Goal: Task Accomplishment & Management: Manage account settings

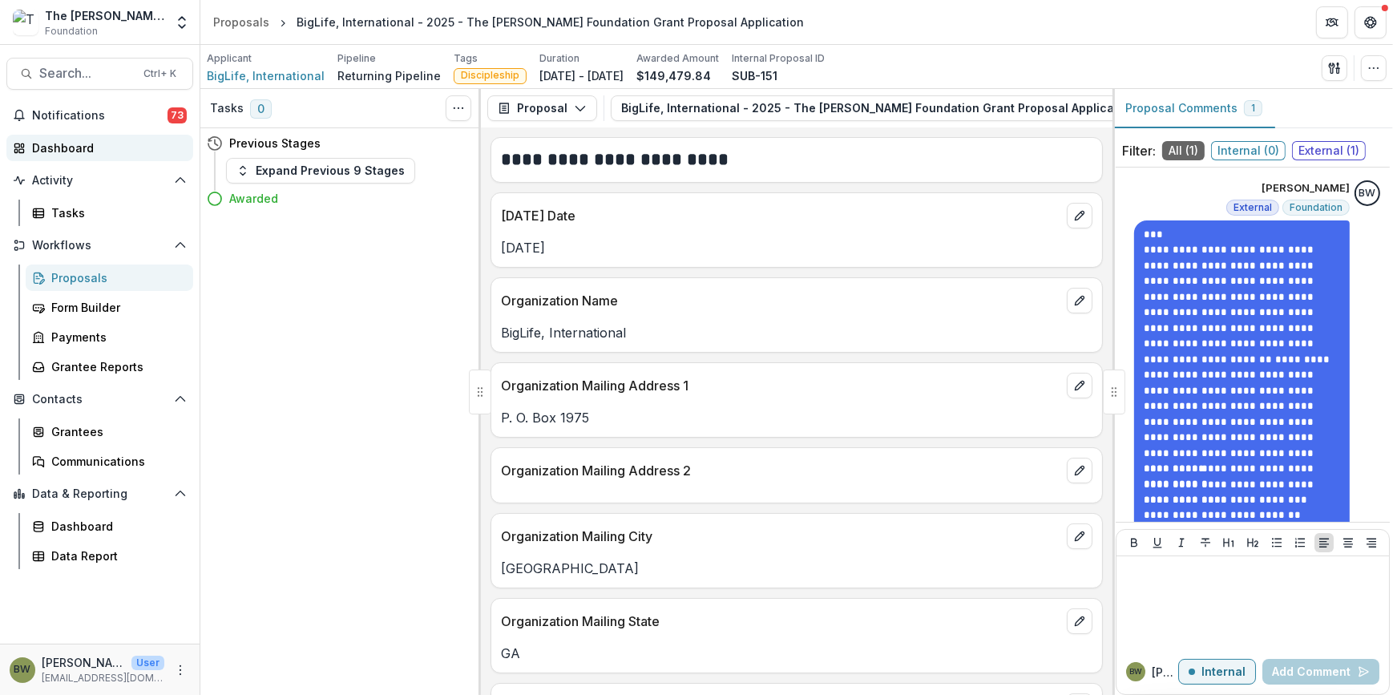
click at [73, 146] on div "Dashboard" at bounding box center [106, 147] width 148 height 17
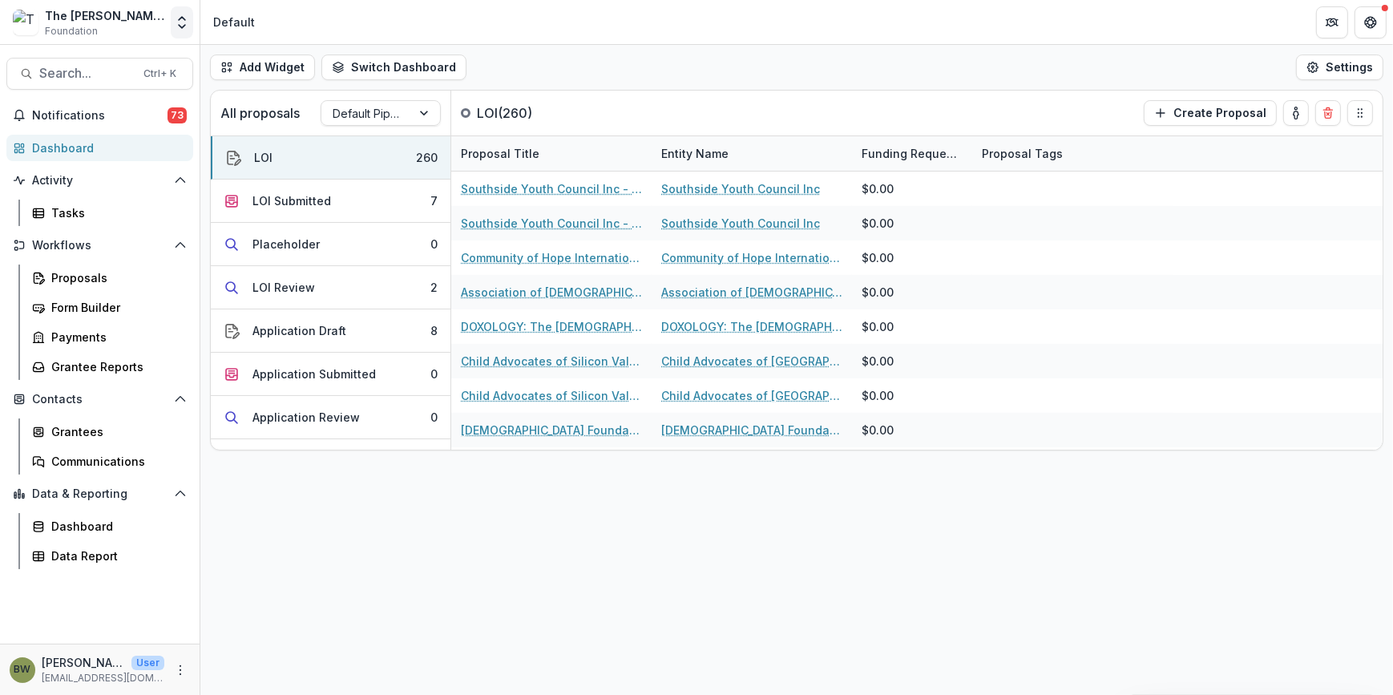
click at [184, 23] on icon "Open entity switcher" at bounding box center [182, 22] width 16 height 16
click at [67, 65] on link "Admin Settings" at bounding box center [100, 62] width 192 height 26
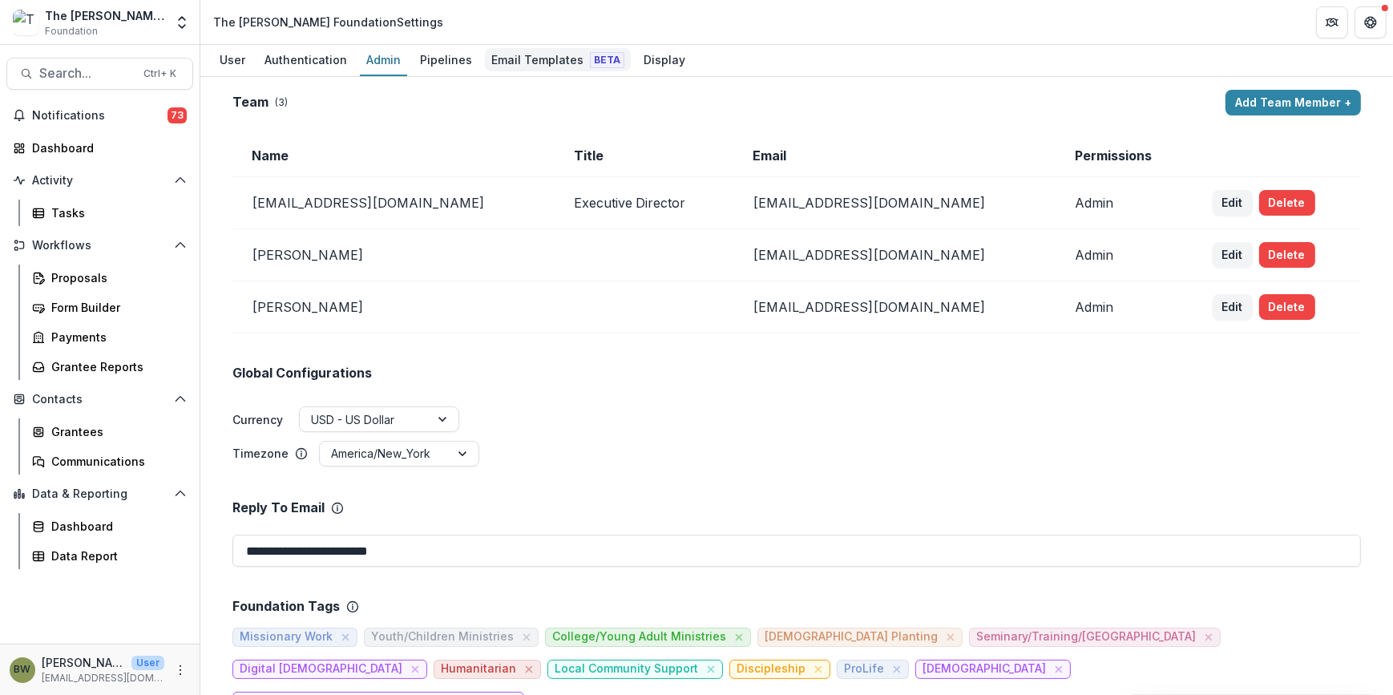
click at [535, 58] on div "Email Templates Beta" at bounding box center [558, 59] width 146 height 23
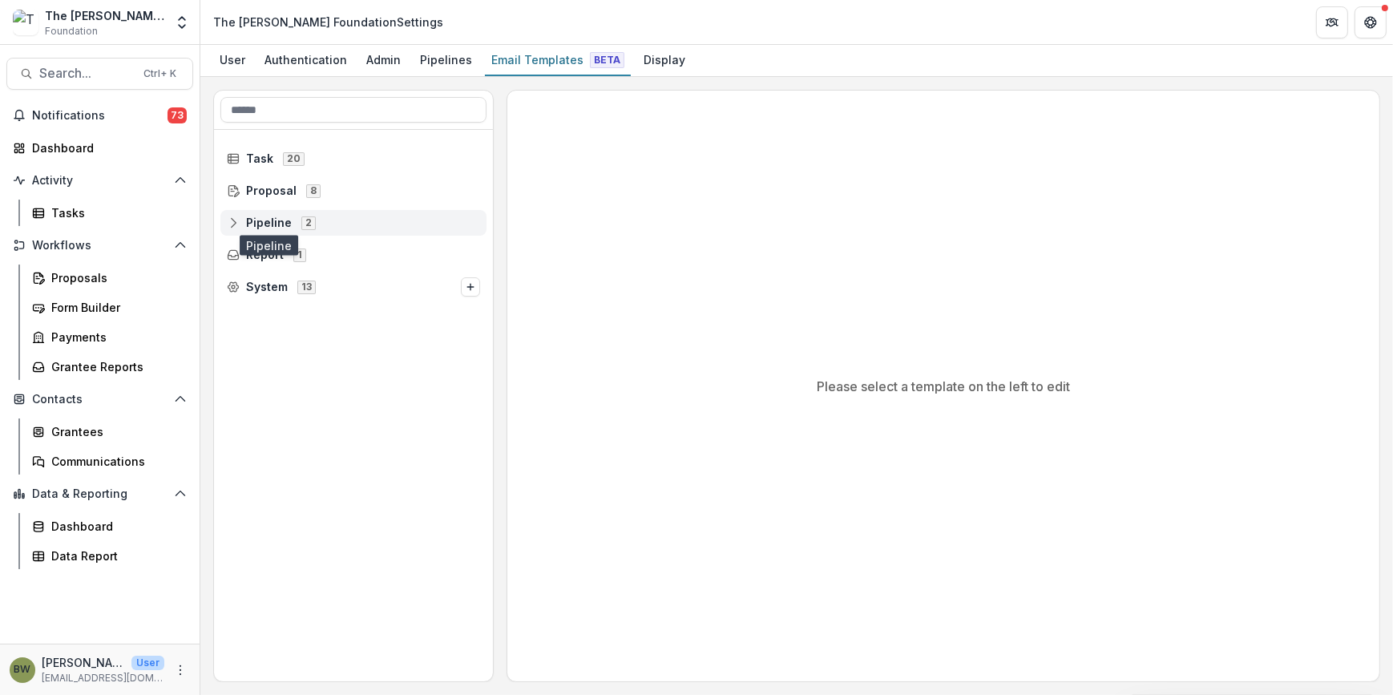
click at [256, 224] on span "Pipeline" at bounding box center [269, 223] width 46 height 14
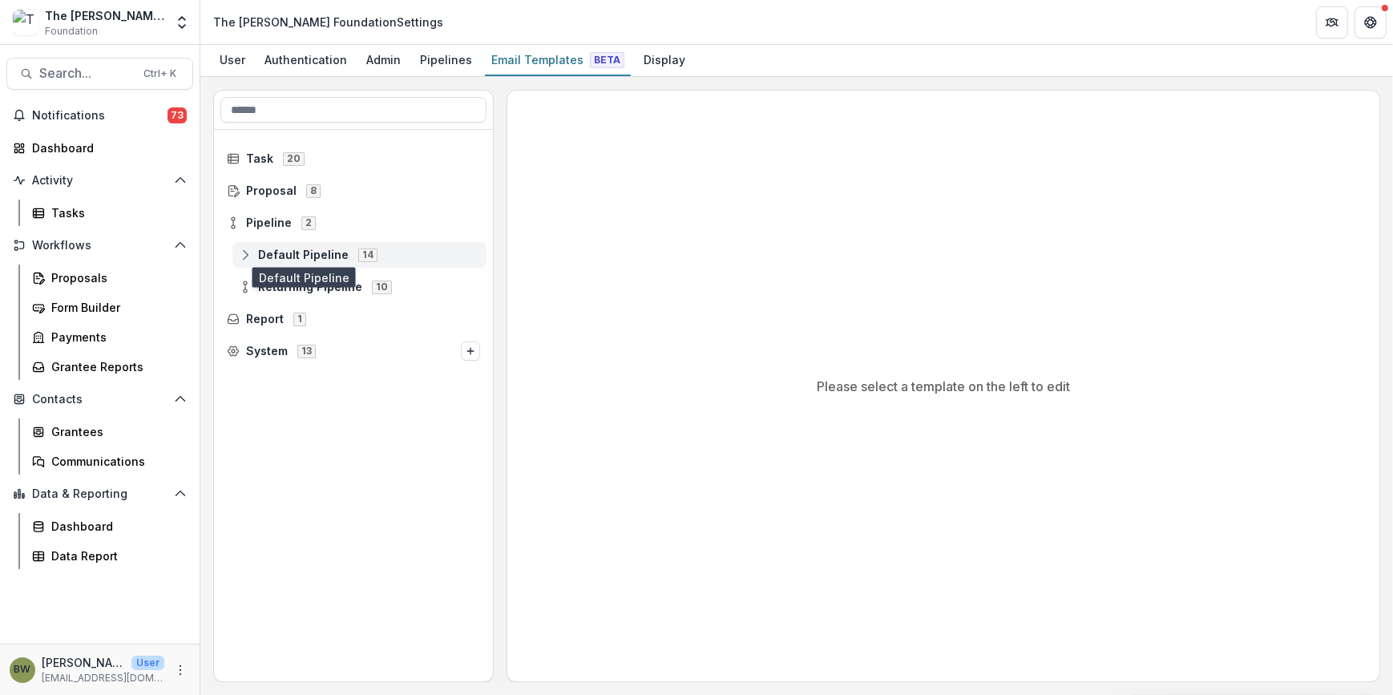
click at [271, 248] on span "Default Pipeline" at bounding box center [303, 255] width 91 height 14
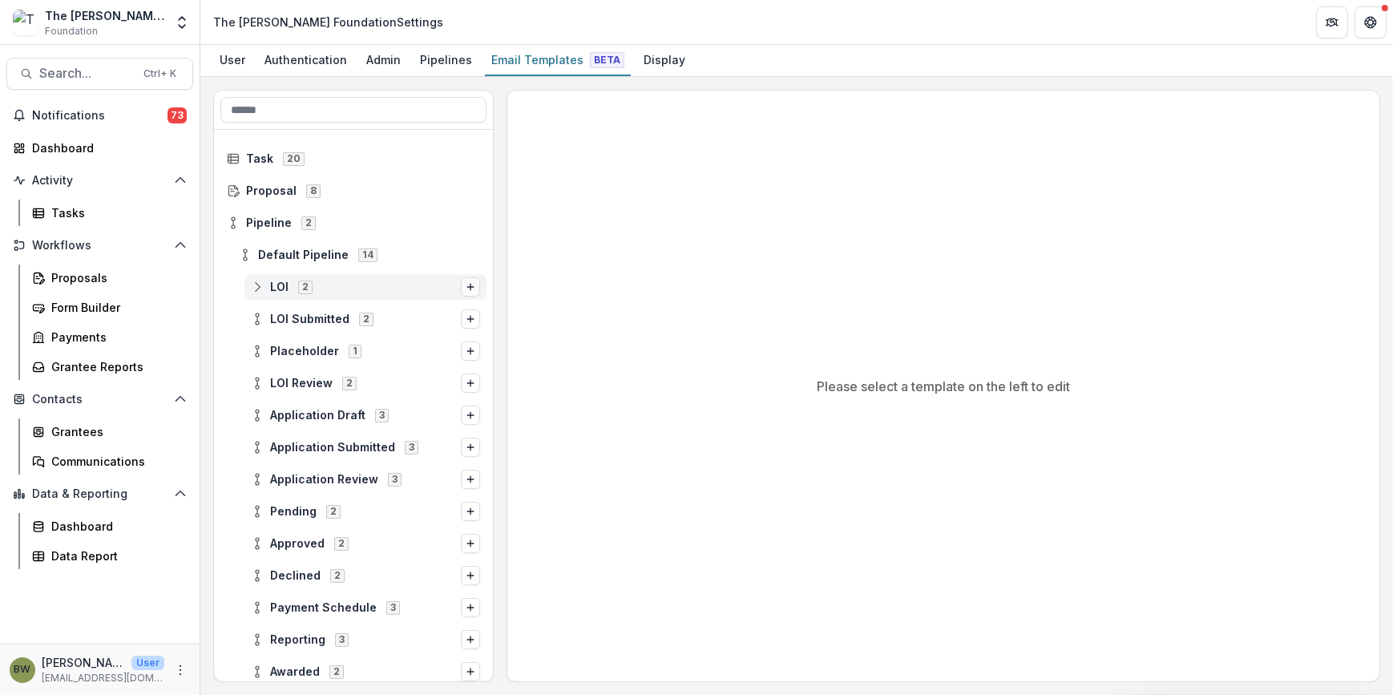
click at [466, 288] on icon "Options" at bounding box center [471, 287] width 10 height 10
click at [454, 243] on div "Default Pipeline 14" at bounding box center [359, 255] width 254 height 26
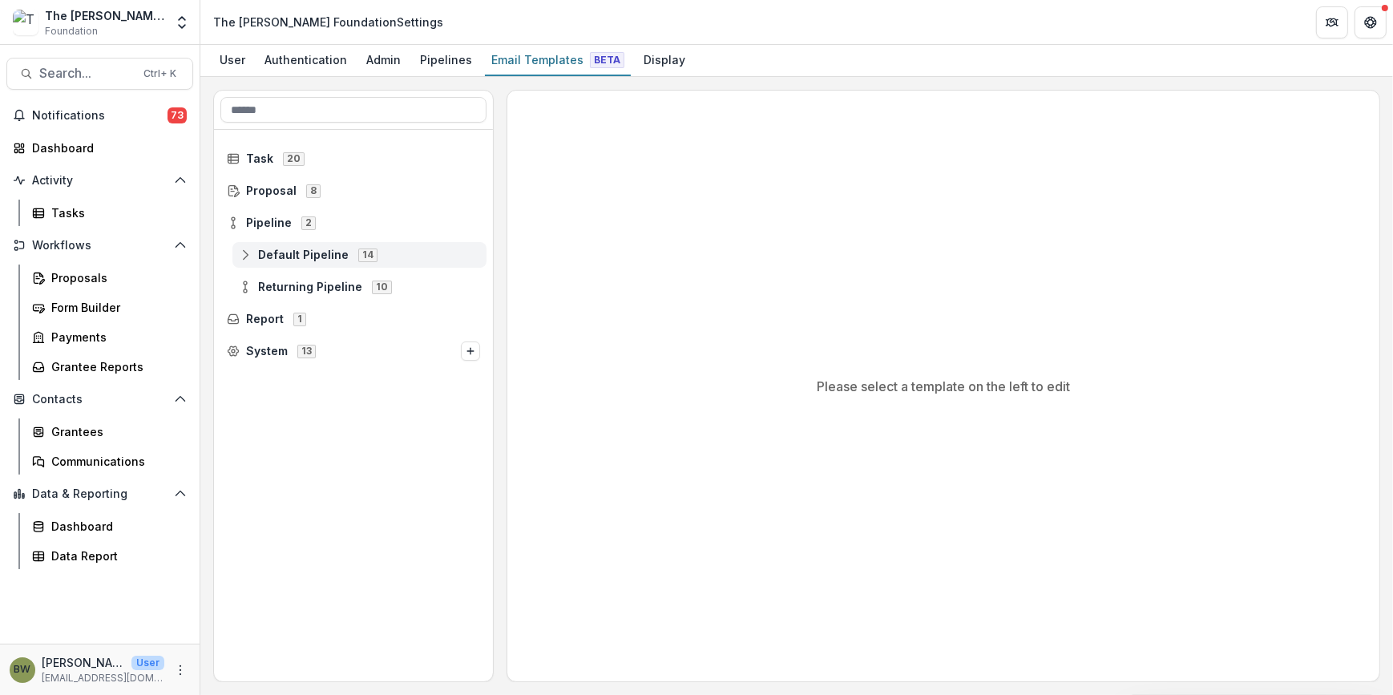
click at [288, 246] on div "Default Pipeline 14" at bounding box center [359, 255] width 254 height 26
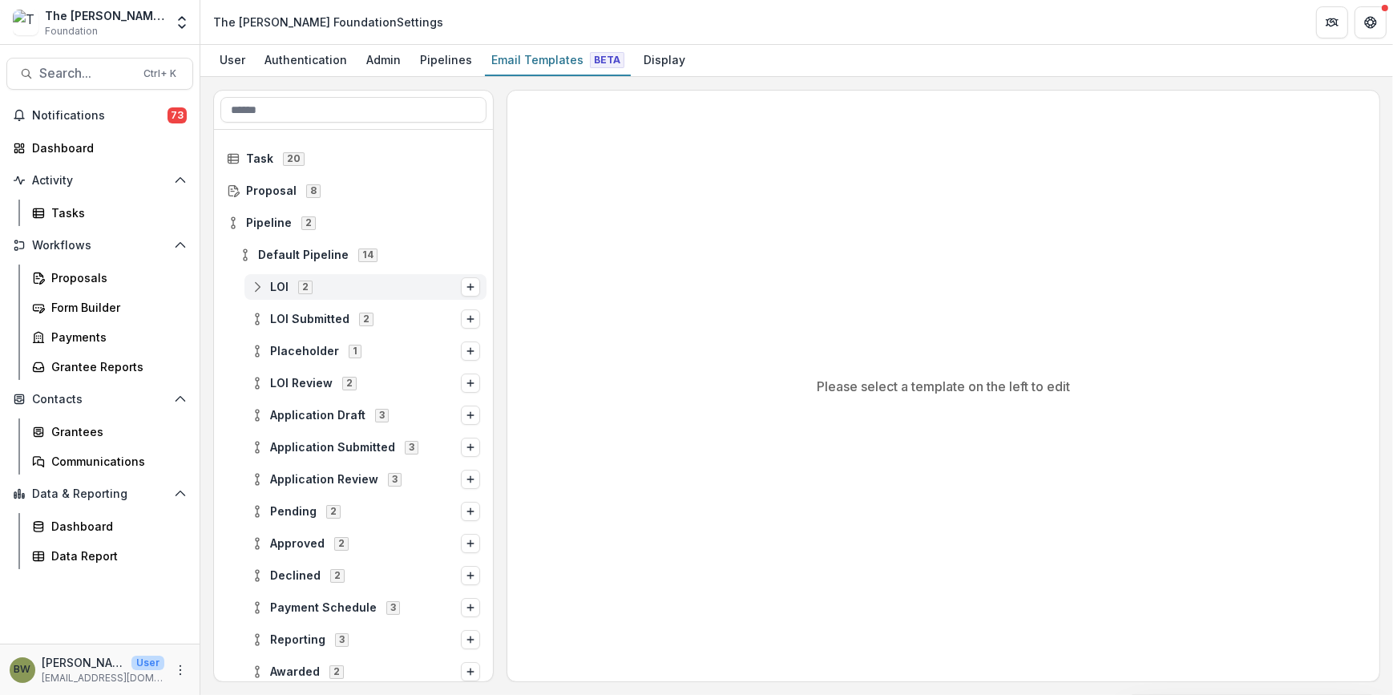
click at [280, 281] on span "LOI" at bounding box center [279, 287] width 18 height 14
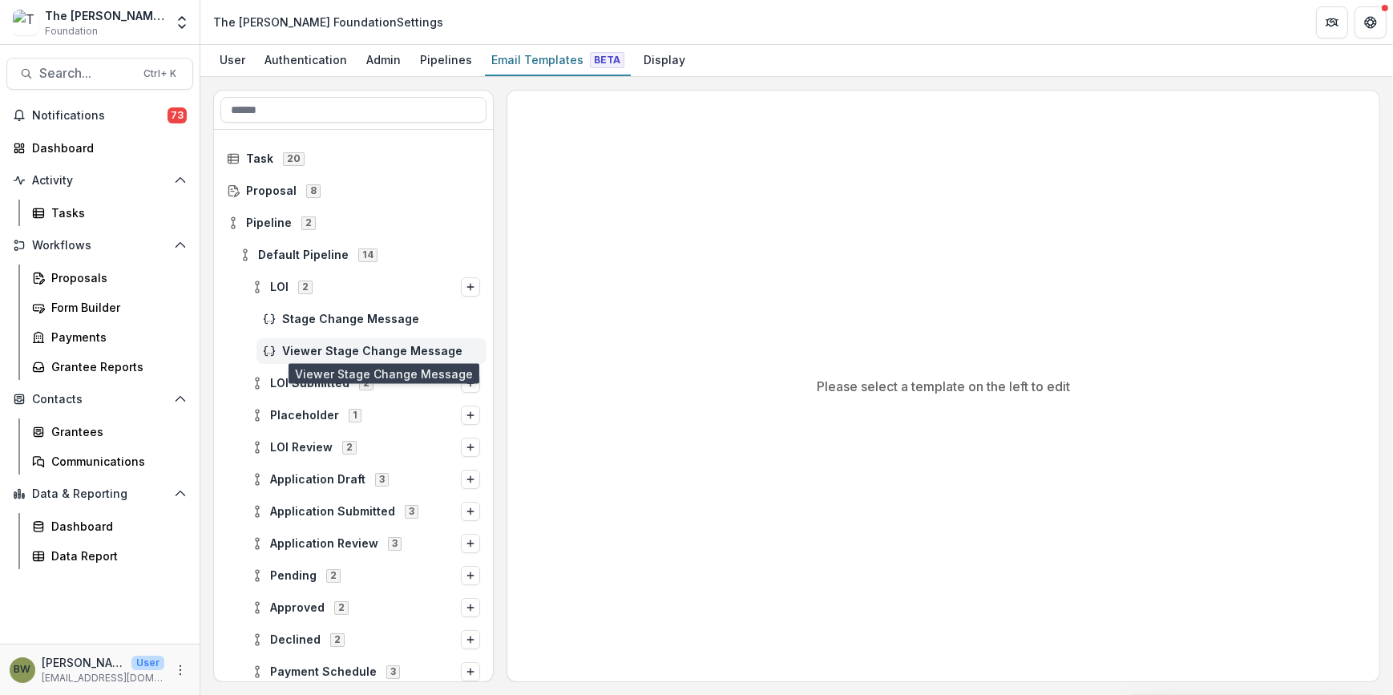
click at [308, 347] on span "Viewer Stage Change Message" at bounding box center [381, 352] width 198 height 14
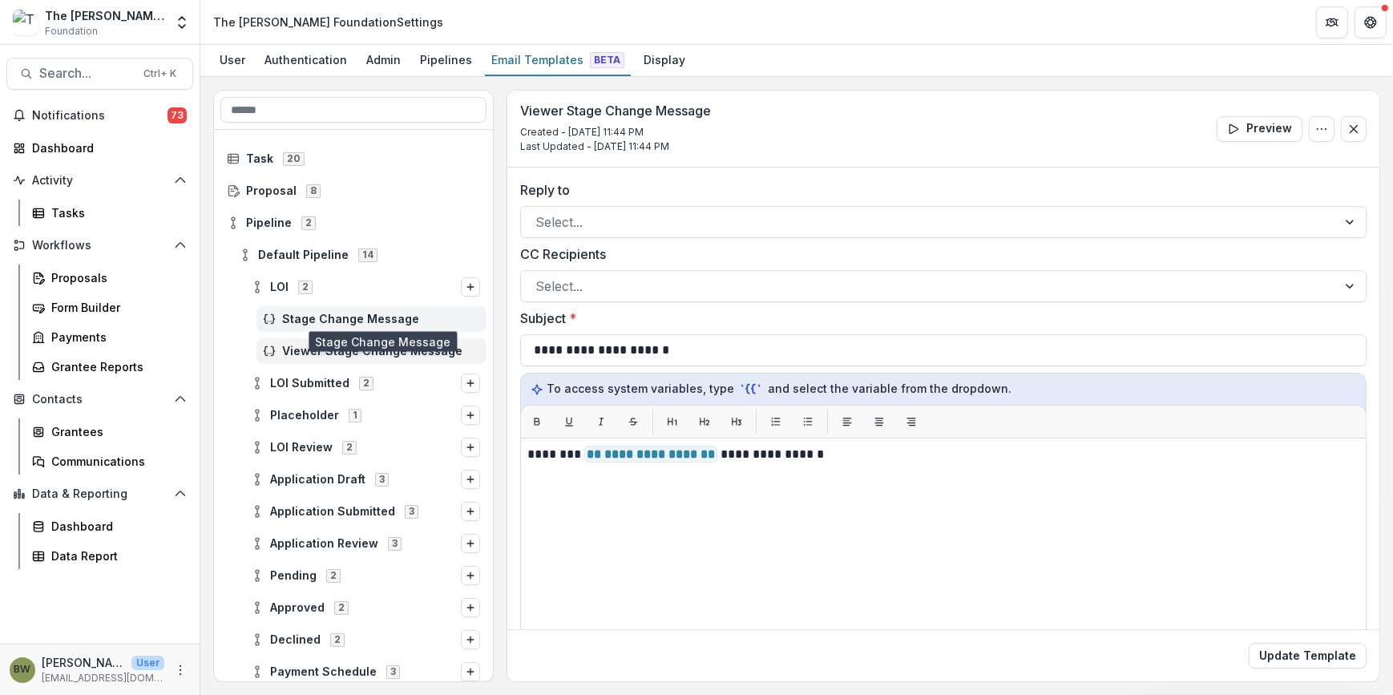
click at [314, 317] on span "Stage Change Message" at bounding box center [381, 319] width 198 height 14
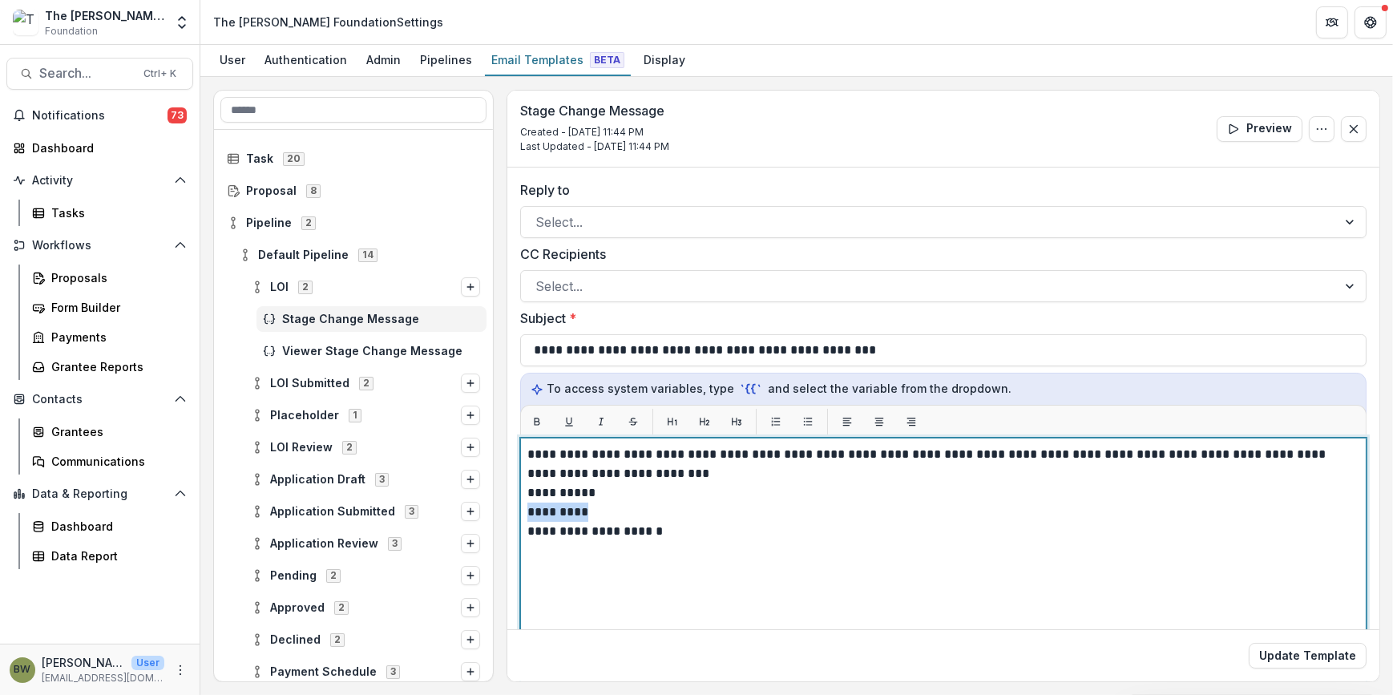
drag, startPoint x: 528, startPoint y: 509, endPoint x: 618, endPoint y: 514, distance: 89.9
click at [618, 514] on p "*********" at bounding box center [941, 511] width 828 height 19
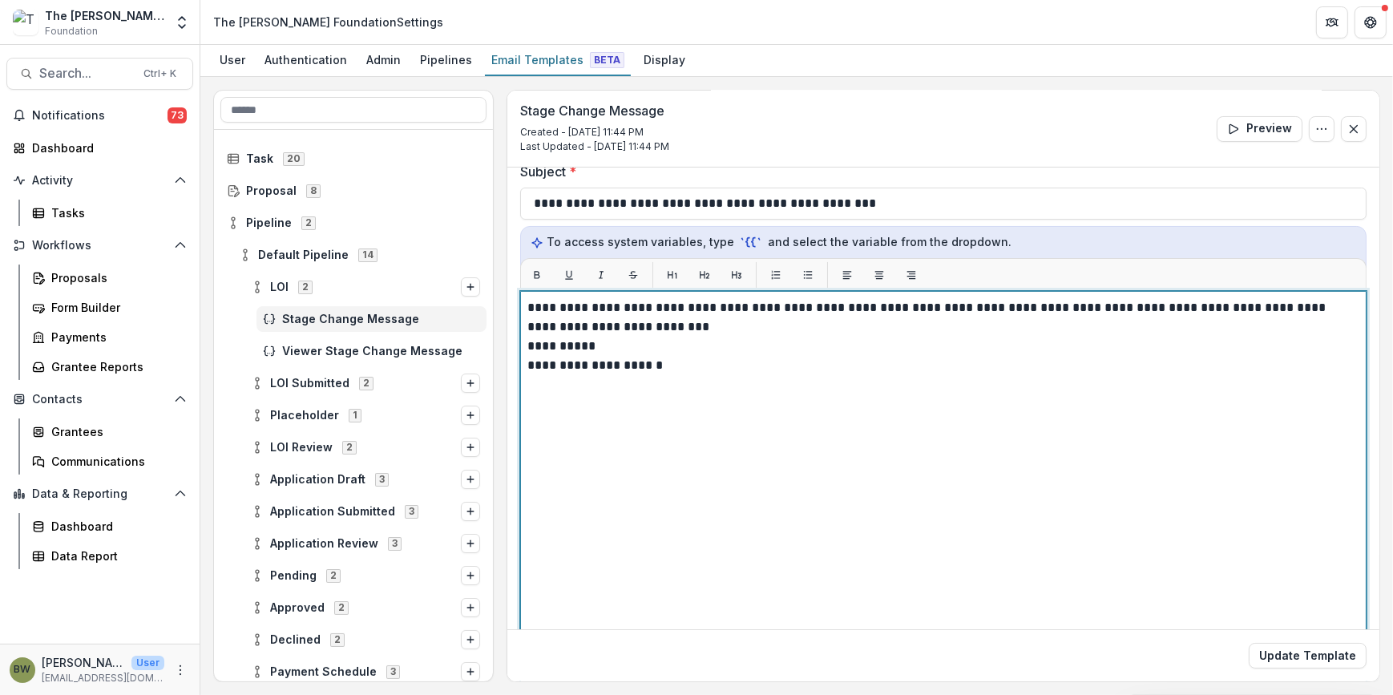
scroll to position [135, 0]
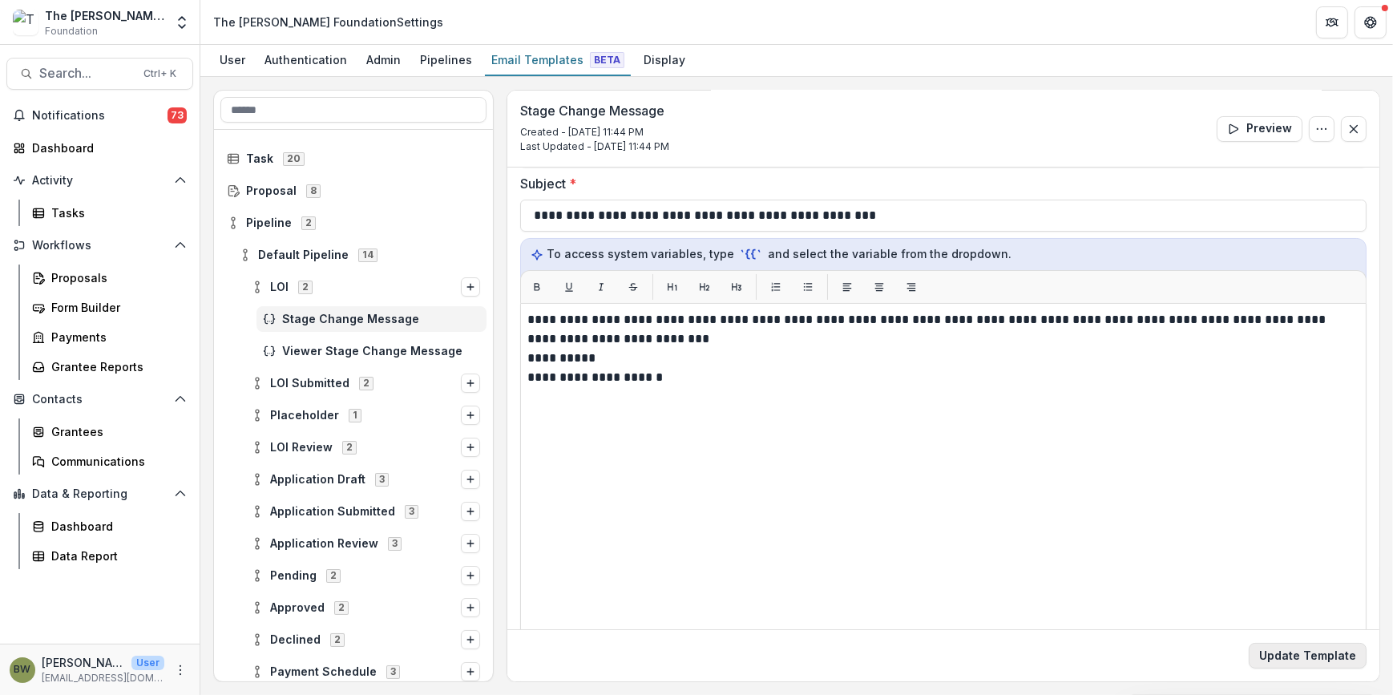
click at [1302, 659] on button "Update Template" at bounding box center [1307, 656] width 118 height 26
click at [313, 345] on span "Viewer Stage Change Message" at bounding box center [381, 352] width 198 height 14
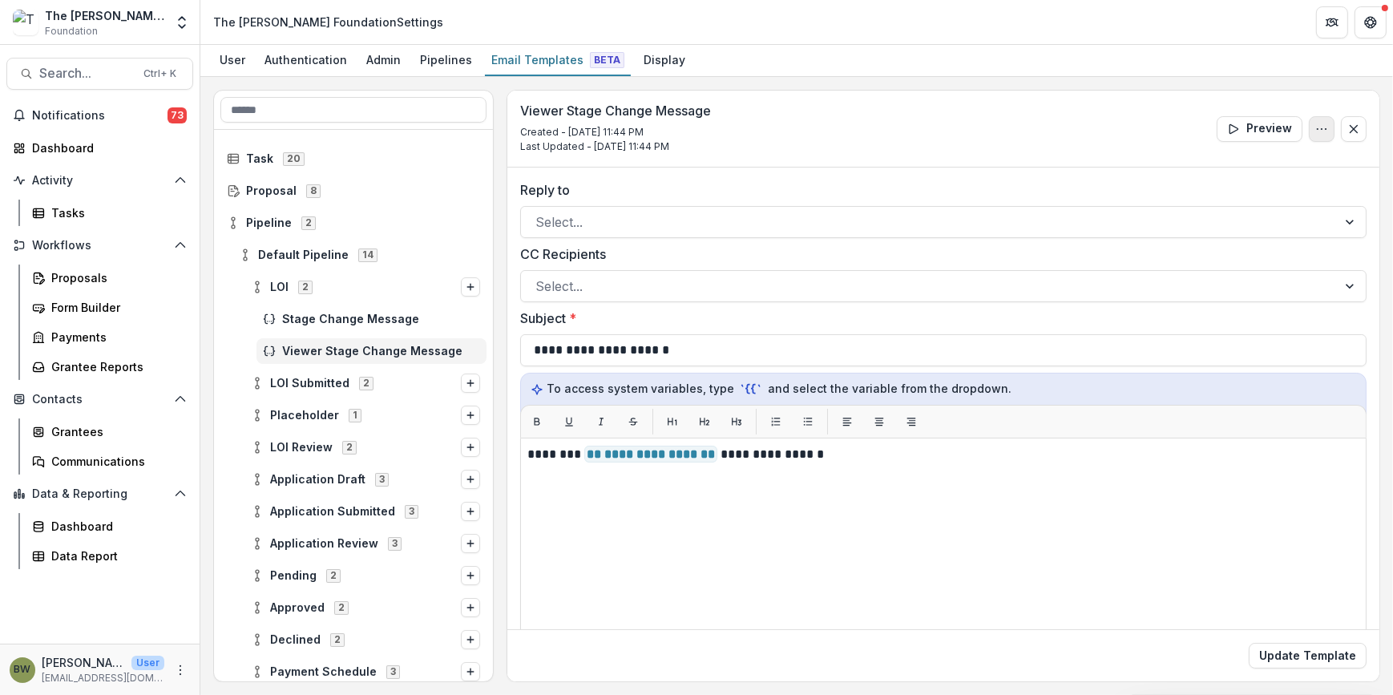
click at [1323, 126] on icon "Options" at bounding box center [1321, 129] width 13 height 13
click at [1249, 193] on button "Delete Template" at bounding box center [1244, 192] width 171 height 26
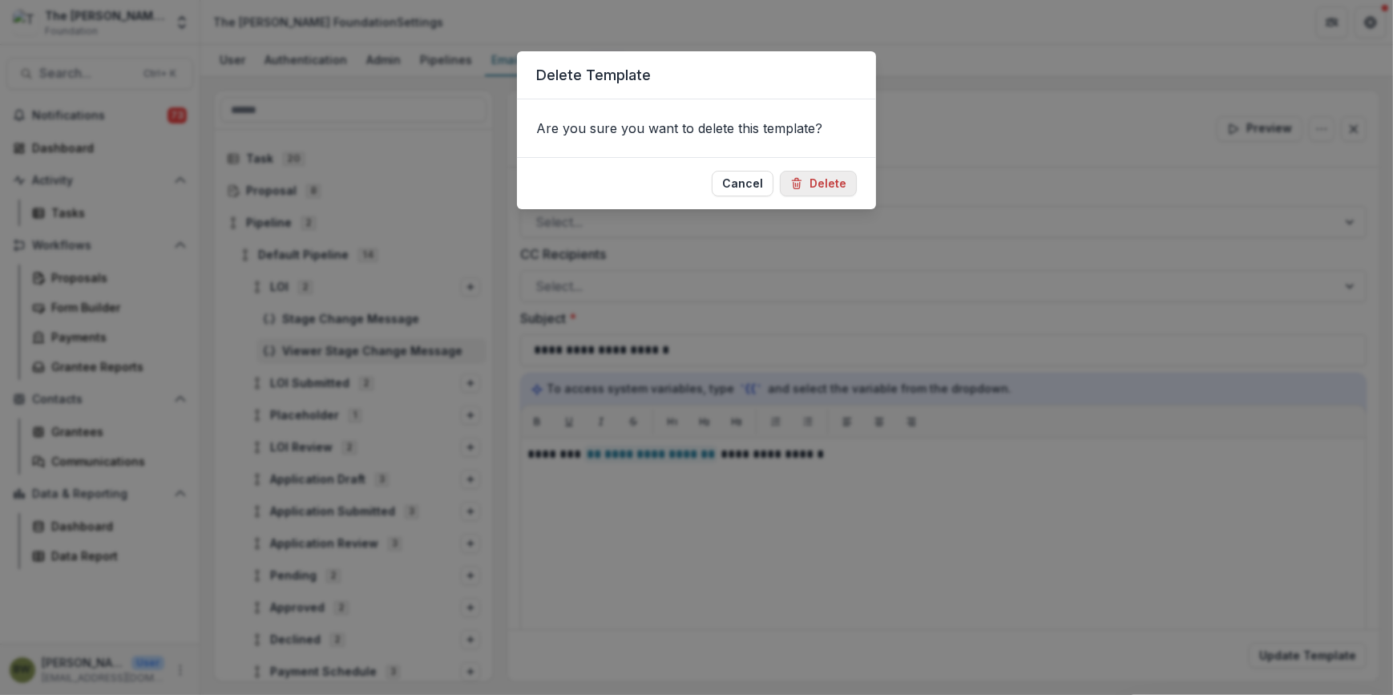
click at [824, 180] on button "Delete" at bounding box center [818, 184] width 77 height 26
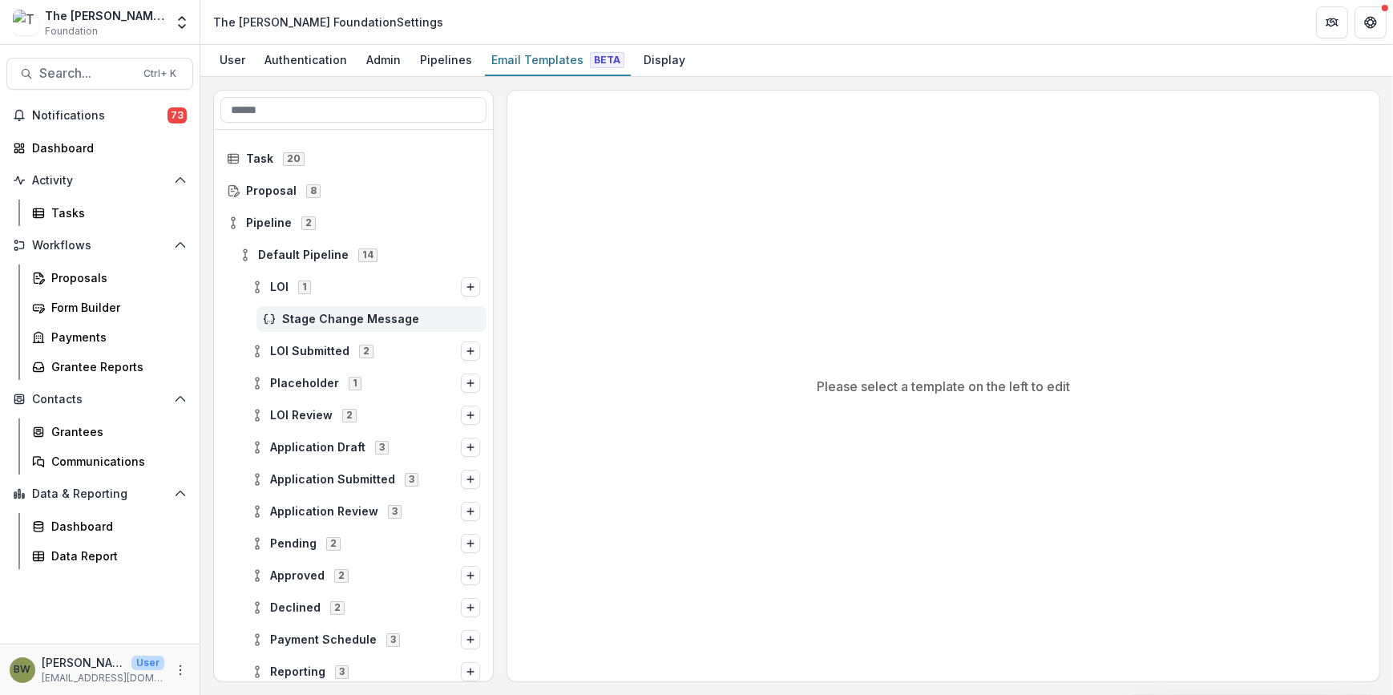
click at [330, 312] on span "Stage Change Message" at bounding box center [381, 319] width 198 height 14
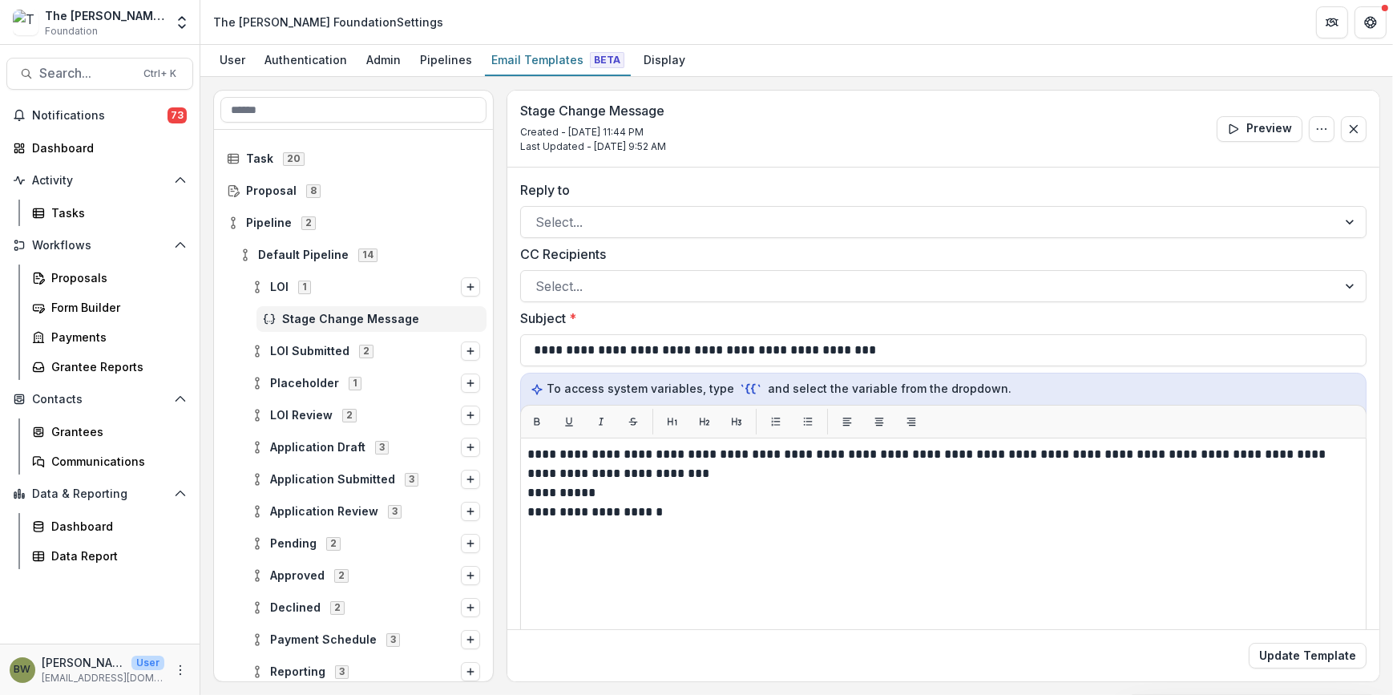
click at [330, 312] on span "Stage Change Message" at bounding box center [381, 319] width 198 height 14
click at [474, 351] on button "Options" at bounding box center [470, 350] width 19 height 19
click at [216, 320] on div "Stage Change Message" at bounding box center [353, 319] width 279 height 32
click at [256, 345] on icon at bounding box center [257, 351] width 13 height 13
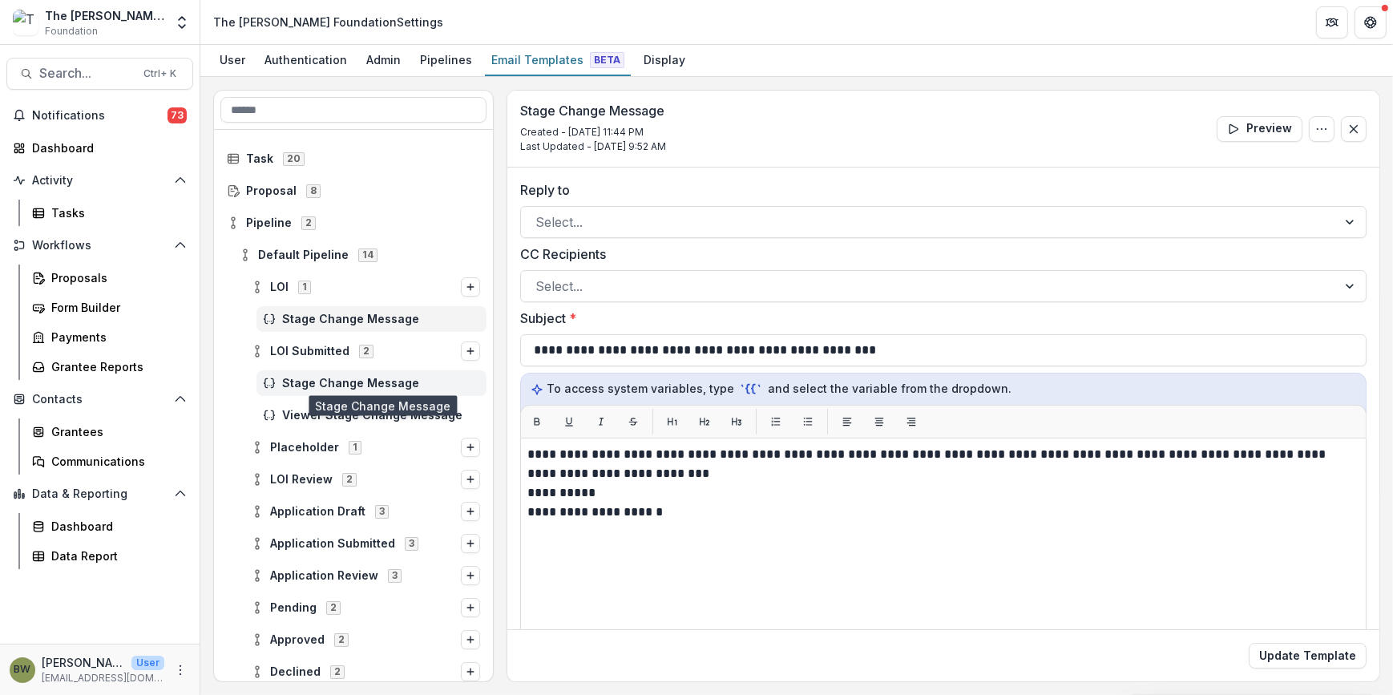
click at [321, 383] on span "Stage Change Message" at bounding box center [381, 384] width 198 height 14
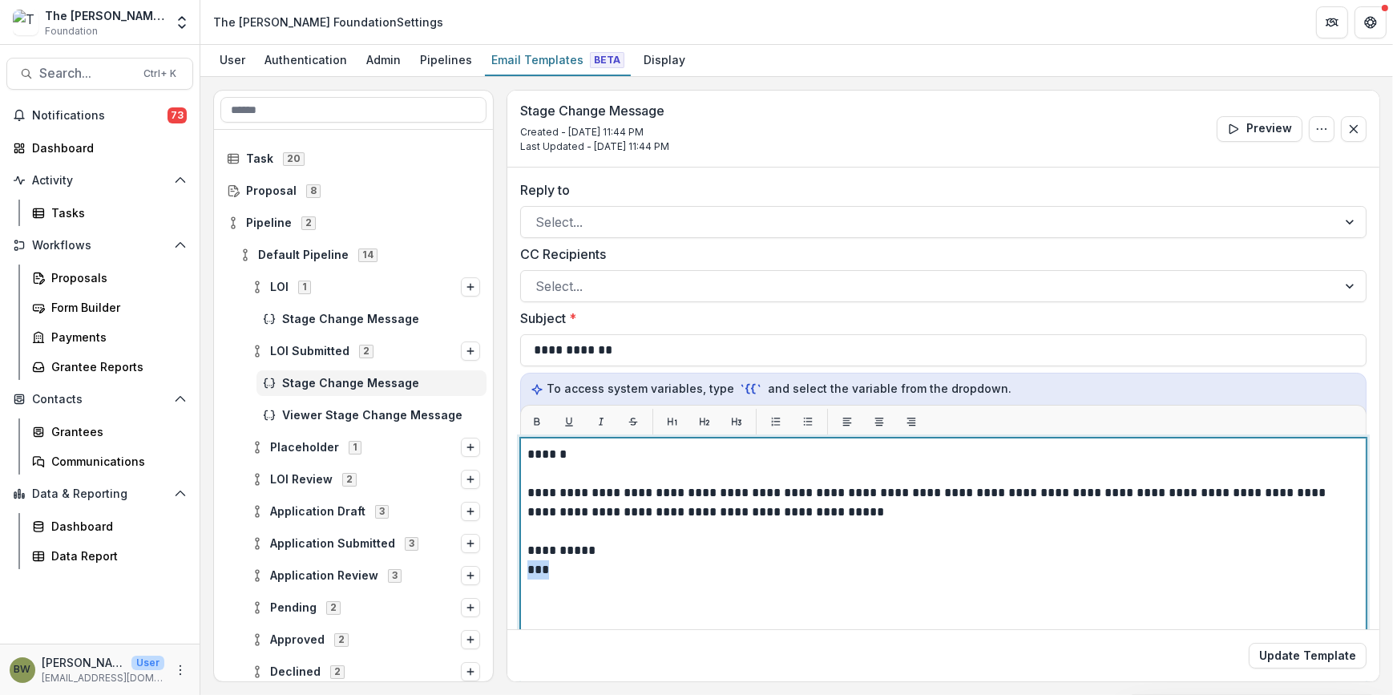
drag, startPoint x: 551, startPoint y: 570, endPoint x: 520, endPoint y: 566, distance: 31.6
click at [520, 566] on div "**********" at bounding box center [943, 637] width 846 height 401
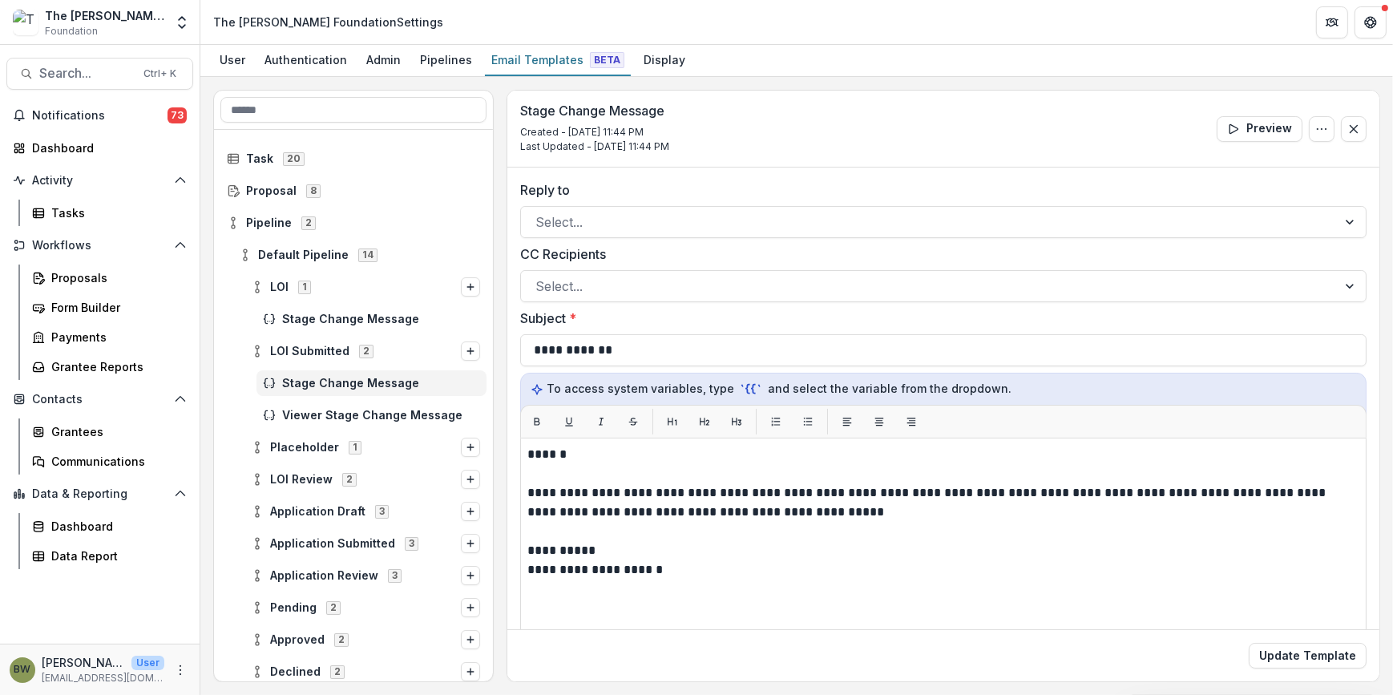
drag, startPoint x: 1293, startPoint y: 652, endPoint x: 1076, endPoint y: 485, distance: 274.2
click at [1076, 485] on form "**********" at bounding box center [943, 527] width 872 height 872
click at [1280, 655] on button "Update Template" at bounding box center [1307, 656] width 118 height 26
click at [315, 445] on span "Placeholder" at bounding box center [304, 448] width 69 height 14
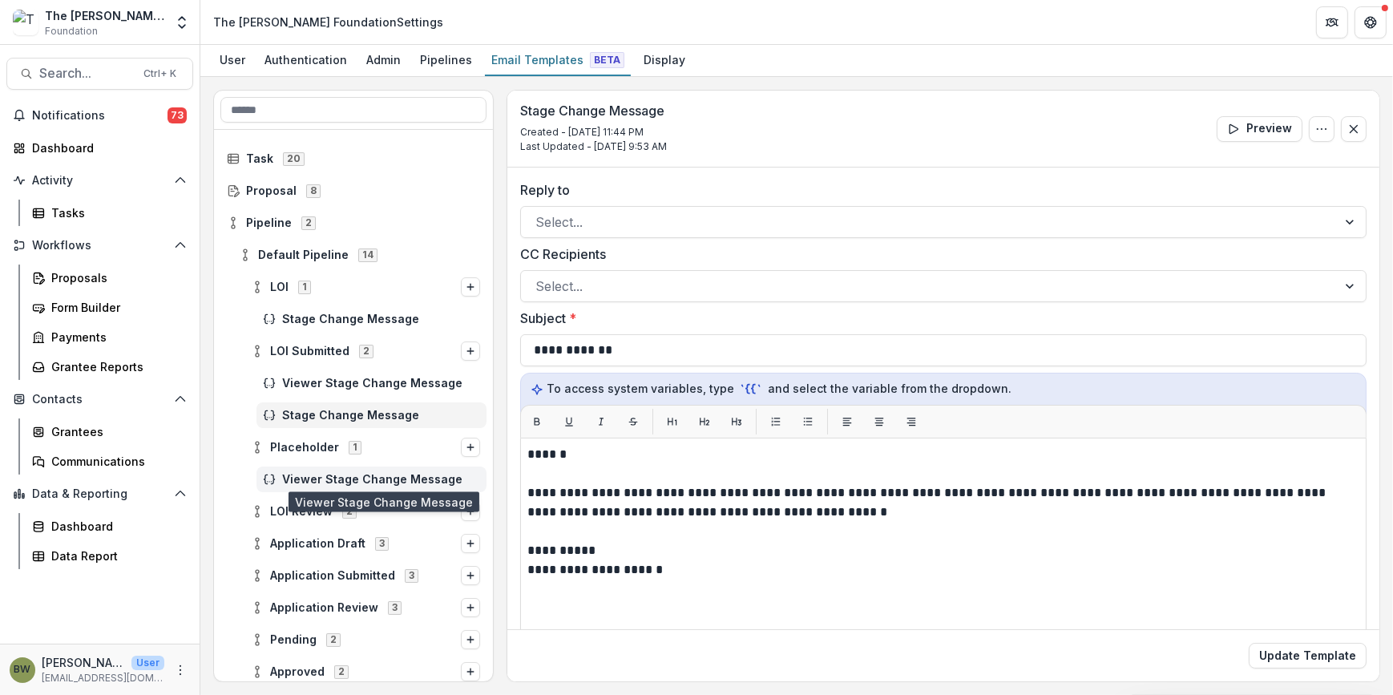
click at [325, 476] on span "Viewer Stage Change Message" at bounding box center [381, 480] width 198 height 14
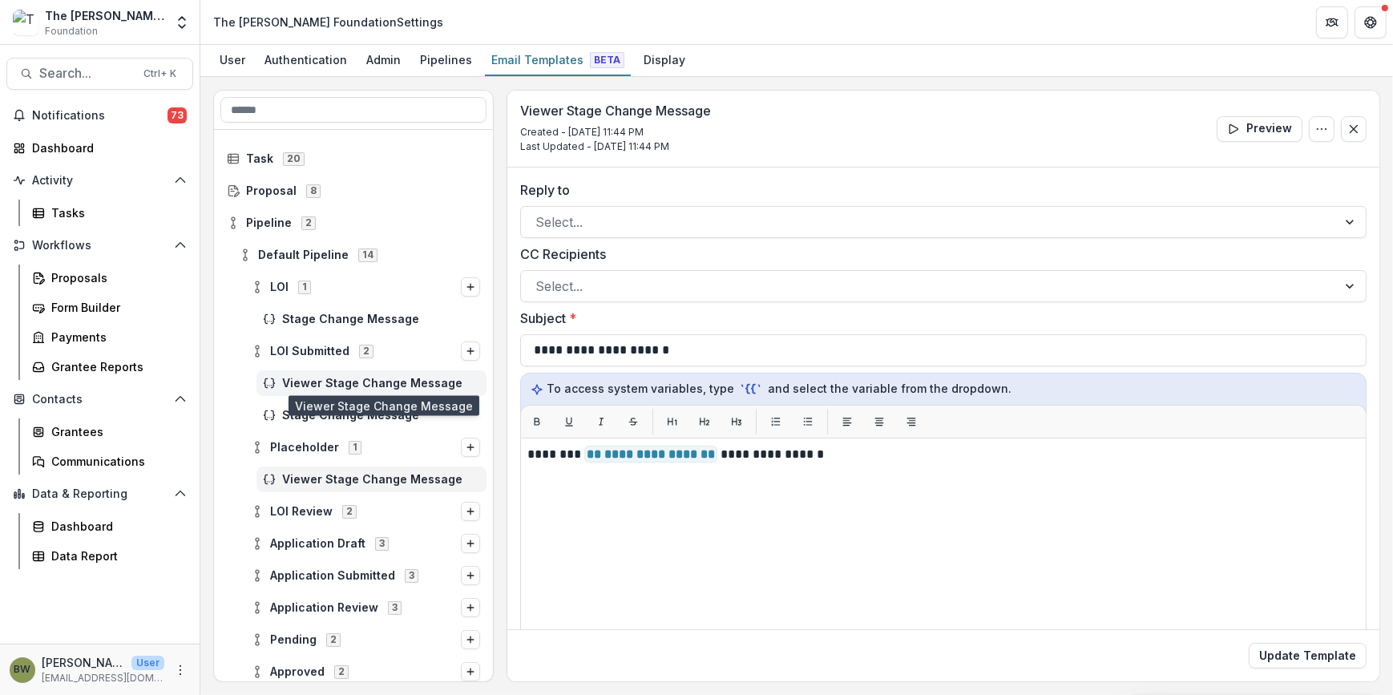
click at [333, 385] on span "Viewer Stage Change Message" at bounding box center [381, 384] width 198 height 14
click at [329, 413] on span "Stage Change Message" at bounding box center [381, 416] width 198 height 14
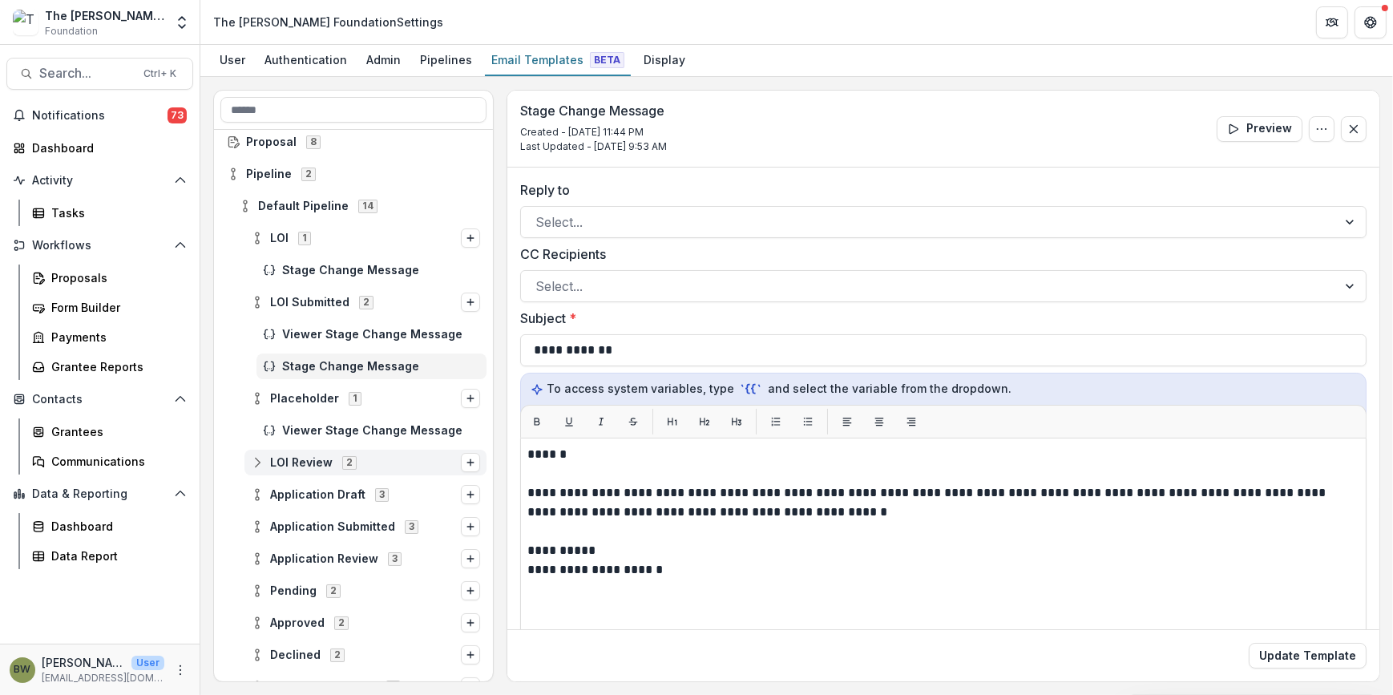
scroll to position [72, 0]
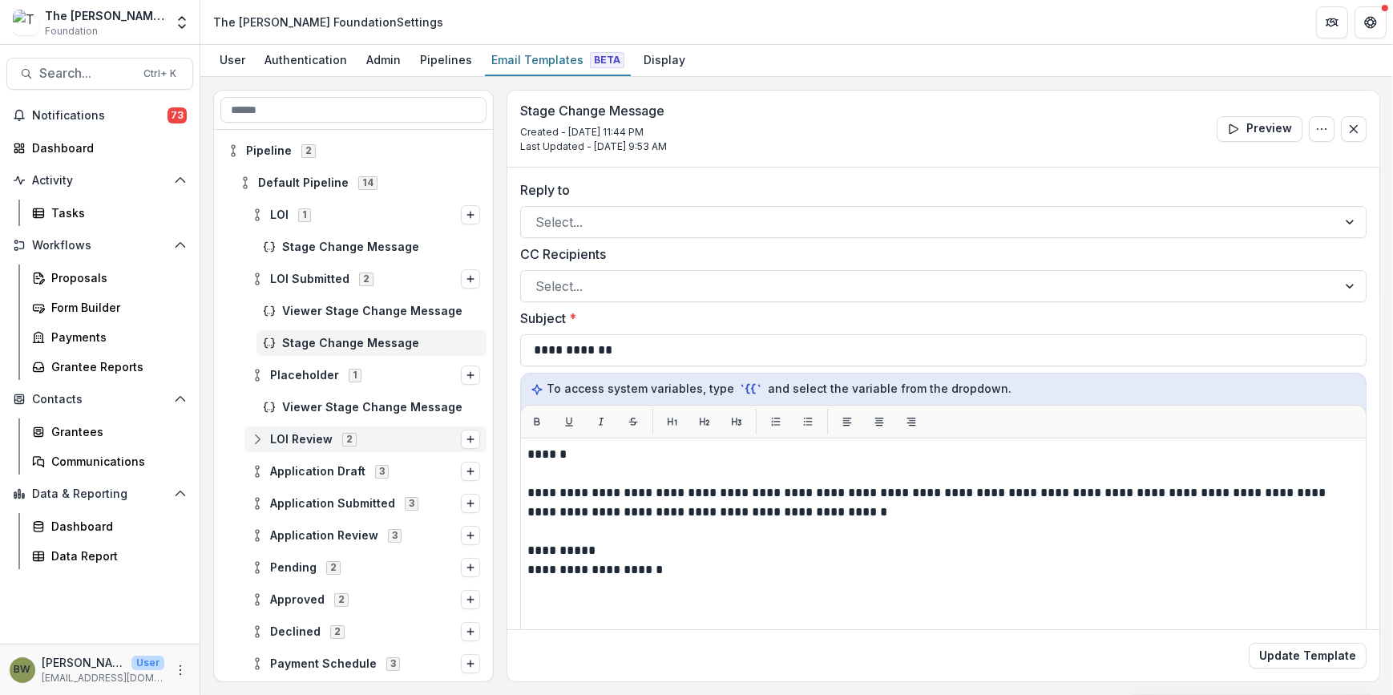
click at [261, 435] on icon at bounding box center [257, 439] width 13 height 13
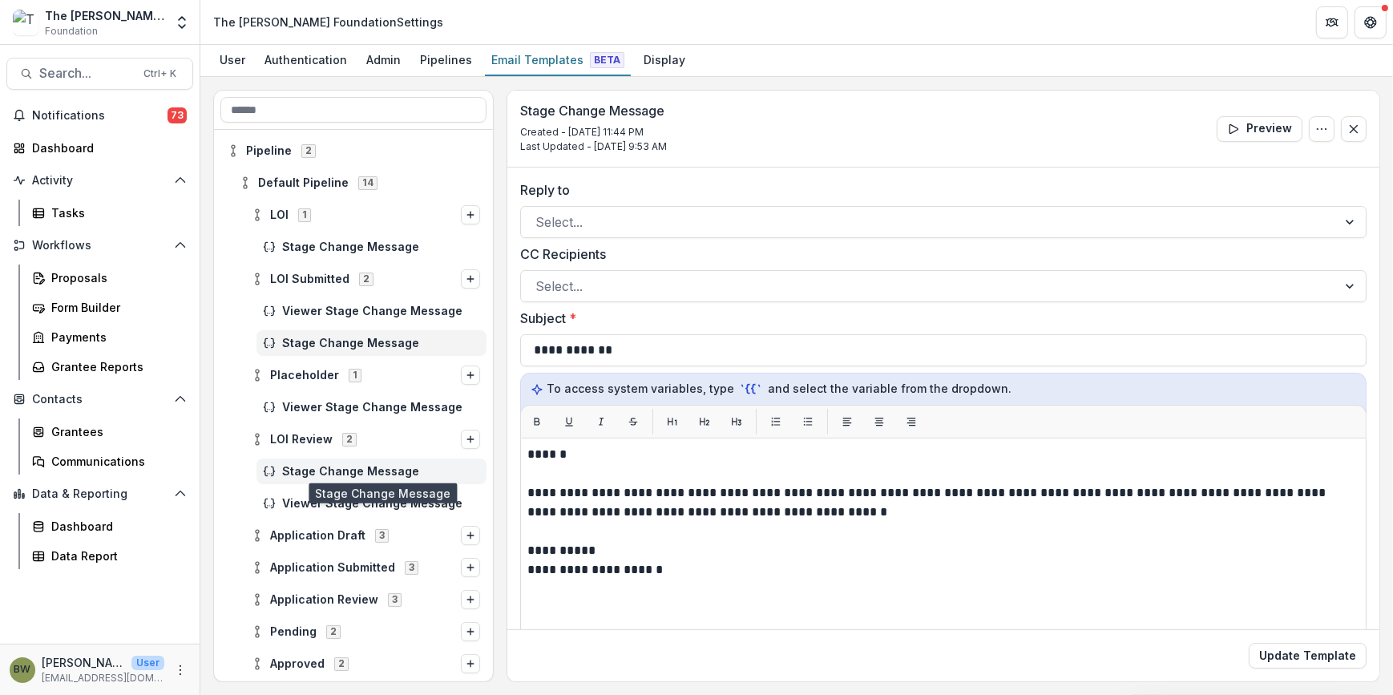
click at [321, 466] on span "Stage Change Message" at bounding box center [381, 472] width 198 height 14
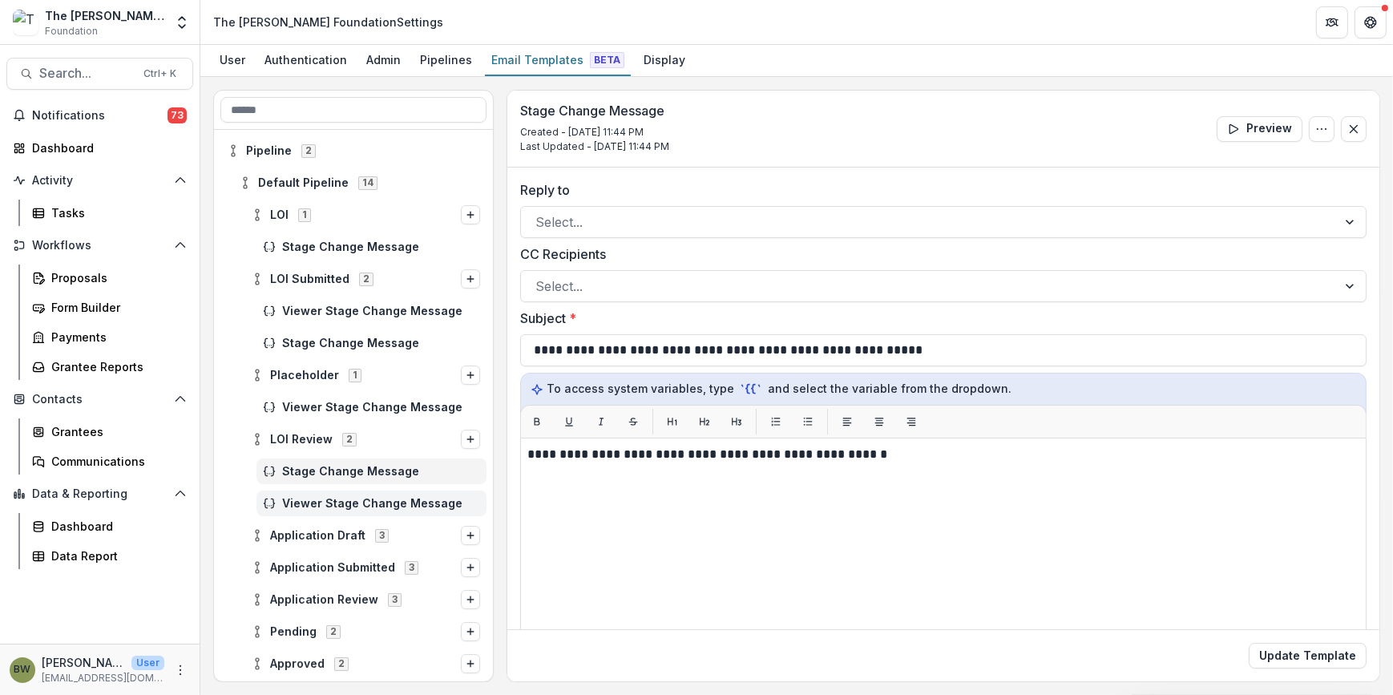
click at [324, 490] on div "Viewer Stage Change Message" at bounding box center [371, 503] width 230 height 26
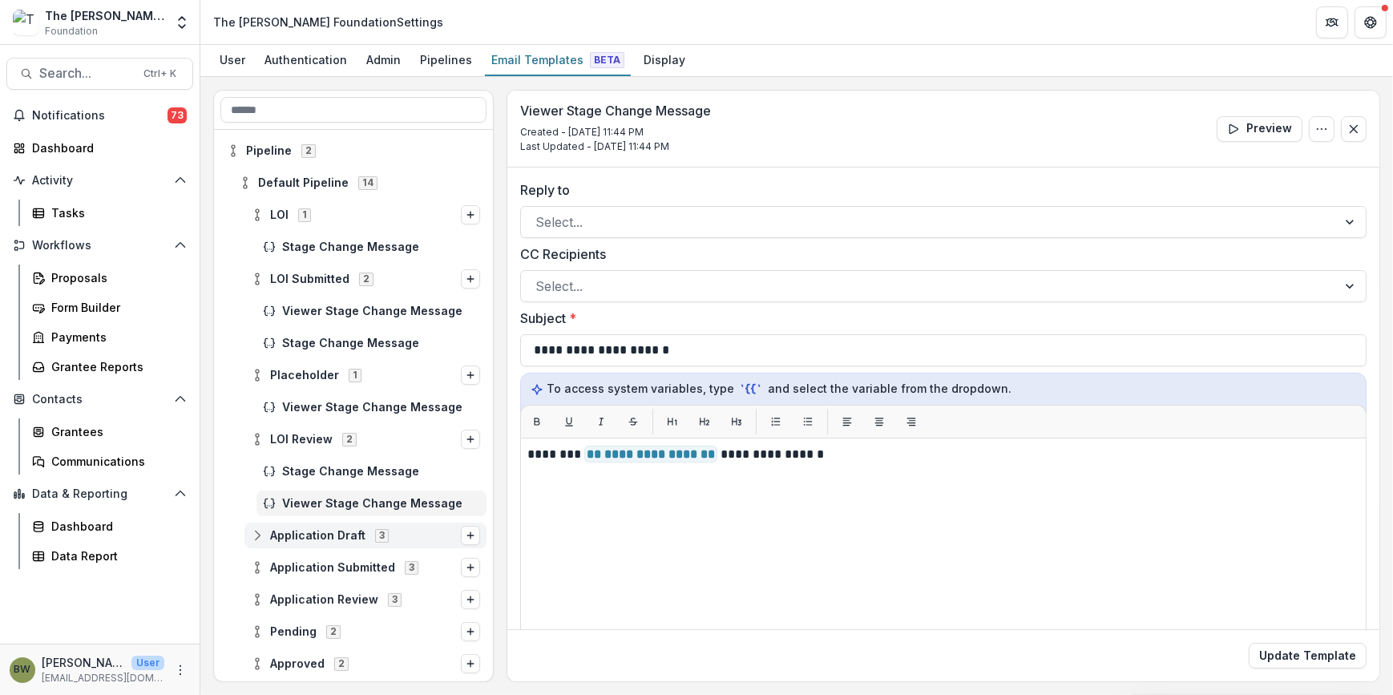
click at [260, 529] on icon at bounding box center [257, 535] width 13 height 13
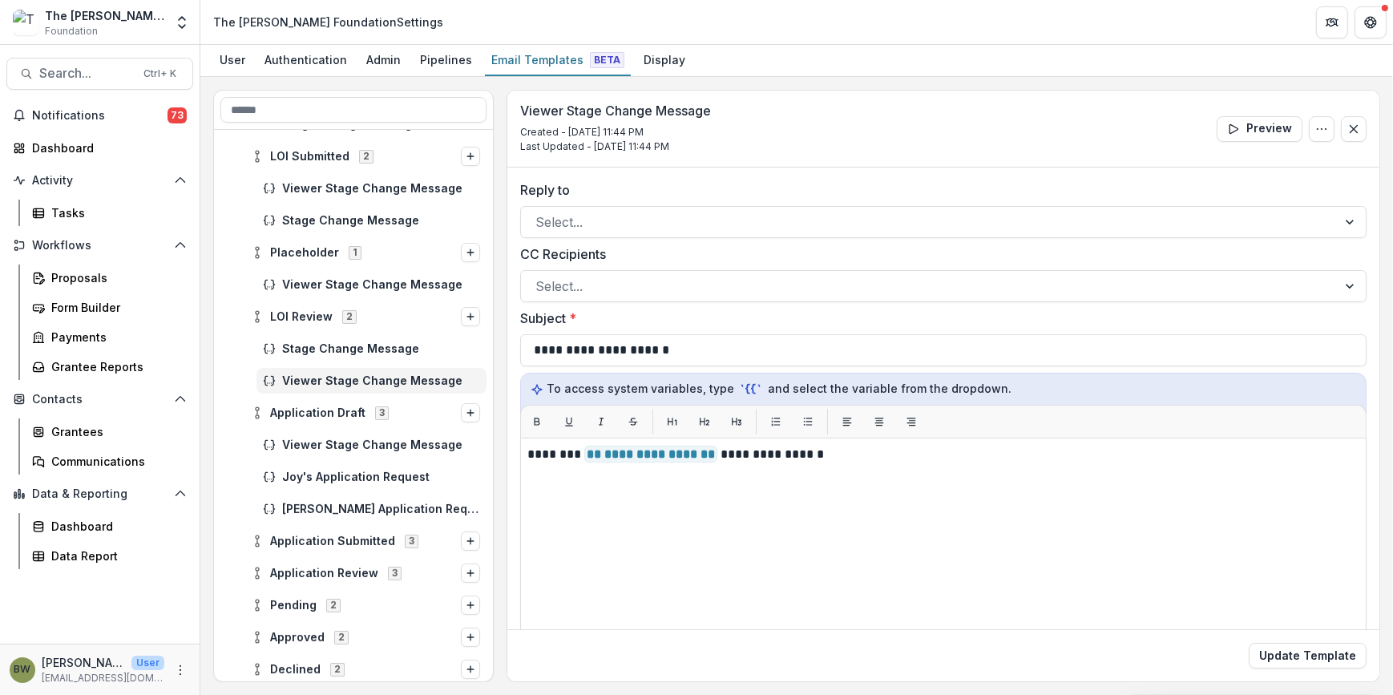
scroll to position [218, 0]
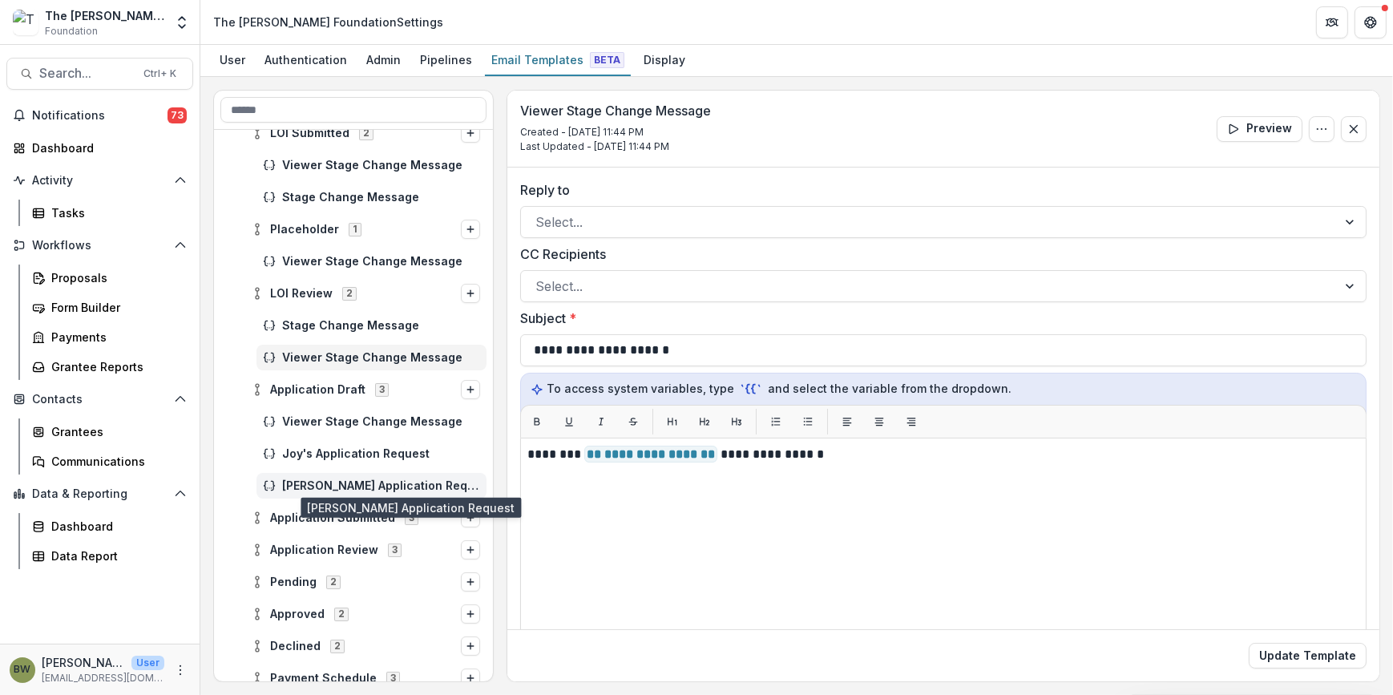
click at [381, 487] on span "Blair's Application Request" at bounding box center [381, 486] width 198 height 14
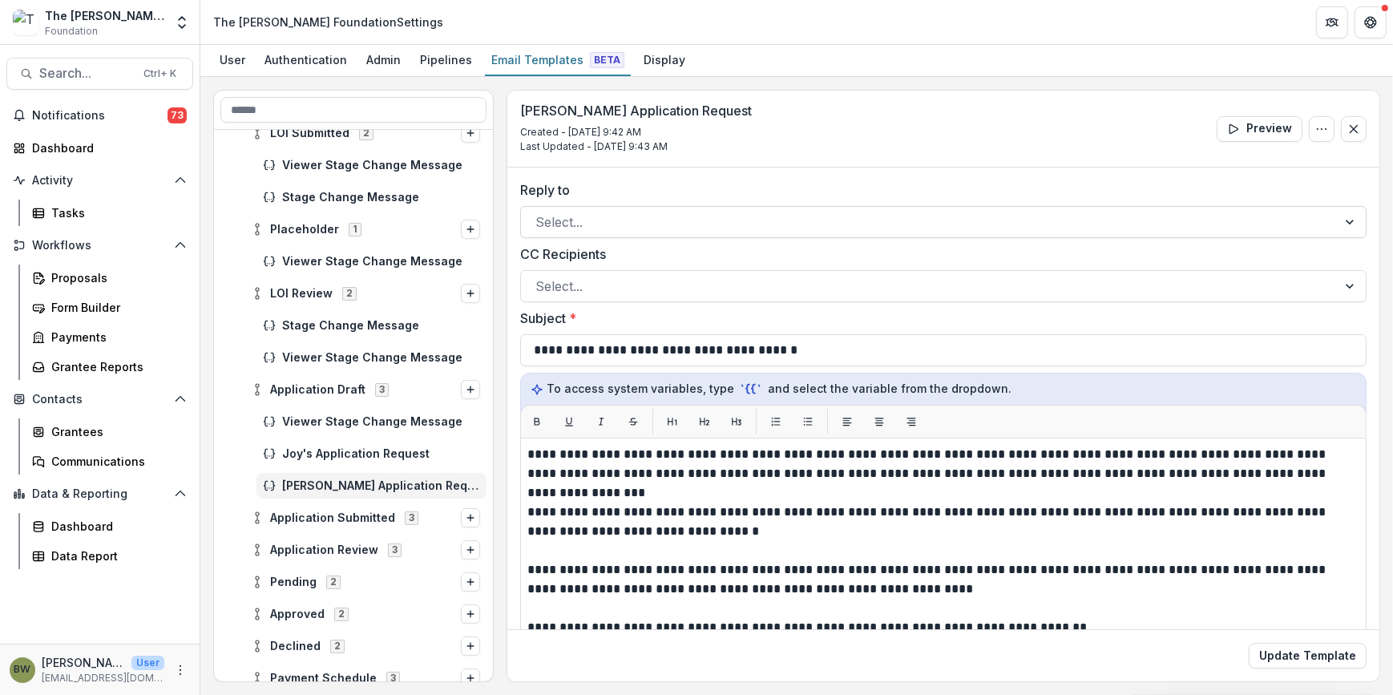
click at [640, 228] on div at bounding box center [928, 222] width 787 height 22
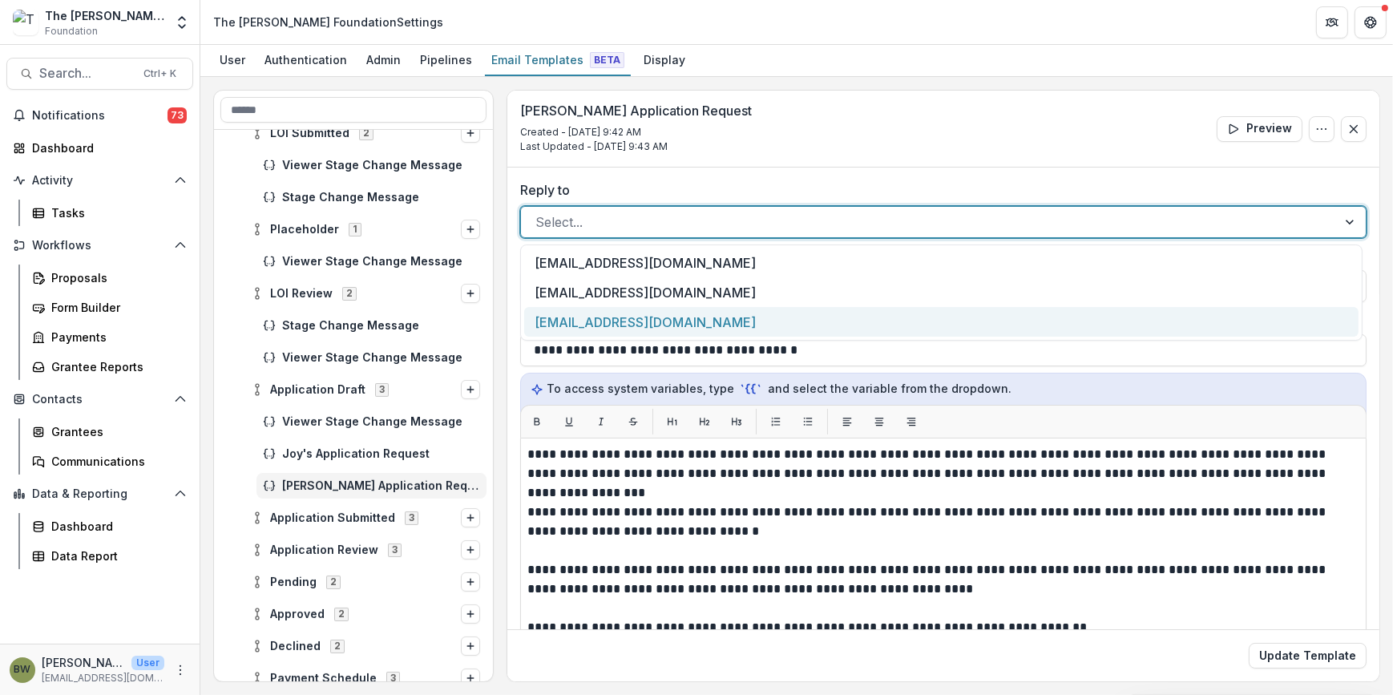
click at [649, 312] on div "[EMAIL_ADDRESS][DOMAIN_NAME]" at bounding box center [941, 322] width 834 height 30
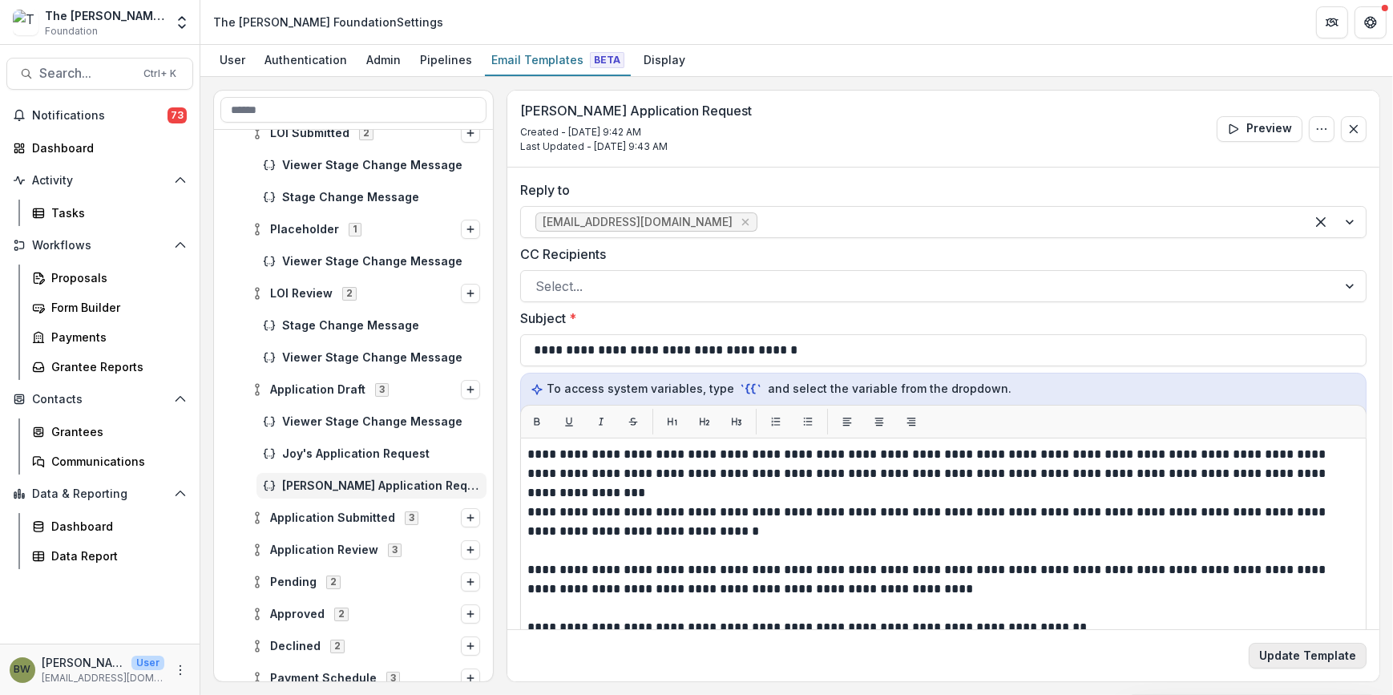
click at [1279, 652] on button "Update Template" at bounding box center [1307, 656] width 118 height 26
click at [257, 521] on icon at bounding box center [257, 517] width 13 height 13
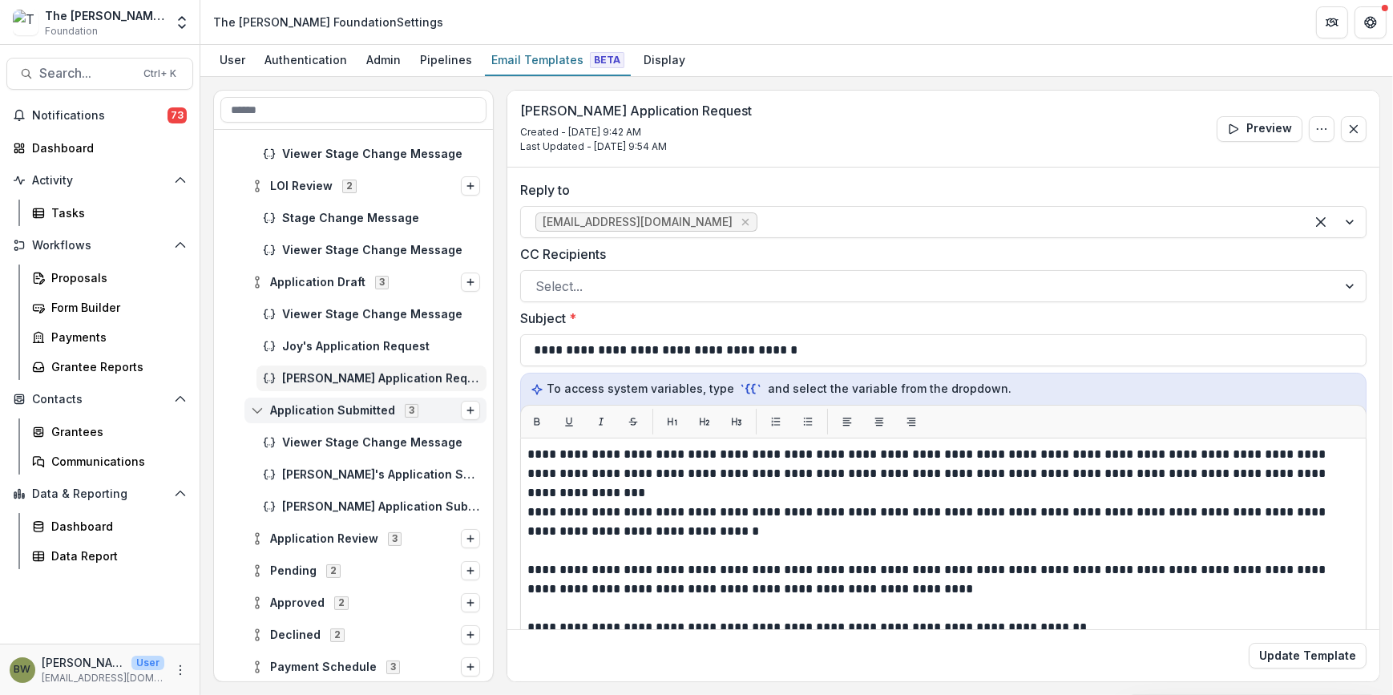
scroll to position [364, 0]
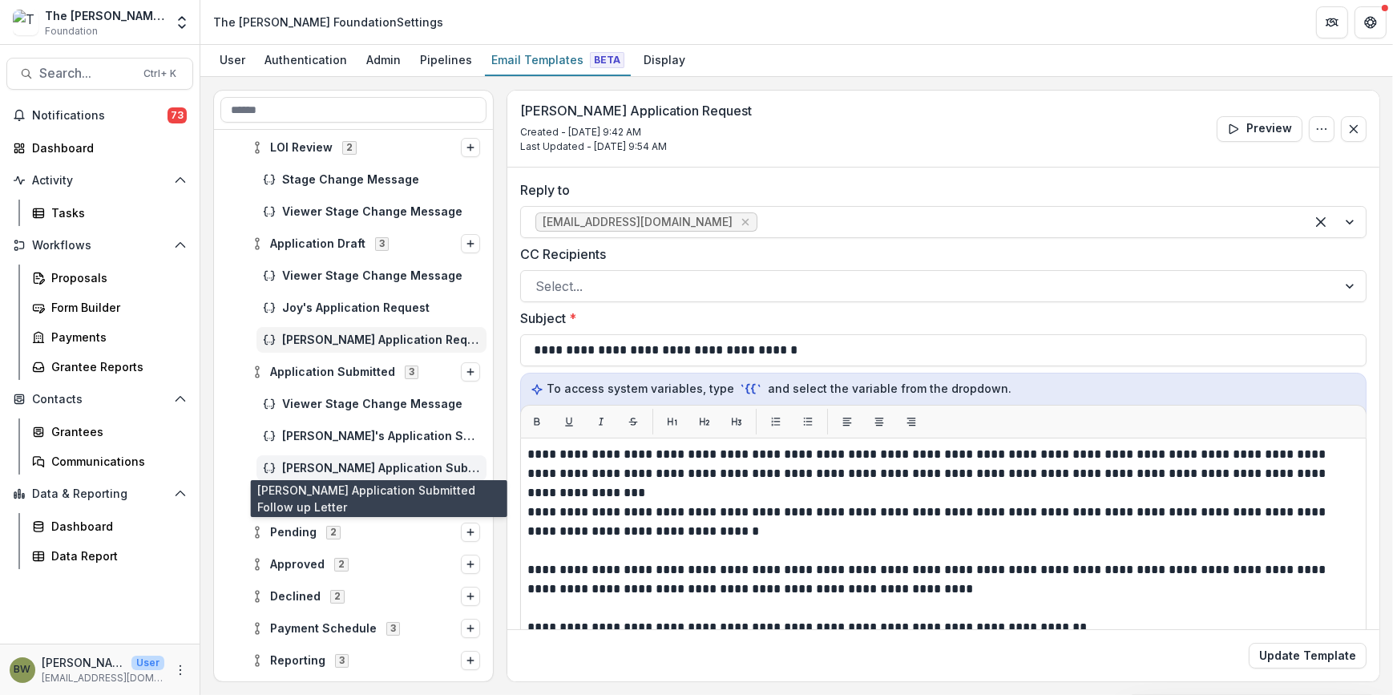
click at [384, 465] on span "Blair's Application Submitted Follow up Letter" at bounding box center [381, 469] width 198 height 14
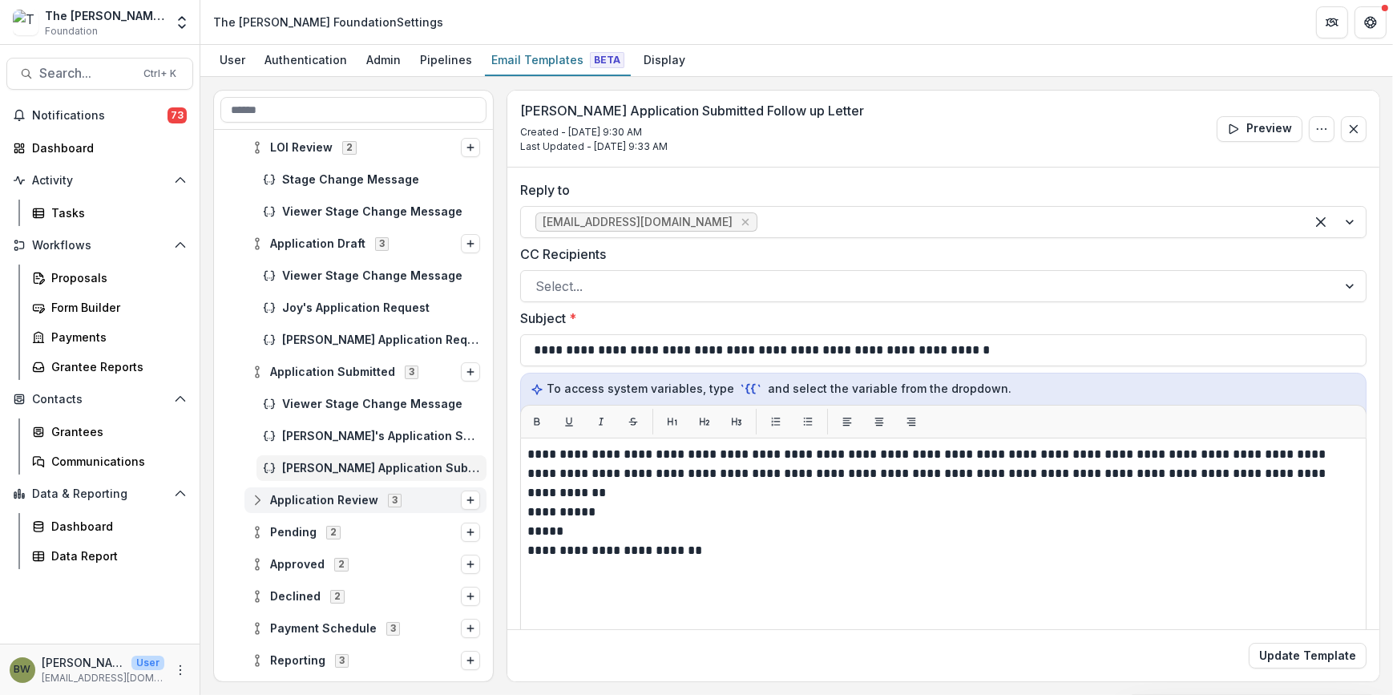
click at [257, 500] on line at bounding box center [257, 500] width 0 height 5
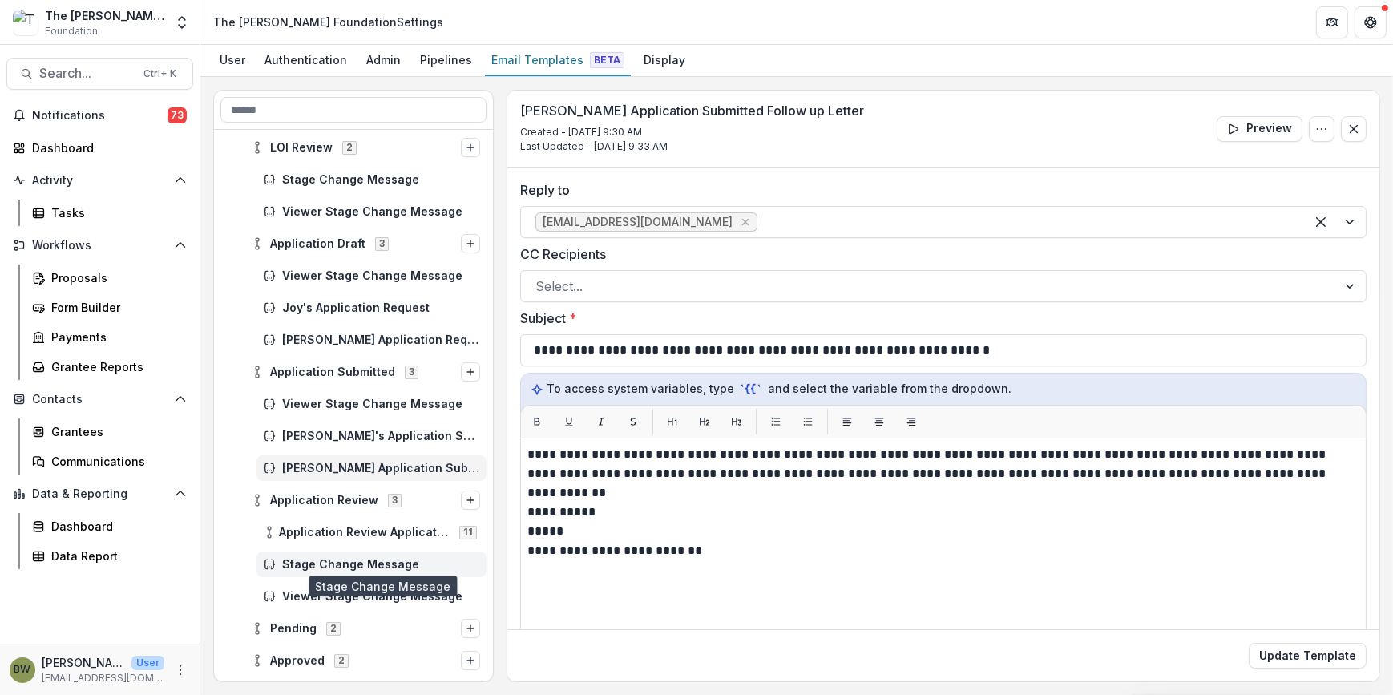
click at [308, 562] on span "Stage Change Message" at bounding box center [381, 565] width 198 height 14
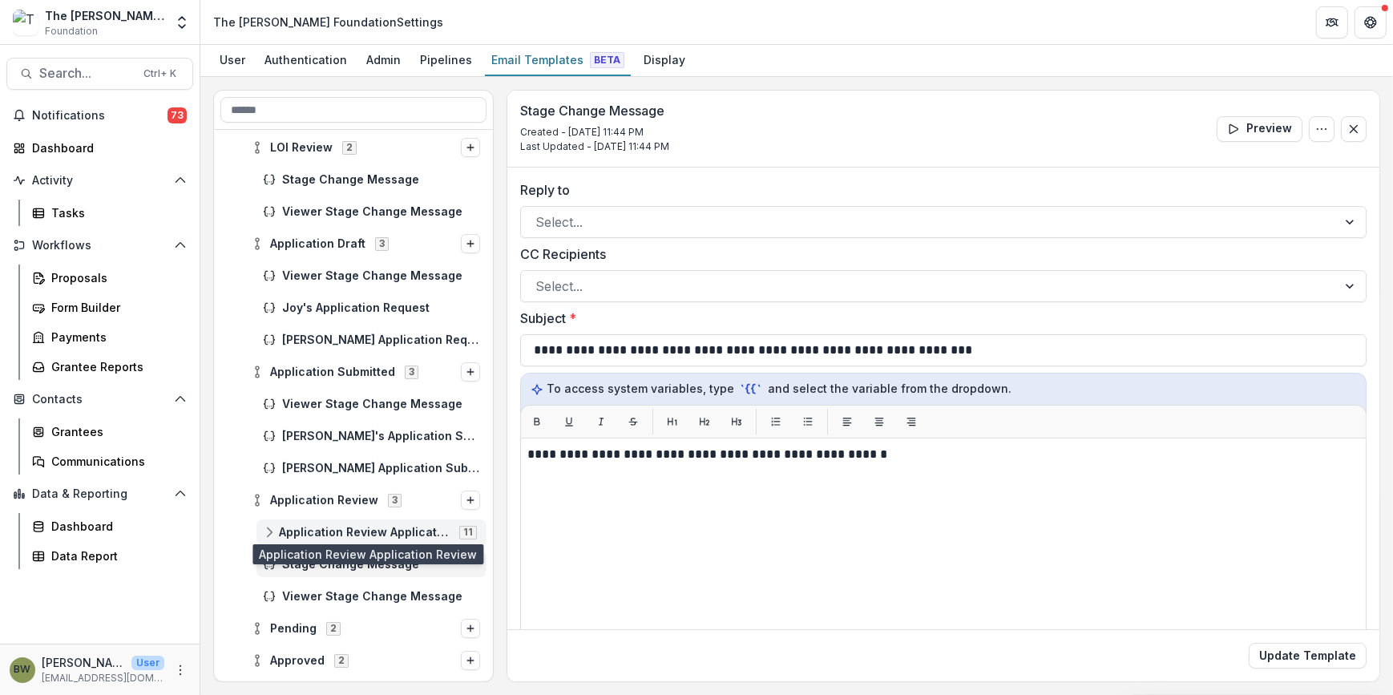
click at [316, 535] on span "Application Review Application Review" at bounding box center [364, 533] width 171 height 14
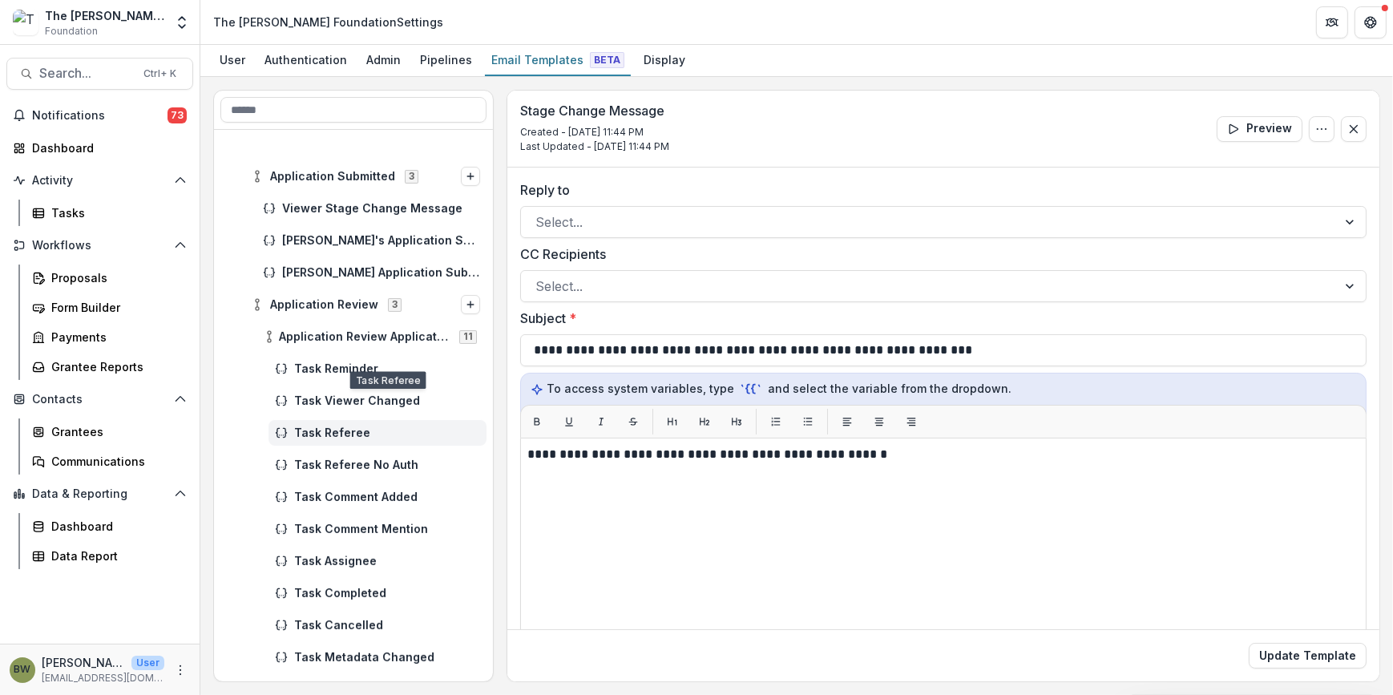
scroll to position [655, 0]
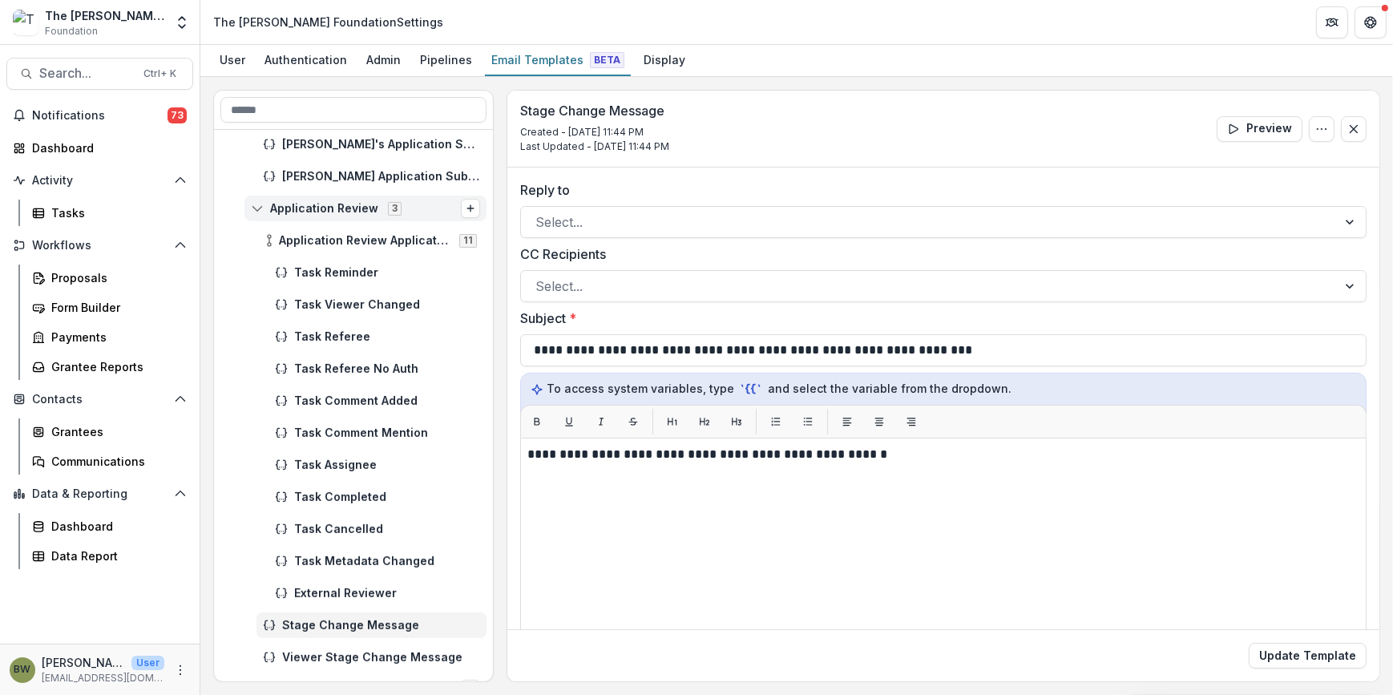
click at [260, 207] on icon at bounding box center [257, 208] width 13 height 13
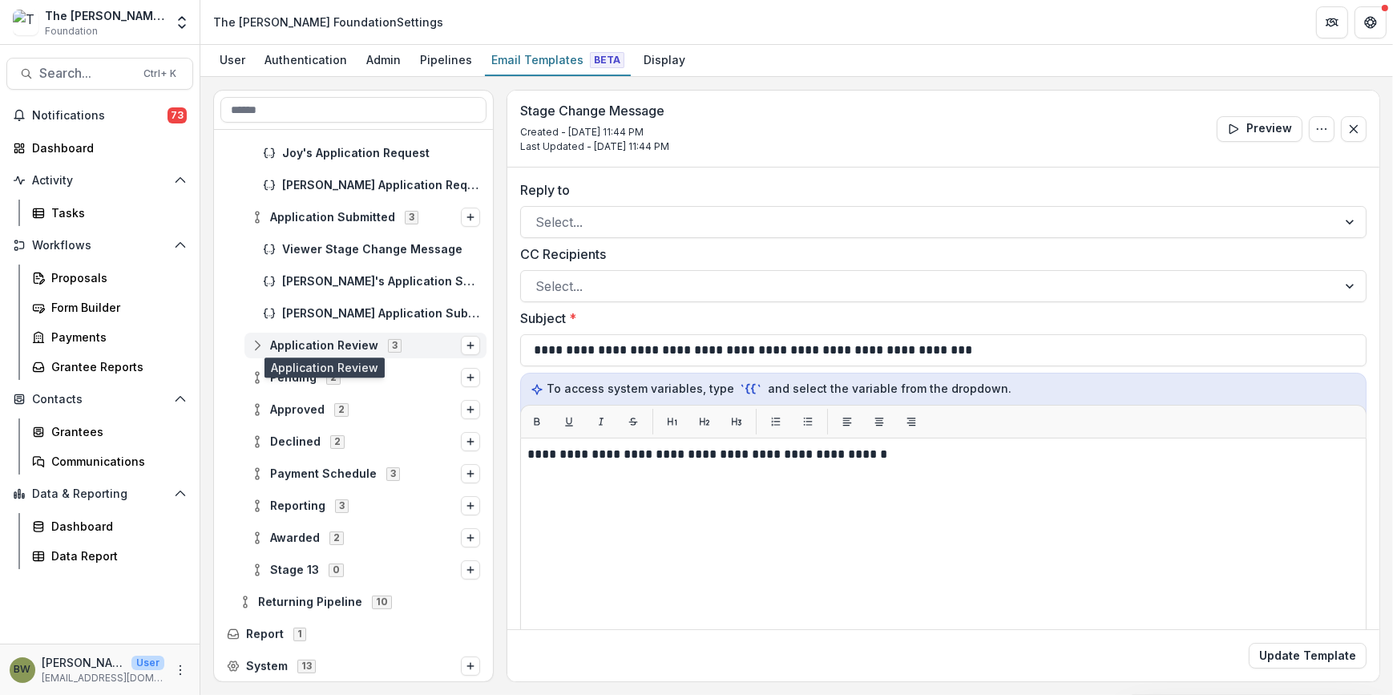
click at [272, 349] on span "Application Review" at bounding box center [324, 346] width 108 height 14
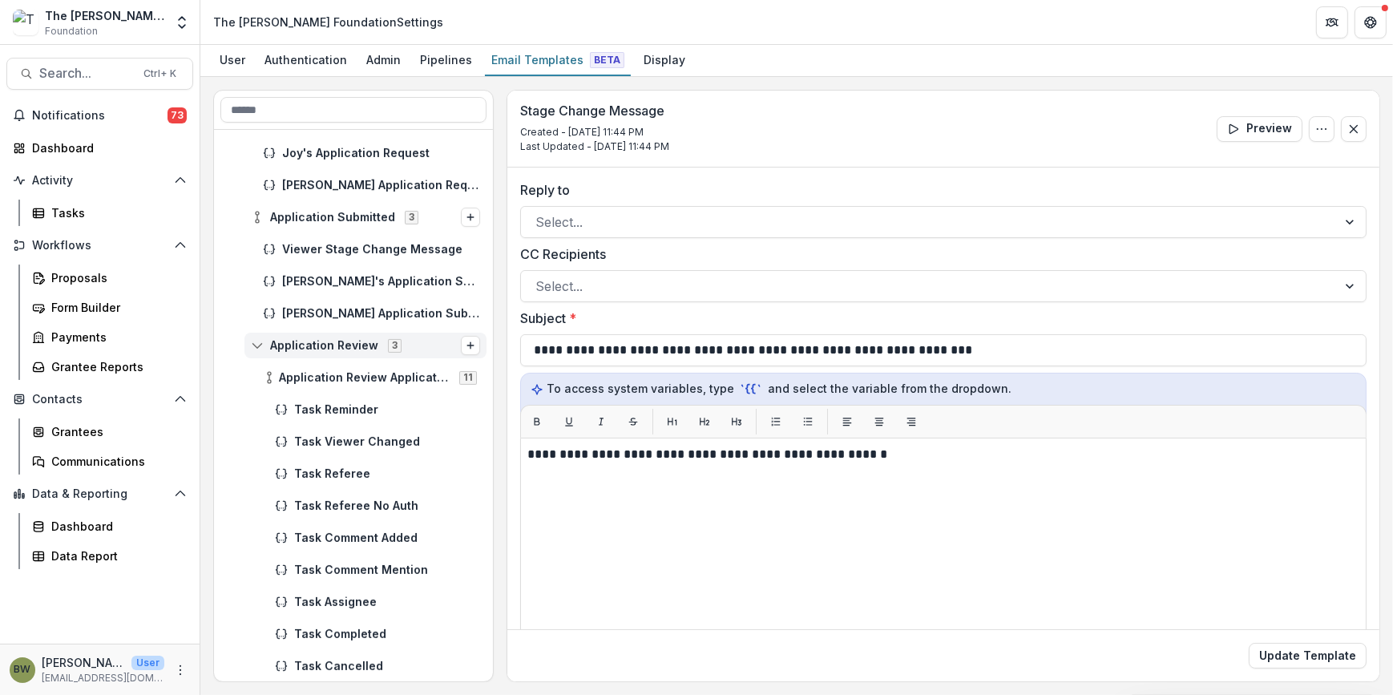
click at [260, 349] on icon at bounding box center [257, 345] width 13 height 13
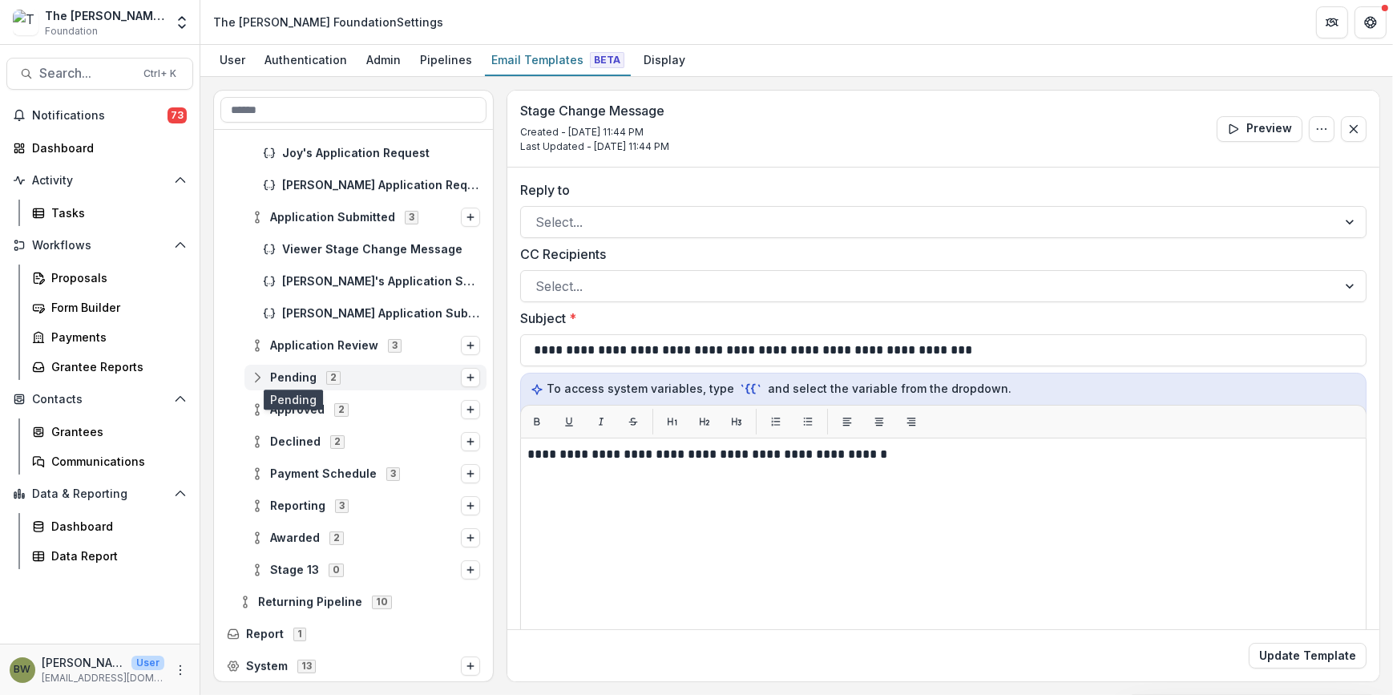
click at [292, 376] on span "Pending" at bounding box center [293, 378] width 46 height 14
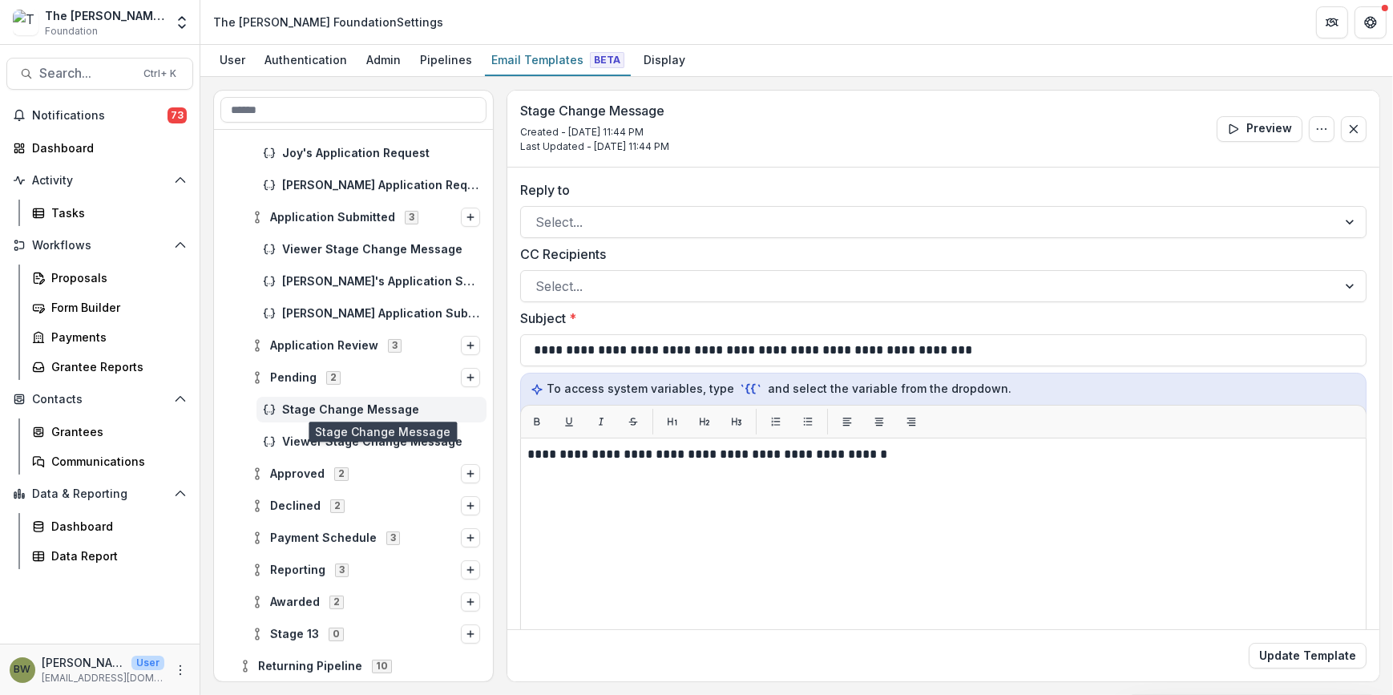
click at [304, 406] on span "Stage Change Message" at bounding box center [381, 410] width 198 height 14
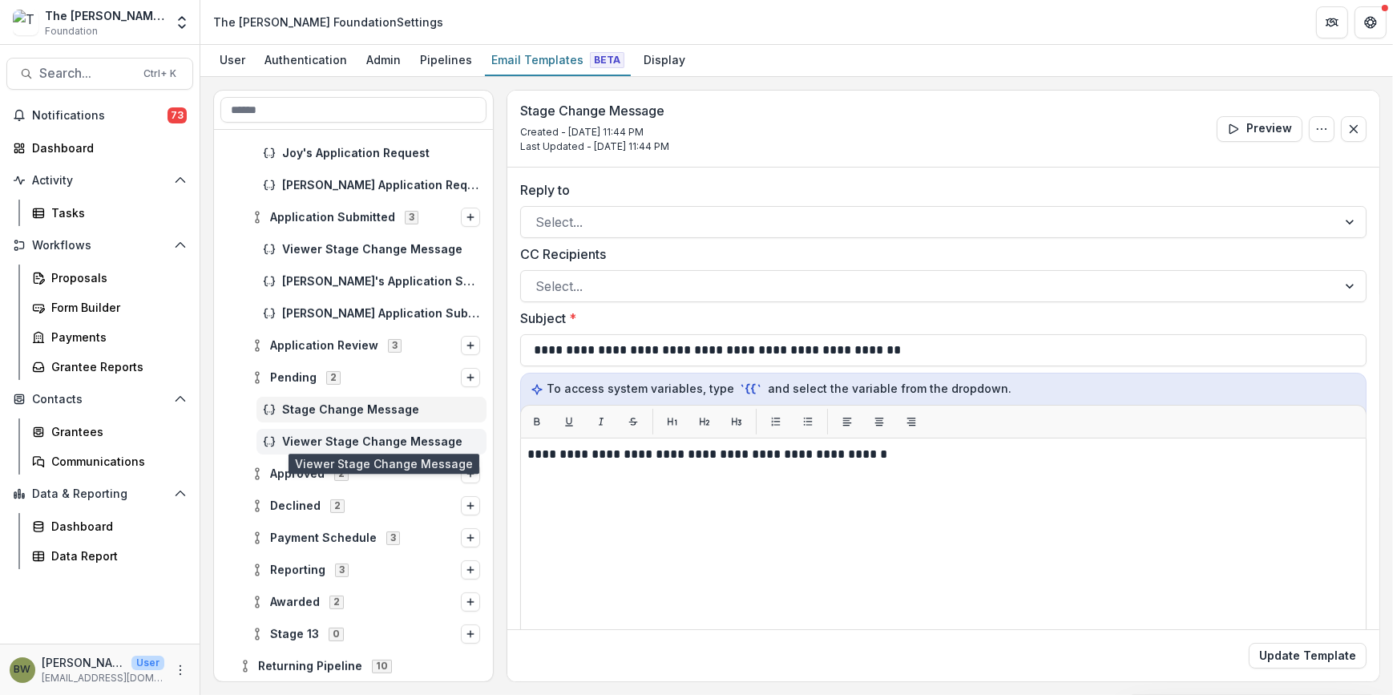
click at [307, 435] on span "Viewer Stage Change Message" at bounding box center [381, 442] width 198 height 14
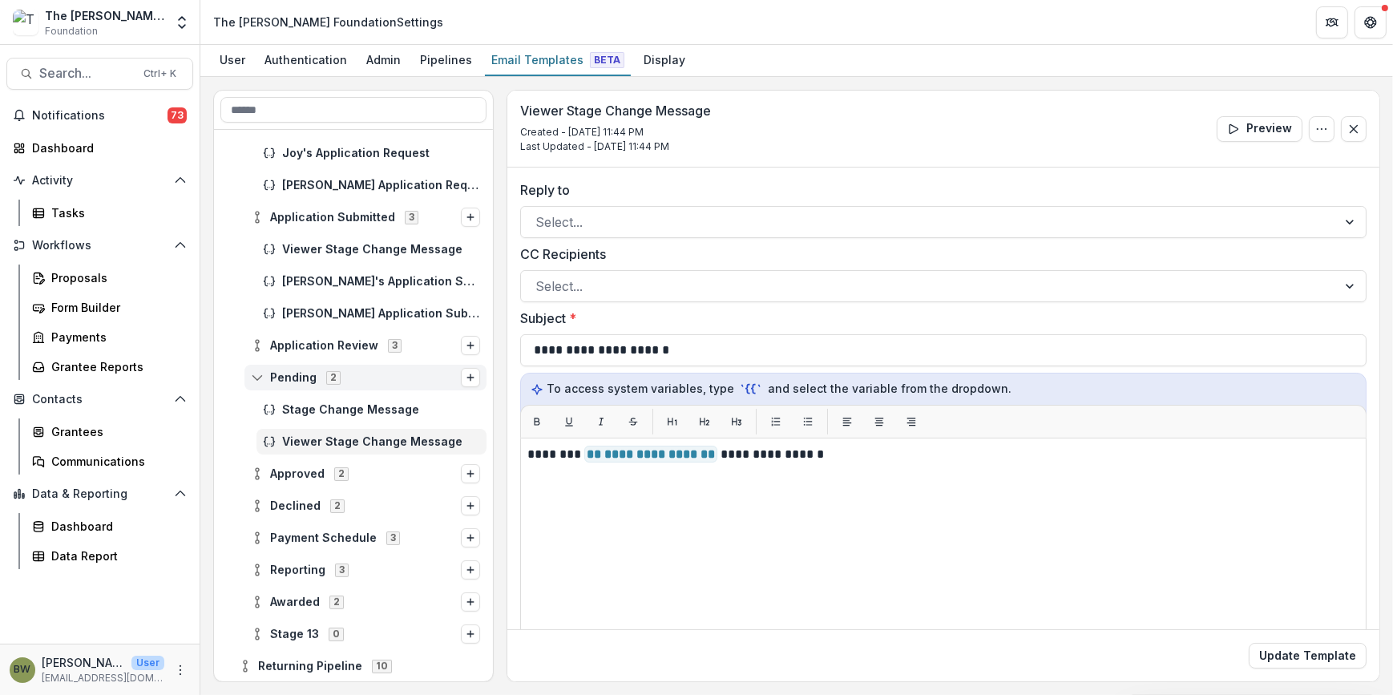
click at [263, 376] on icon at bounding box center [257, 377] width 13 height 13
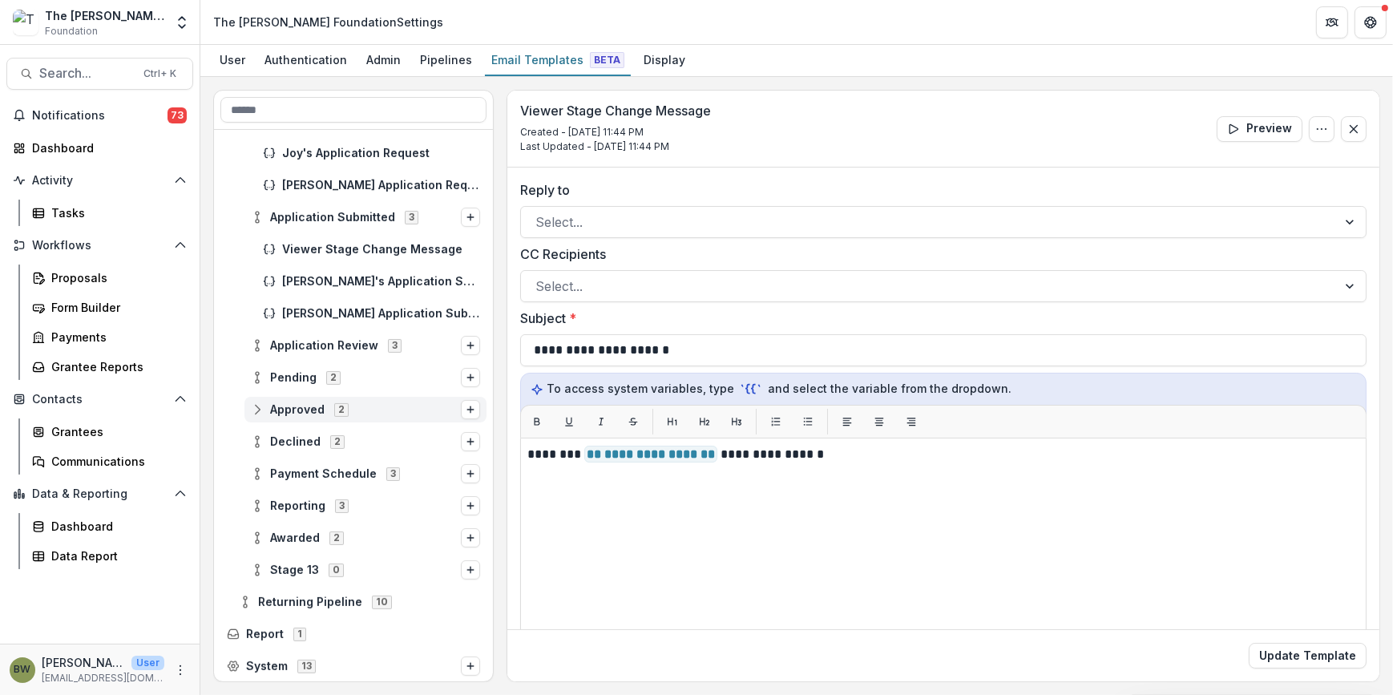
click at [256, 407] on circle at bounding box center [257, 405] width 3 height 3
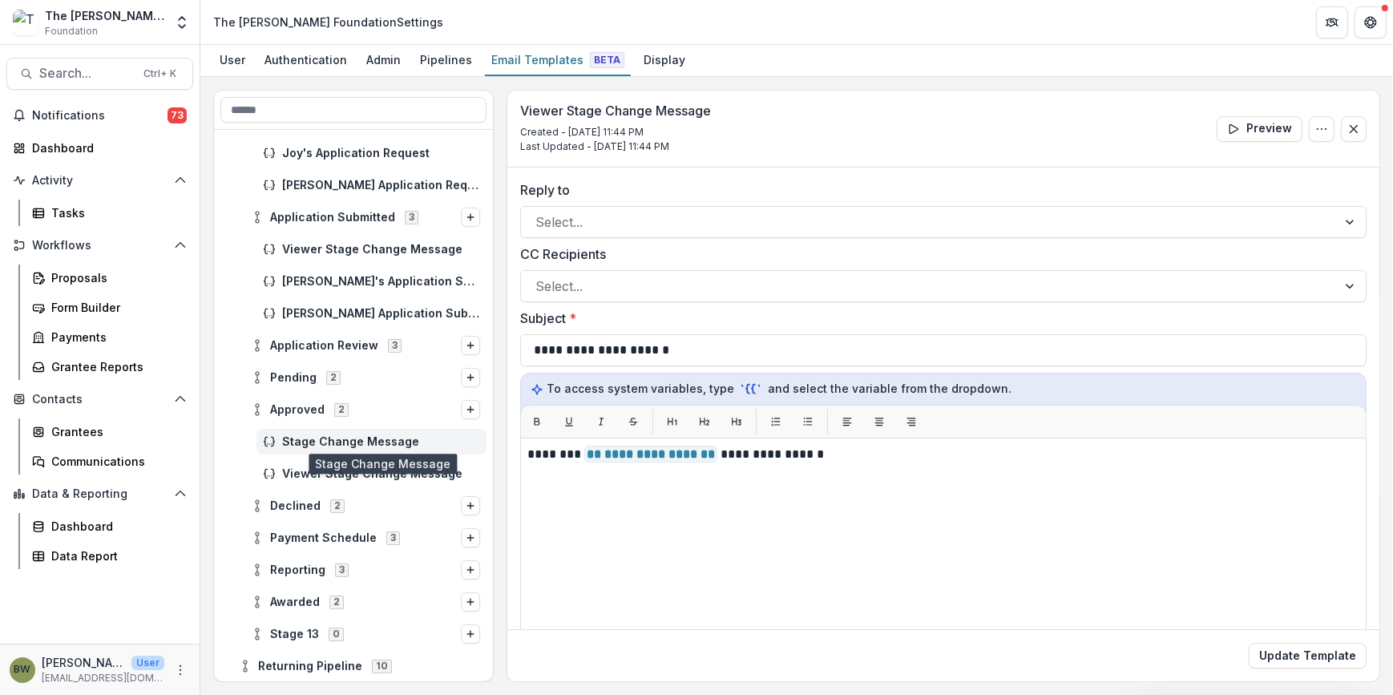
click at [296, 441] on span "Stage Change Message" at bounding box center [381, 442] width 198 height 14
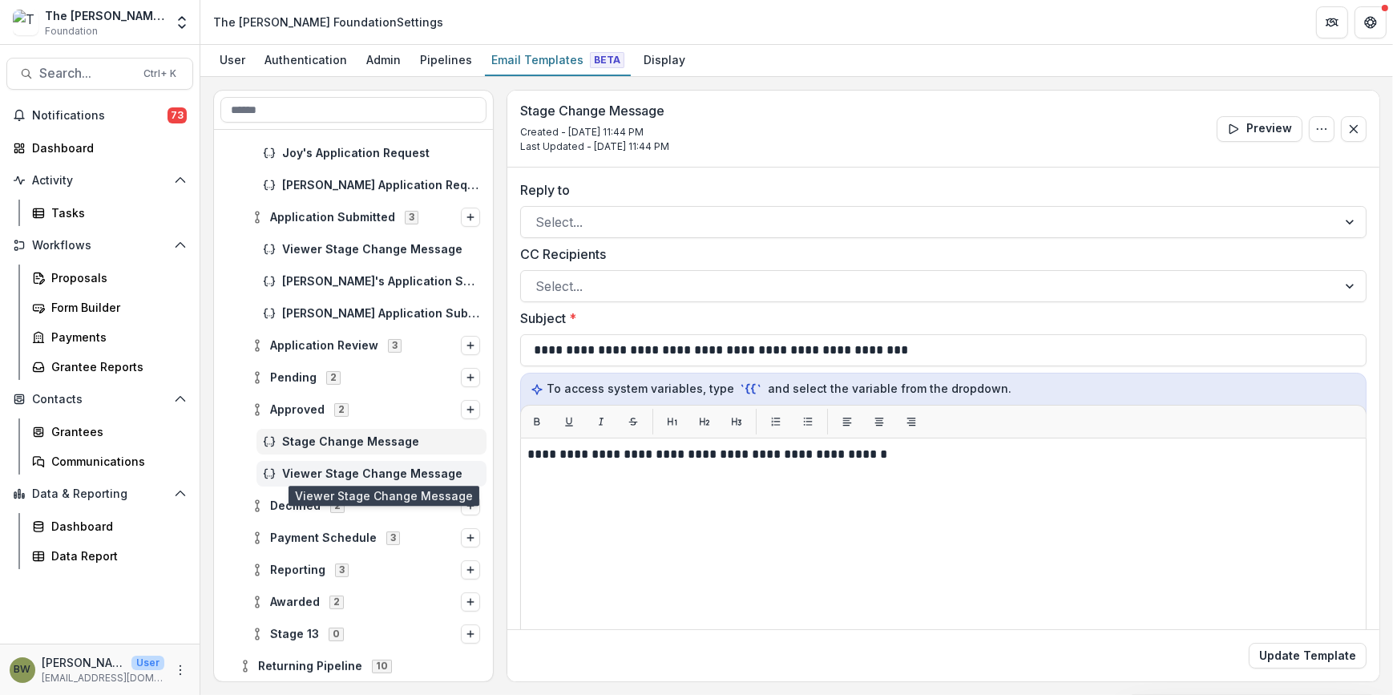
click at [286, 474] on span "Viewer Stage Change Message" at bounding box center [381, 474] width 198 height 14
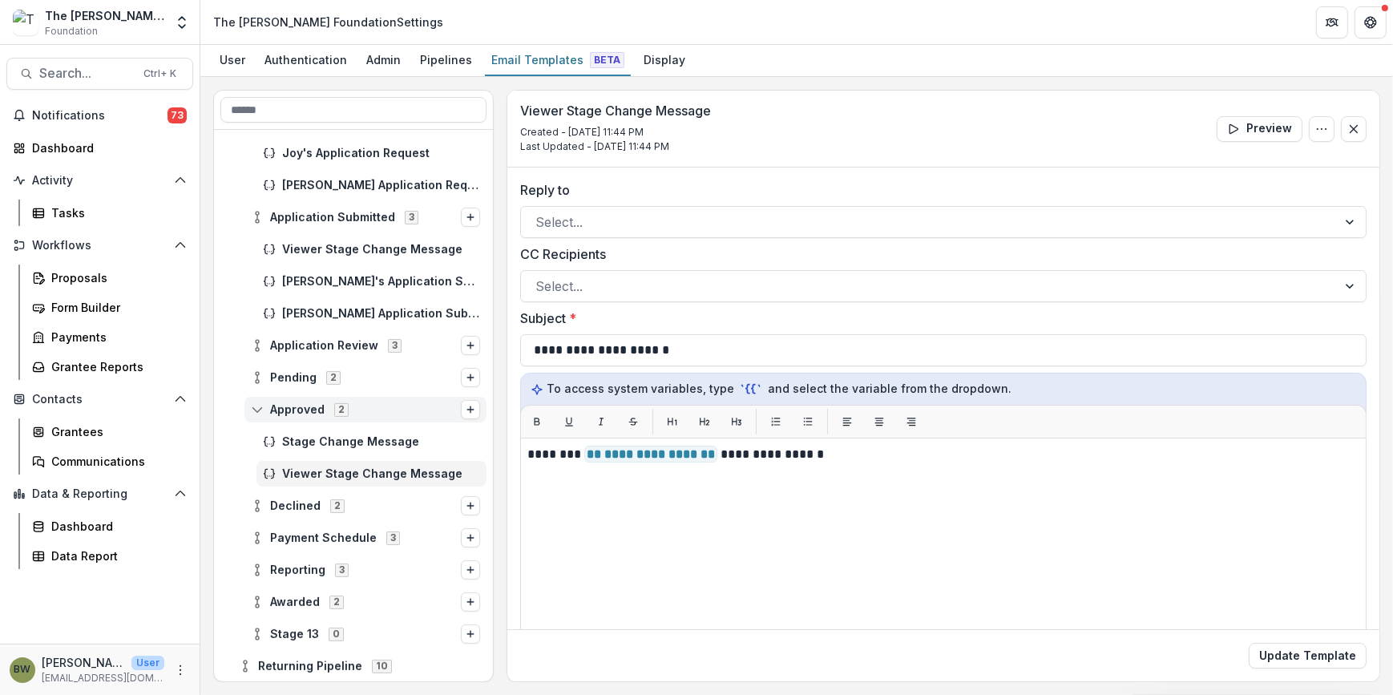
click at [257, 406] on circle at bounding box center [257, 405] width 3 height 3
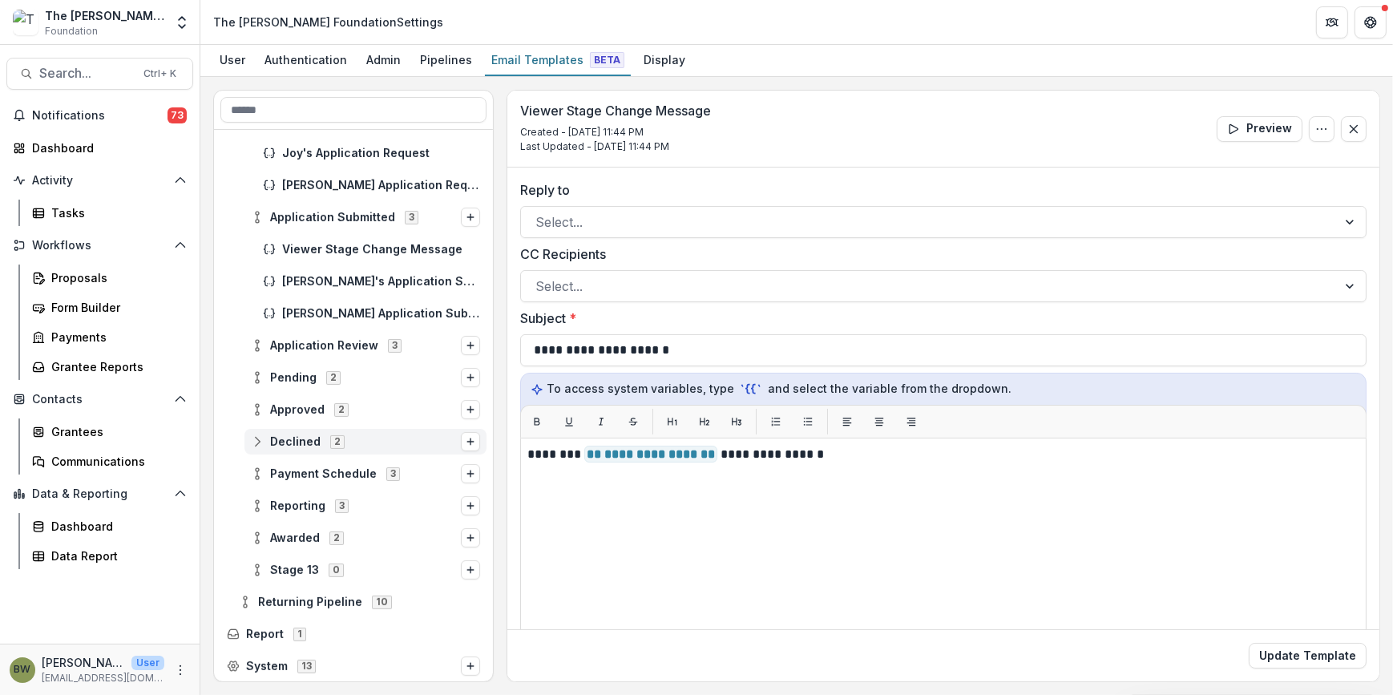
click at [261, 443] on icon at bounding box center [257, 441] width 13 height 13
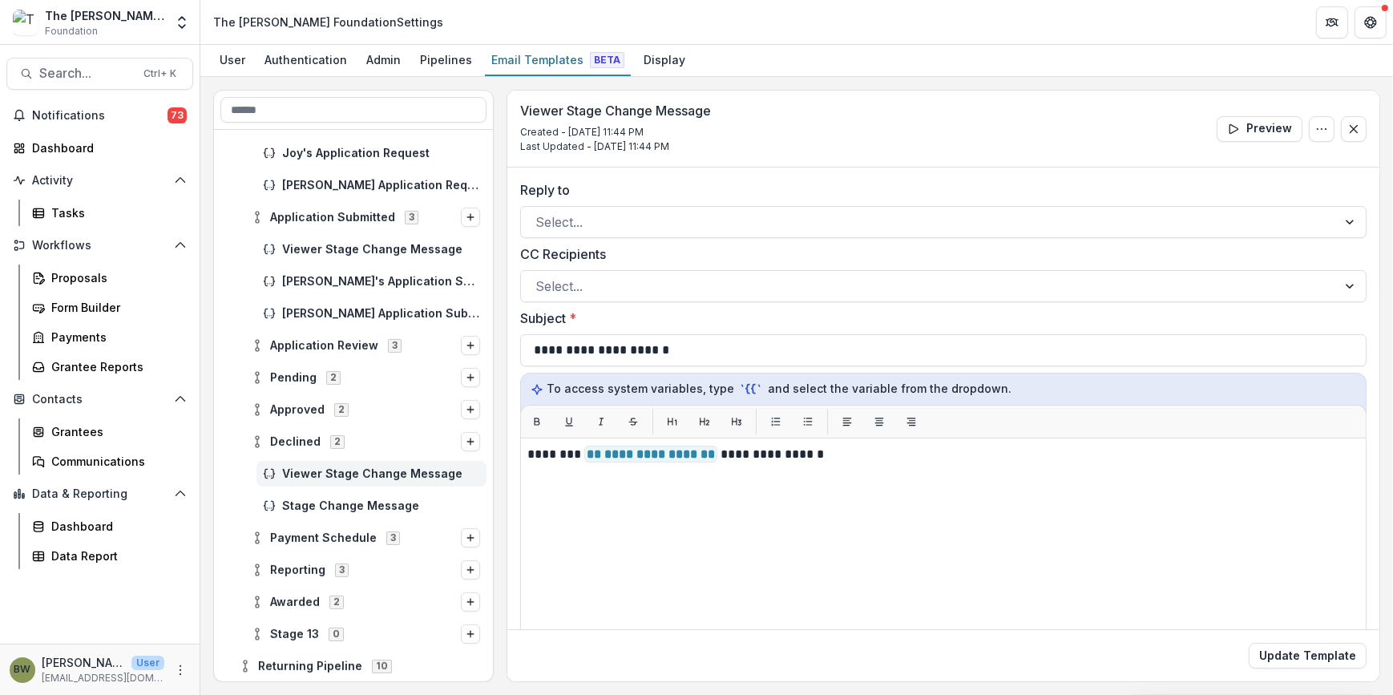
click at [301, 468] on span "Viewer Stage Change Message" at bounding box center [381, 474] width 198 height 14
click at [283, 506] on span "Stage Change Message" at bounding box center [381, 506] width 198 height 14
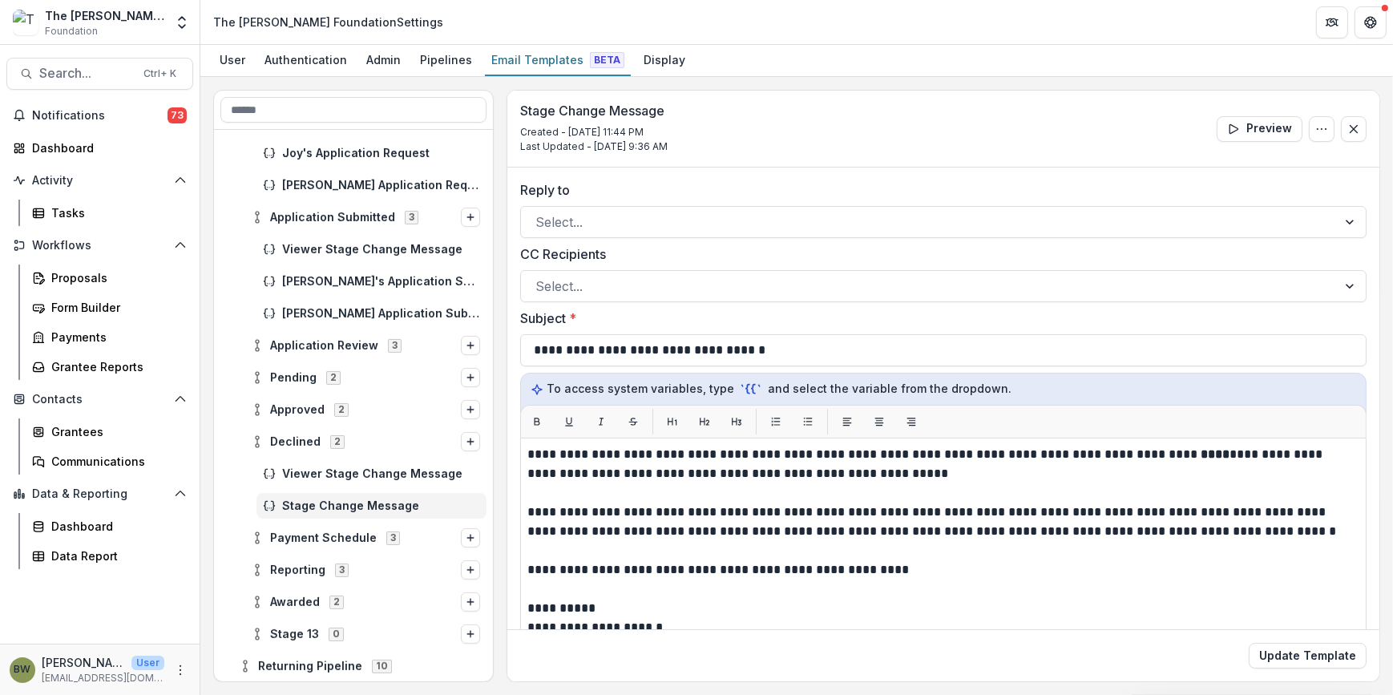
click at [268, 501] on icon at bounding box center [269, 505] width 13 height 13
click at [256, 541] on circle at bounding box center [257, 541] width 3 height 3
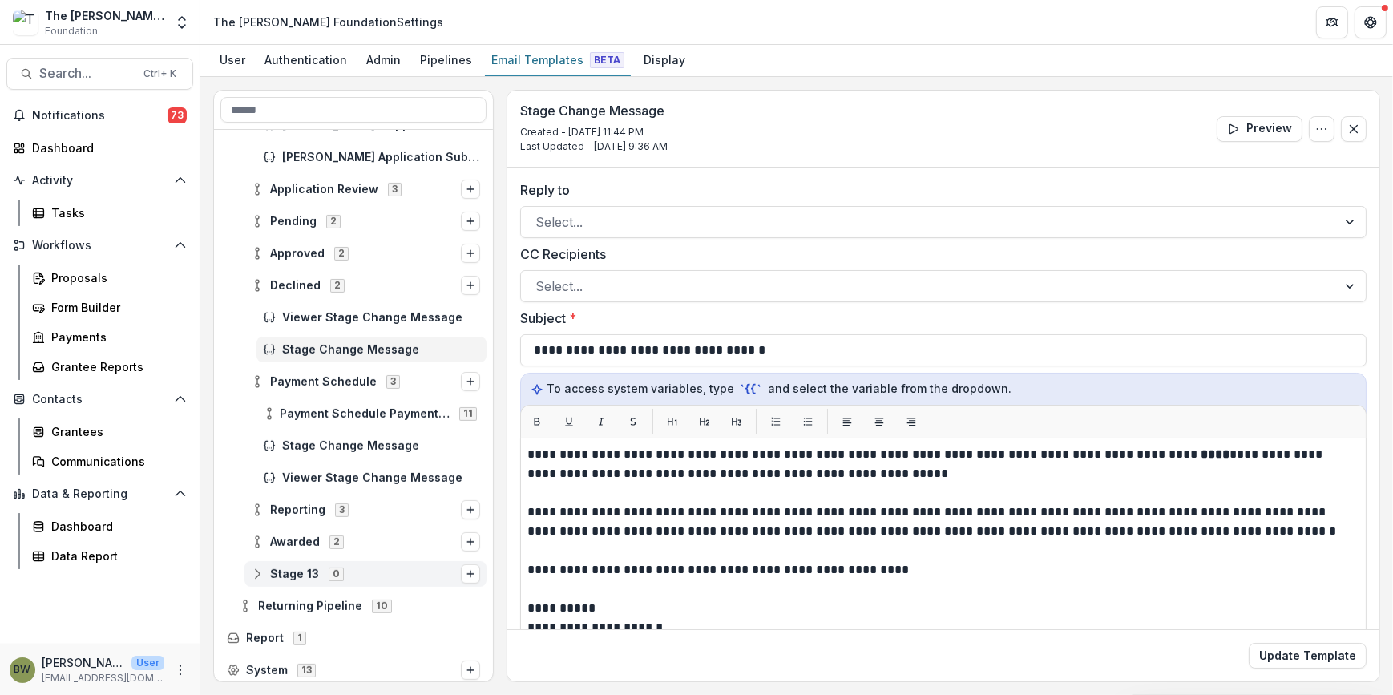
scroll to position [679, 0]
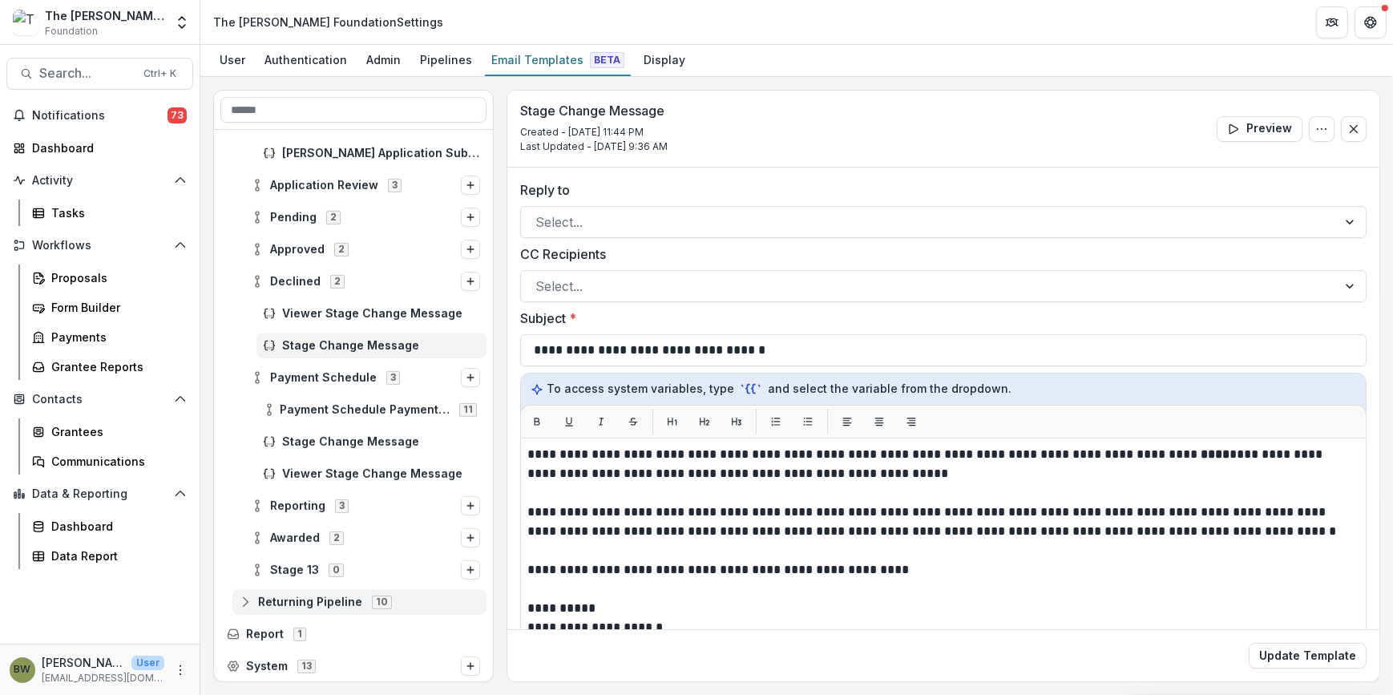
click at [248, 599] on icon at bounding box center [245, 601] width 13 height 13
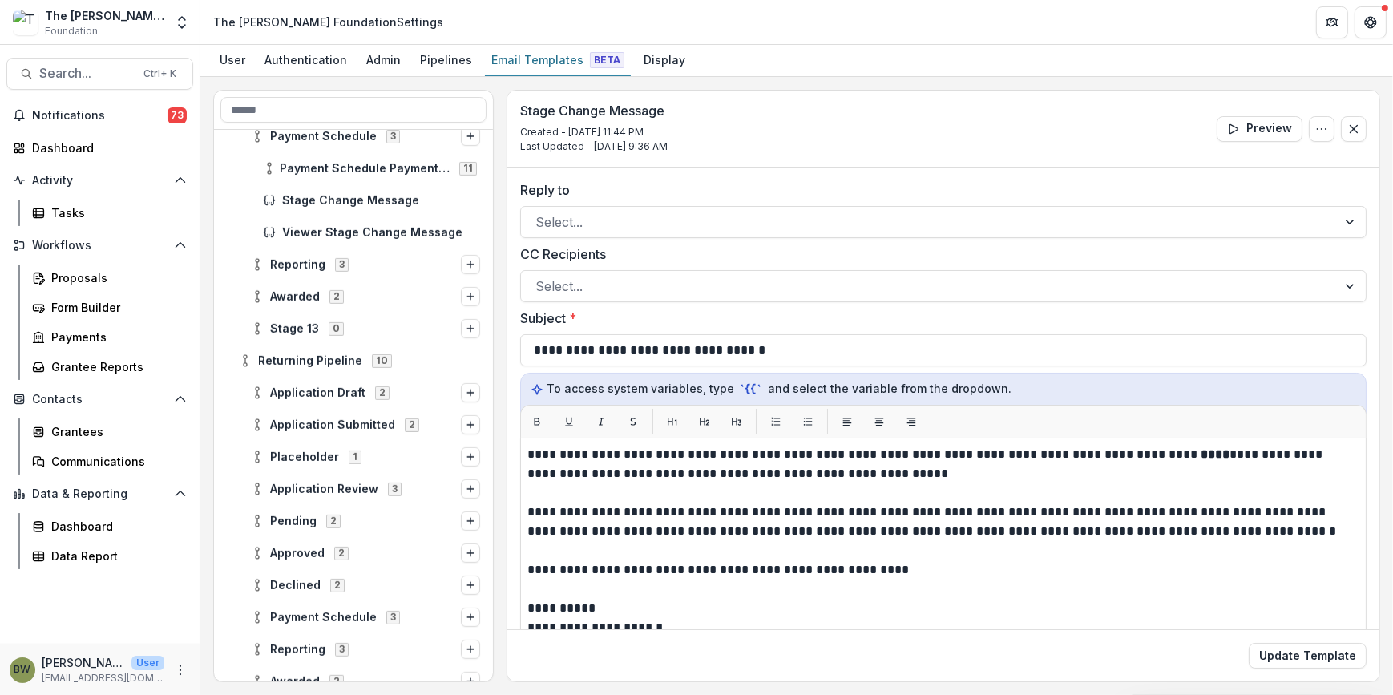
scroll to position [969, 0]
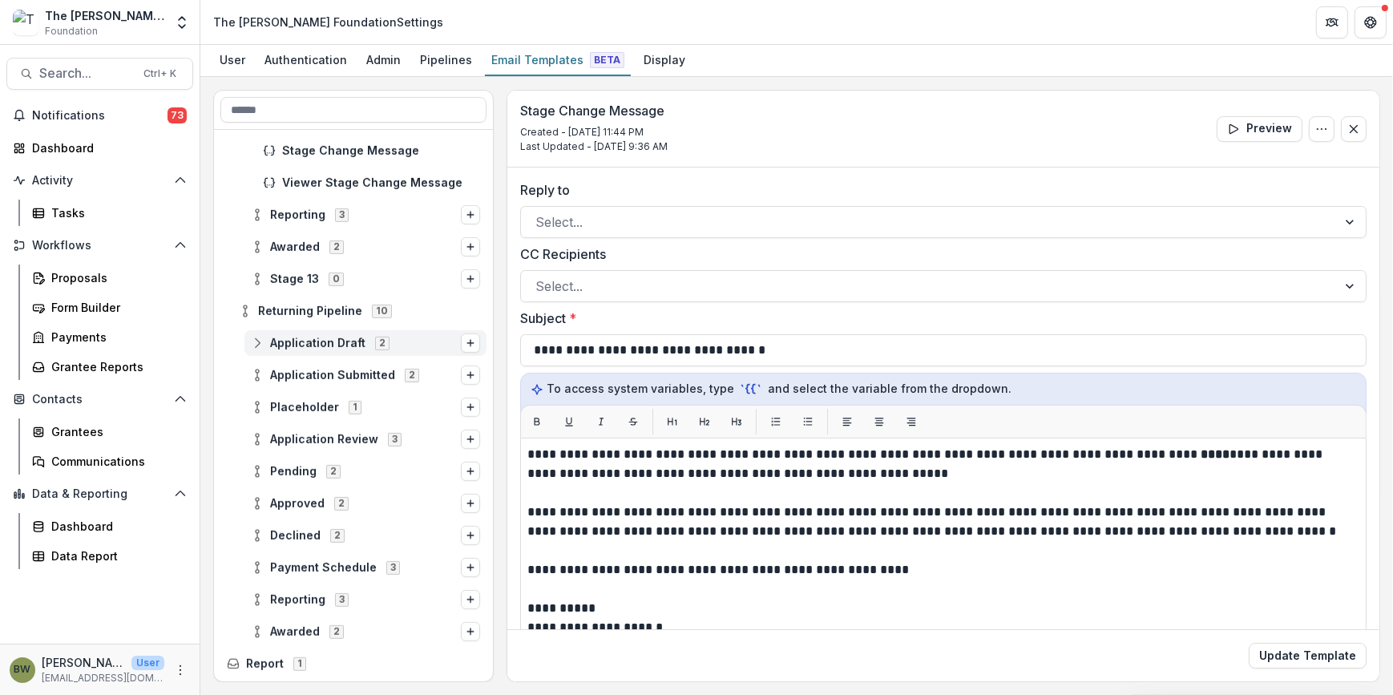
click at [256, 341] on icon at bounding box center [257, 343] width 13 height 13
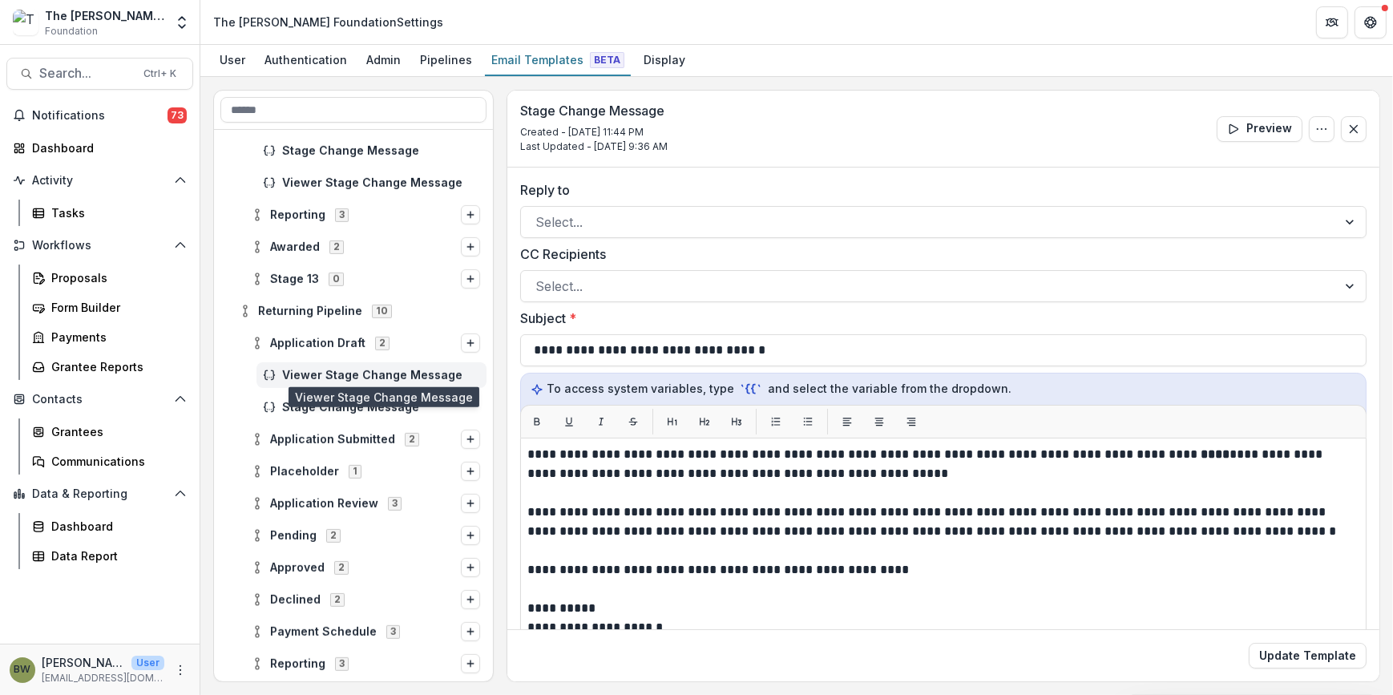
click at [288, 378] on span "Viewer Stage Change Message" at bounding box center [381, 376] width 198 height 14
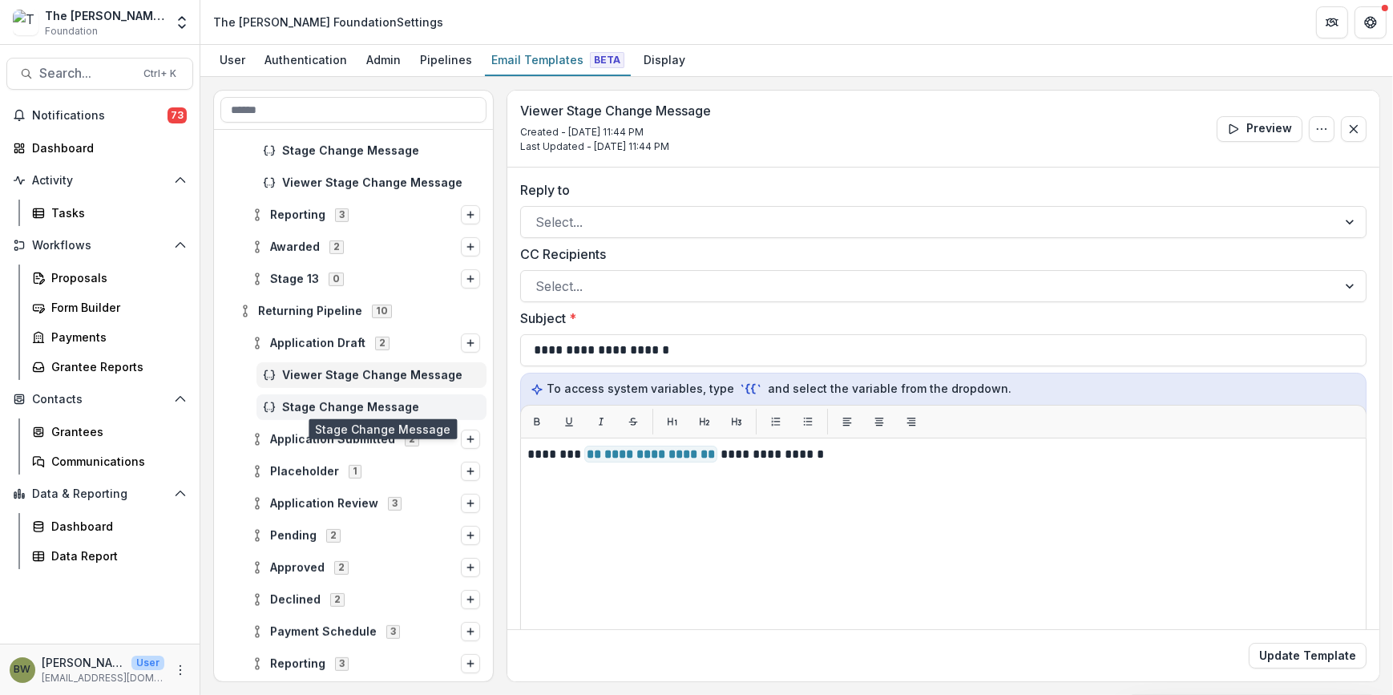
click at [296, 405] on span "Stage Change Message" at bounding box center [381, 408] width 198 height 14
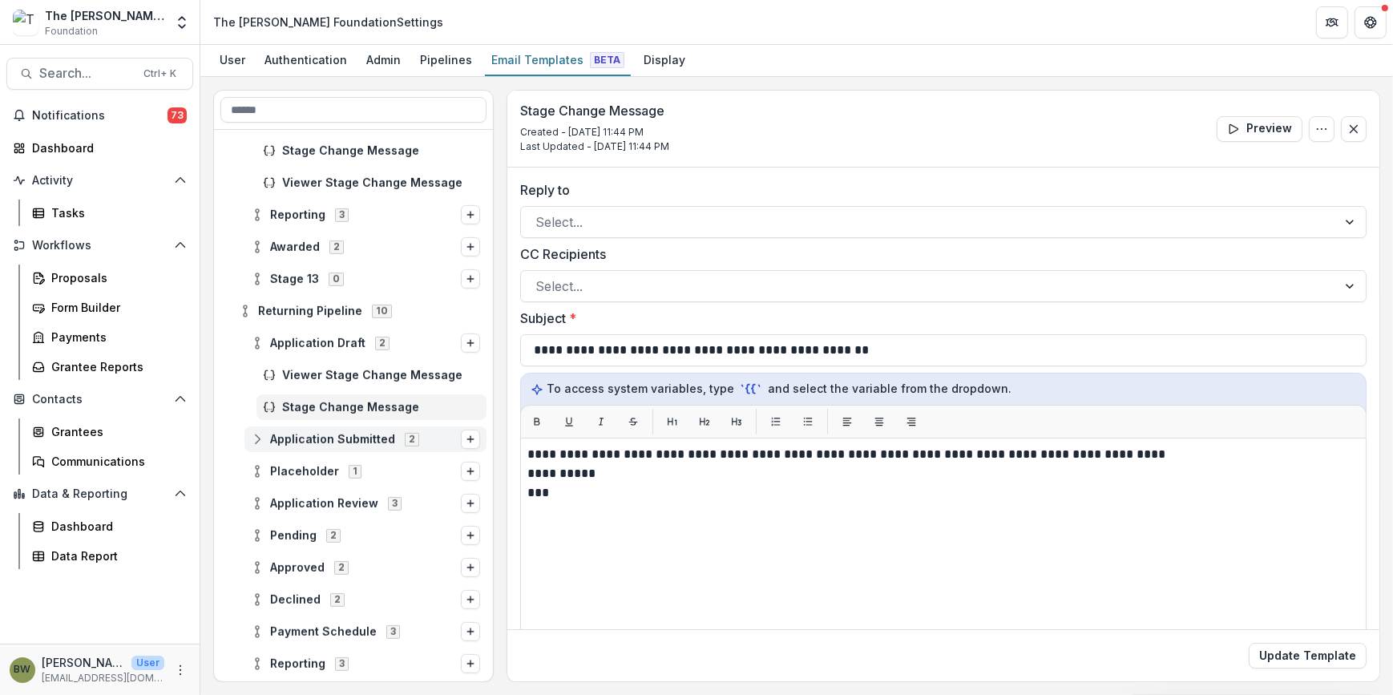
click at [256, 434] on circle at bounding box center [257, 434] width 3 height 3
click at [260, 441] on icon at bounding box center [257, 439] width 13 height 13
click at [260, 439] on icon at bounding box center [257, 439] width 13 height 13
click at [259, 475] on icon at bounding box center [257, 471] width 13 height 13
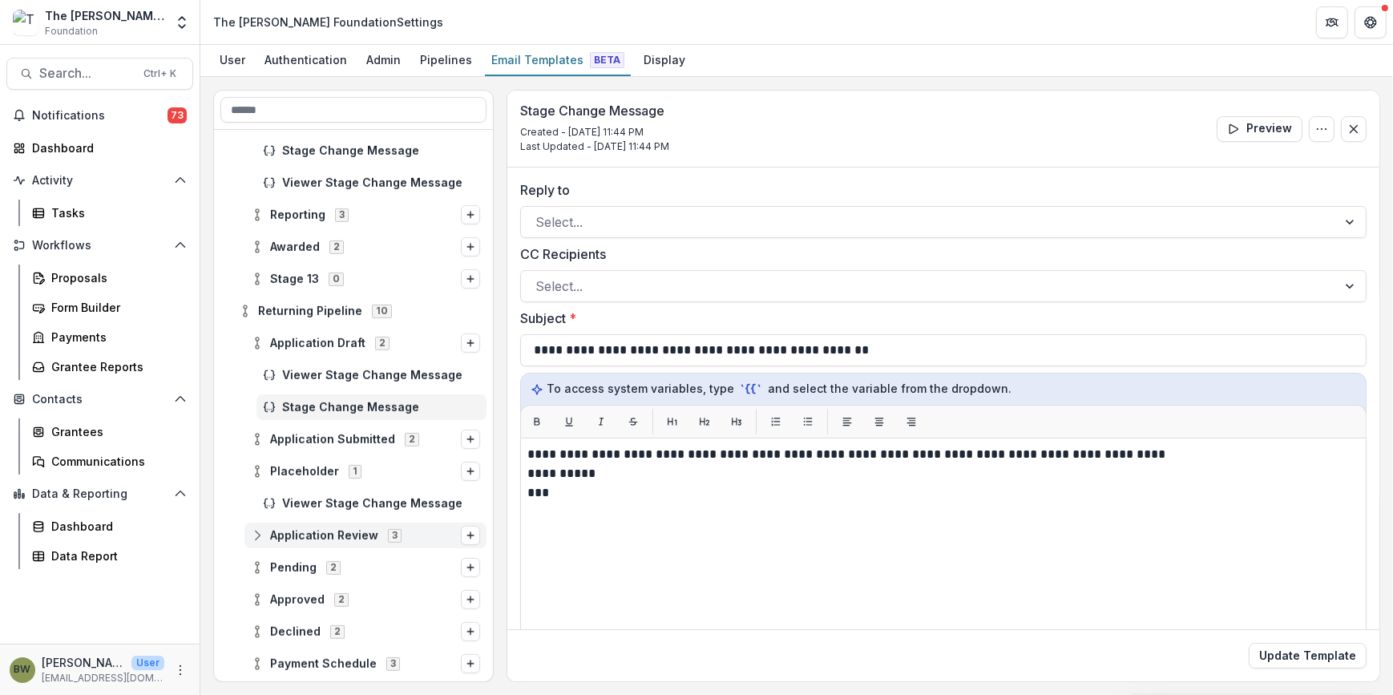
click at [264, 526] on div "Application Review 3" at bounding box center [365, 535] width 242 height 26
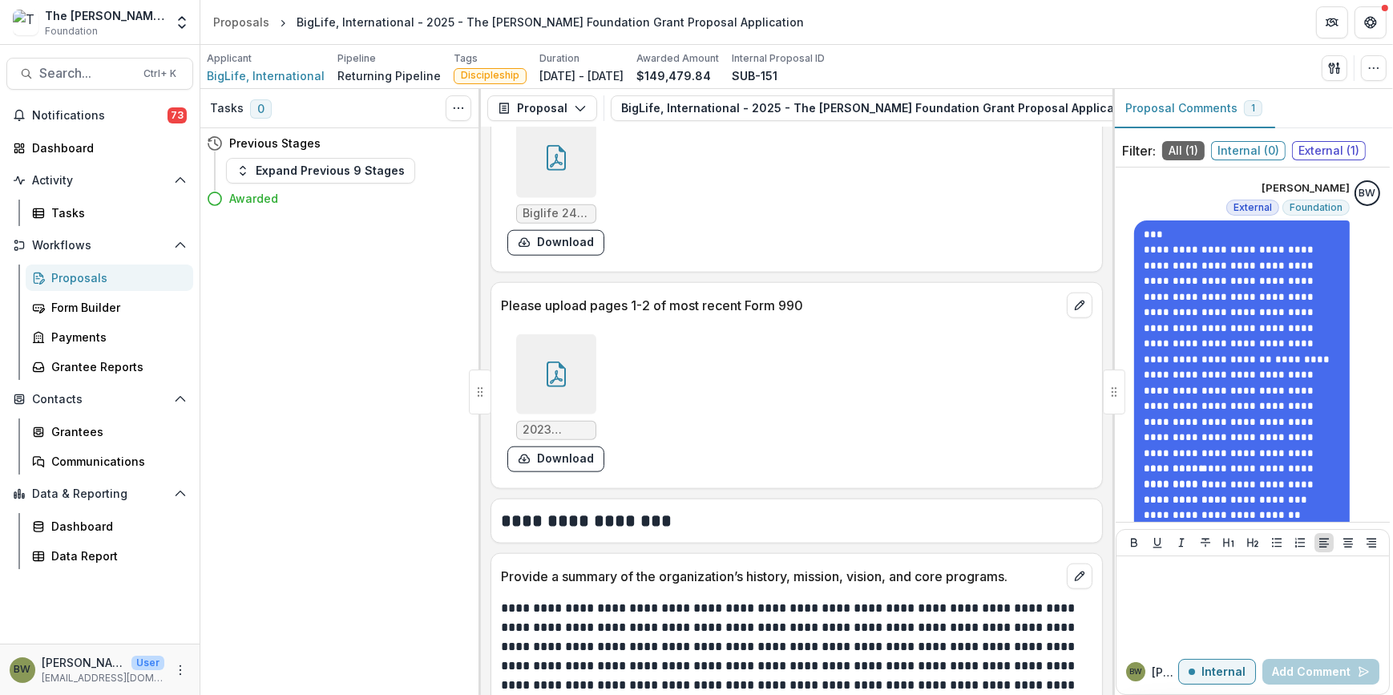
scroll to position [2112, 0]
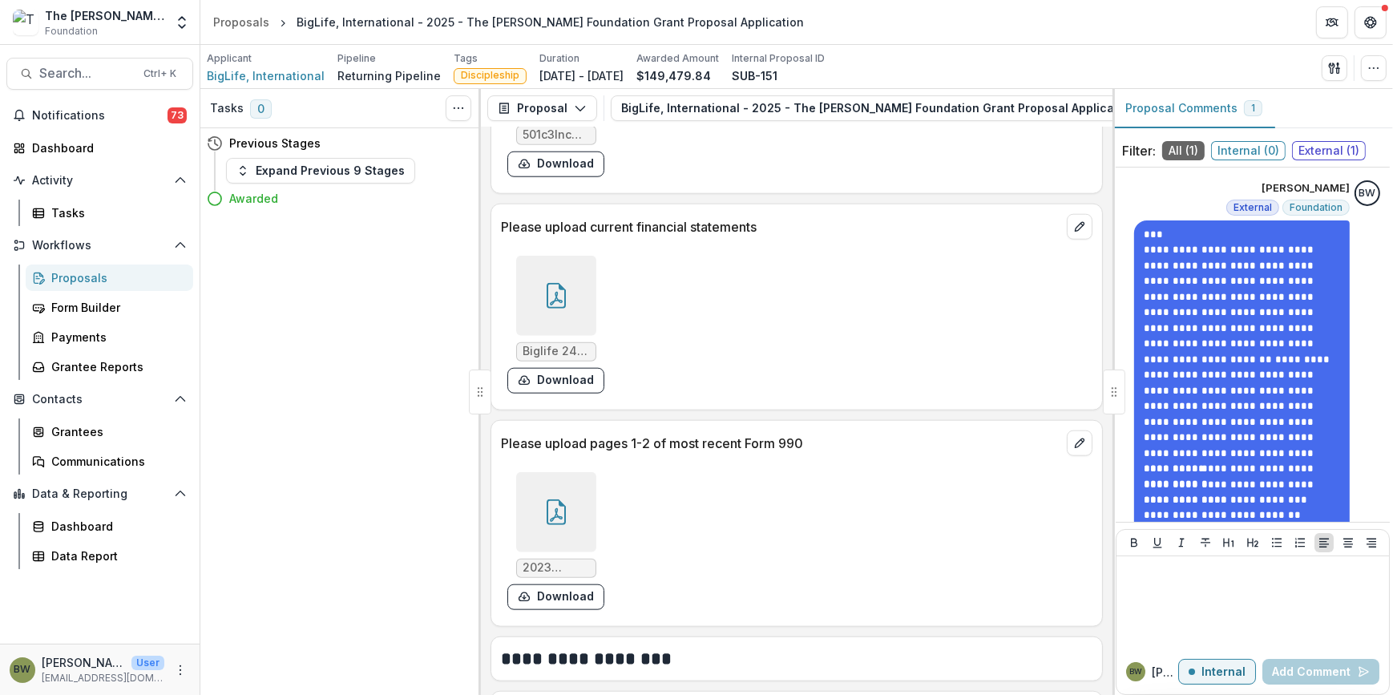
click at [568, 530] on div at bounding box center [556, 512] width 80 height 80
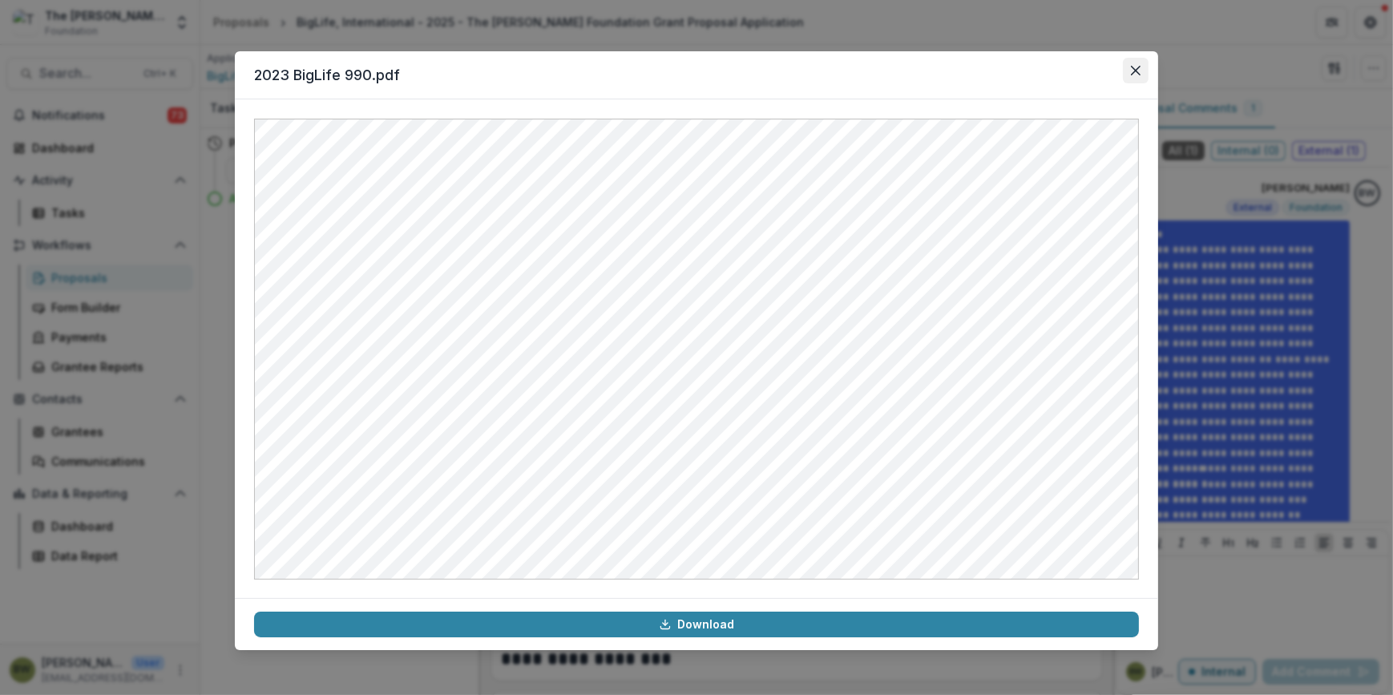
click at [1136, 67] on icon "Close" at bounding box center [1136, 71] width 10 height 10
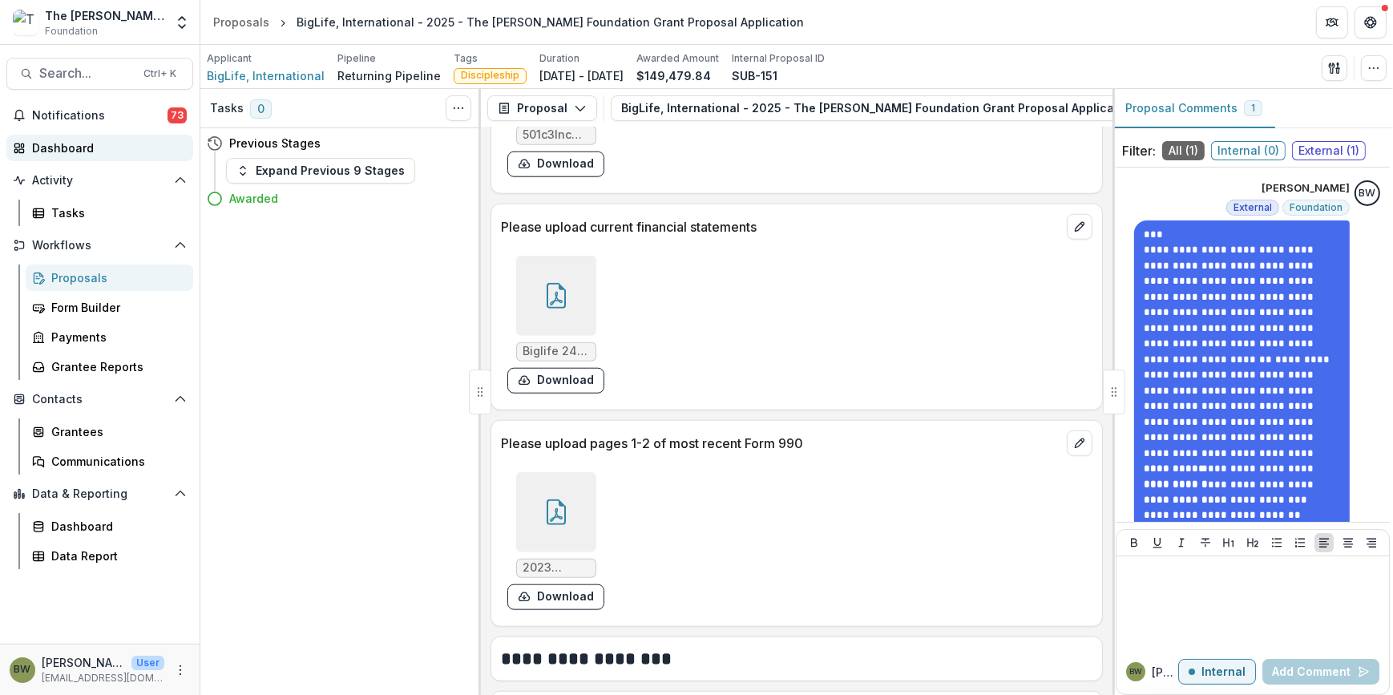
click at [89, 143] on div "Dashboard" at bounding box center [106, 147] width 148 height 17
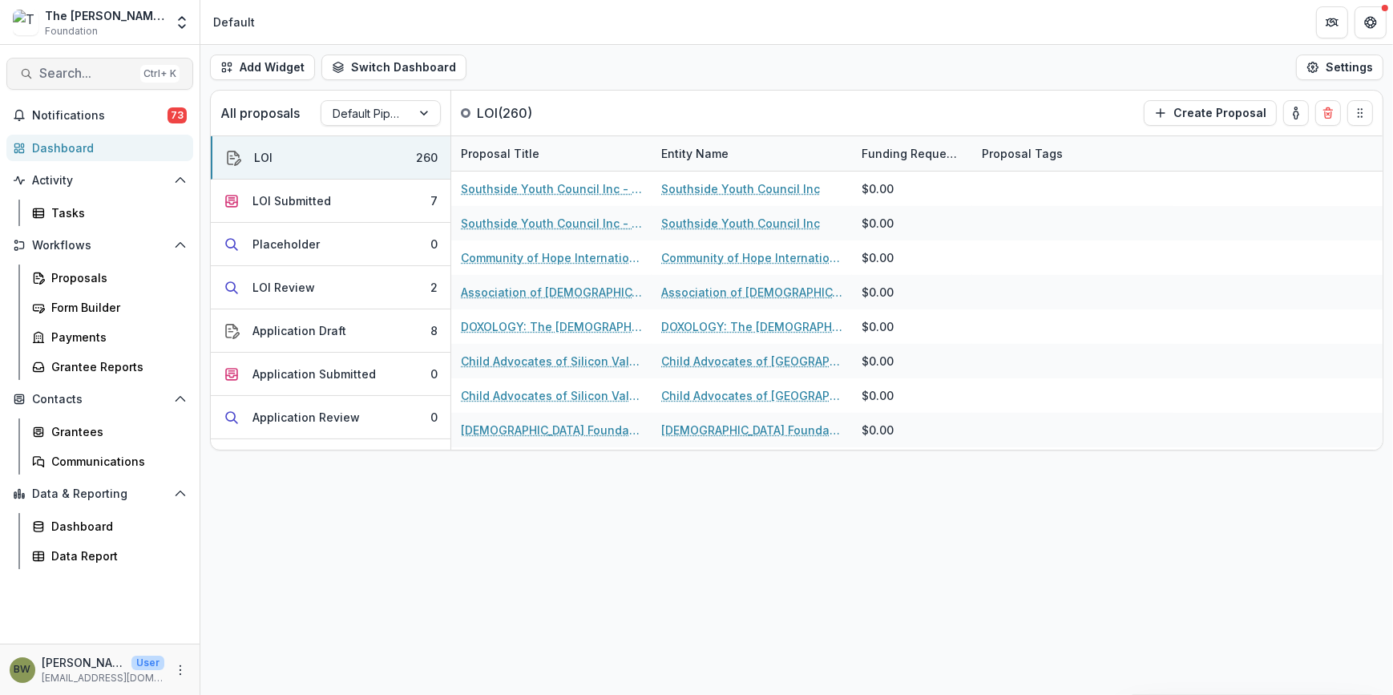
click at [71, 75] on span "Search..." at bounding box center [86, 73] width 95 height 15
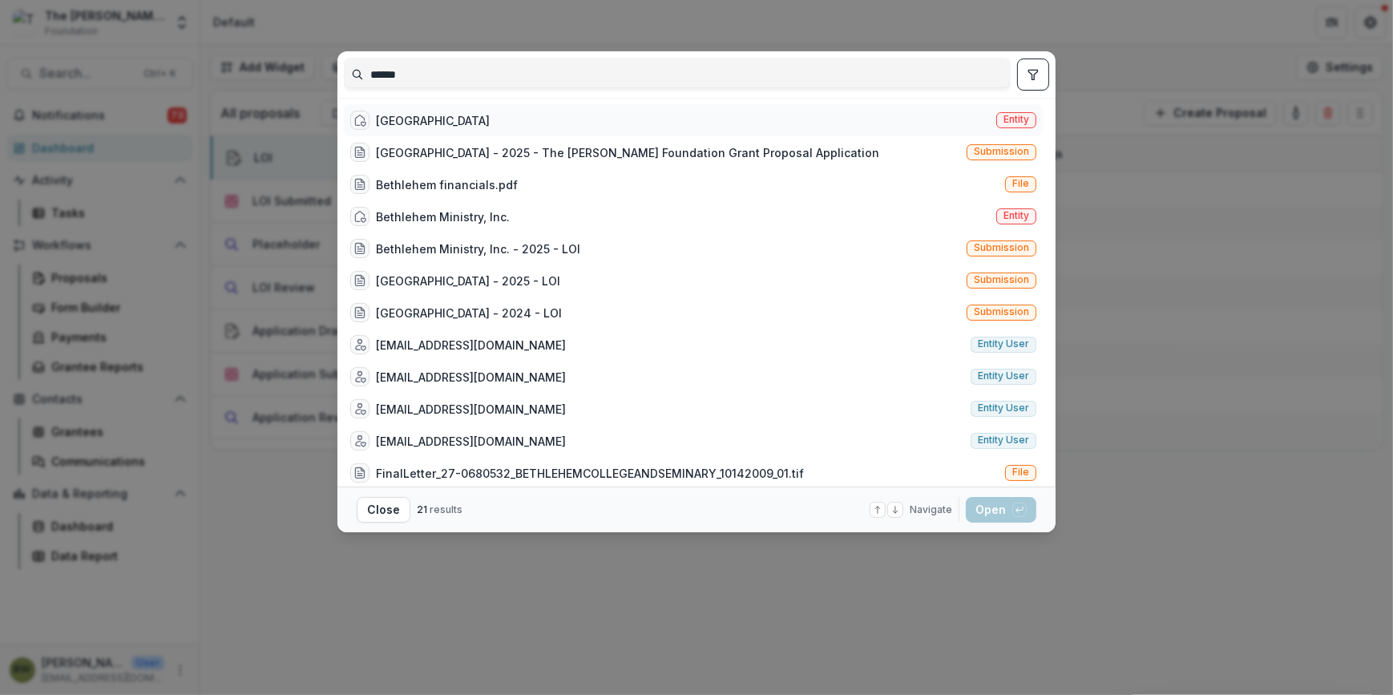
type input "******"
click at [490, 112] on div "[GEOGRAPHIC_DATA]" at bounding box center [433, 120] width 114 height 17
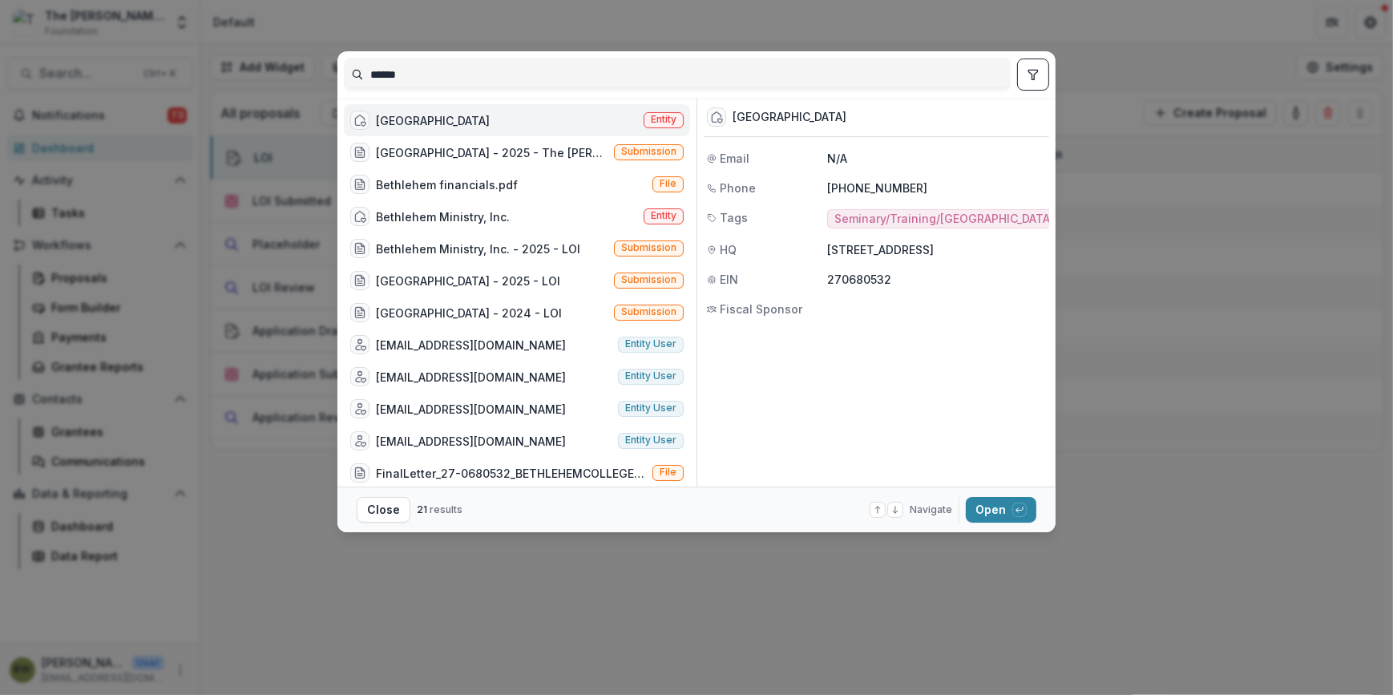
click at [664, 115] on span "Entity" at bounding box center [664, 119] width 26 height 11
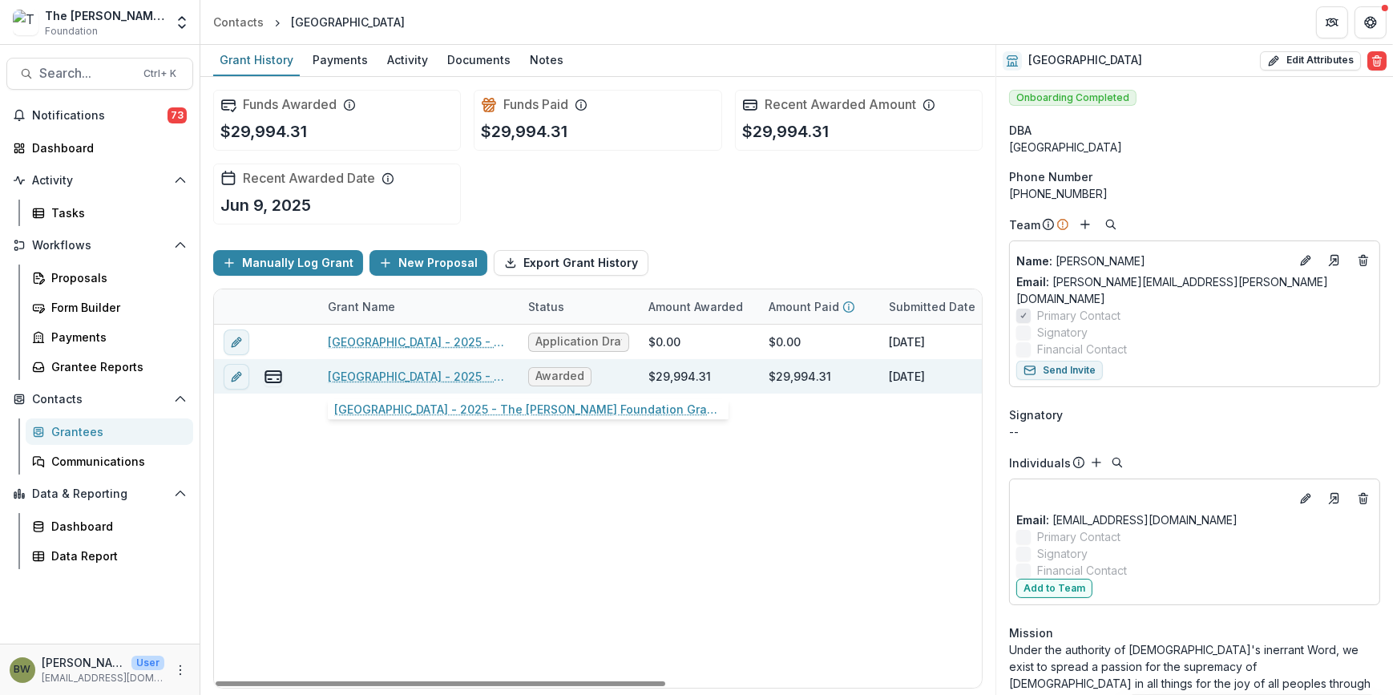
click at [389, 378] on link "[GEOGRAPHIC_DATA] - 2025 - The [PERSON_NAME] Foundation Grant Proposal Applicat…" at bounding box center [418, 376] width 181 height 17
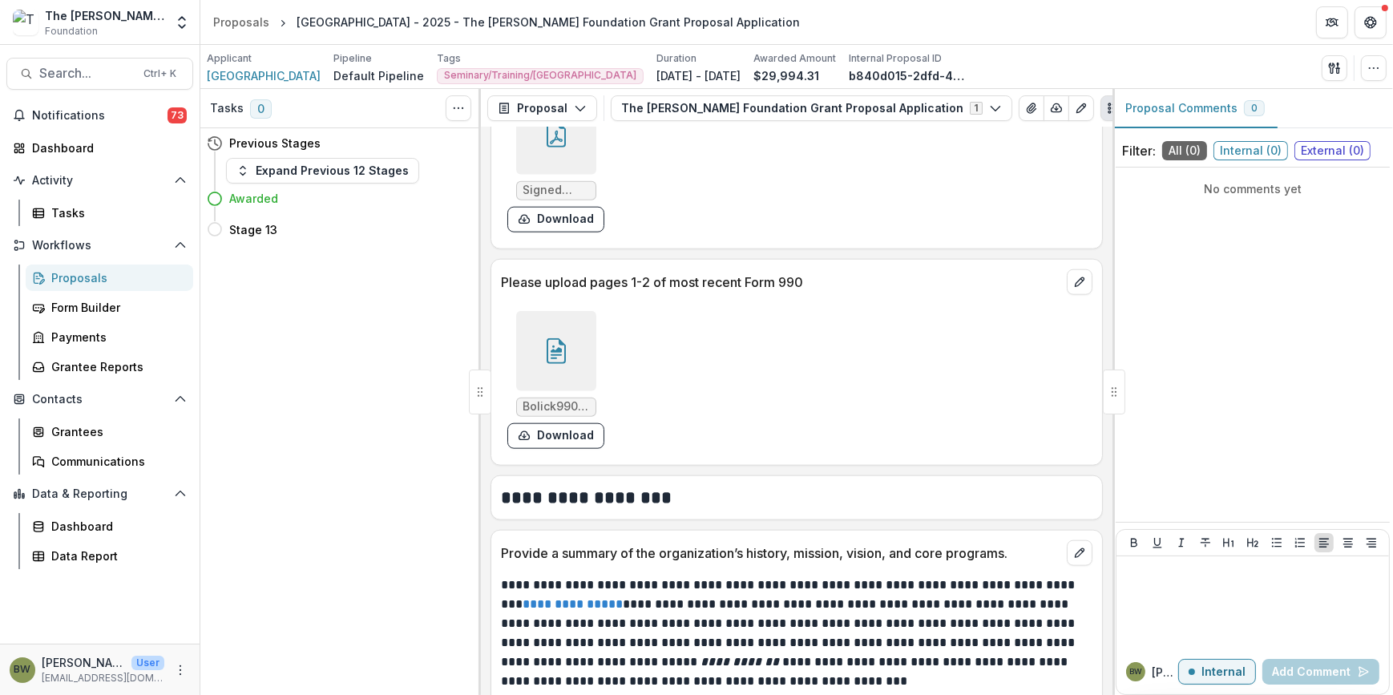
scroll to position [2404, 0]
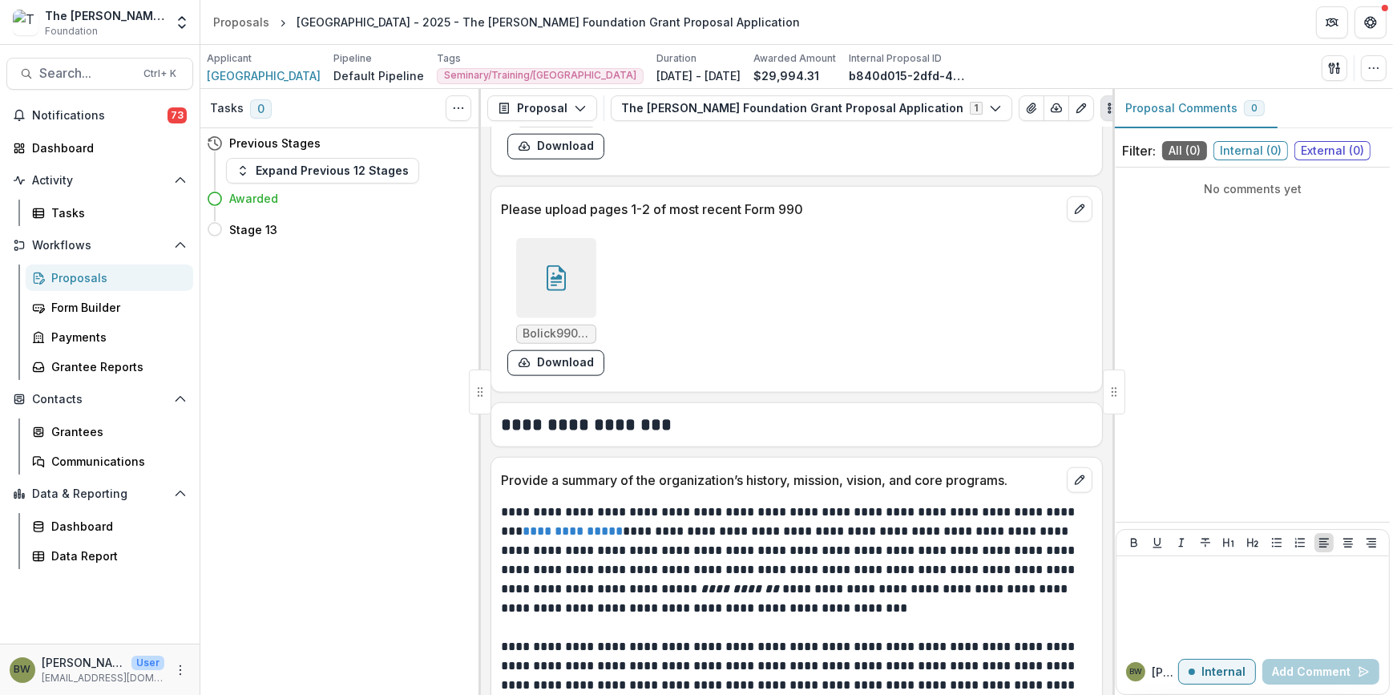
click at [558, 276] on icon at bounding box center [556, 278] width 26 height 26
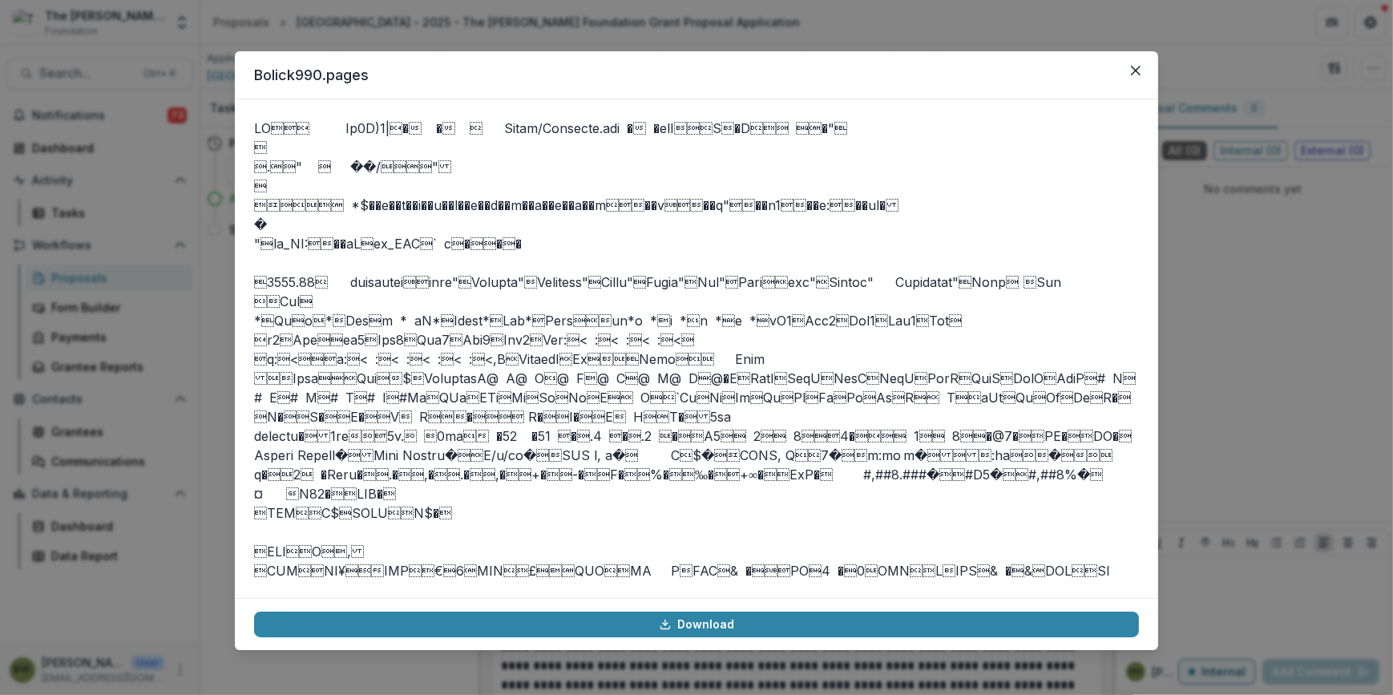
scroll to position [364, 0]
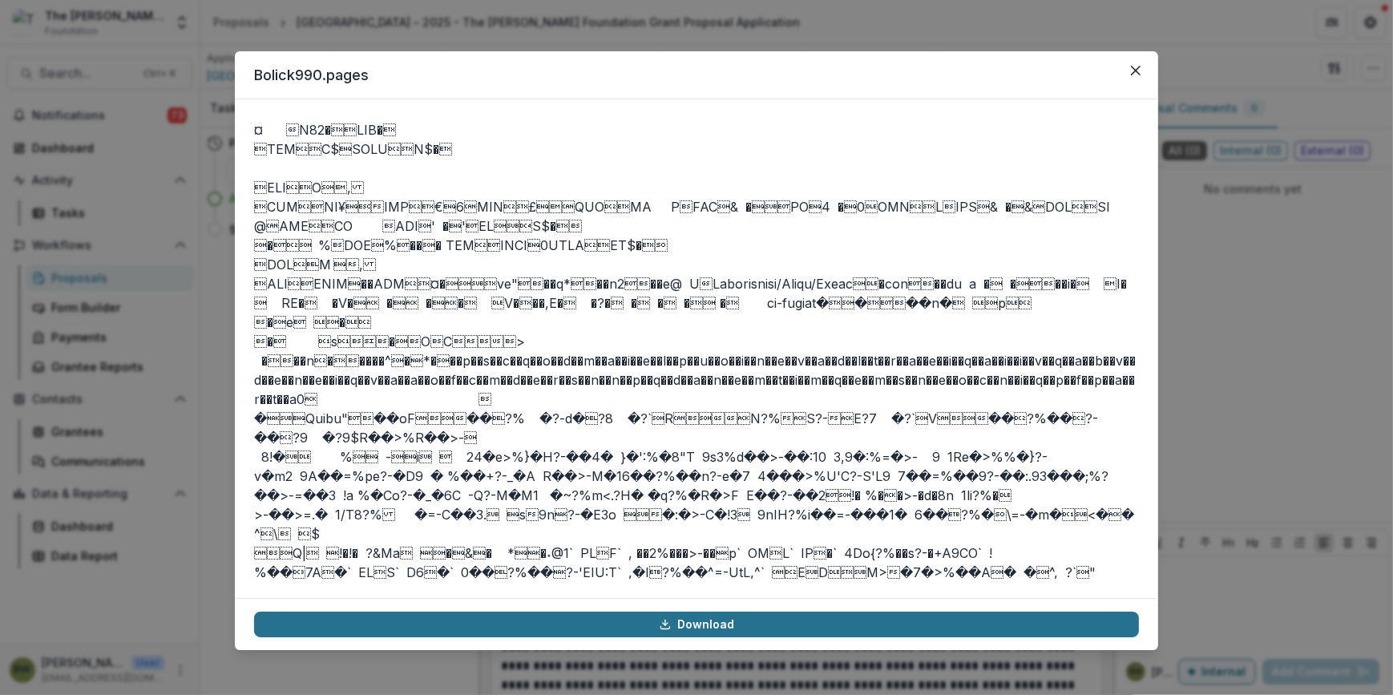
click at [707, 623] on link "Download" at bounding box center [696, 624] width 885 height 26
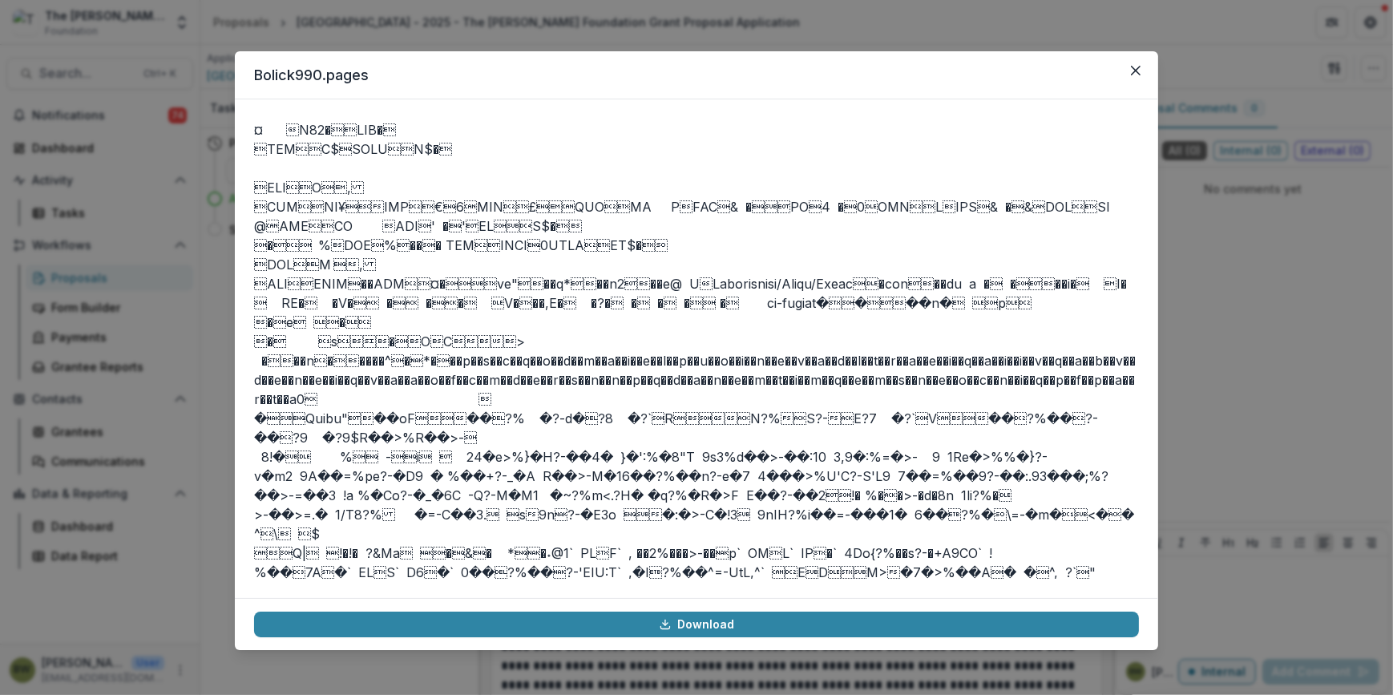
click at [929, 42] on div "Bolick990.pages Download" at bounding box center [696, 347] width 1393 height 695
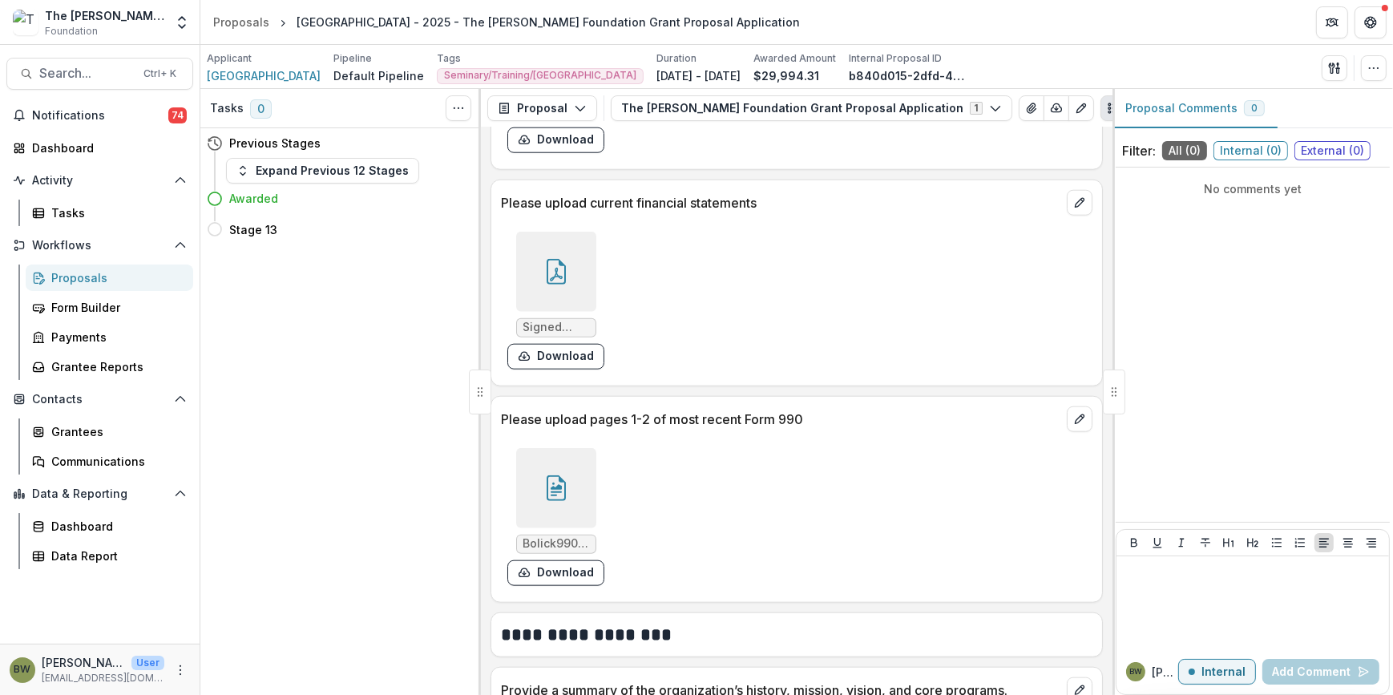
scroll to position [2112, 0]
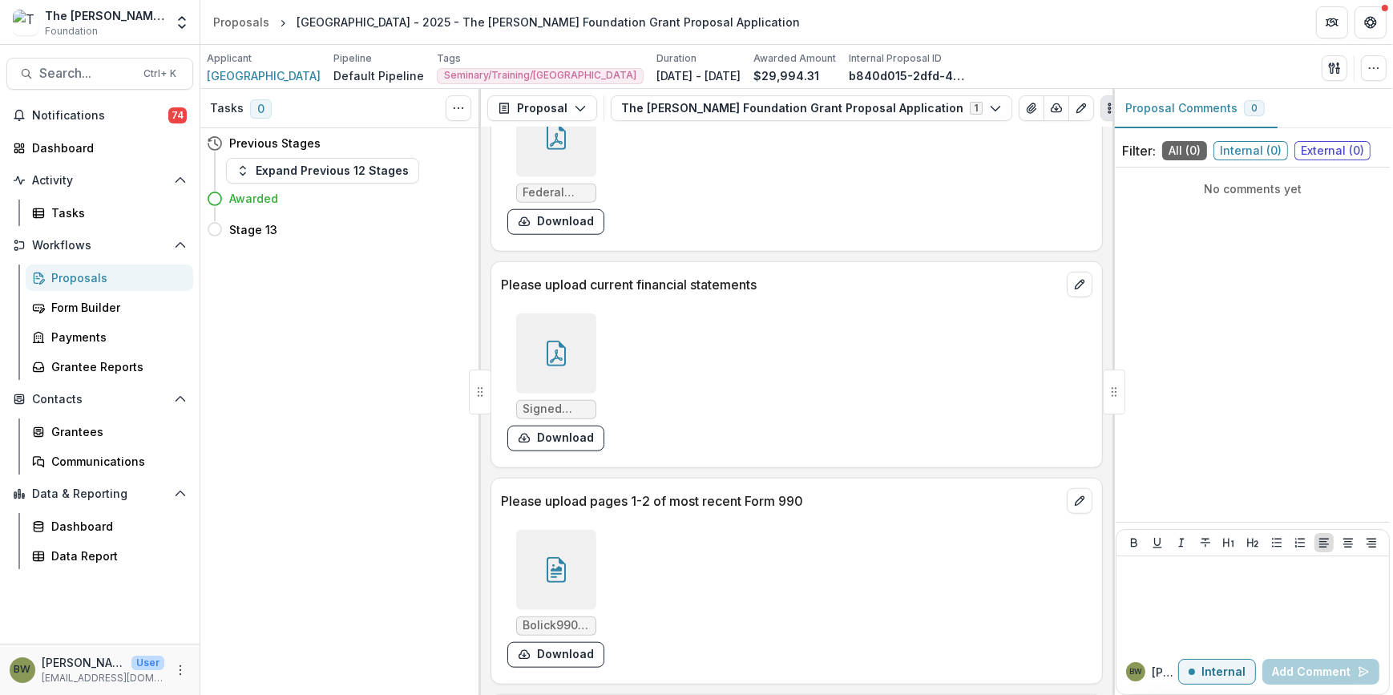
click at [554, 349] on icon at bounding box center [556, 356] width 13 height 14
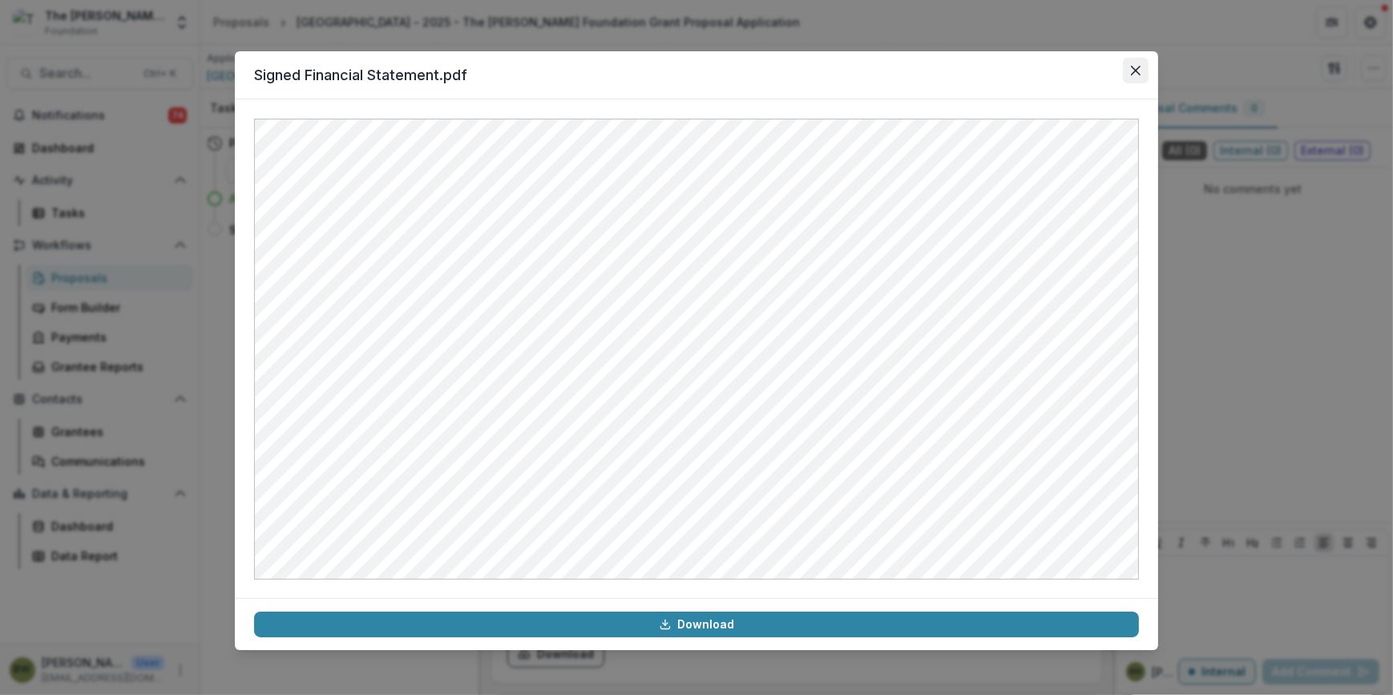
click at [1139, 64] on button "Close" at bounding box center [1136, 71] width 26 height 26
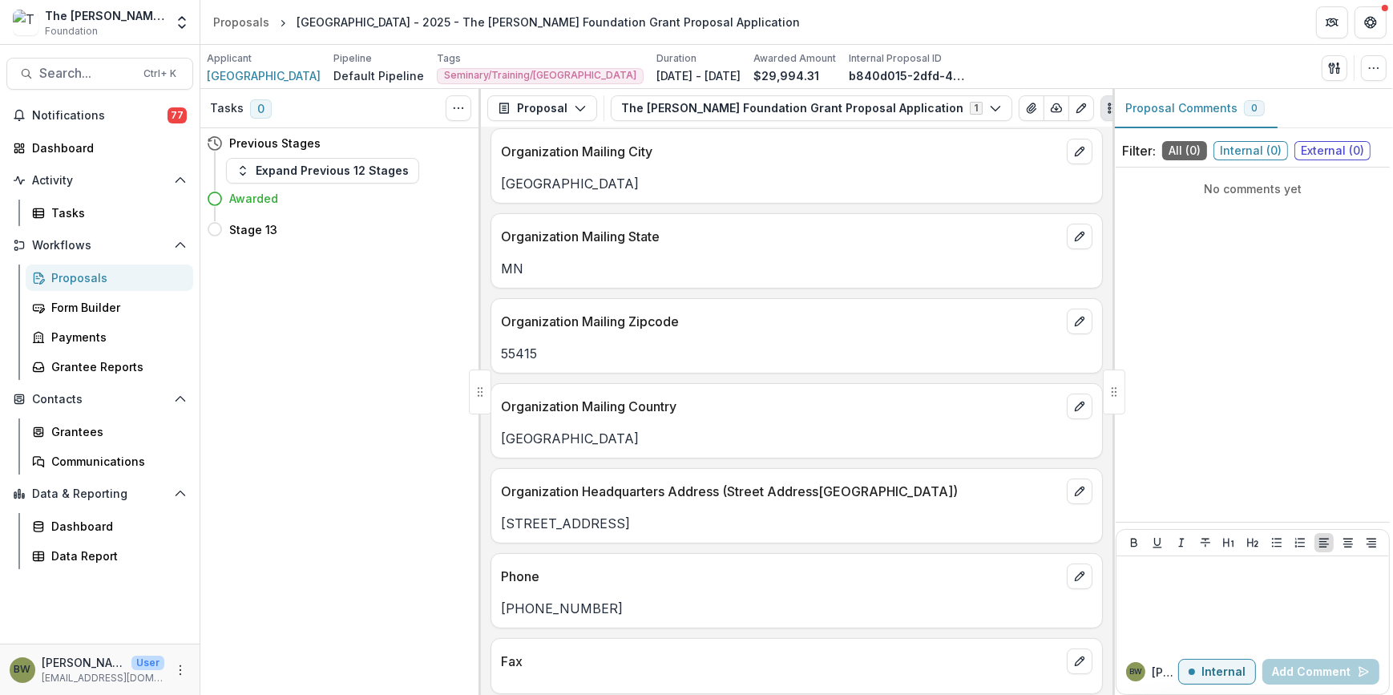
scroll to position [0, 0]
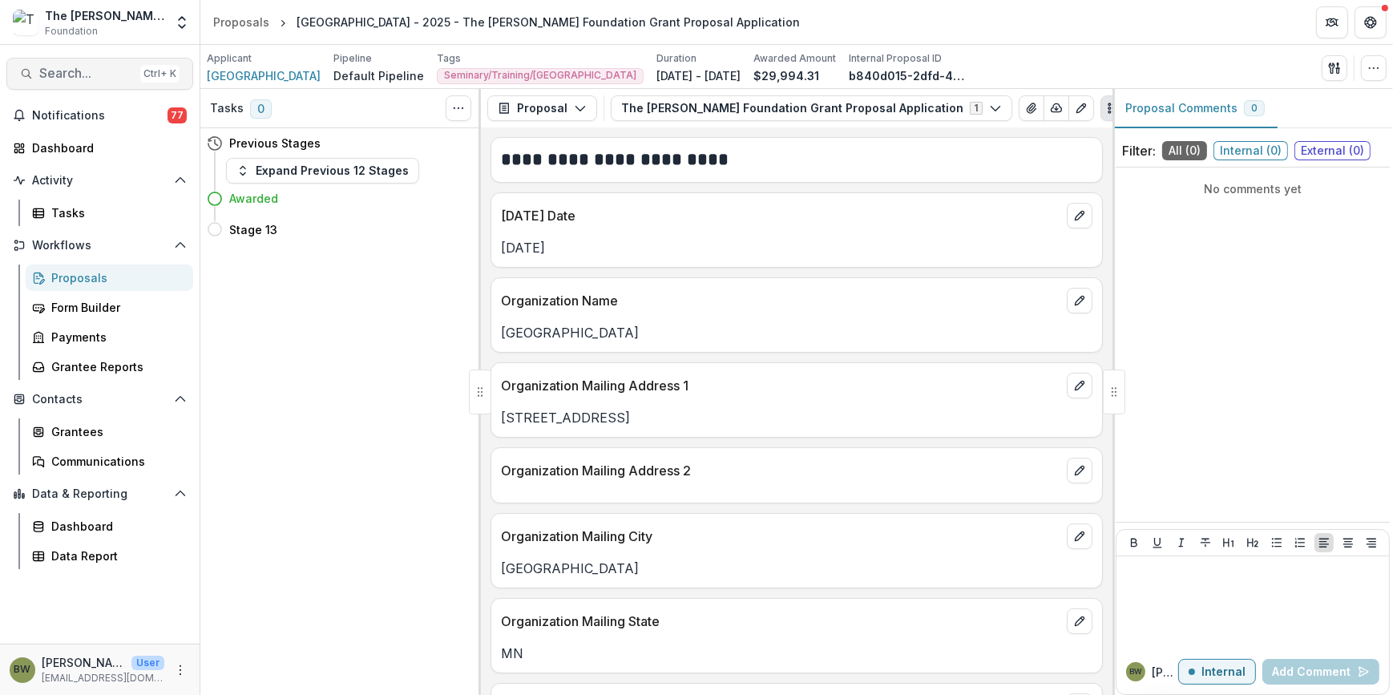
click at [79, 87] on button "Search... Ctrl + K" at bounding box center [99, 74] width 187 height 32
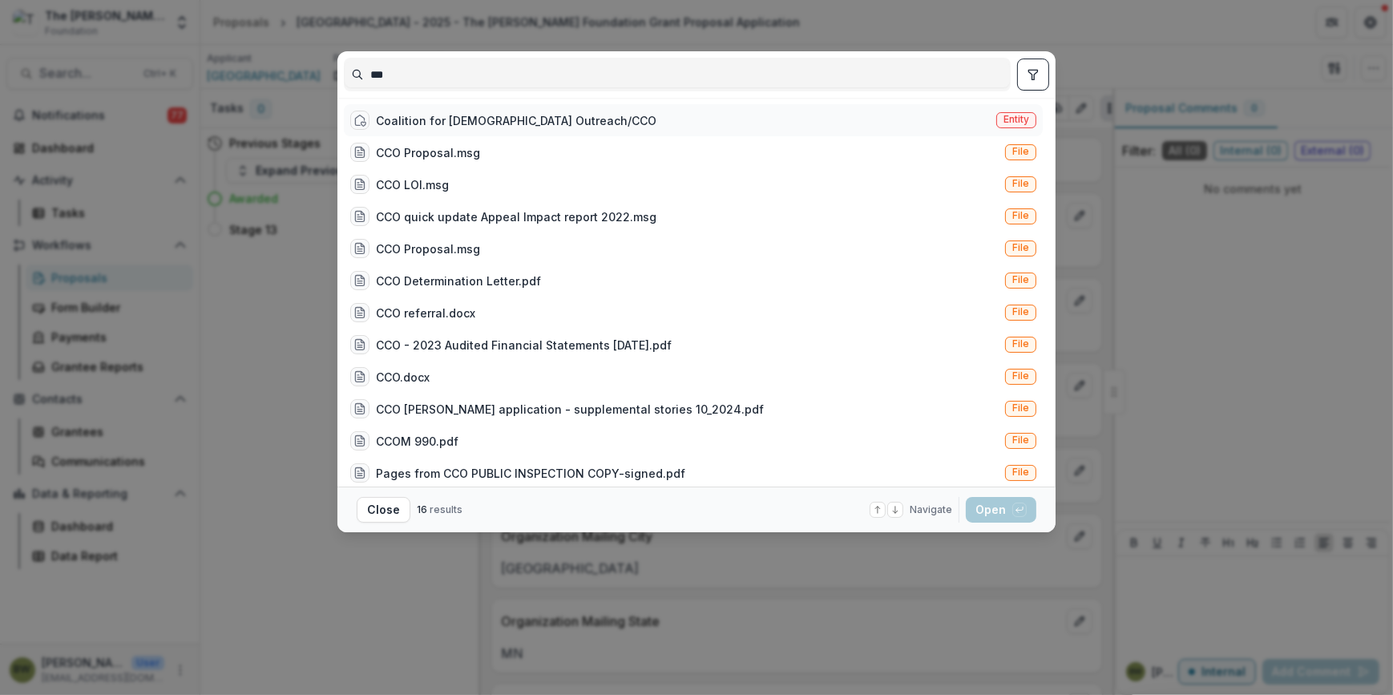
type input "***"
click at [421, 119] on div "Coalition for Christian Outreach/CCO" at bounding box center [516, 120] width 280 height 17
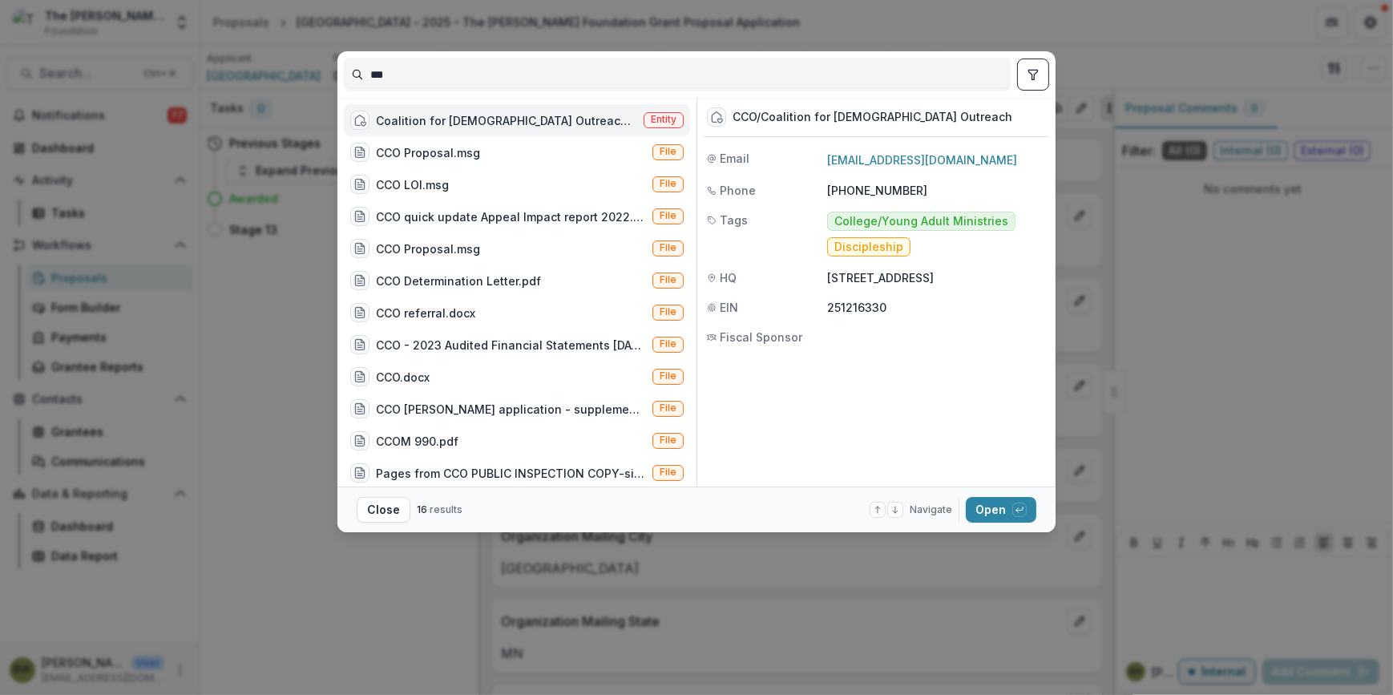
click at [665, 114] on span "Entity" at bounding box center [664, 119] width 26 height 11
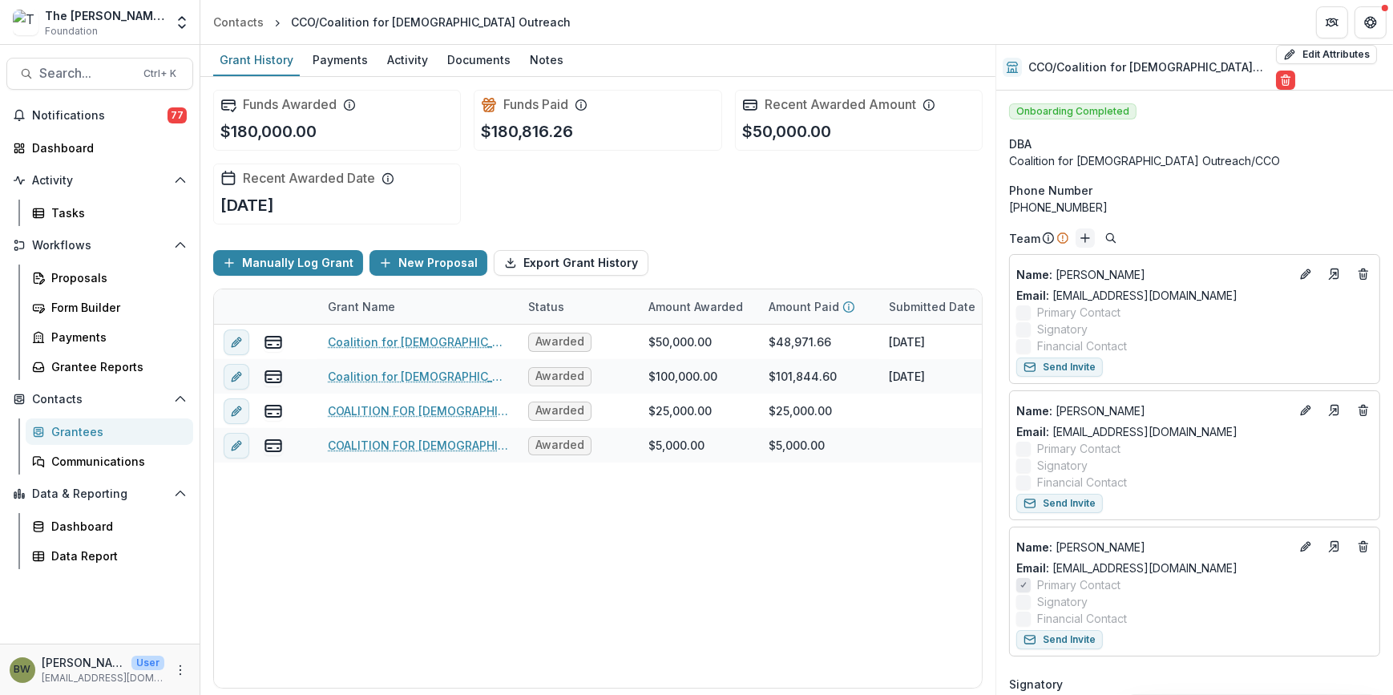
click at [1083, 232] on icon "Add" at bounding box center [1084, 238] width 13 height 13
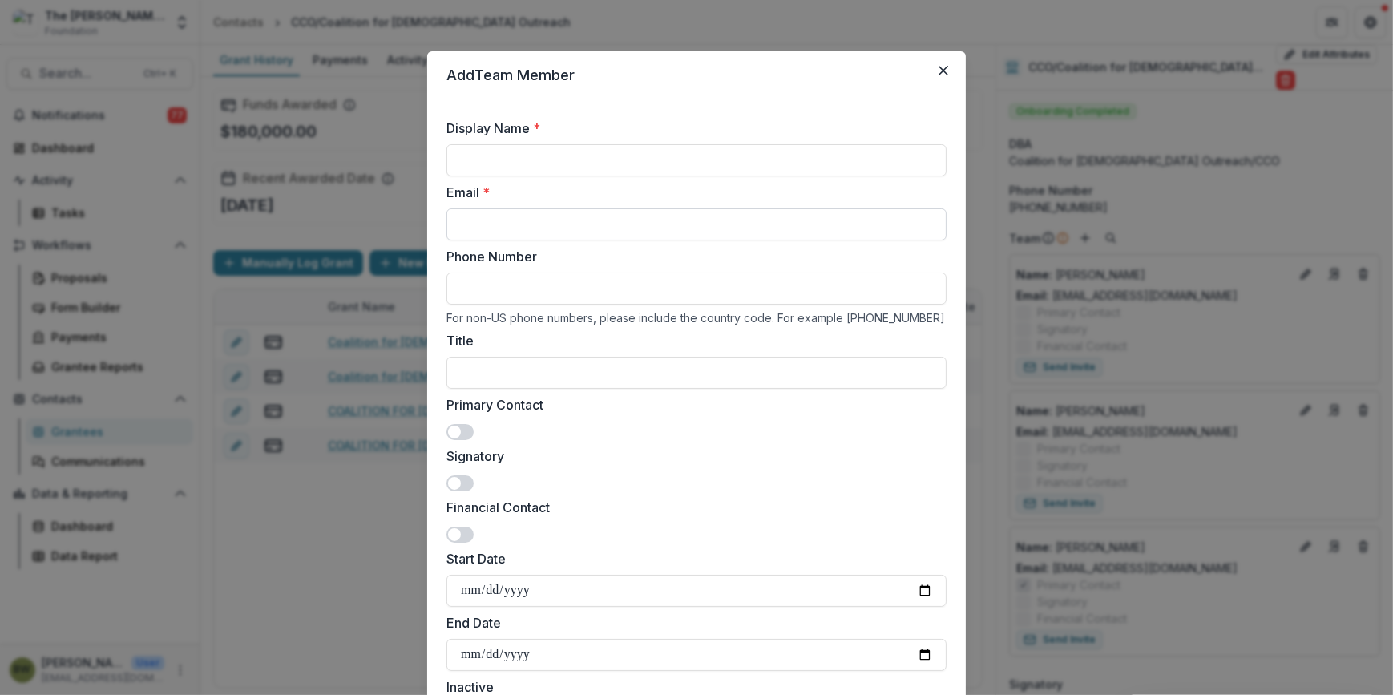
click at [515, 223] on input "Email *" at bounding box center [696, 224] width 500 height 32
paste input "**********"
type input "**********"
click at [486, 161] on input "Display Name *" at bounding box center [696, 160] width 500 height 32
type input "**********"
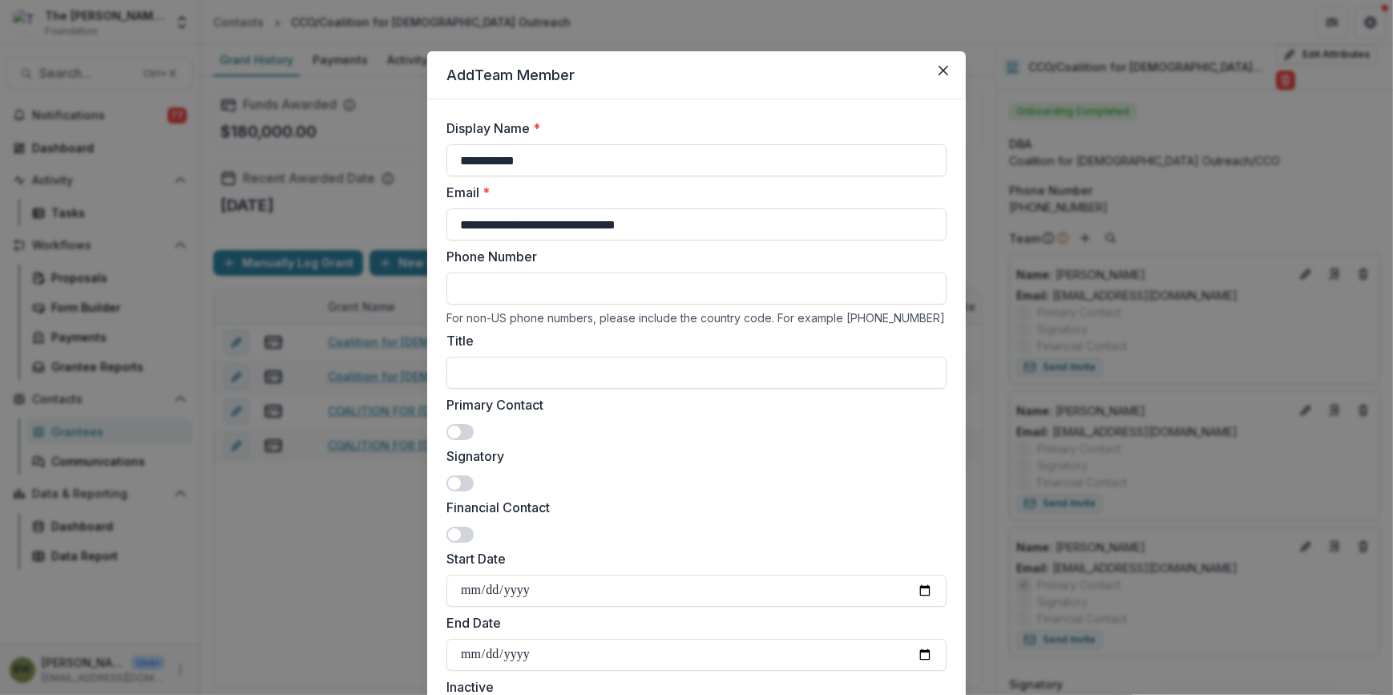
drag, startPoint x: 512, startPoint y: 224, endPoint x: 425, endPoint y: 225, distance: 87.3
click at [427, 225] on form "**********" at bounding box center [696, 445] width 538 height 693
click at [607, 216] on input "**********" at bounding box center [696, 224] width 500 height 32
type input "**********"
click at [451, 431] on span at bounding box center [454, 431] width 13 height 13
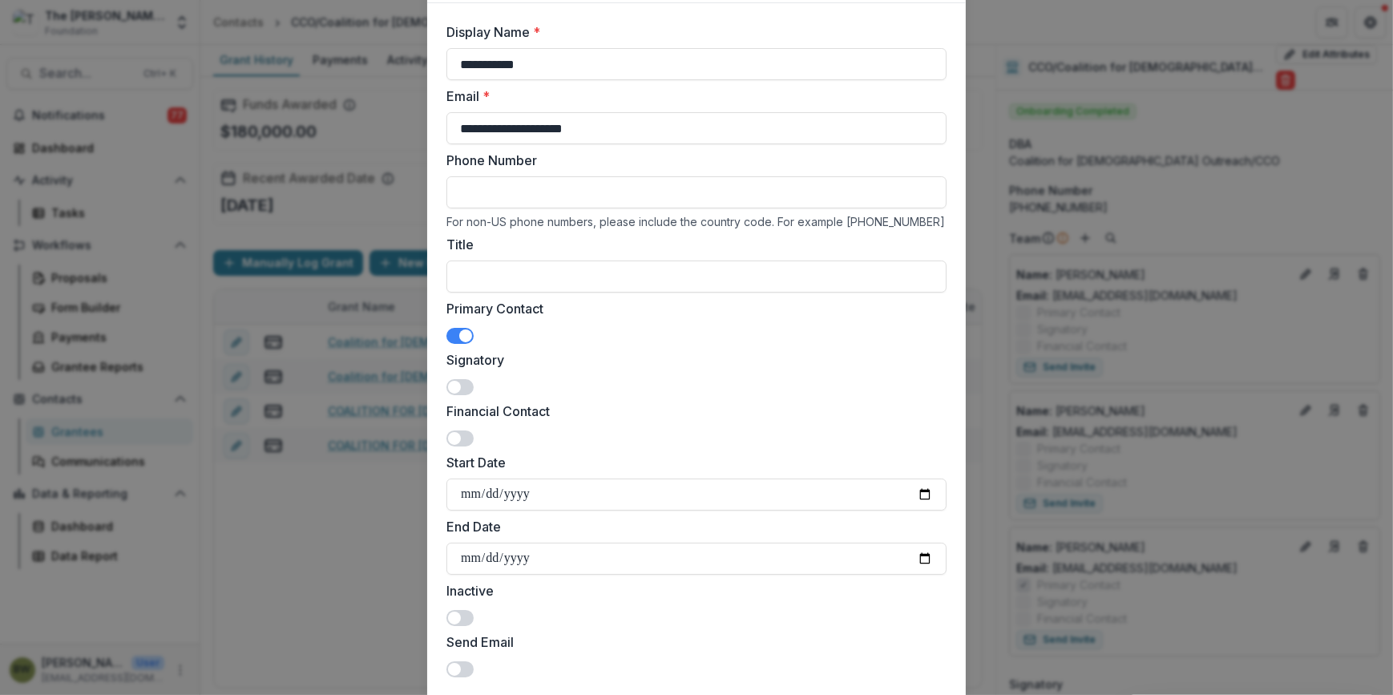
scroll to position [200, 0]
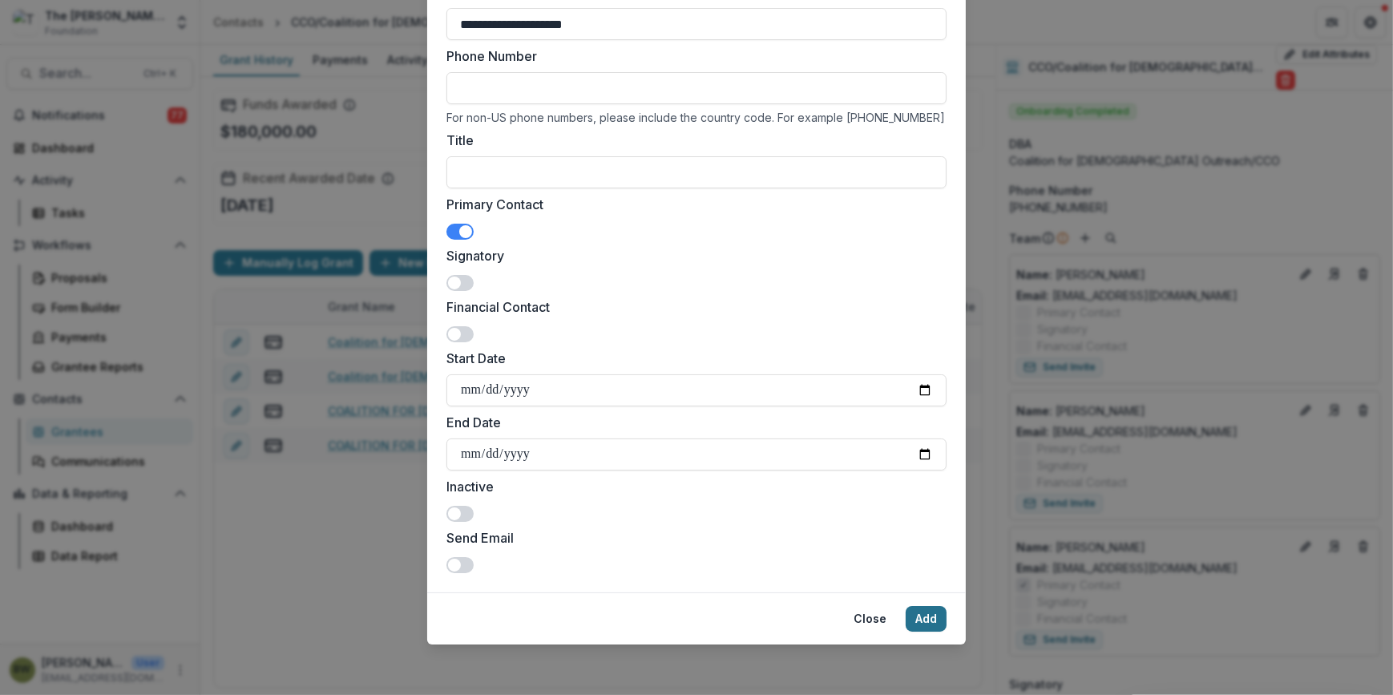
click at [927, 616] on button "Add" at bounding box center [925, 619] width 41 height 26
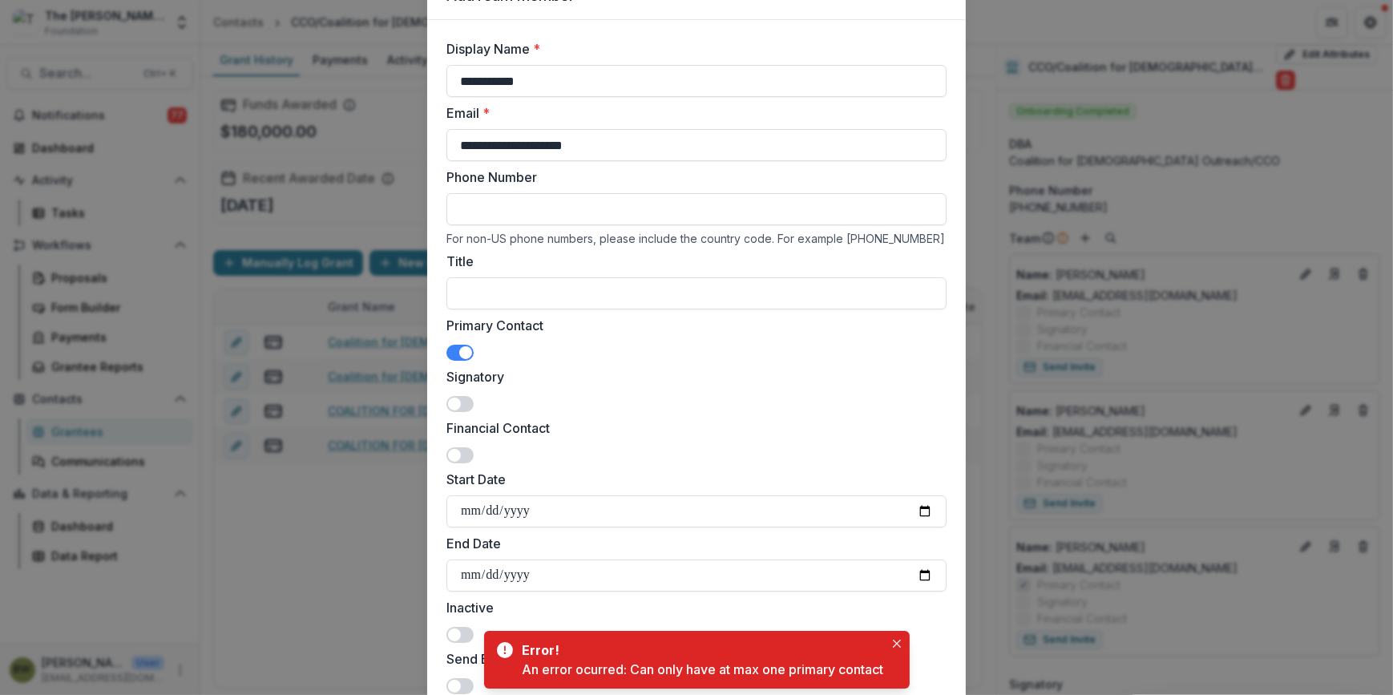
scroll to position [0, 0]
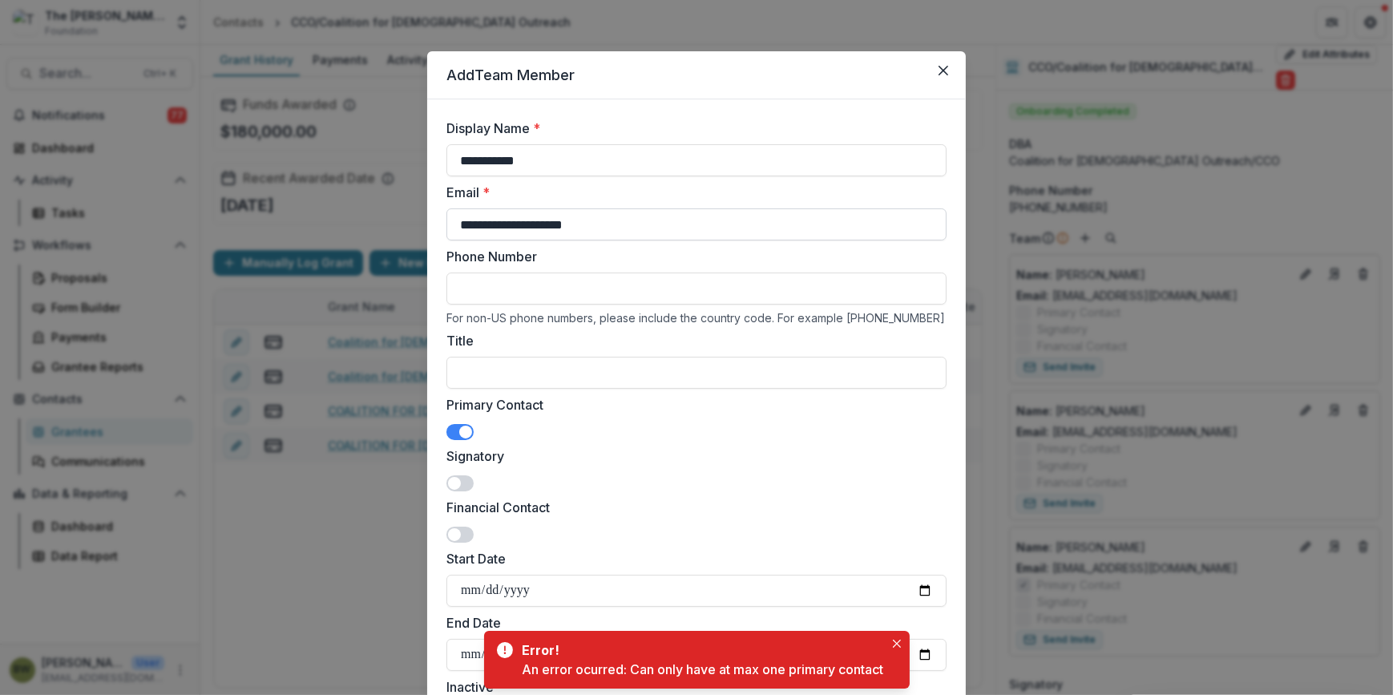
click at [457, 224] on input "**********" at bounding box center [696, 224] width 500 height 32
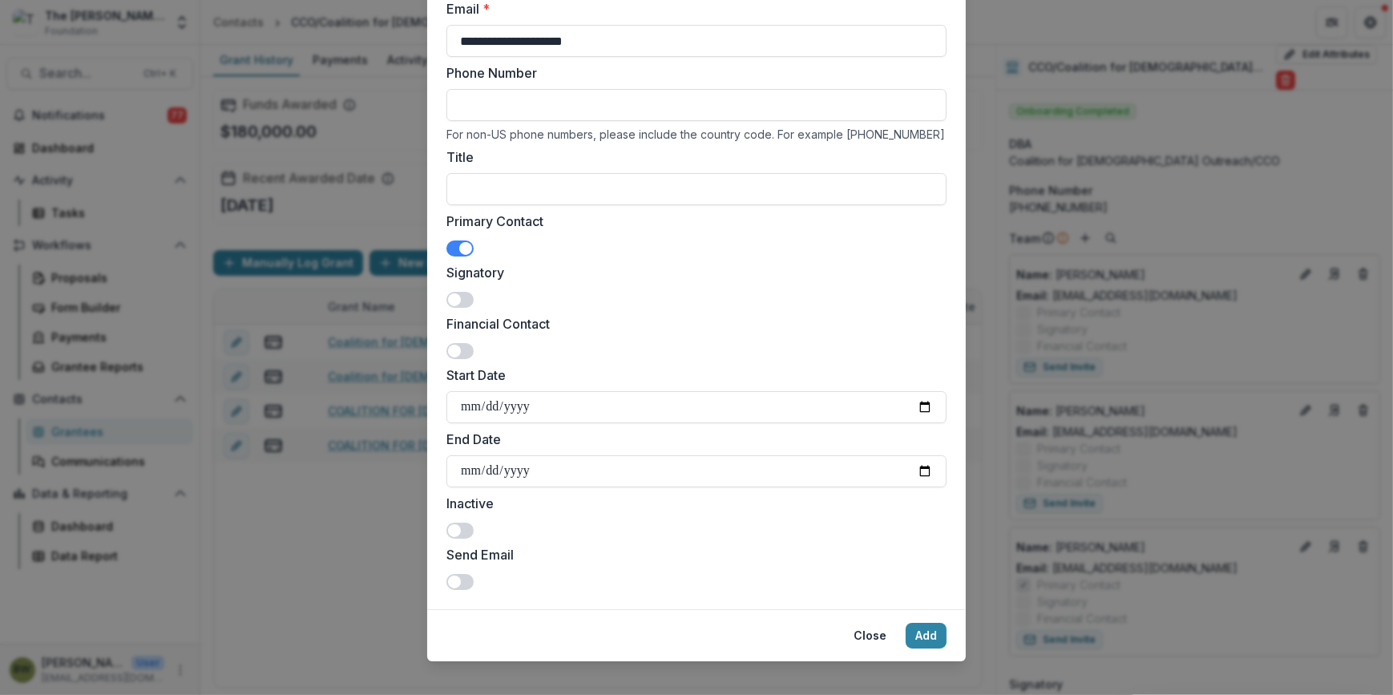
scroll to position [200, 0]
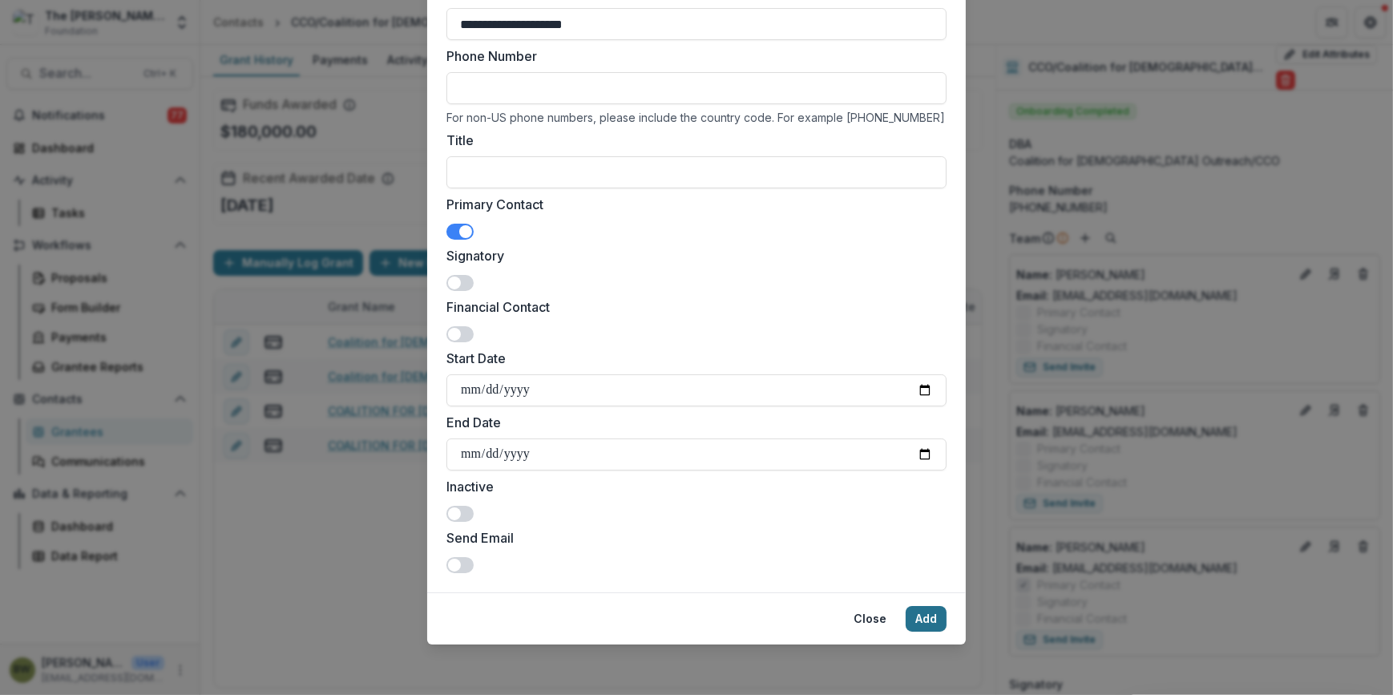
click at [932, 613] on button "Add" at bounding box center [925, 619] width 41 height 26
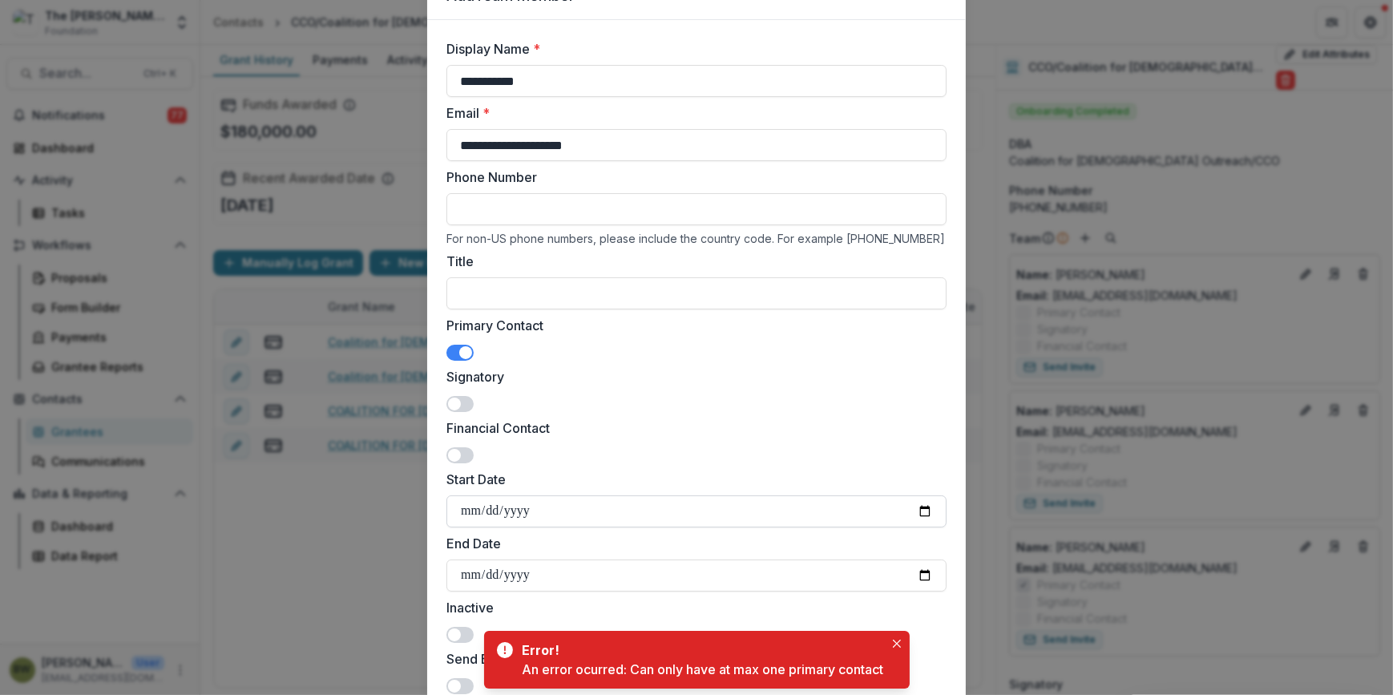
scroll to position [0, 0]
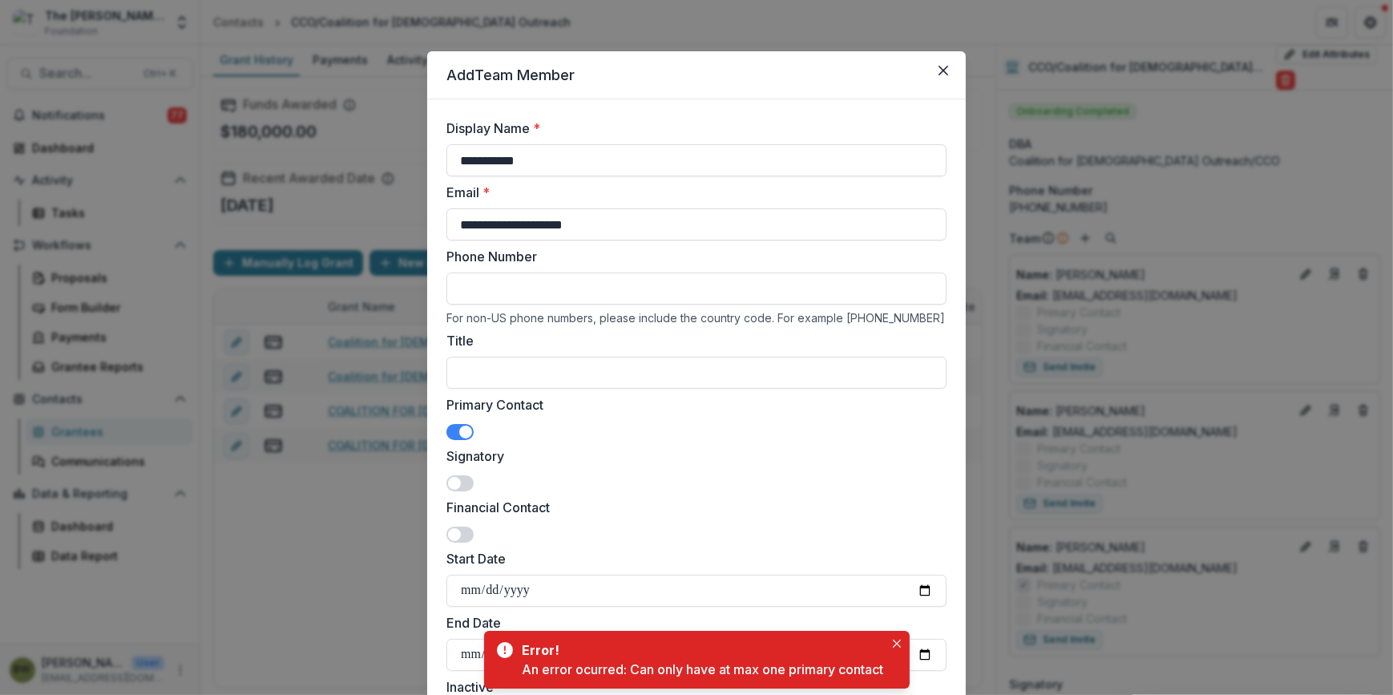
click at [459, 431] on span at bounding box center [465, 431] width 13 height 13
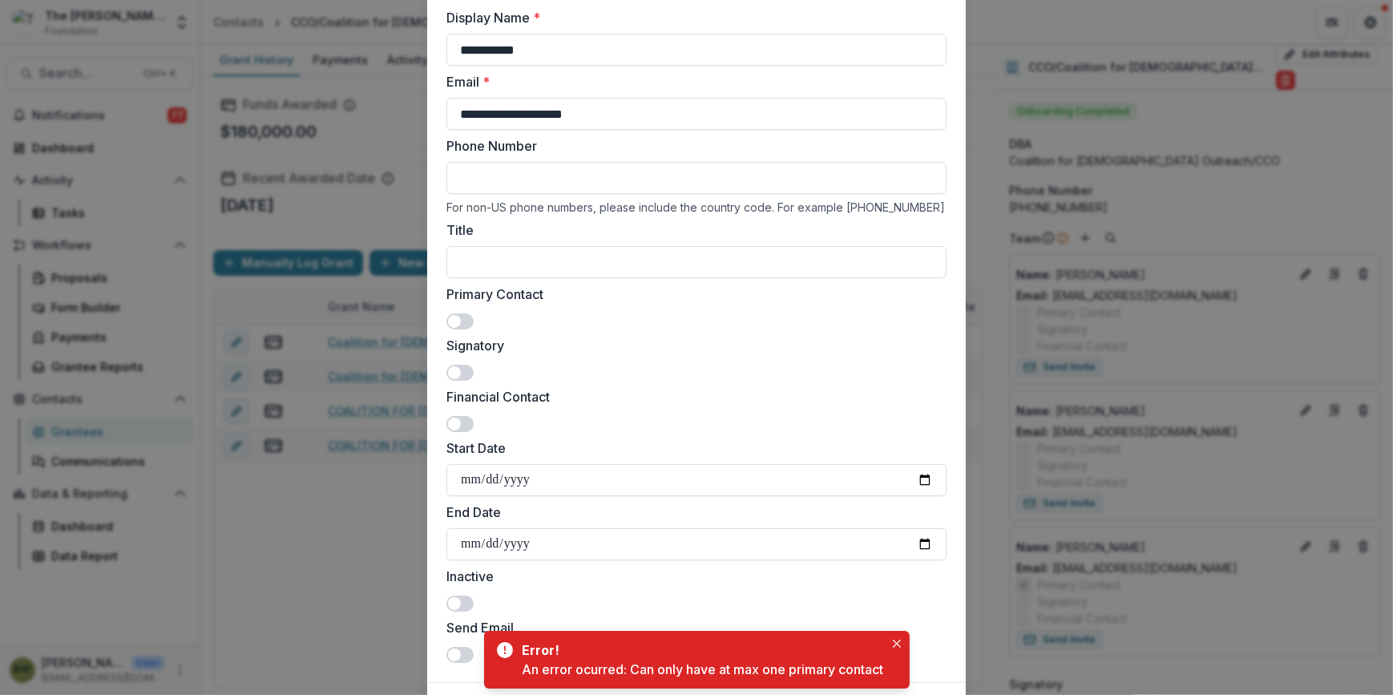
scroll to position [200, 0]
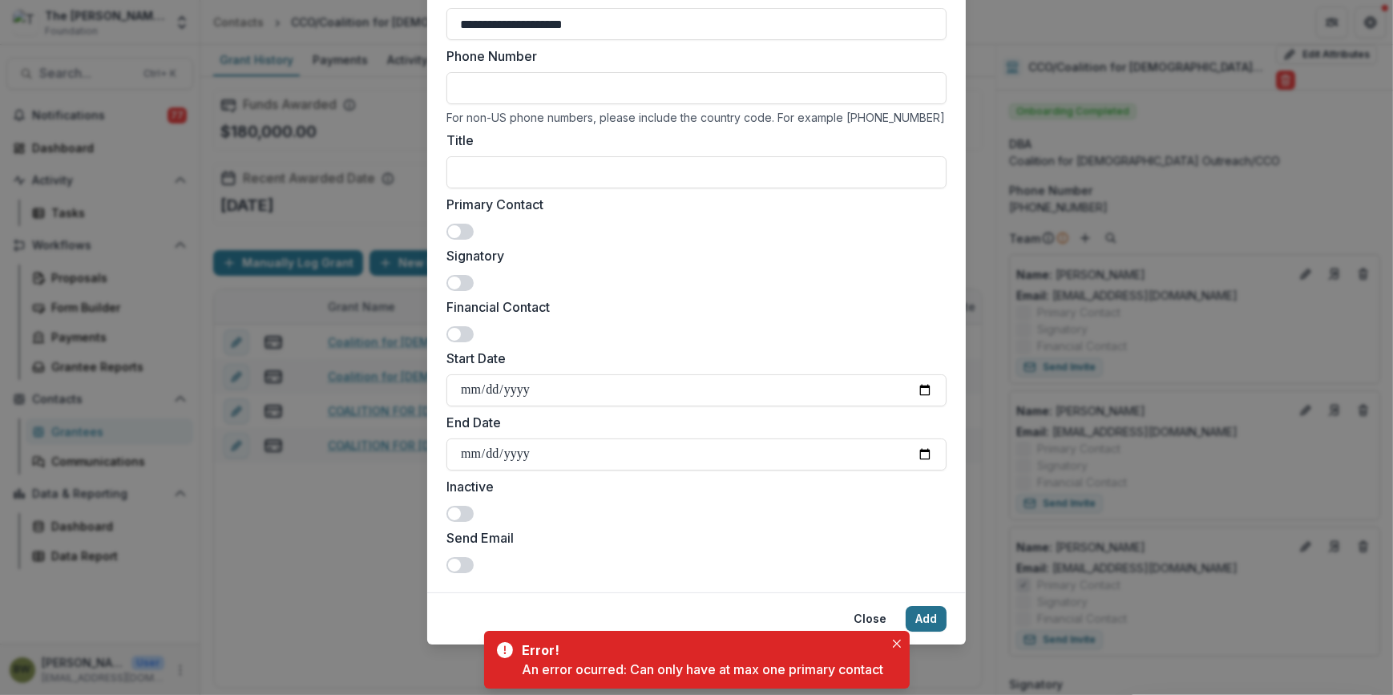
click at [926, 619] on button "Add" at bounding box center [925, 619] width 41 height 26
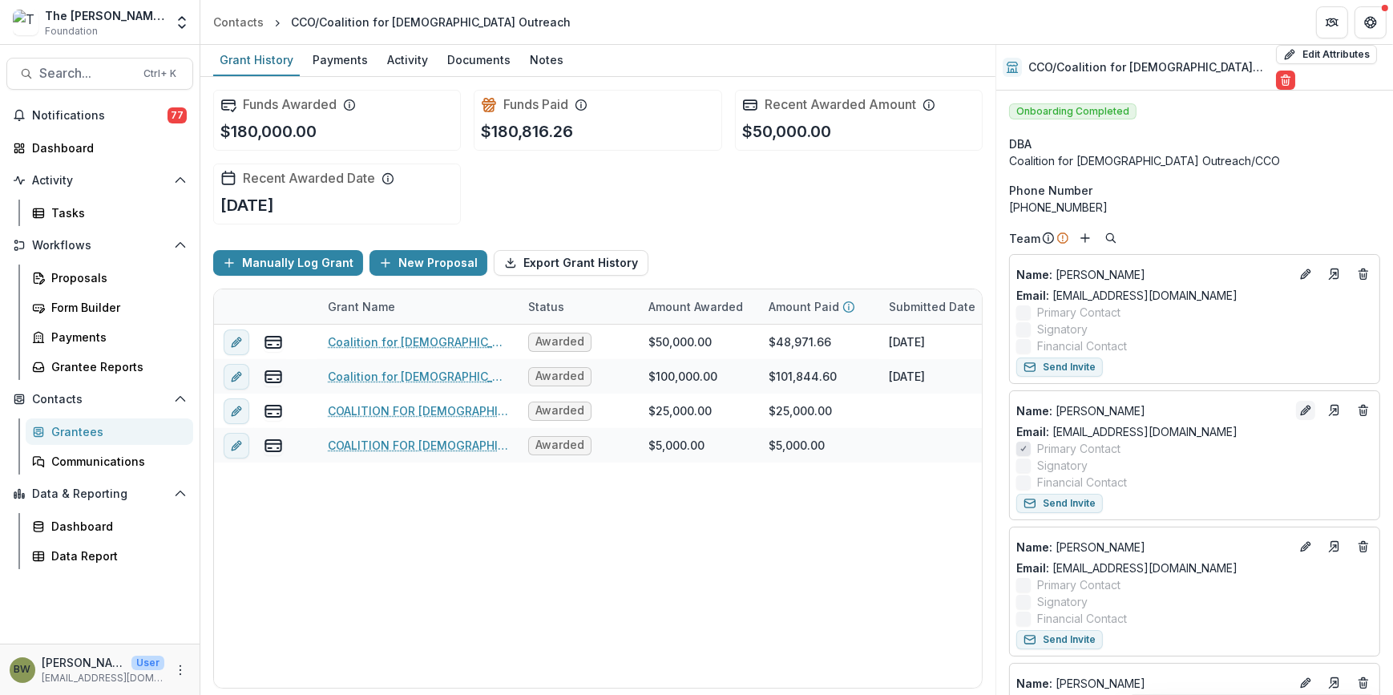
click at [1306, 405] on icon "Edit" at bounding box center [1308, 407] width 4 height 4
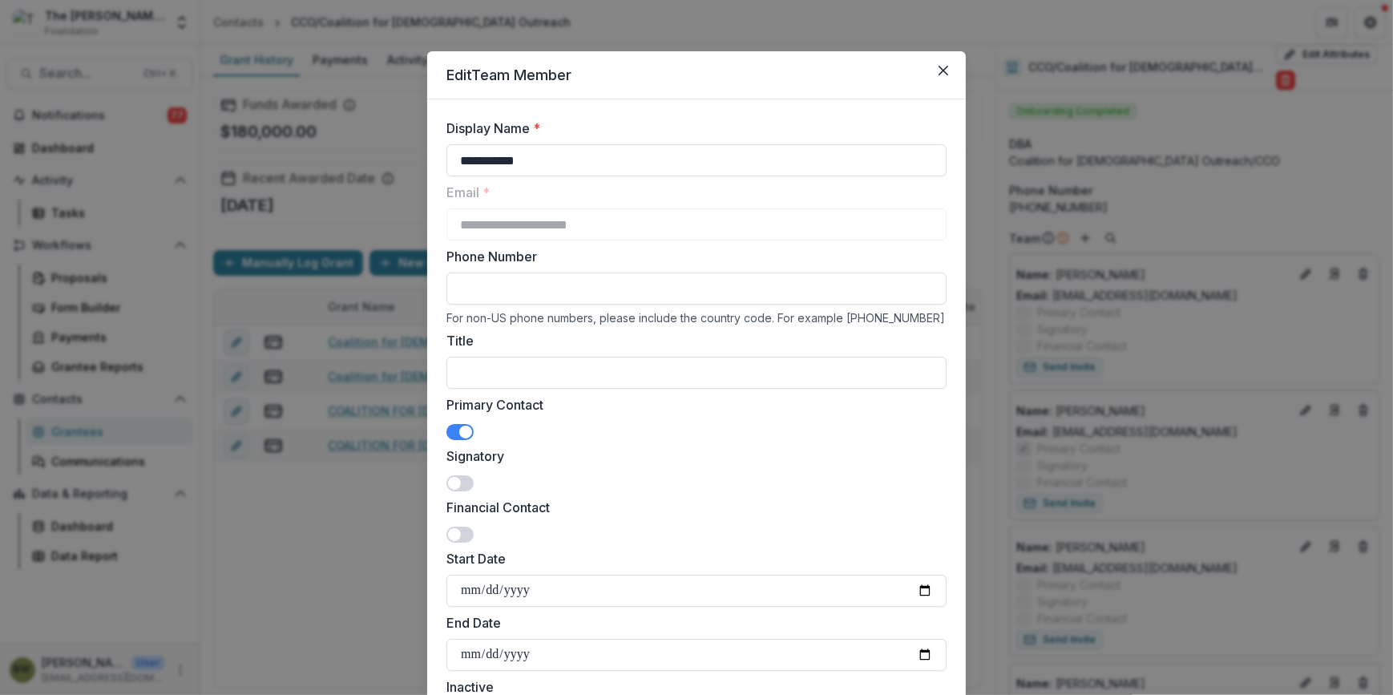
click at [459, 432] on span at bounding box center [465, 431] width 13 height 13
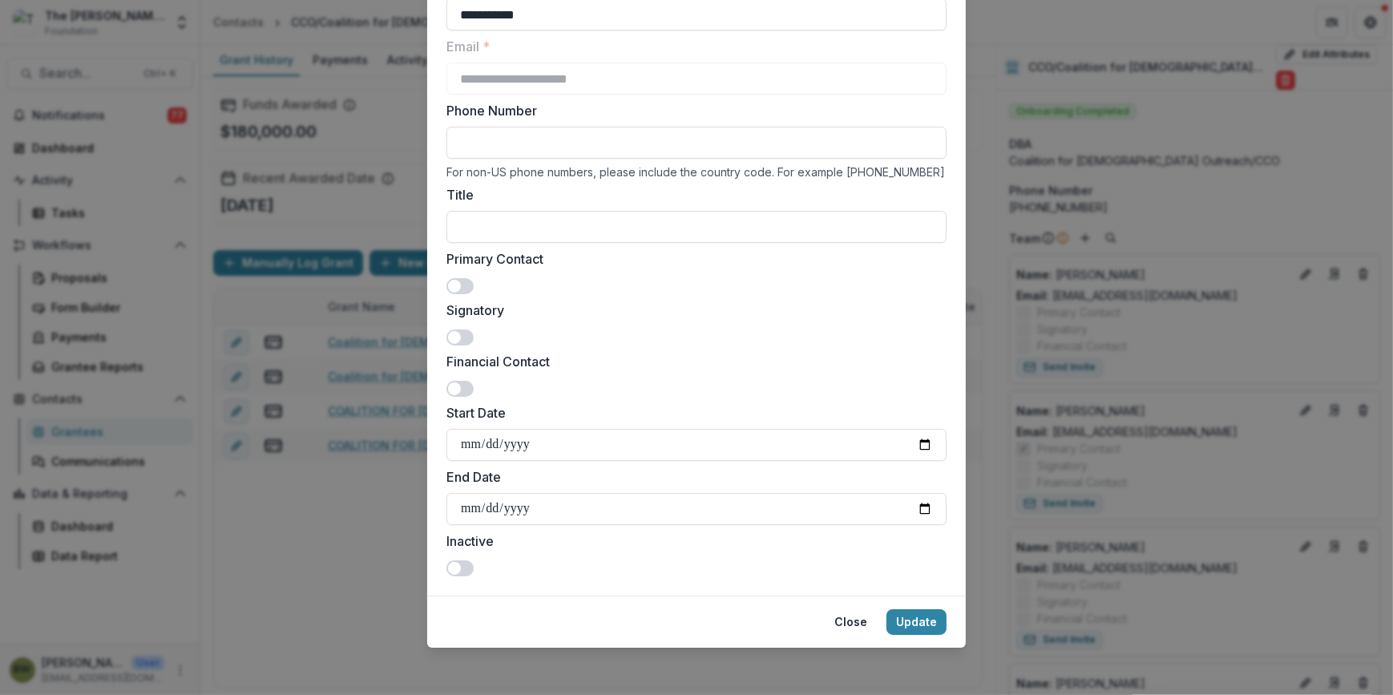
scroll to position [149, 0]
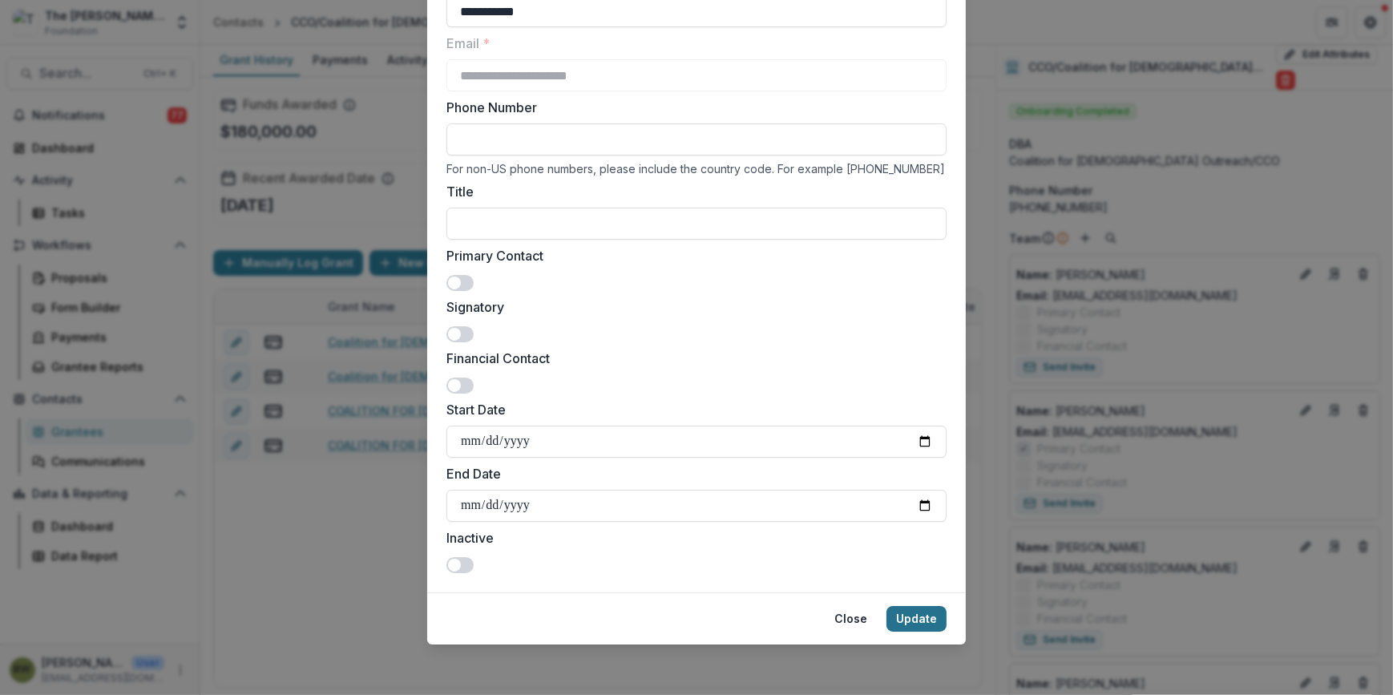
click at [928, 615] on button "Update" at bounding box center [916, 619] width 60 height 26
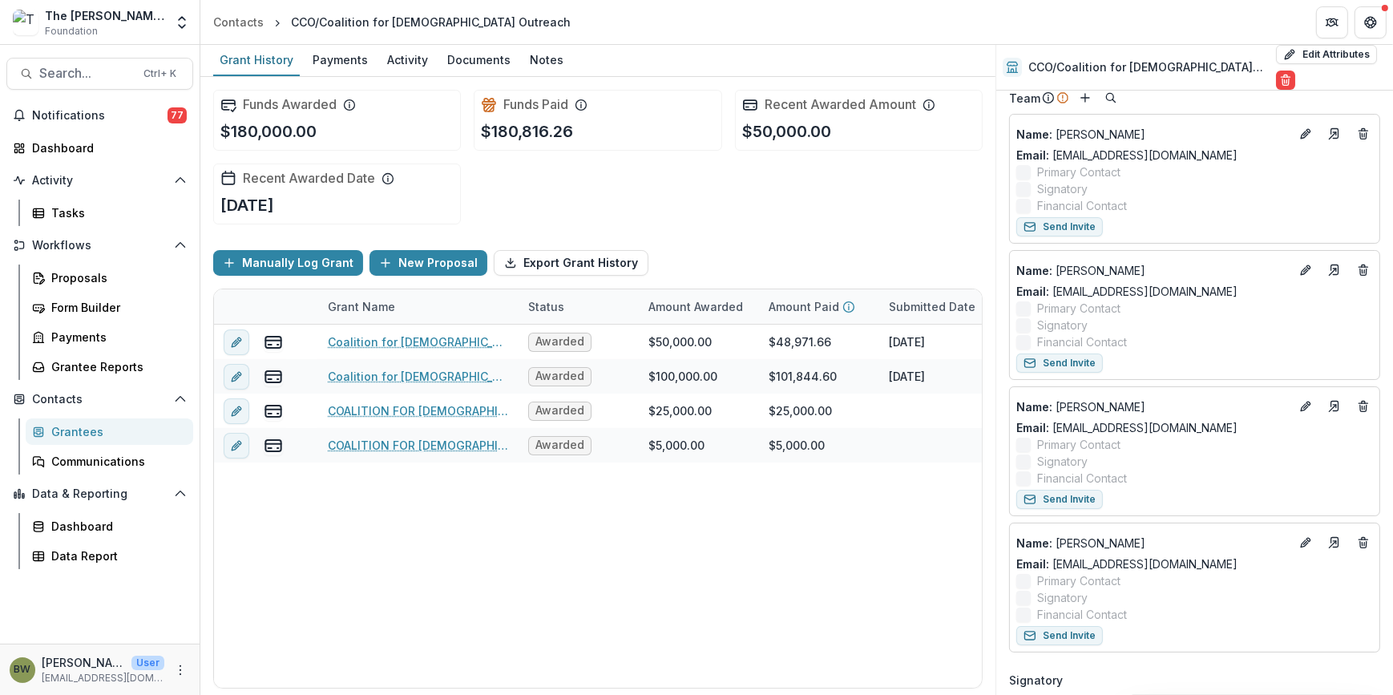
scroll to position [218, 0]
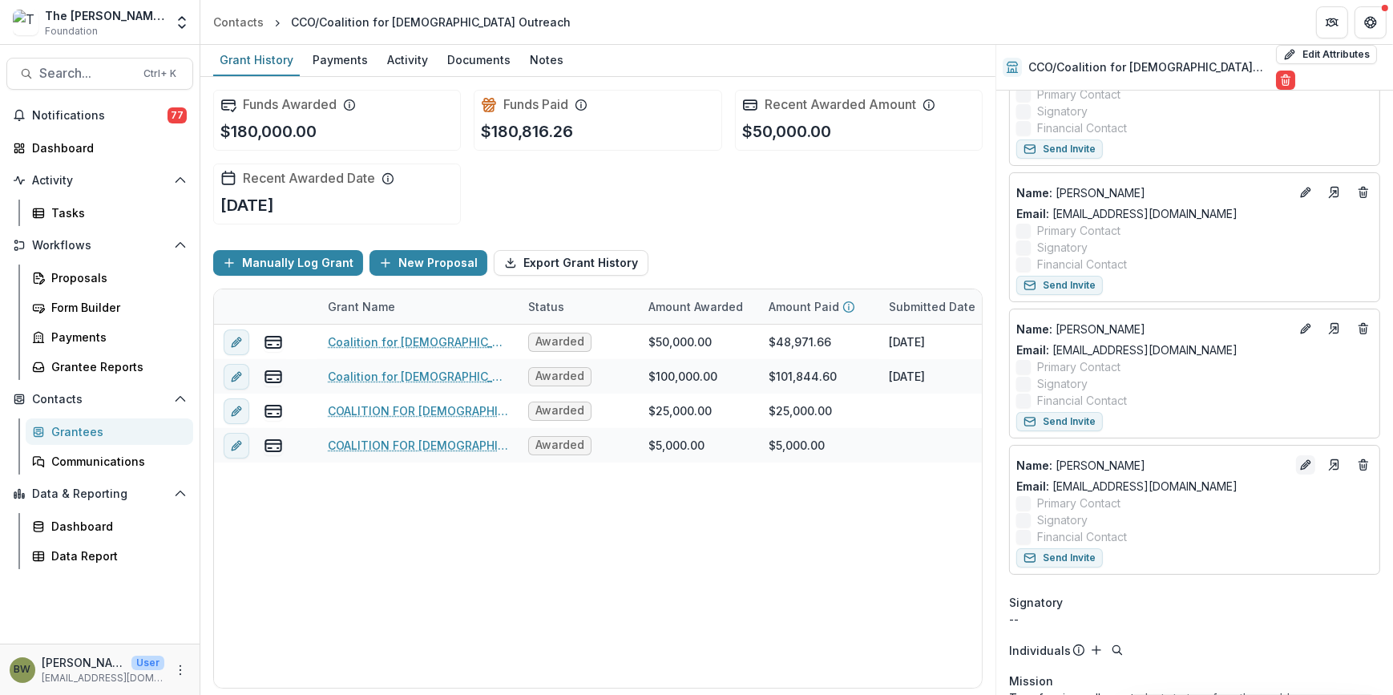
click at [1300, 462] on icon "Edit" at bounding box center [1303, 465] width 7 height 7
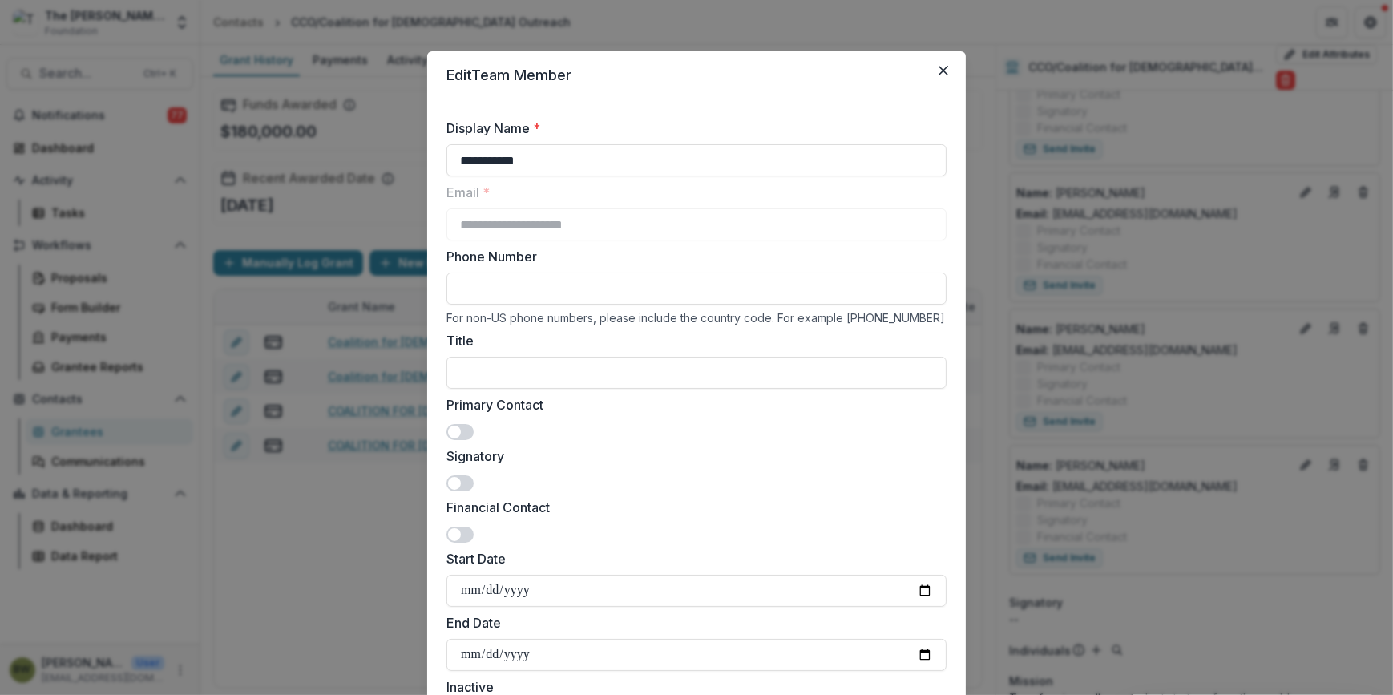
click at [456, 428] on span at bounding box center [454, 431] width 13 height 13
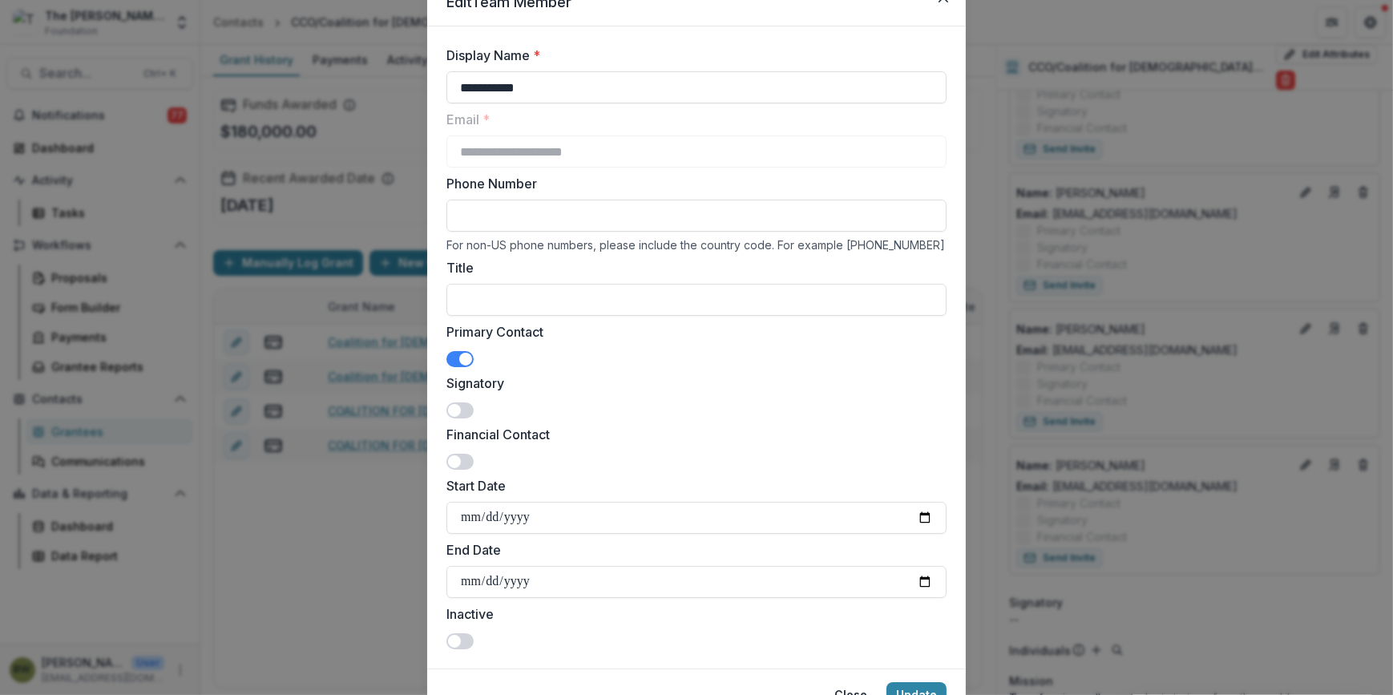
scroll to position [149, 0]
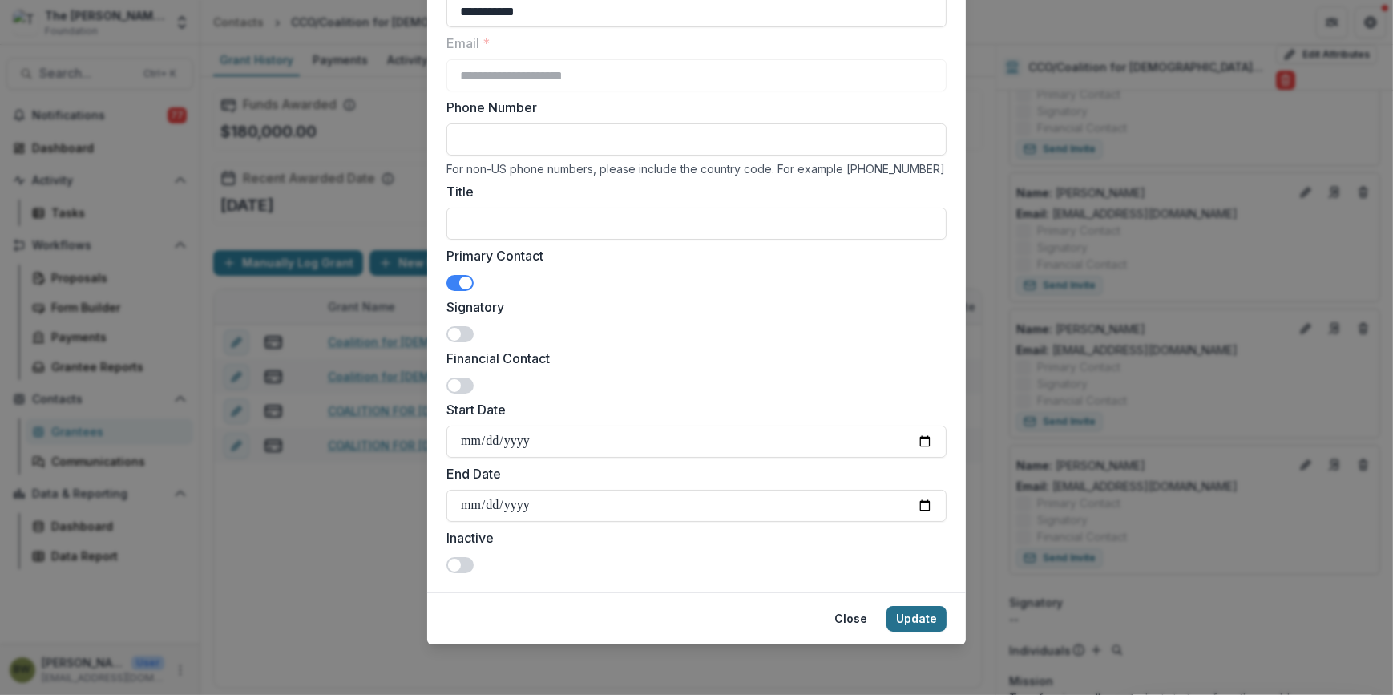
click at [908, 622] on button "Update" at bounding box center [916, 619] width 60 height 26
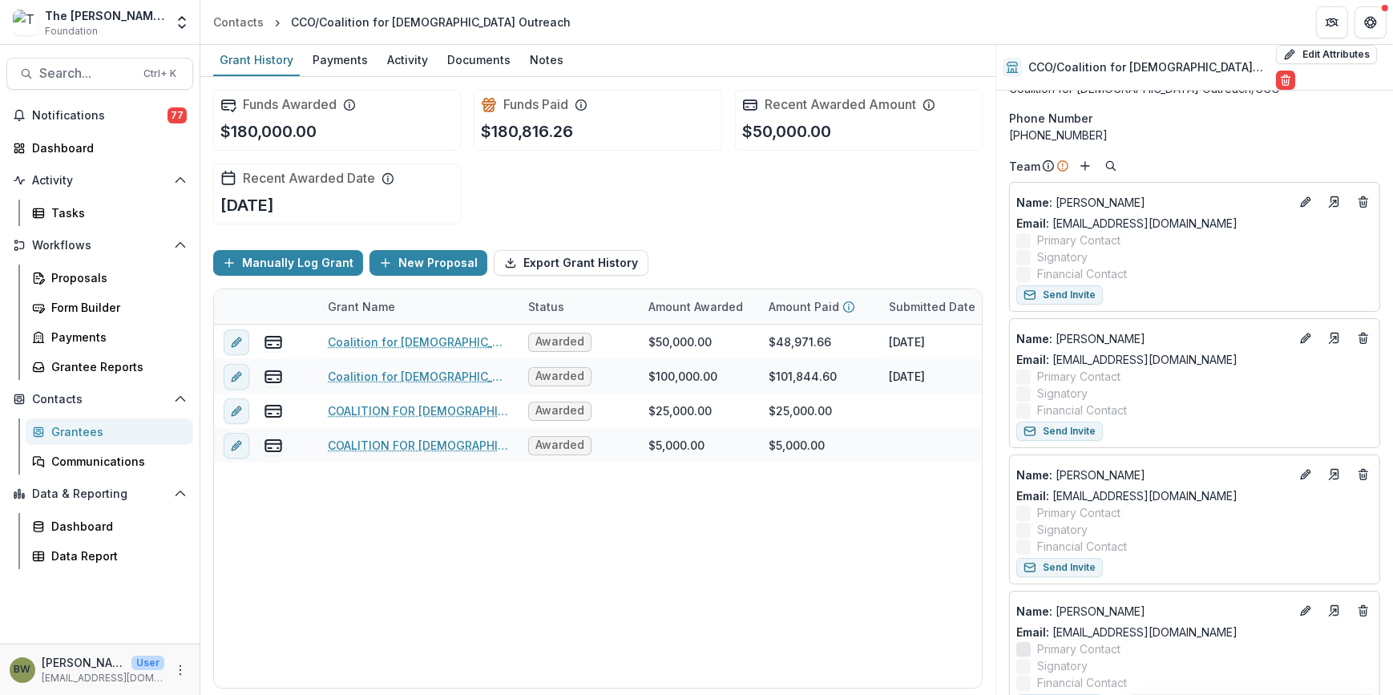
scroll to position [145, 0]
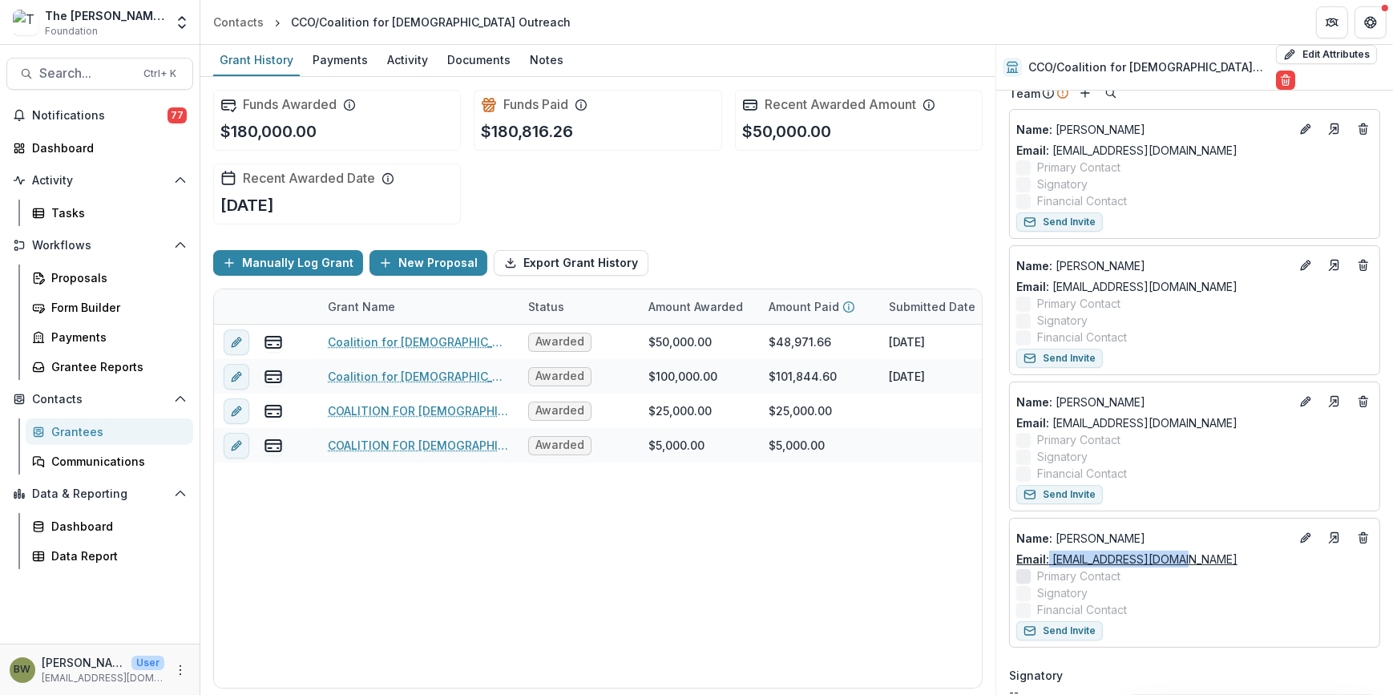
drag, startPoint x: 1174, startPoint y: 544, endPoint x: 1050, endPoint y: 550, distance: 124.3
click at [1050, 550] on div "Email: eollie@ccojubilee.org" at bounding box center [1194, 558] width 357 height 17
drag, startPoint x: 1050, startPoint y: 550, endPoint x: 1062, endPoint y: 549, distance: 12.8
copy link "eollie@ccojubilee.org"
click at [1304, 531] on icon "Edit" at bounding box center [1305, 537] width 13 height 13
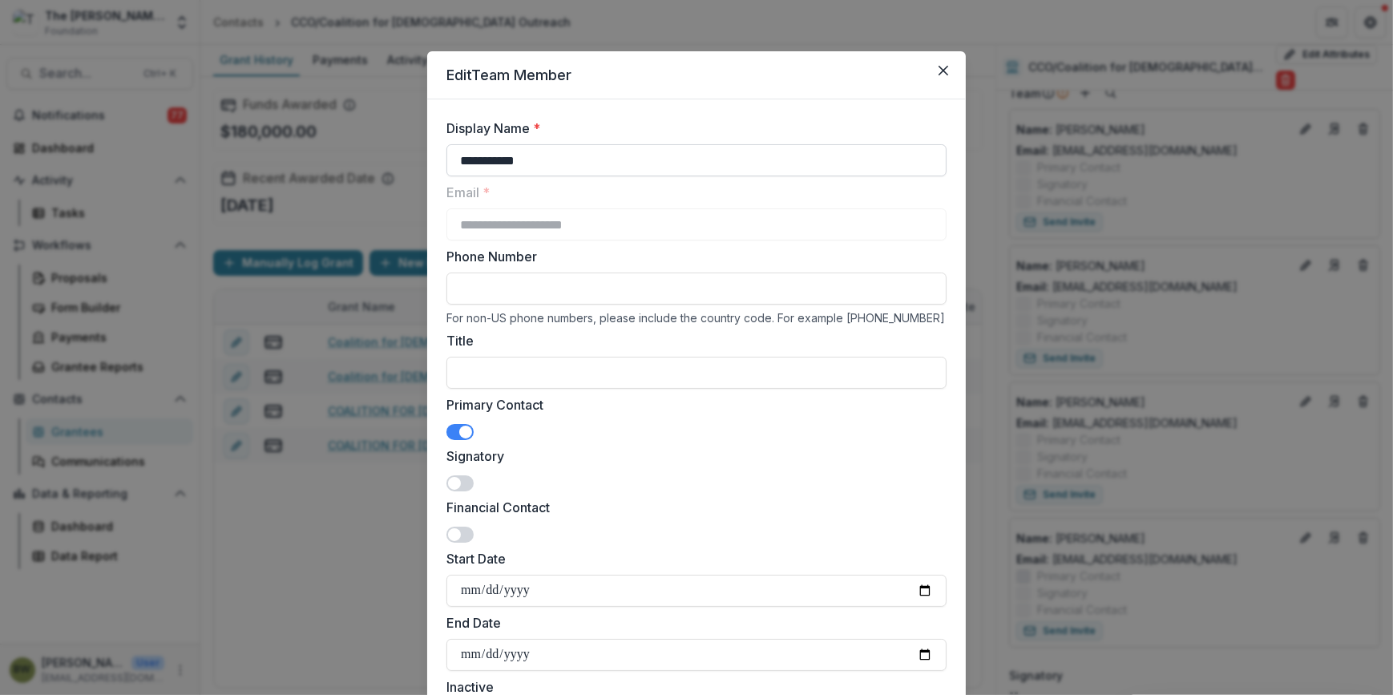
click at [490, 160] on input "**********" at bounding box center [696, 160] width 500 height 32
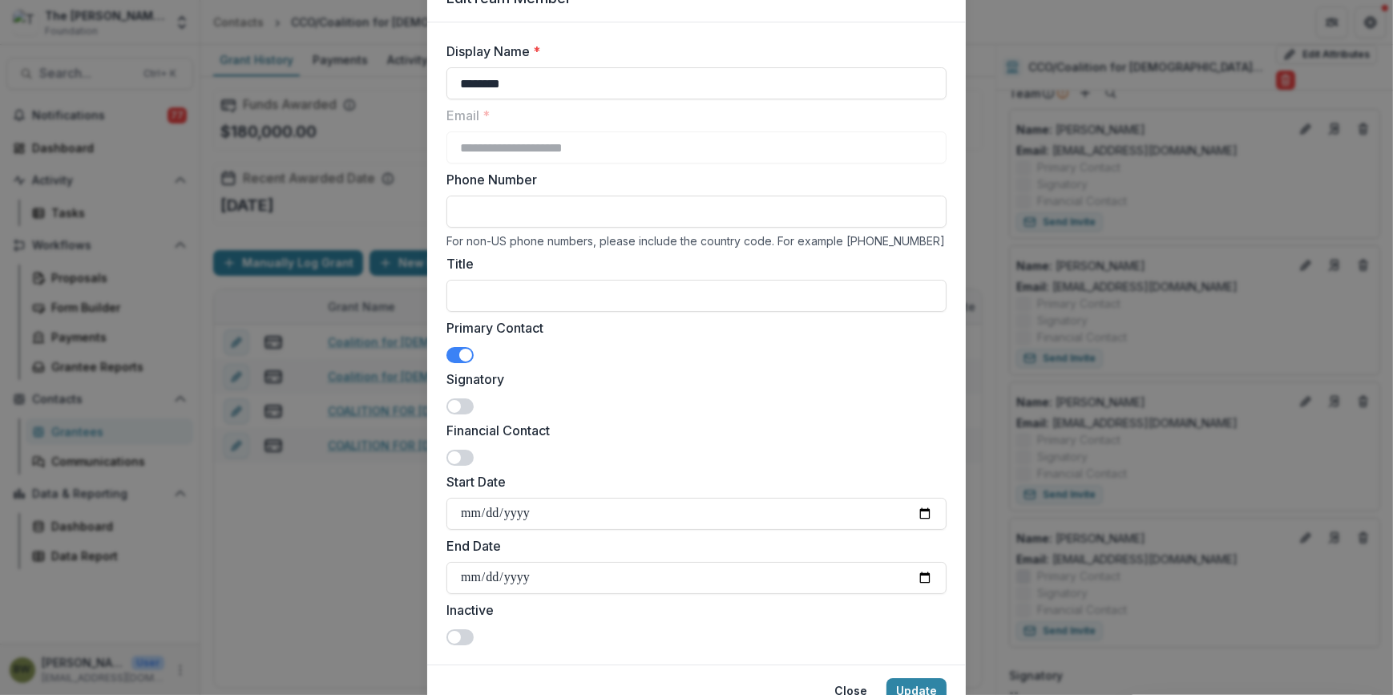
scroll to position [149, 0]
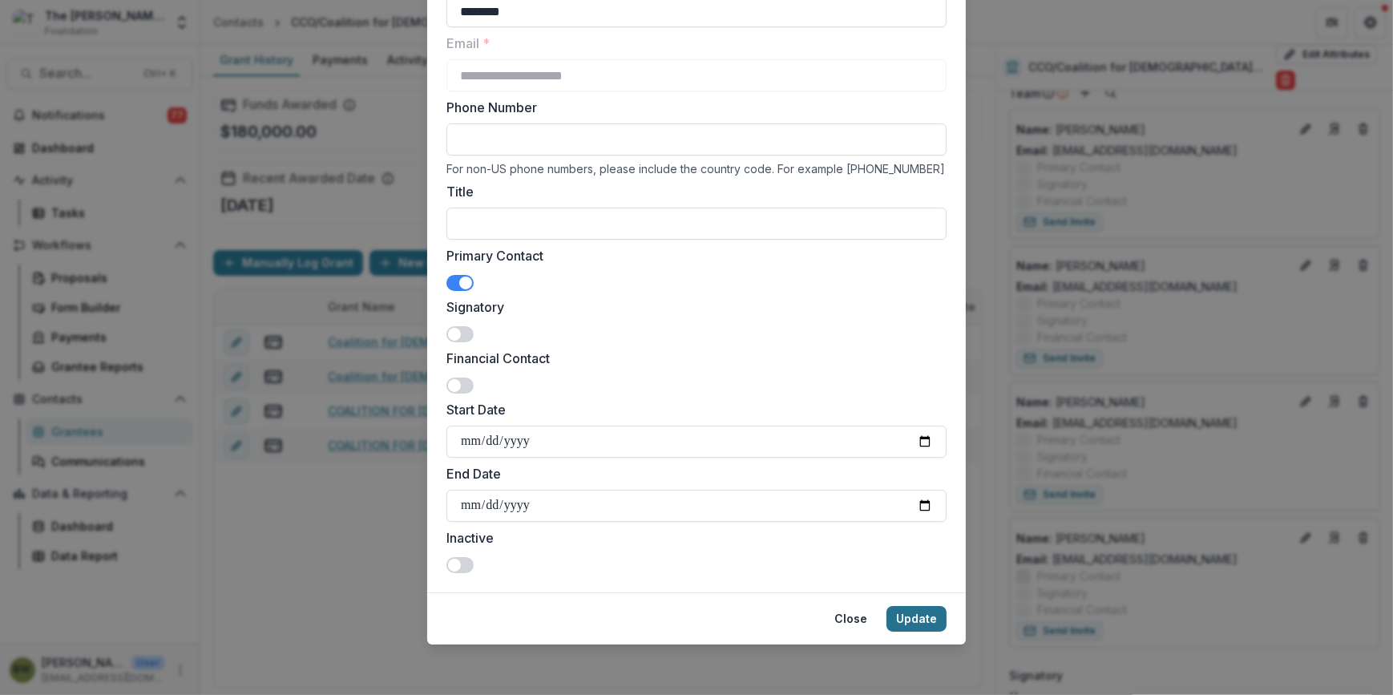
type input "********"
click at [909, 618] on button "Update" at bounding box center [916, 619] width 60 height 26
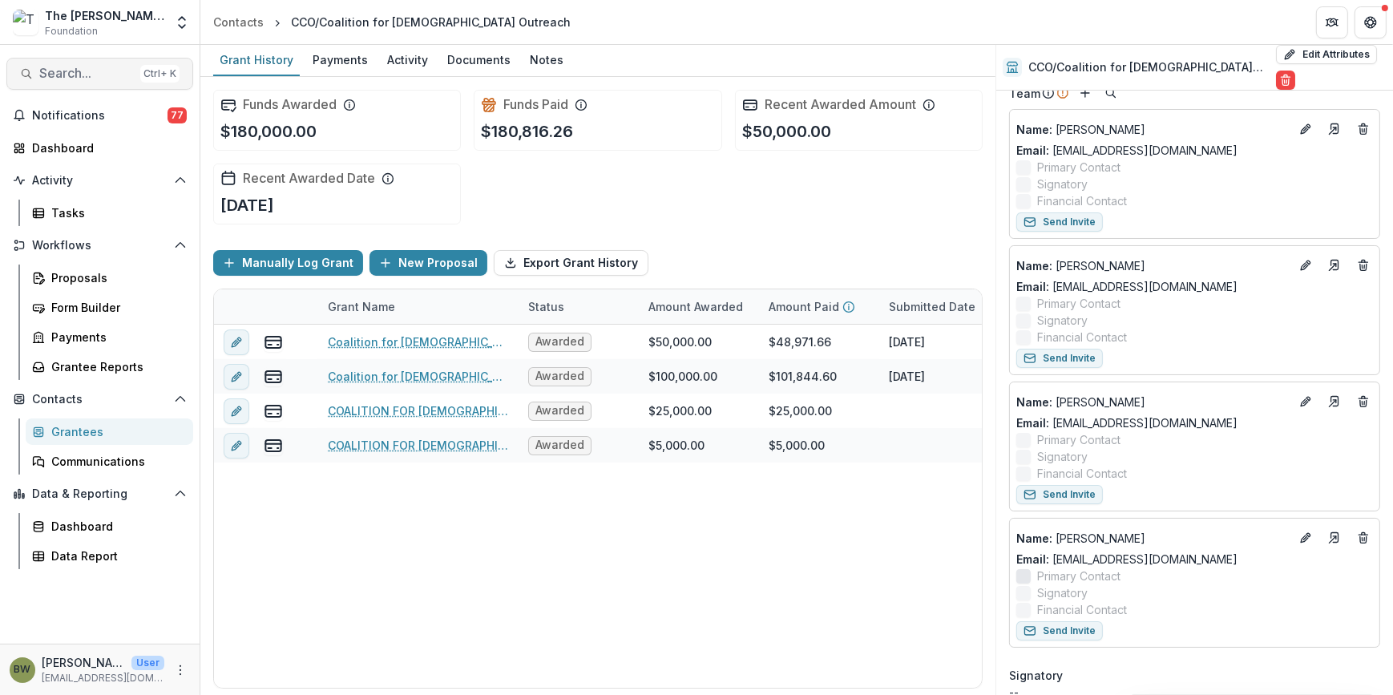
click at [46, 80] on span "Search..." at bounding box center [86, 73] width 95 height 15
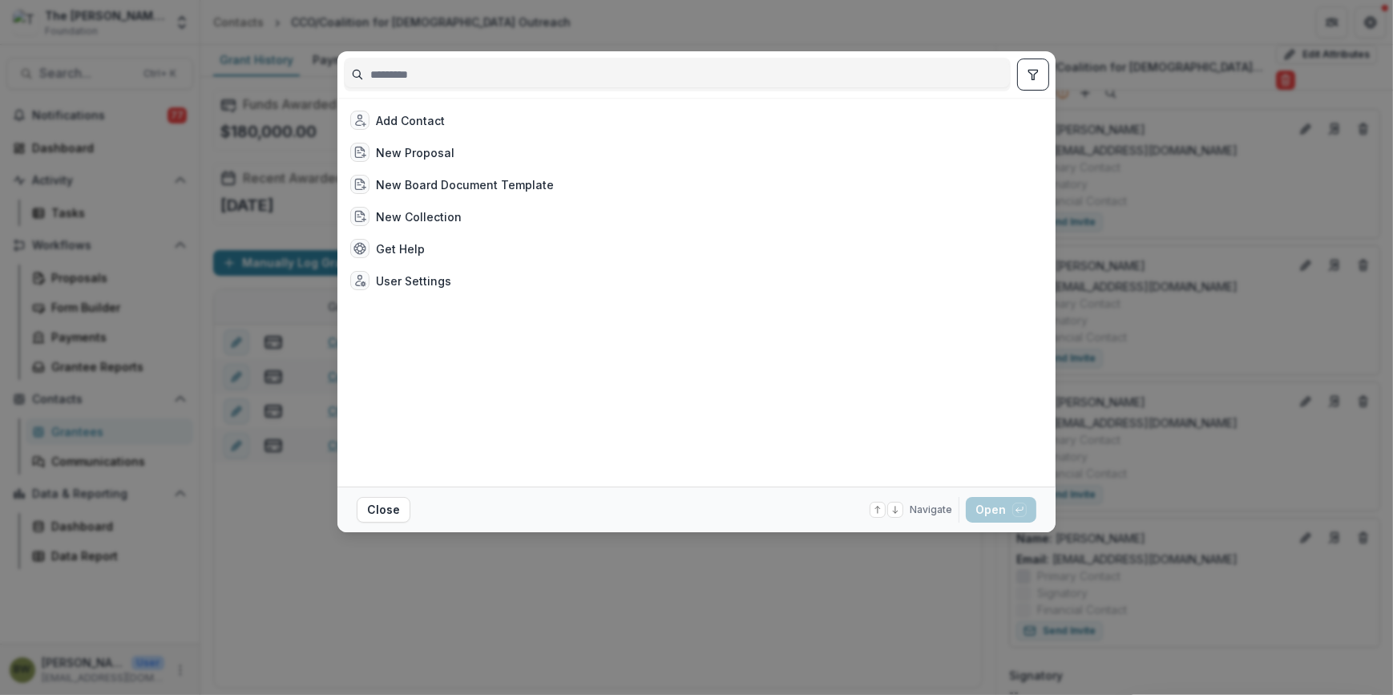
click at [506, 72] on input at bounding box center [677, 75] width 665 height 26
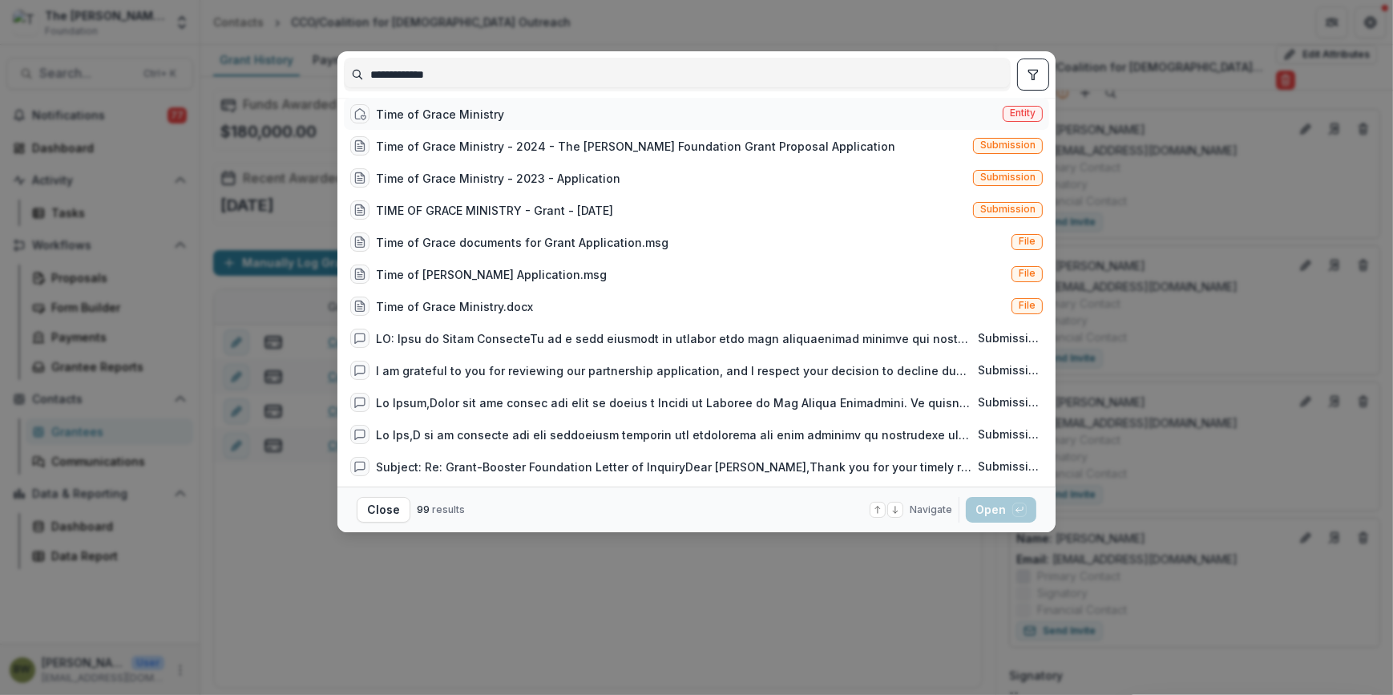
type input "**********"
click at [425, 123] on div "Time of Grace Ministry" at bounding box center [427, 113] width 154 height 19
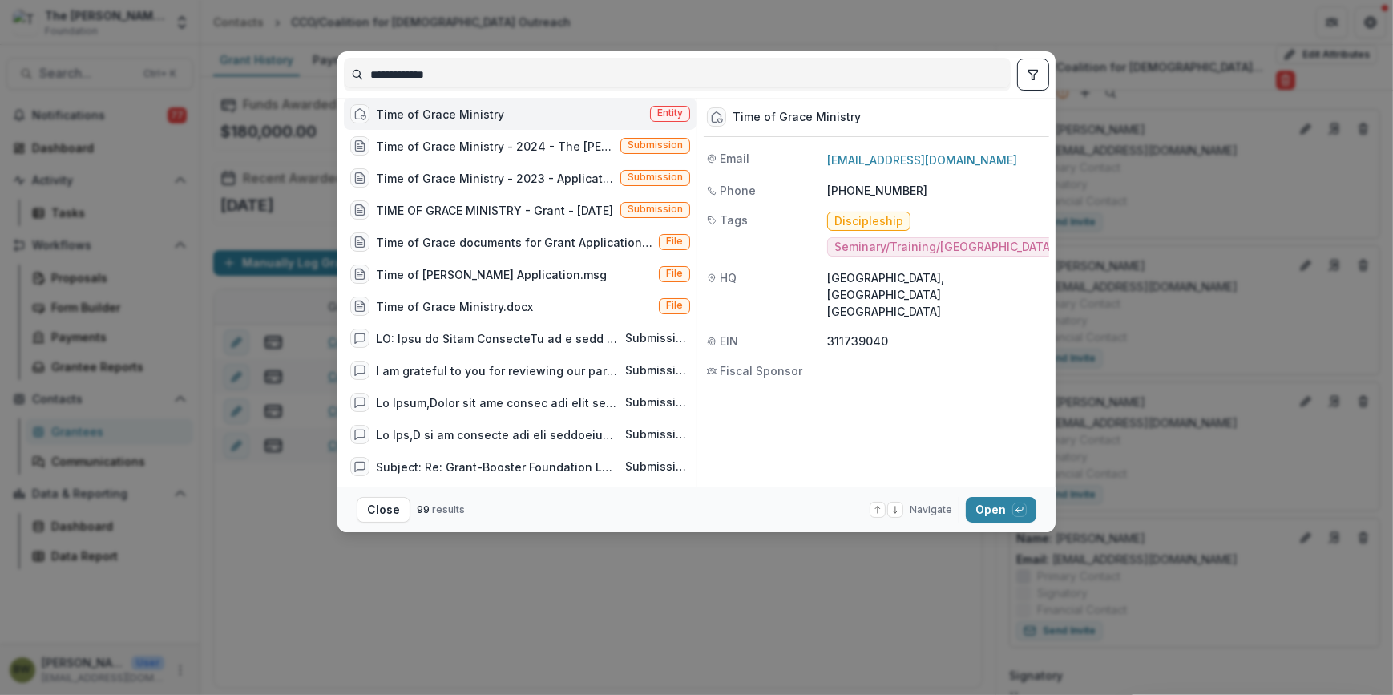
click at [667, 119] on span "Entity" at bounding box center [670, 112] width 26 height 11
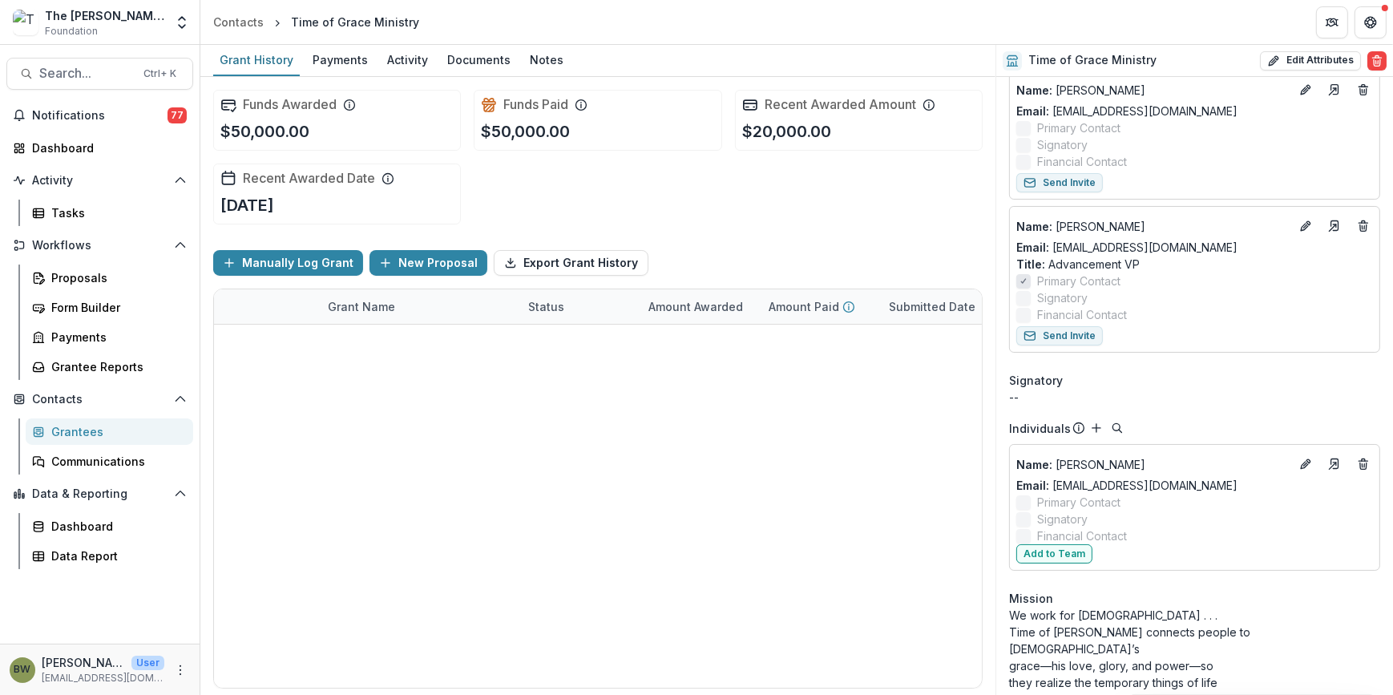
scroll to position [291, 0]
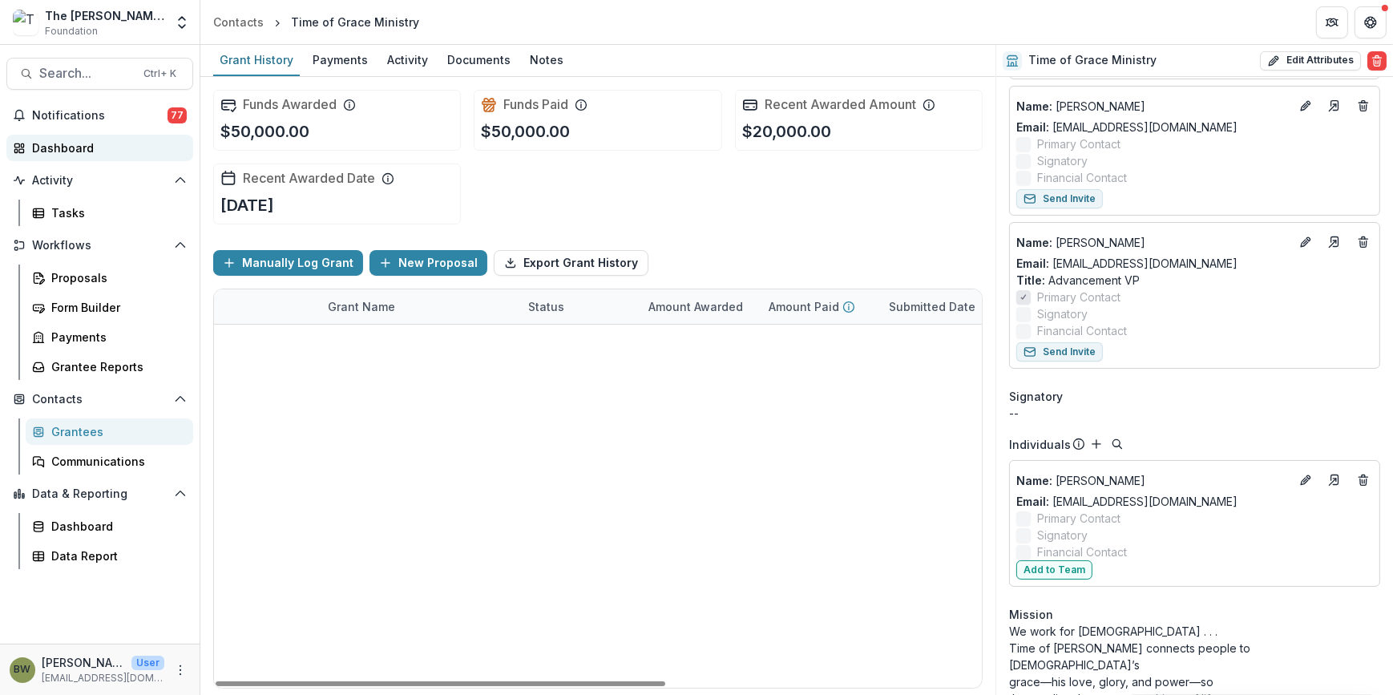
click at [58, 151] on div "Dashboard" at bounding box center [106, 147] width 148 height 17
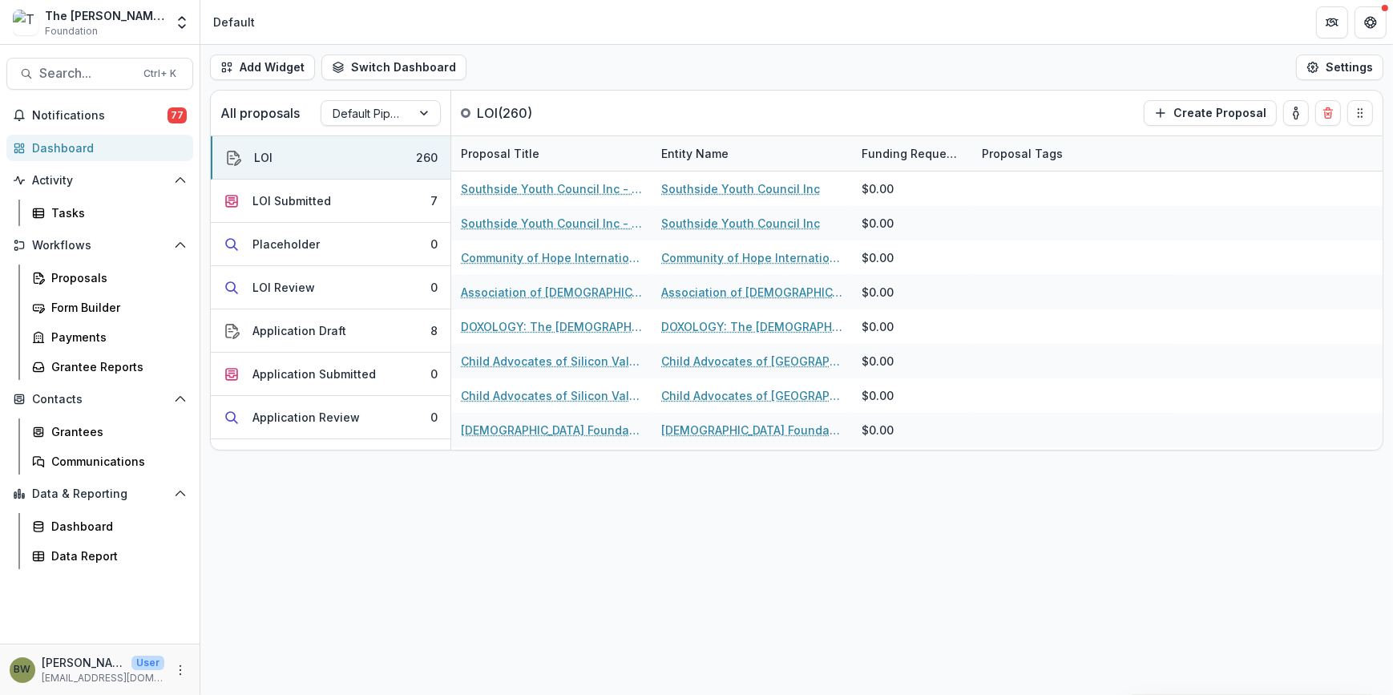
click at [297, 553] on div "Add Widget Switch Dashboard Default New Dashboard Settings All proposals Defaul…" at bounding box center [796, 370] width 1192 height 650
click at [298, 200] on div "LOI Submitted" at bounding box center [291, 200] width 79 height 17
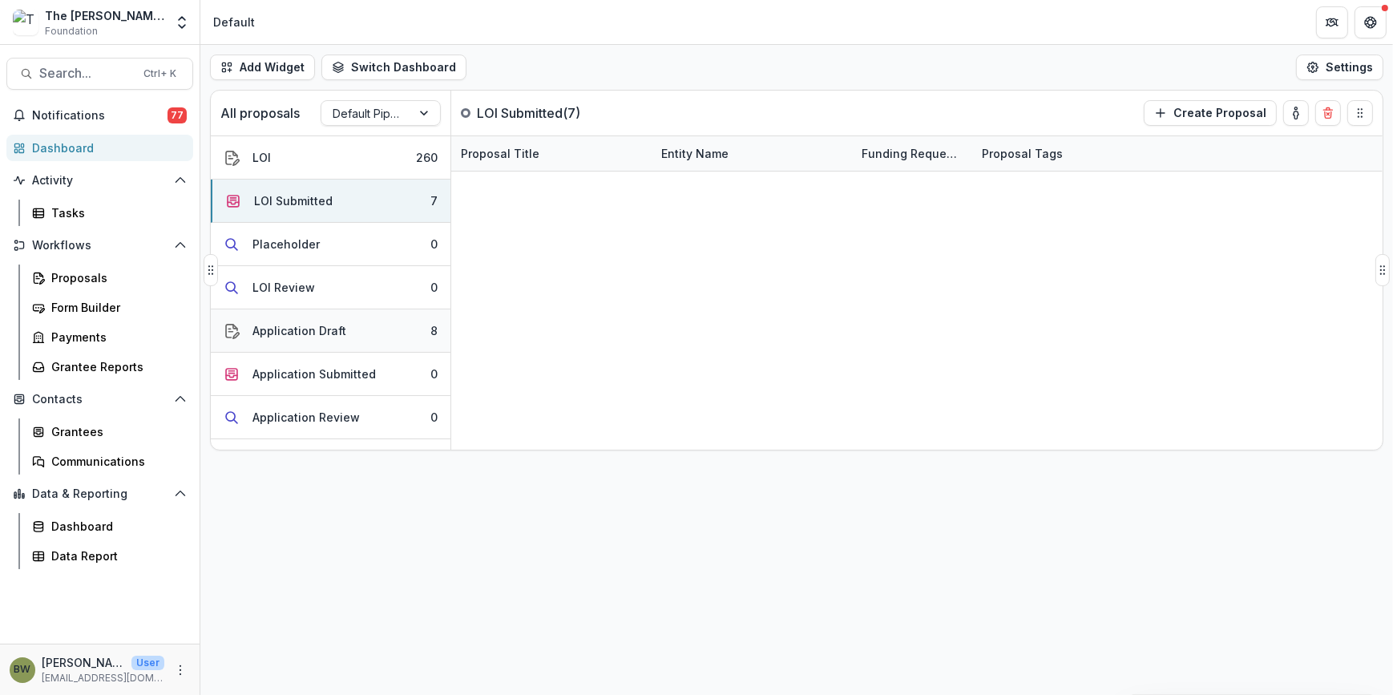
click at [296, 333] on div "Application Draft" at bounding box center [299, 330] width 94 height 17
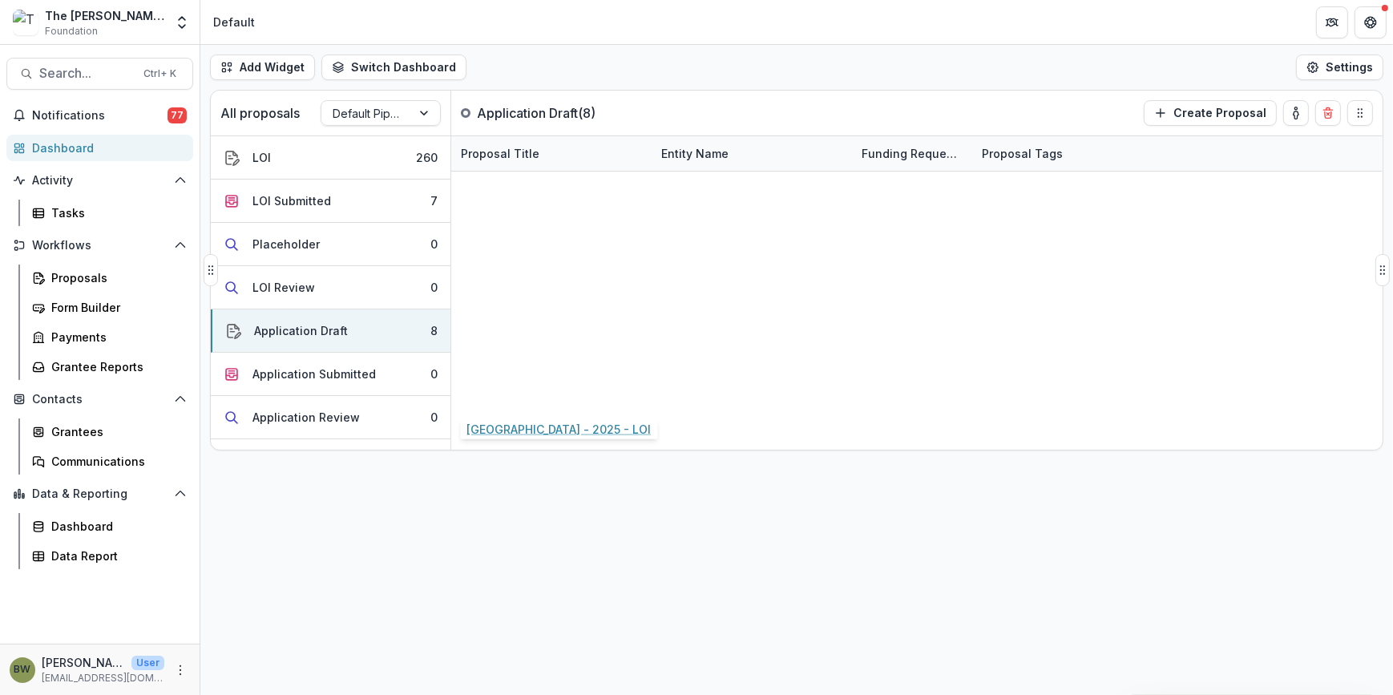
click at [596, 396] on link "[GEOGRAPHIC_DATA] - 2025 - LOI" at bounding box center [551, 395] width 181 height 17
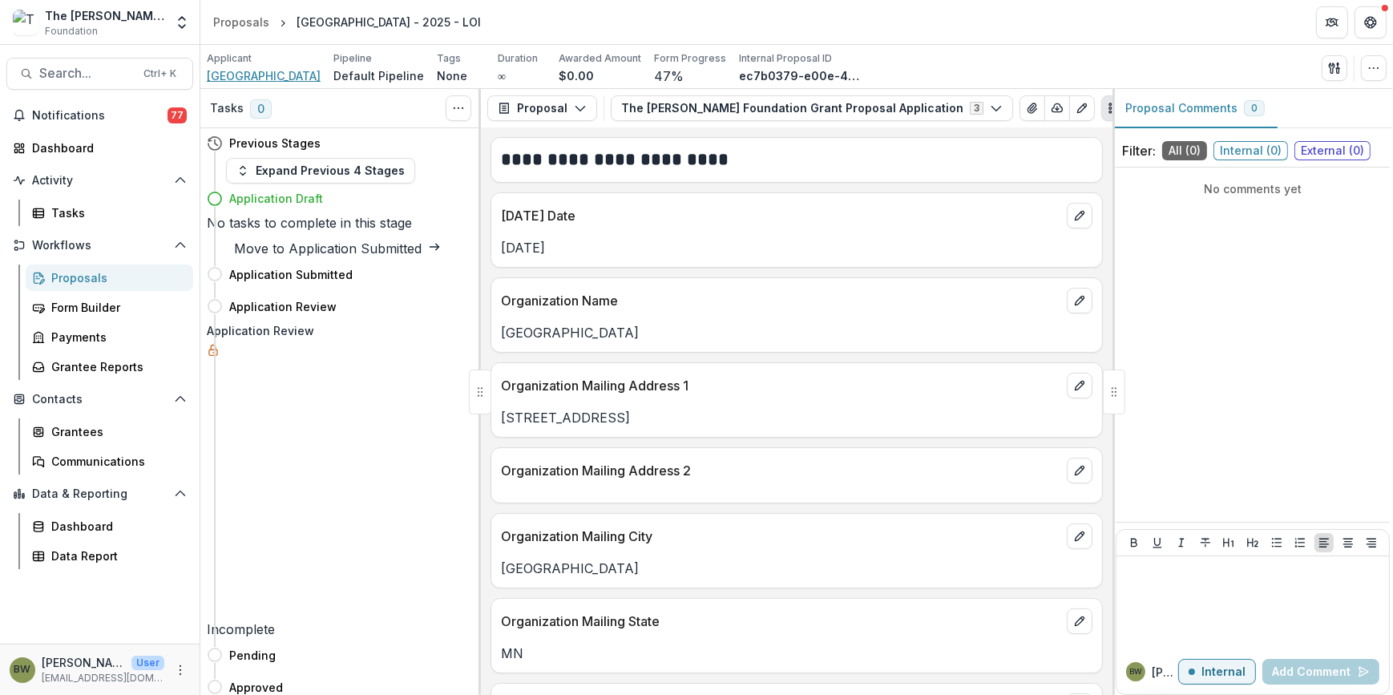
click at [248, 71] on span "[GEOGRAPHIC_DATA]" at bounding box center [264, 75] width 114 height 17
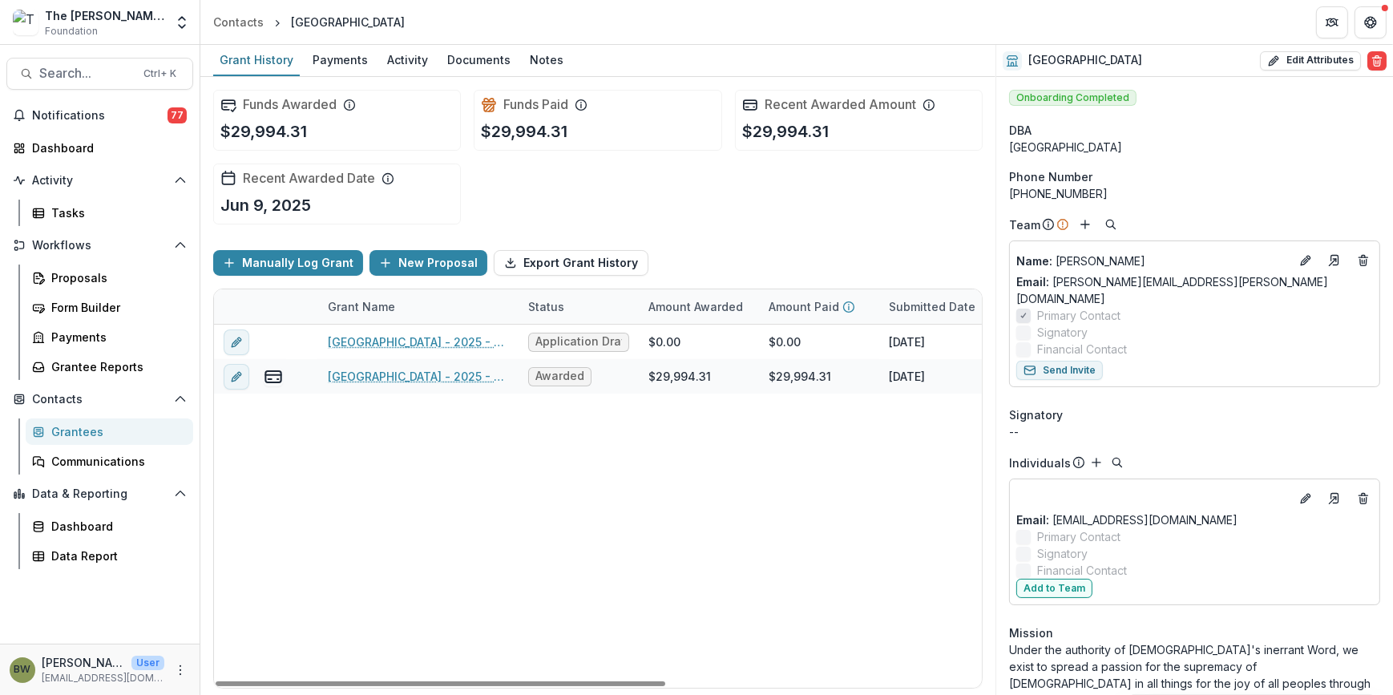
drag, startPoint x: 558, startPoint y: 684, endPoint x: 497, endPoint y: 647, distance: 71.2
click at [524, 681] on div at bounding box center [440, 683] width 449 height 5
click at [38, 143] on div "Dashboard" at bounding box center [106, 147] width 148 height 17
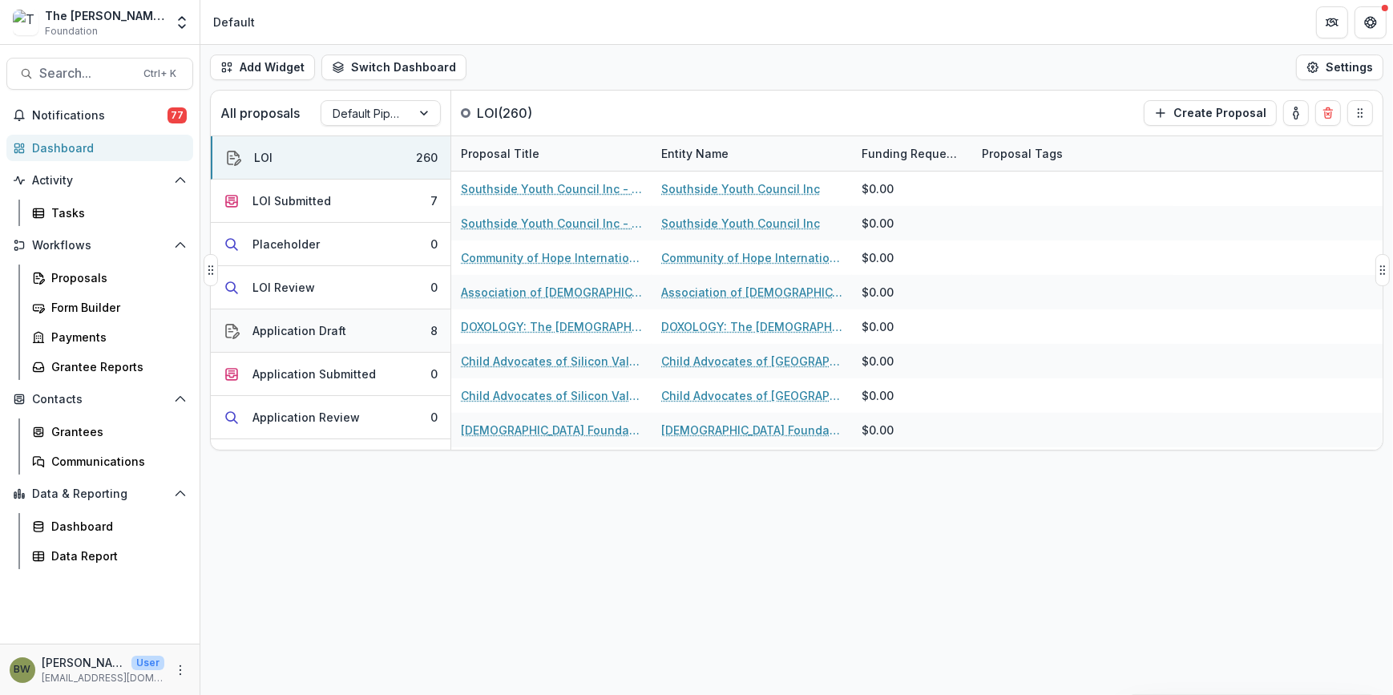
click at [296, 333] on div "Application Draft" at bounding box center [299, 330] width 94 height 17
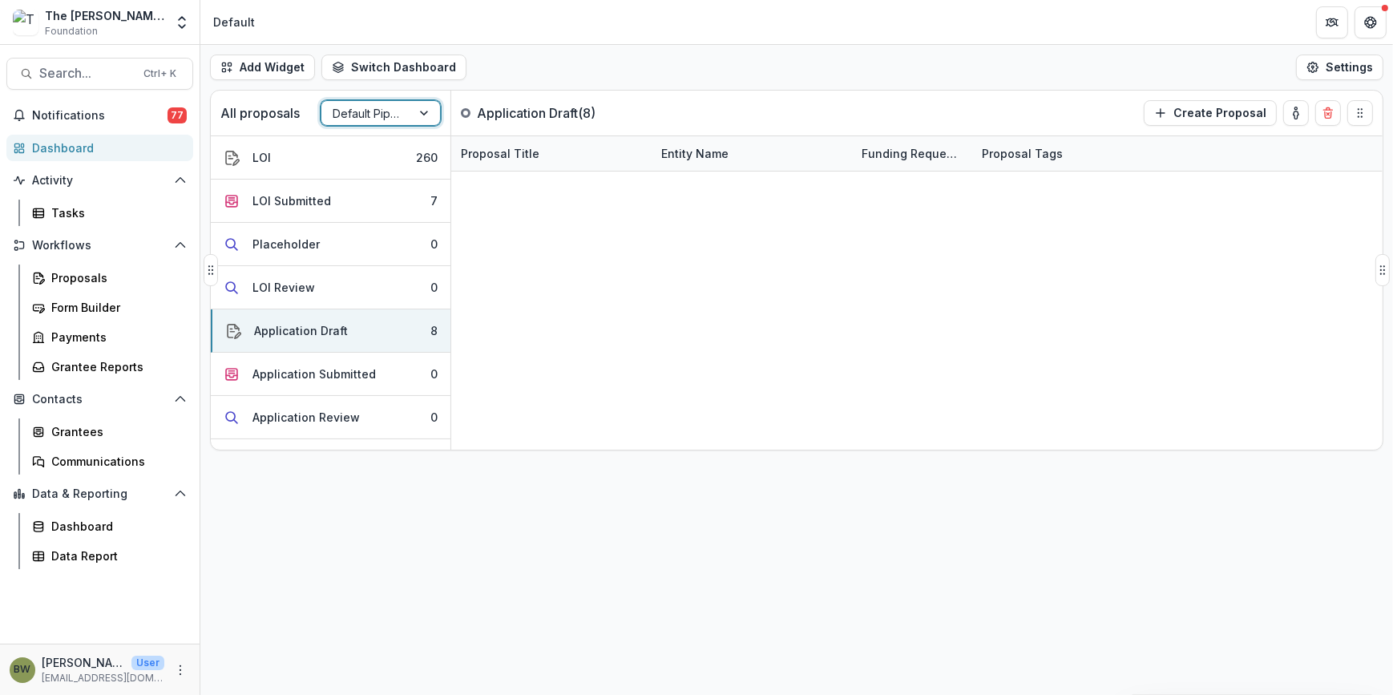
click at [387, 109] on div at bounding box center [366, 113] width 67 height 20
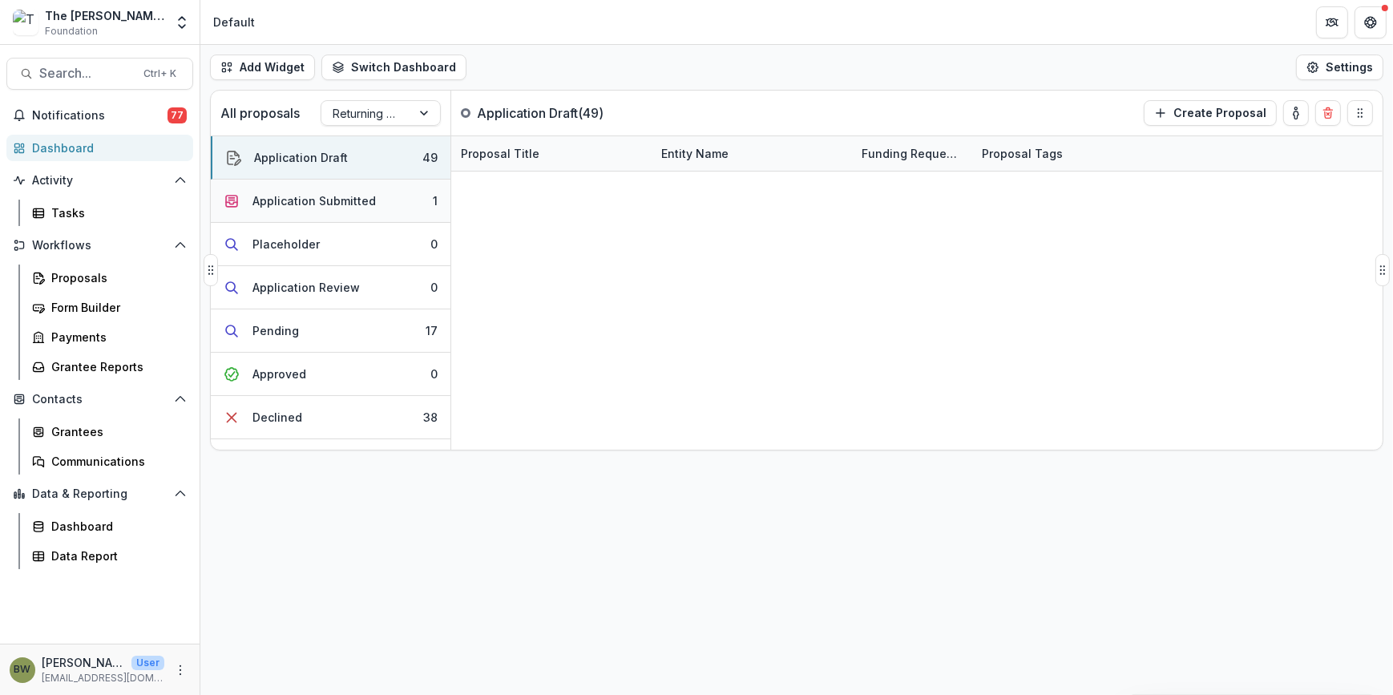
click at [318, 204] on div "Application Submitted" at bounding box center [313, 200] width 123 height 17
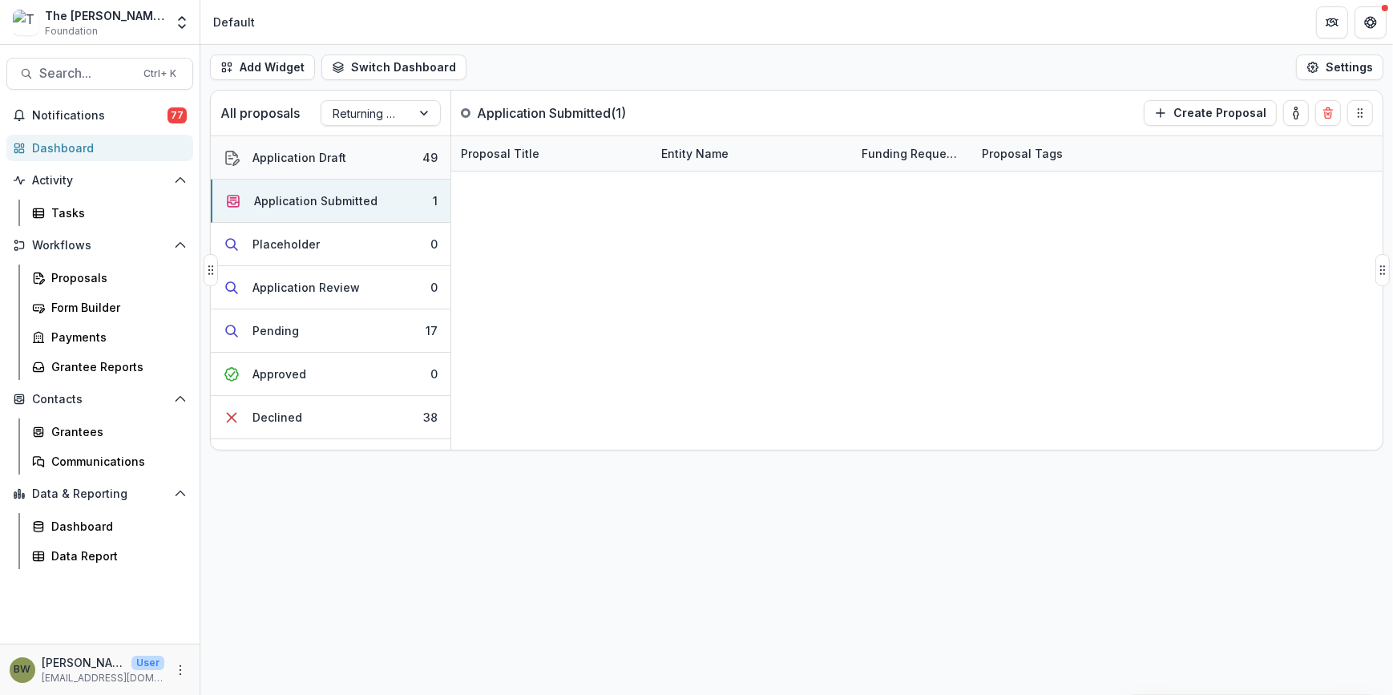
click at [319, 156] on div "Application Draft" at bounding box center [299, 157] width 94 height 17
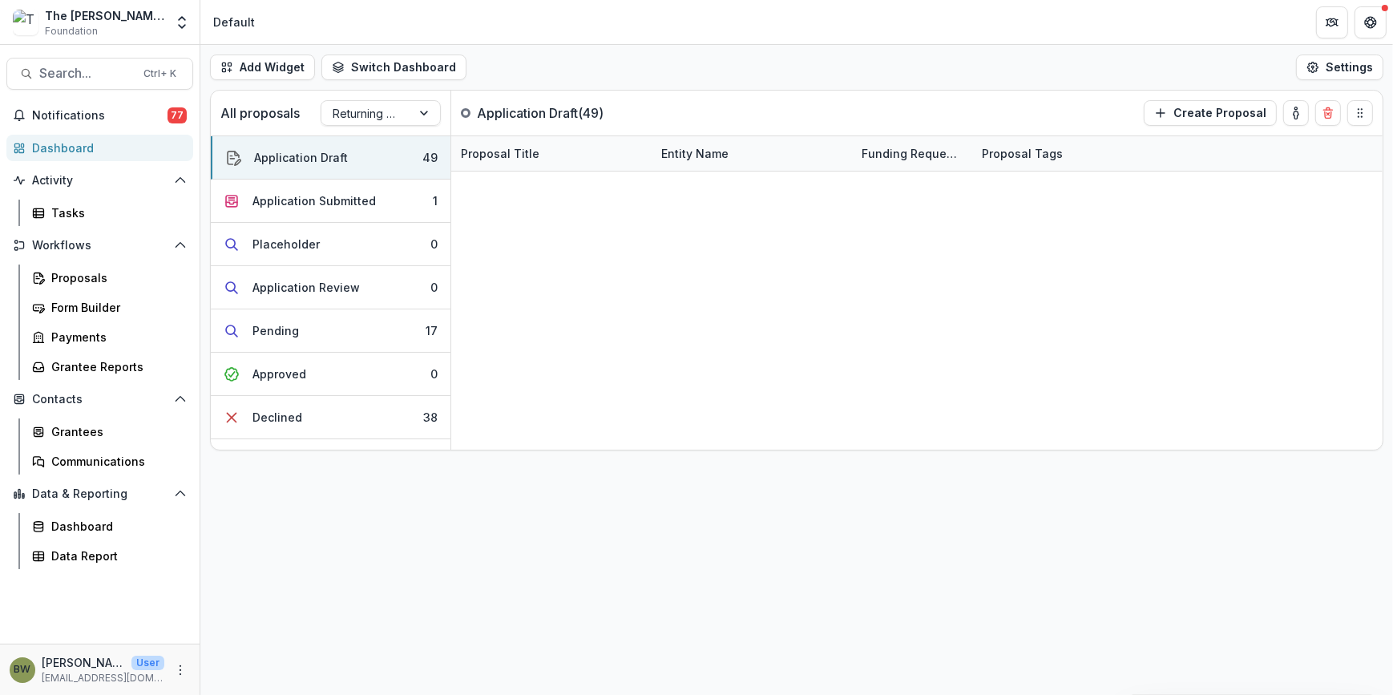
drag, startPoint x: 1322, startPoint y: 533, endPoint x: 1289, endPoint y: 461, distance: 79.2
click at [1322, 531] on div "Add Widget Switch Dashboard Default New Dashboard Settings All proposals Return…" at bounding box center [796, 370] width 1192 height 650
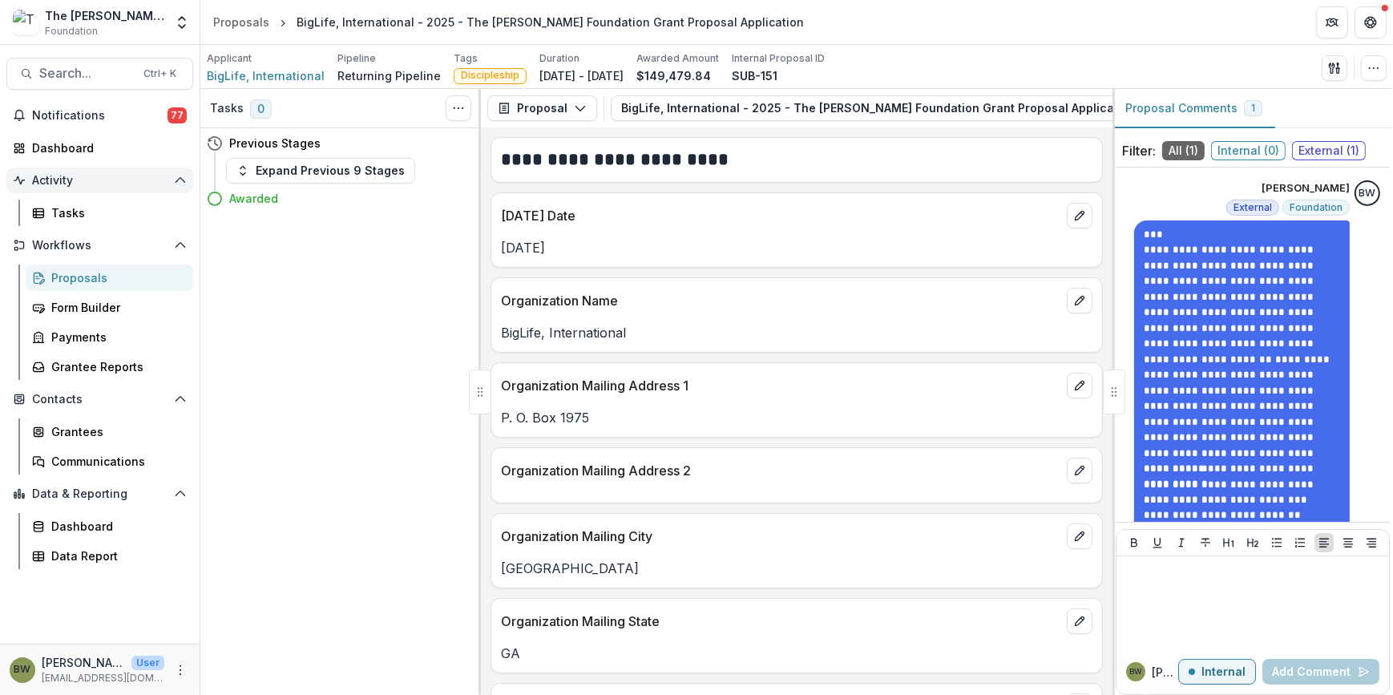
click at [43, 180] on span "Activity" at bounding box center [99, 181] width 135 height 14
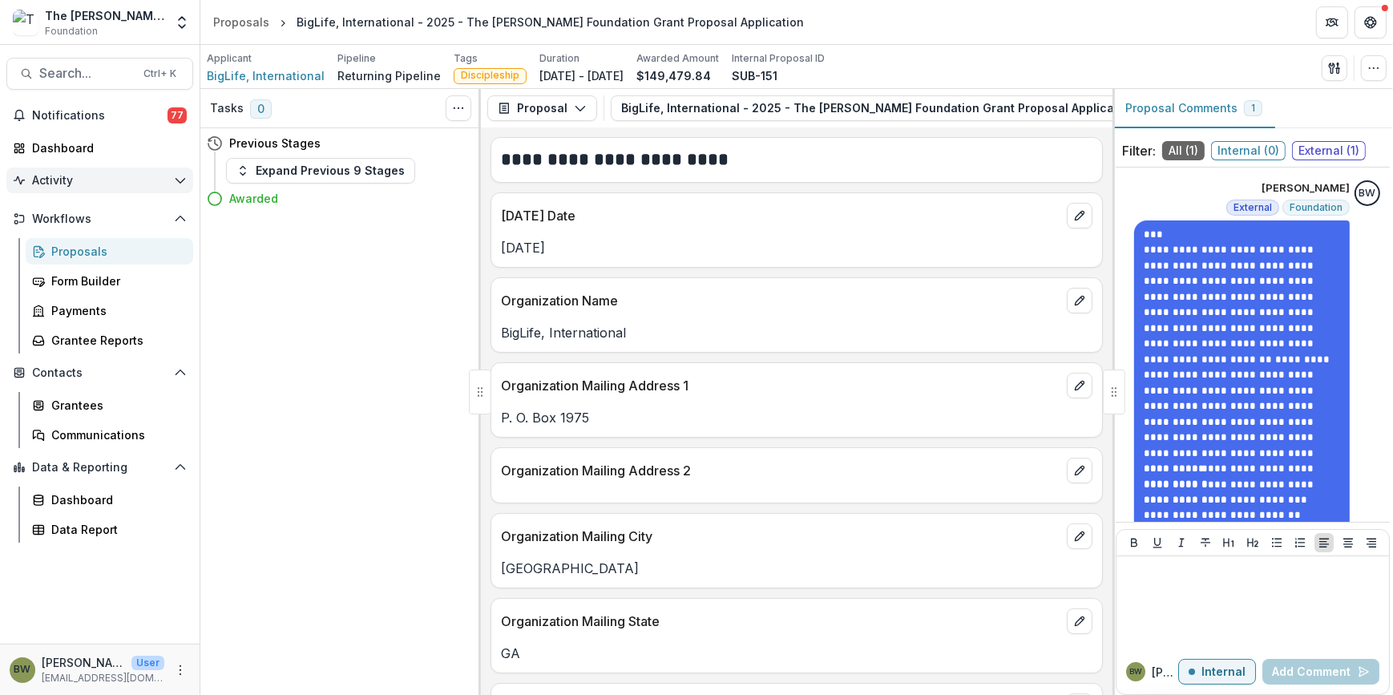
click at [48, 175] on span "Activity" at bounding box center [99, 181] width 135 height 14
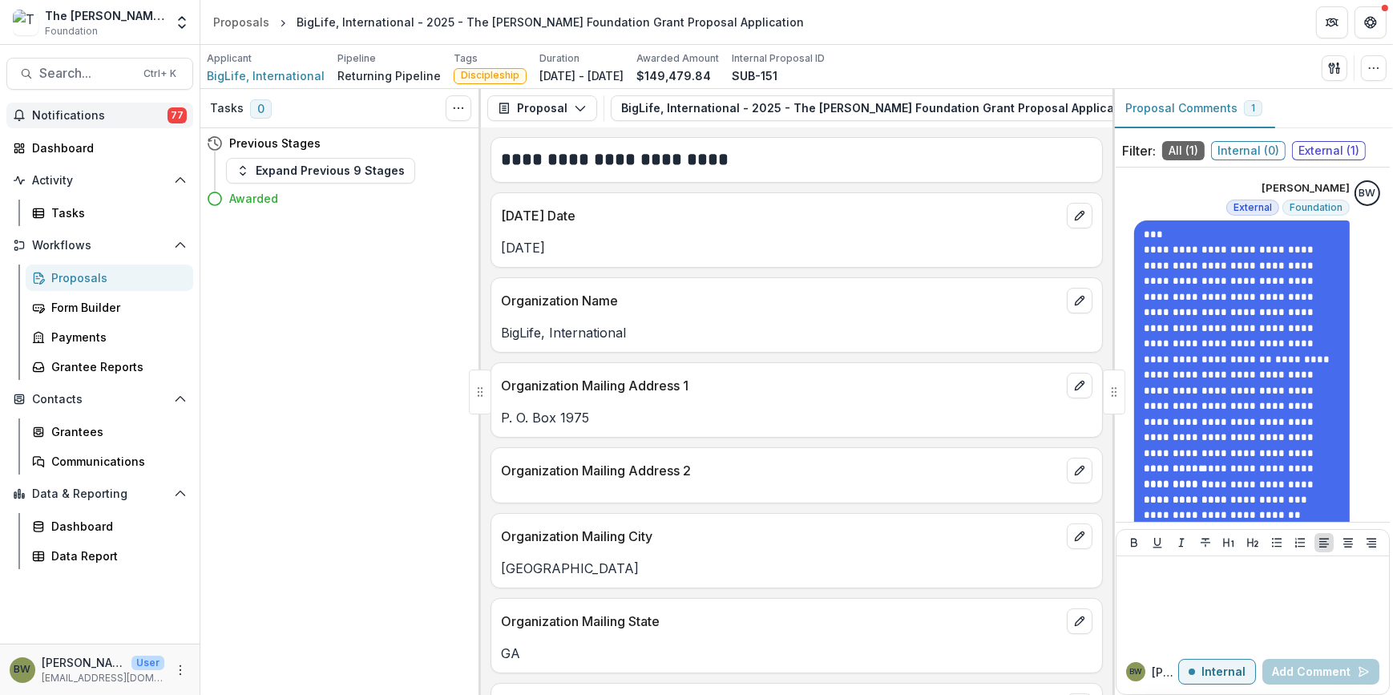
click at [72, 111] on span "Notifications" at bounding box center [99, 116] width 135 height 14
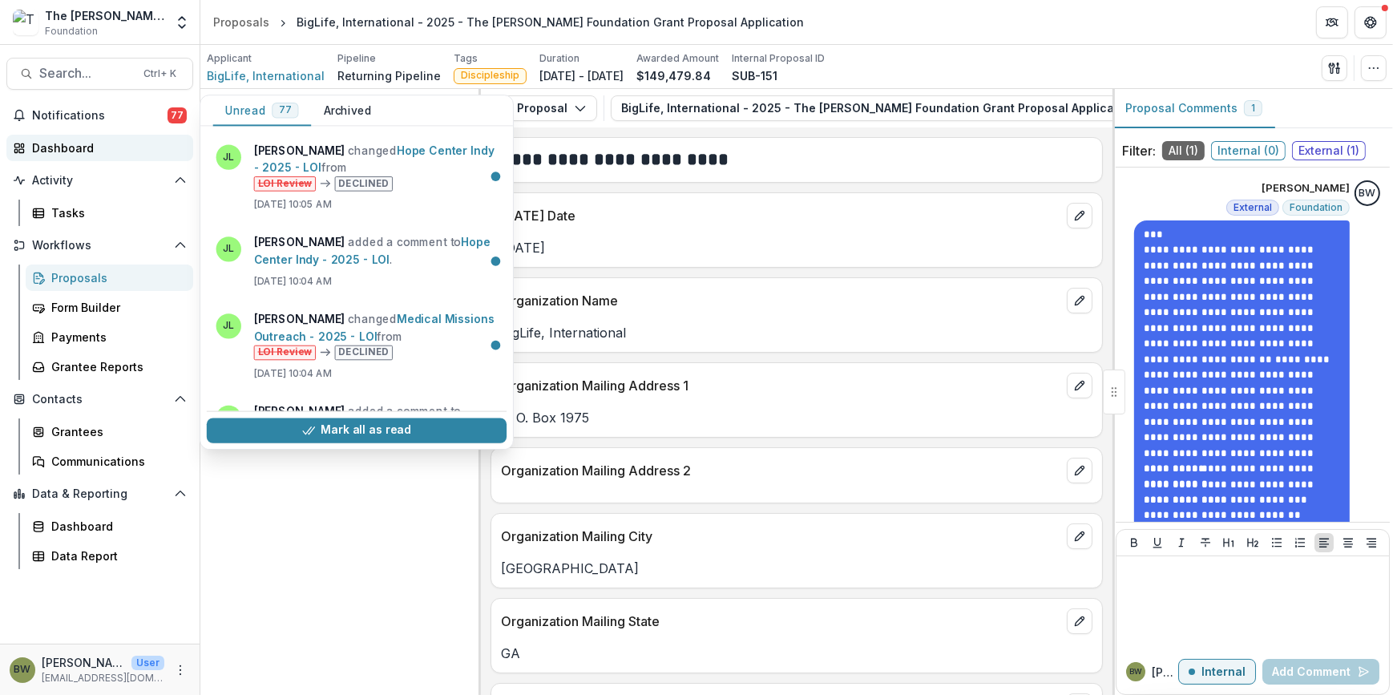
click at [52, 159] on link "Dashboard" at bounding box center [99, 148] width 187 height 26
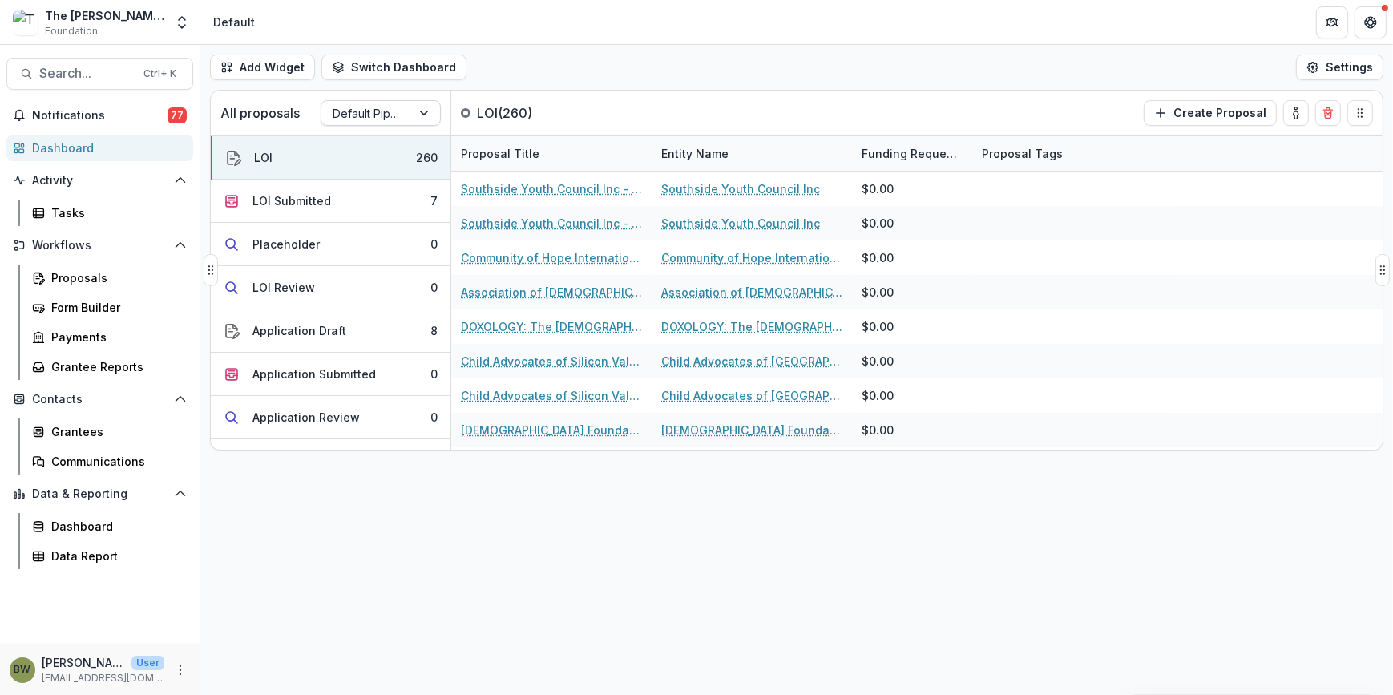
click at [347, 119] on div at bounding box center [366, 113] width 67 height 20
click at [349, 179] on div "Returning Pipeline" at bounding box center [380, 181] width 112 height 42
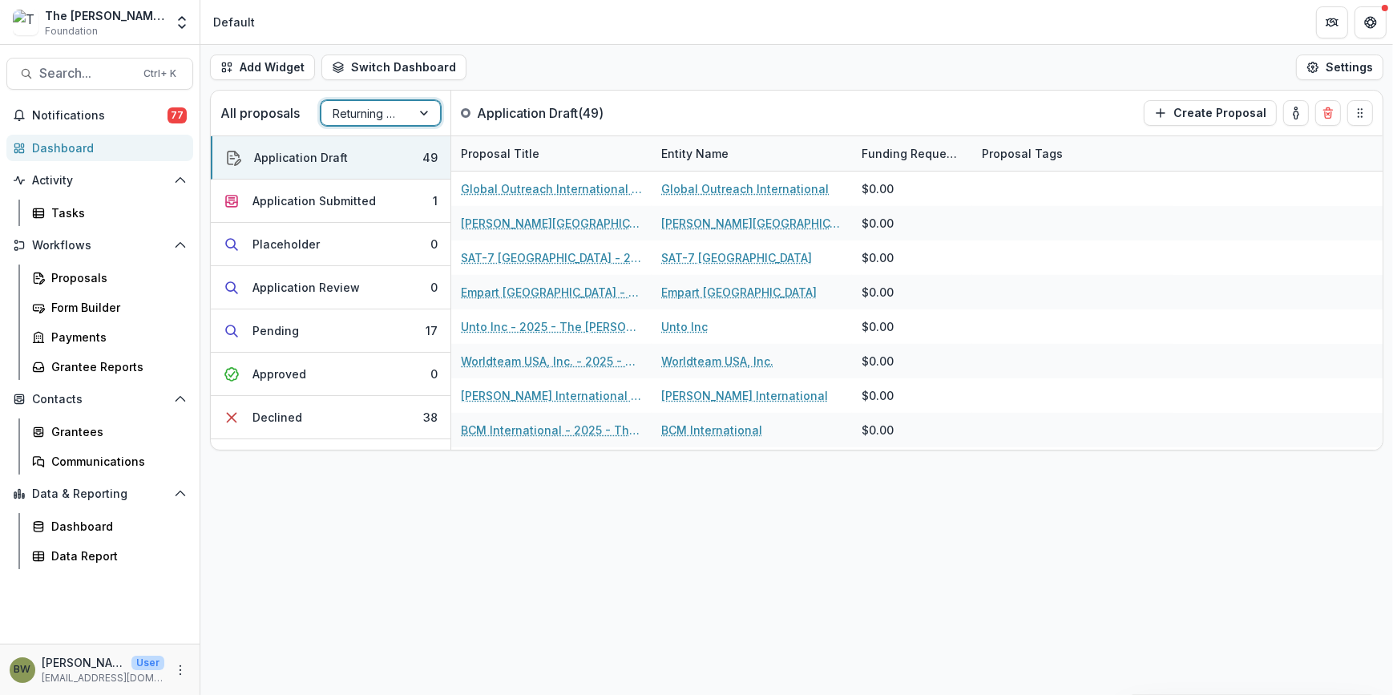
click at [110, 16] on div "The [PERSON_NAME] Foundation" at bounding box center [104, 15] width 119 height 17
click at [183, 22] on icon "Open entity switcher" at bounding box center [182, 22] width 16 height 16
click at [143, 62] on link "Admin Settings" at bounding box center [100, 62] width 192 height 26
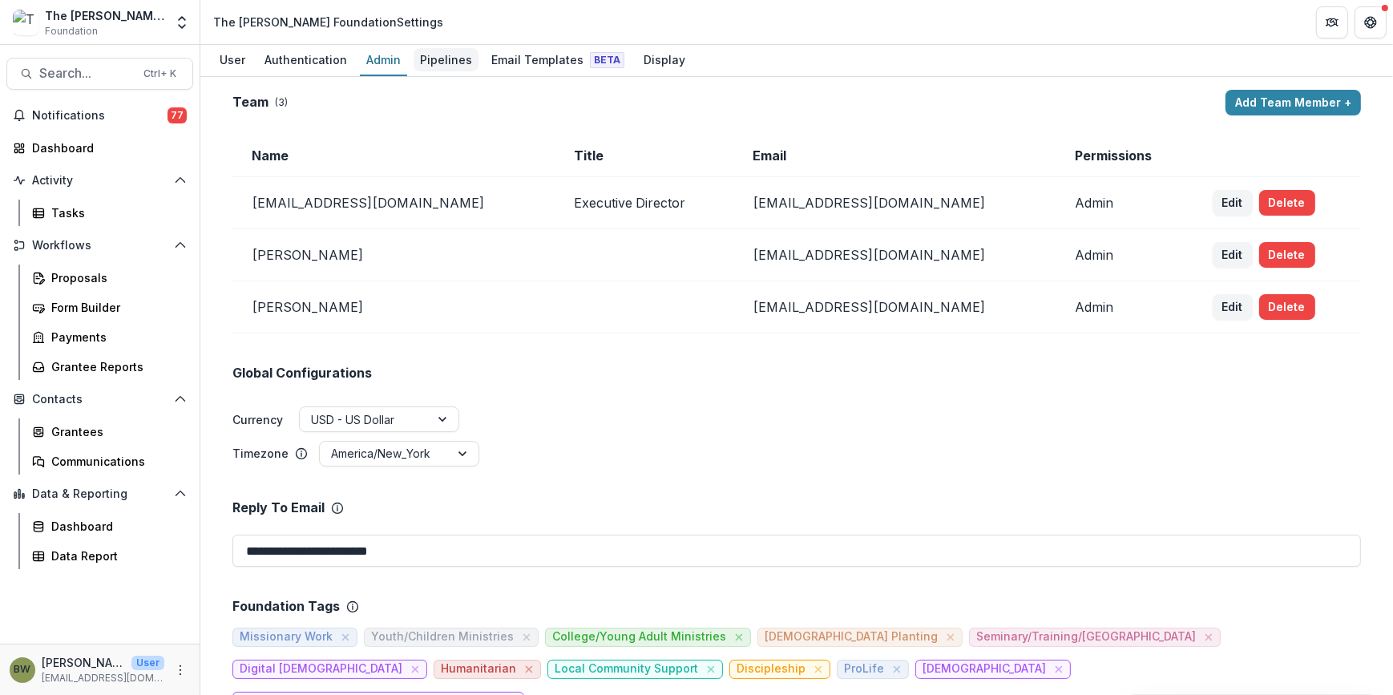
click at [445, 54] on div "Pipelines" at bounding box center [445, 59] width 65 height 23
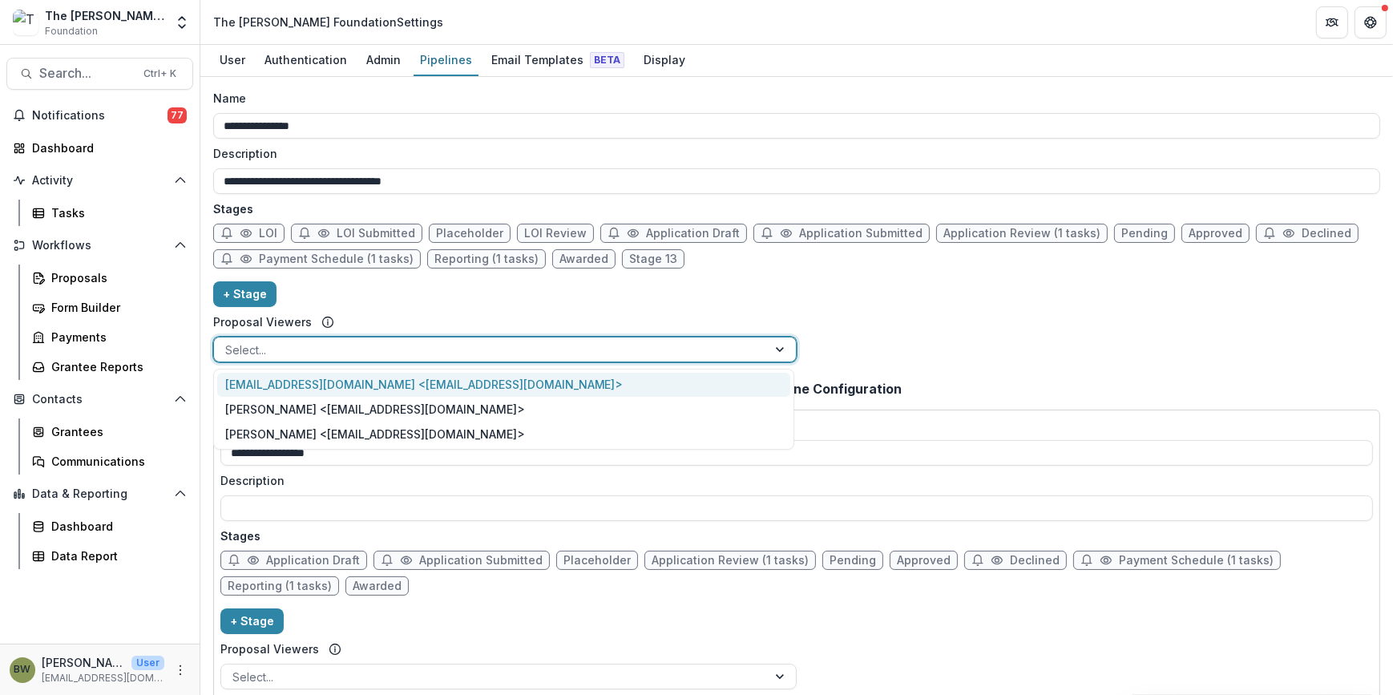
click at [291, 352] on div at bounding box center [490, 350] width 530 height 20
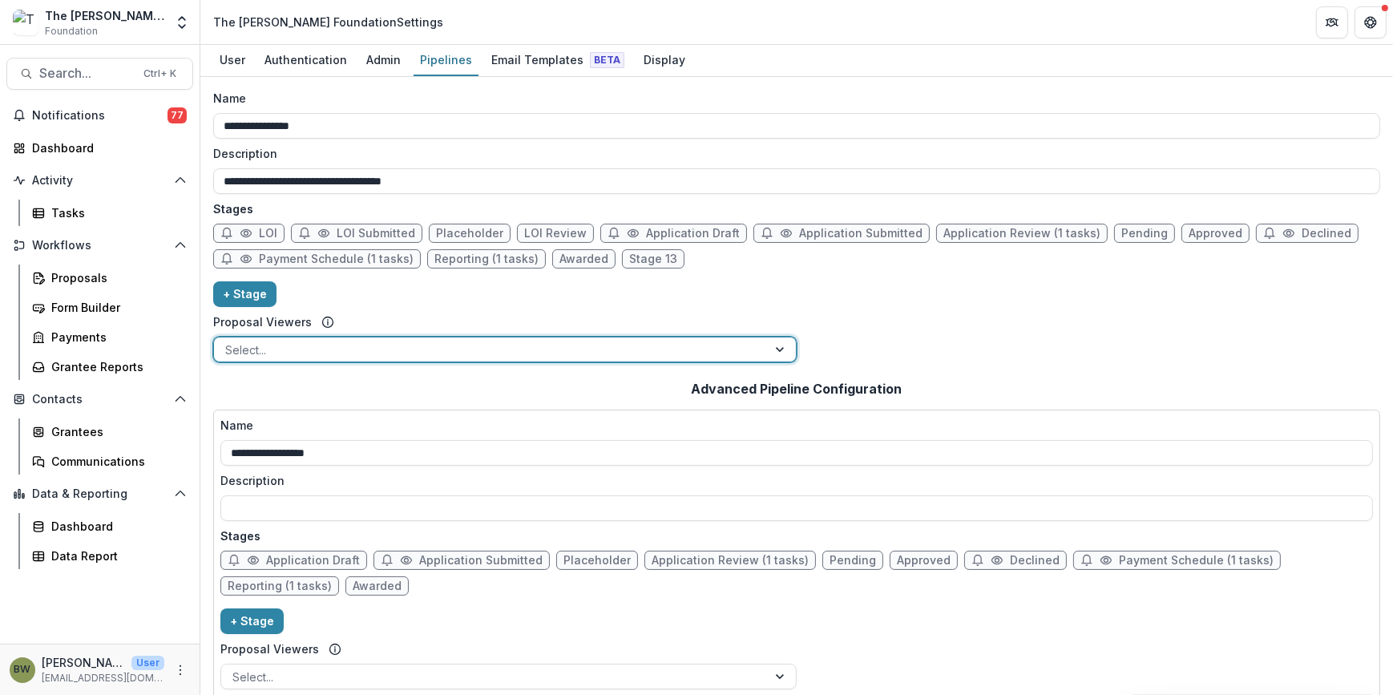
click at [292, 352] on div at bounding box center [490, 350] width 530 height 20
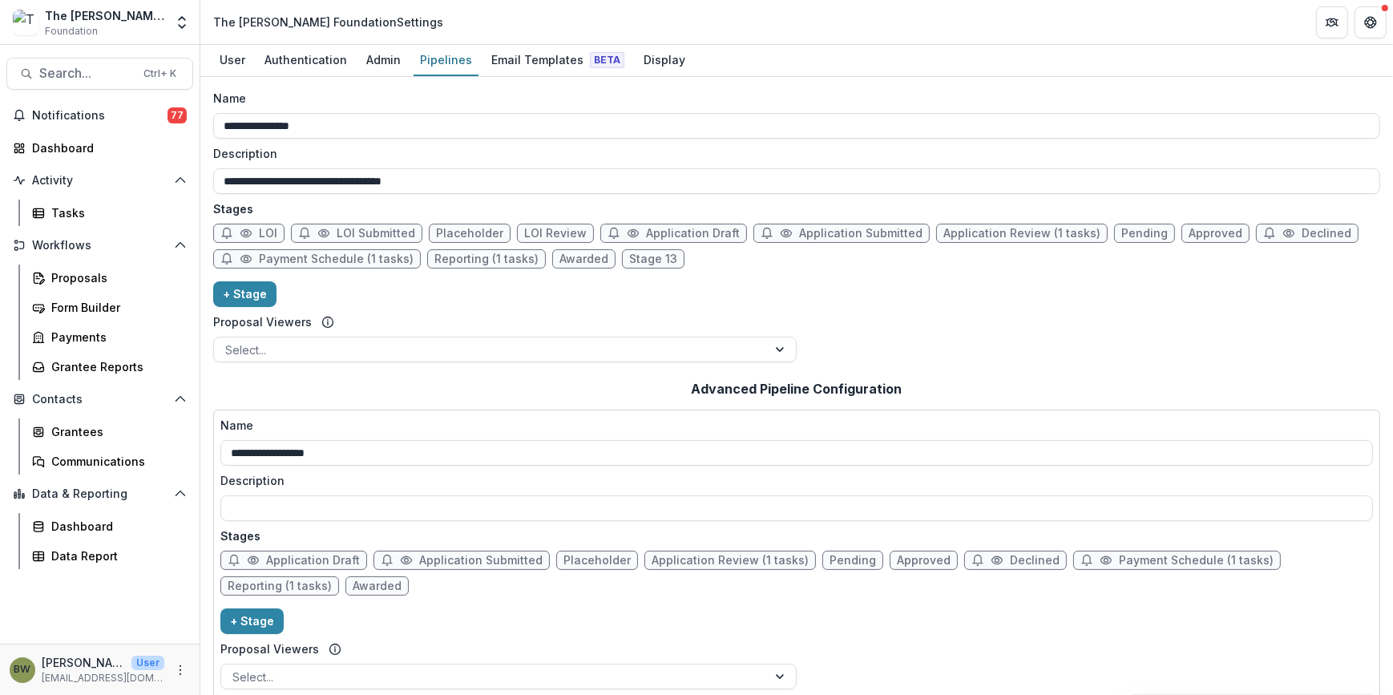
click at [259, 232] on span "LOI" at bounding box center [268, 234] width 18 height 14
select select "*****"
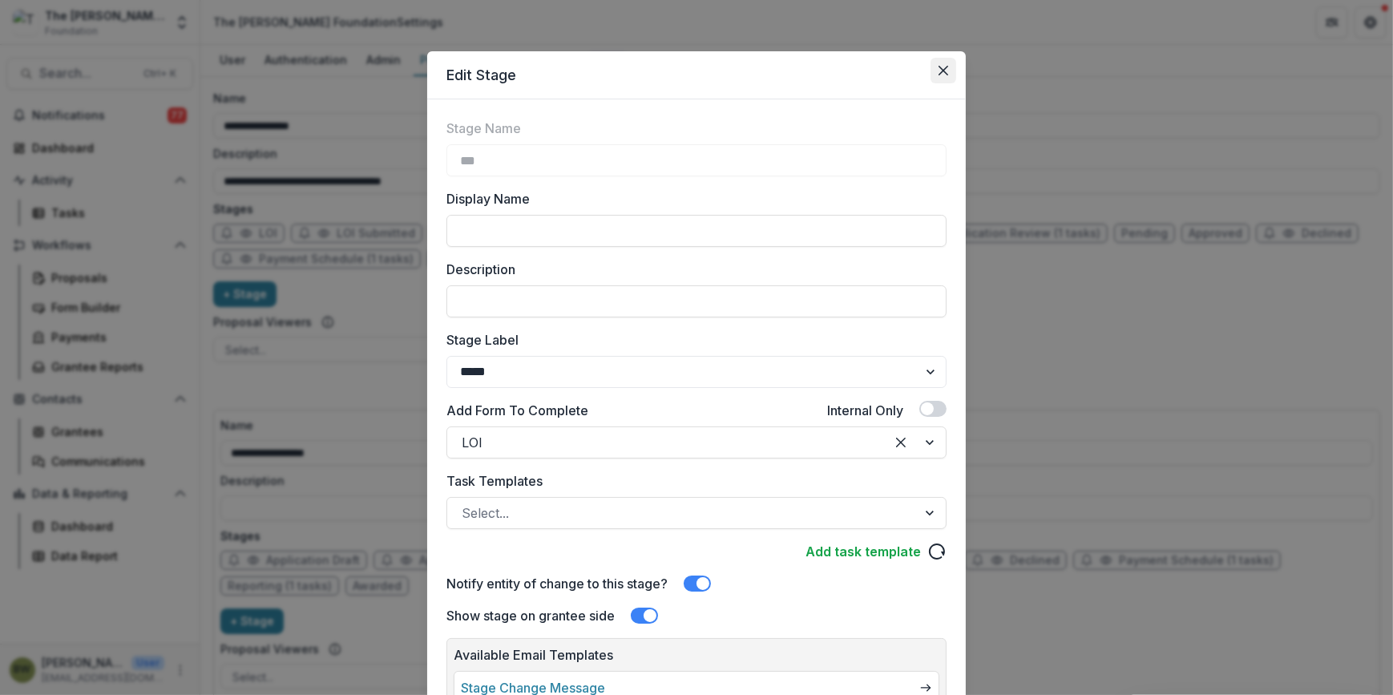
click at [944, 64] on button "Close" at bounding box center [943, 71] width 26 height 26
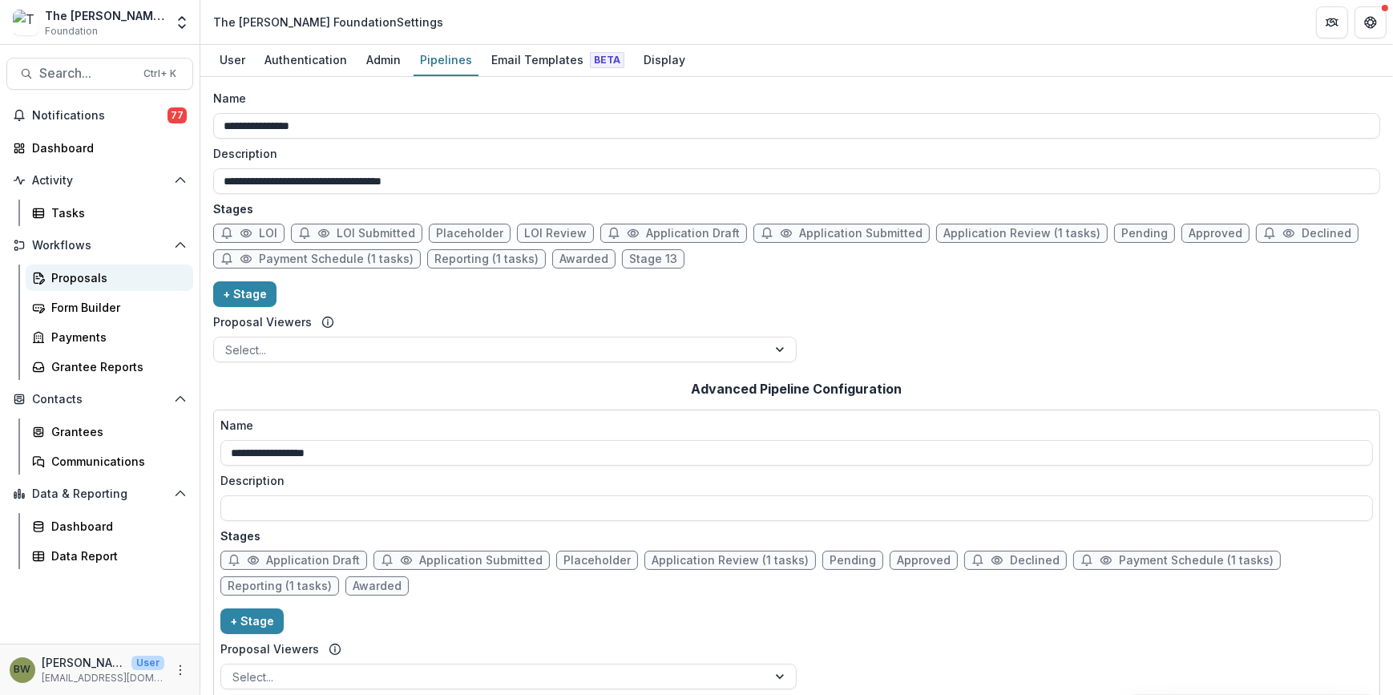
click at [64, 276] on div "Proposals" at bounding box center [115, 277] width 129 height 17
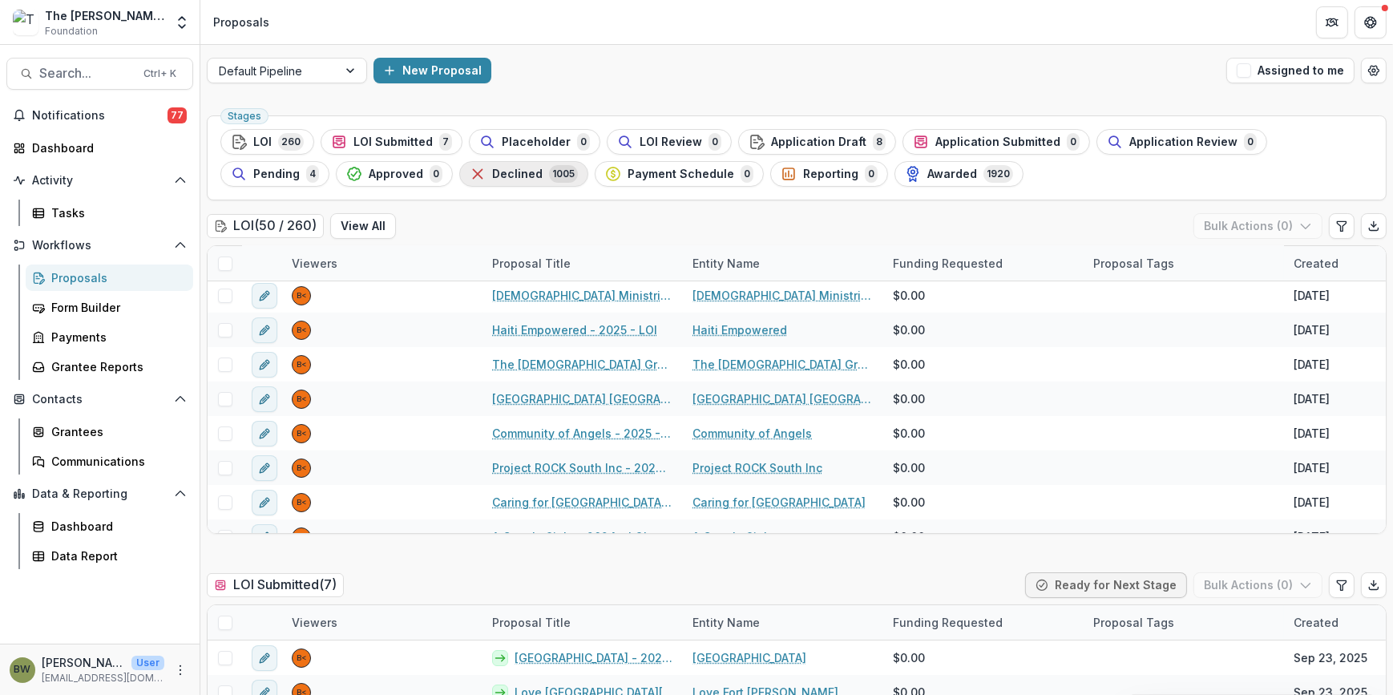
click at [459, 163] on button "Declined 1005" at bounding box center [523, 174] width 129 height 26
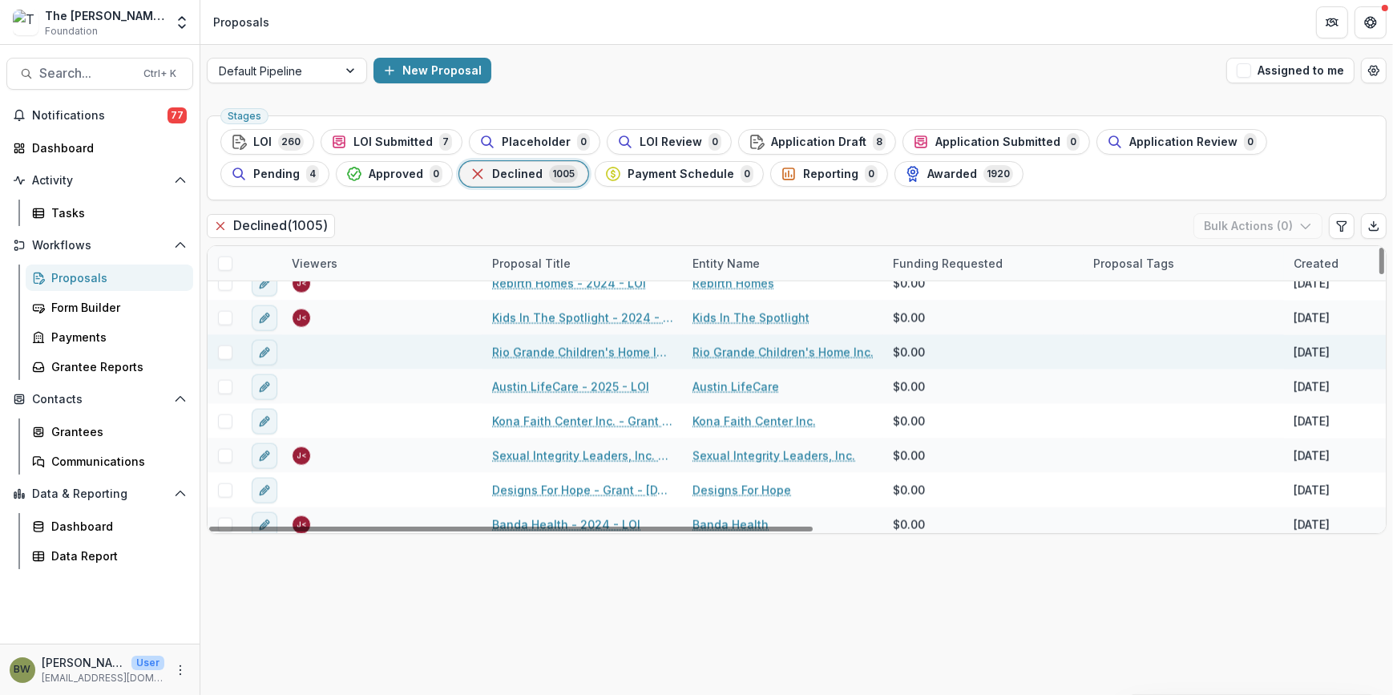
scroll to position [3350, 0]
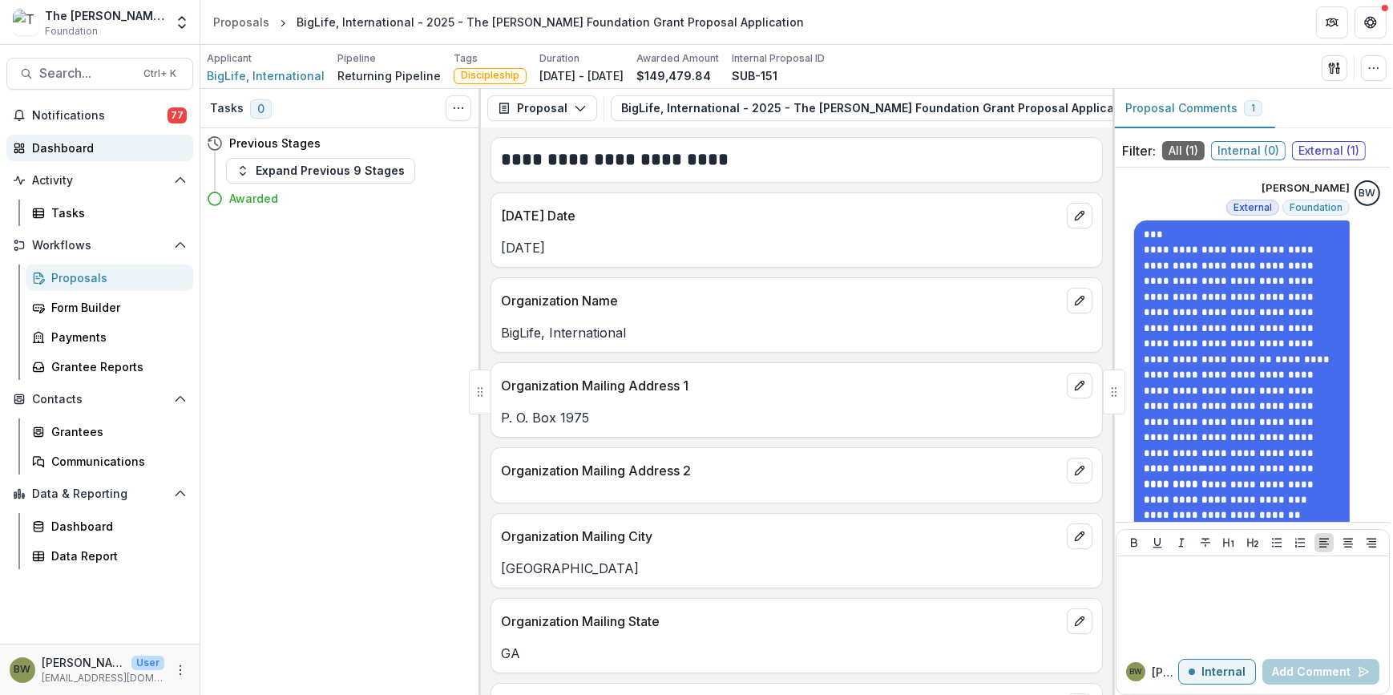
click at [71, 145] on div "Dashboard" at bounding box center [106, 147] width 148 height 17
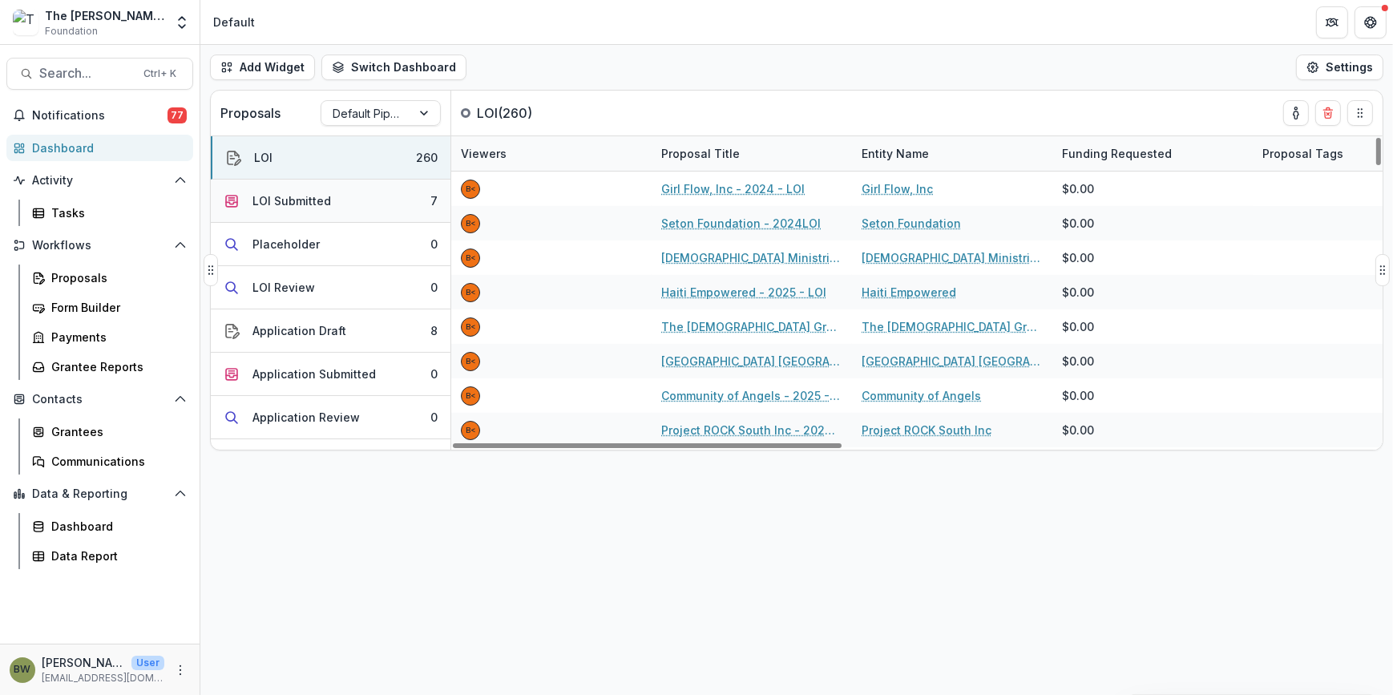
click at [268, 198] on div "LOI Submitted" at bounding box center [291, 200] width 79 height 17
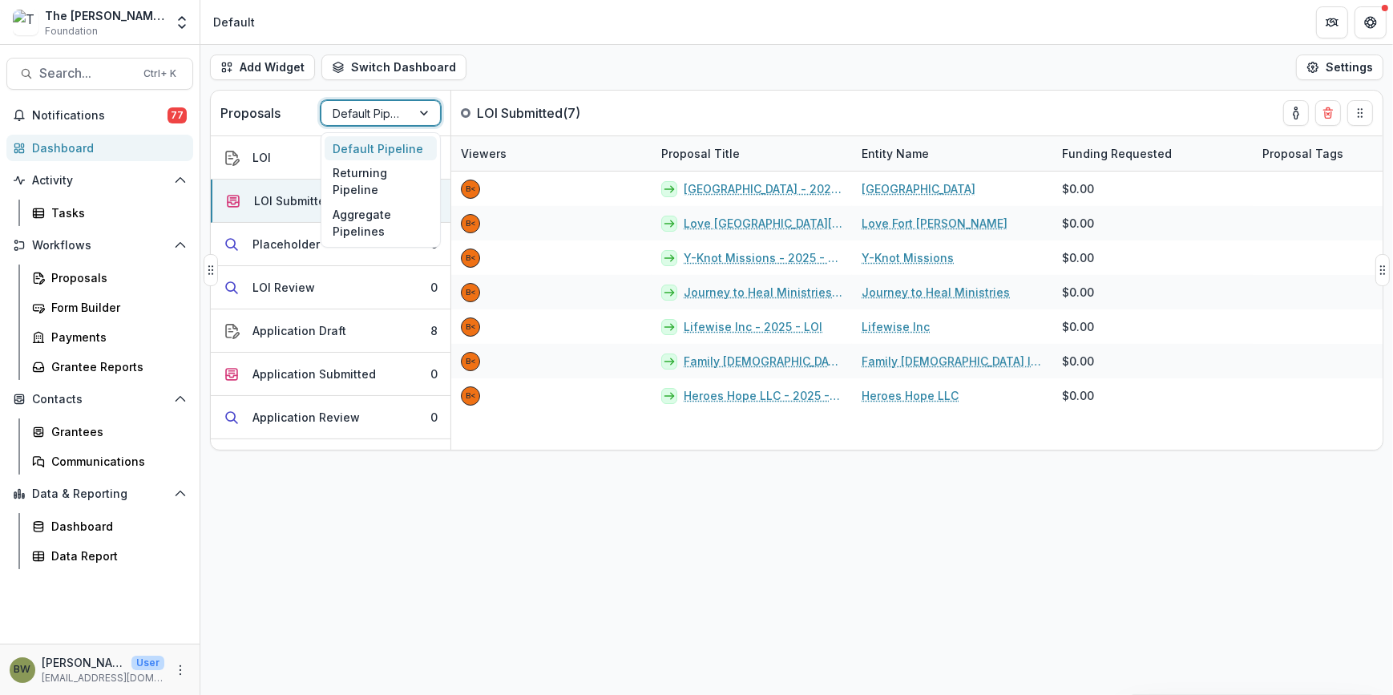
click at [419, 112] on div at bounding box center [425, 113] width 29 height 24
click at [387, 183] on div "Returning Pipeline" at bounding box center [380, 181] width 112 height 42
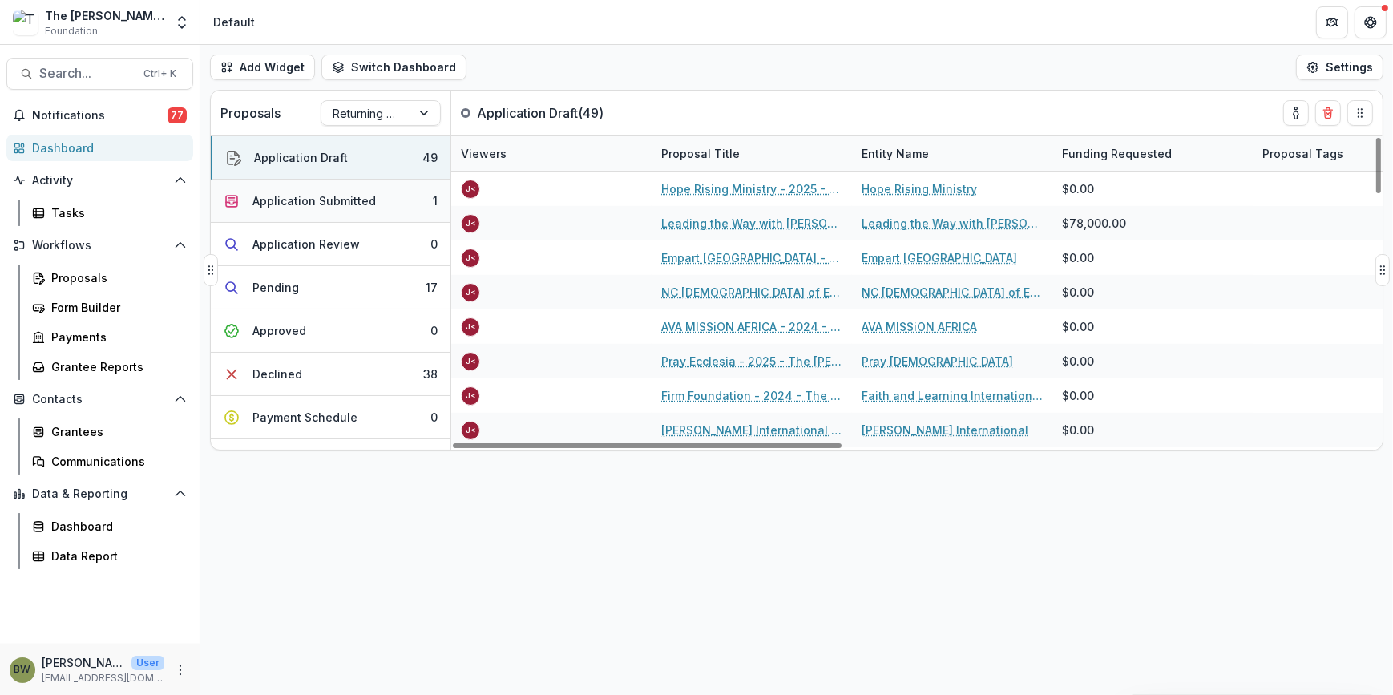
click at [341, 199] on div "Application Submitted" at bounding box center [313, 200] width 123 height 17
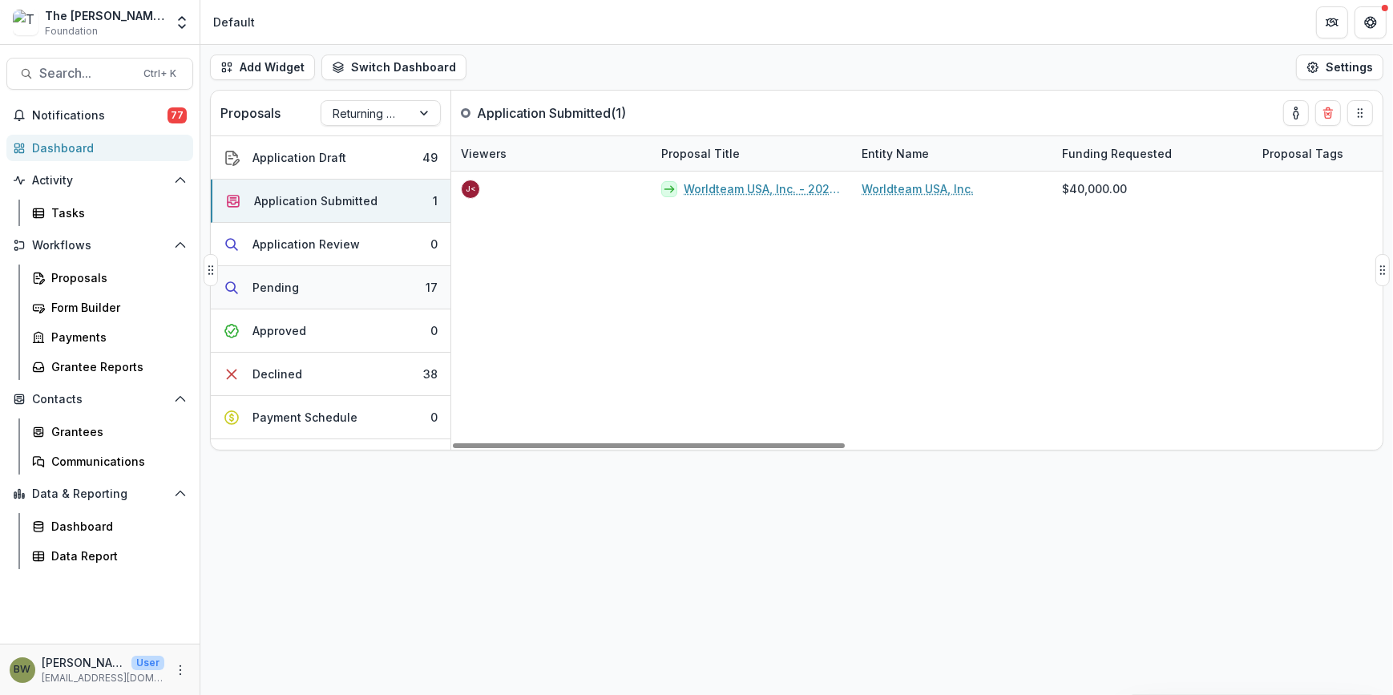
click at [361, 280] on button "Pending 17" at bounding box center [331, 287] width 240 height 43
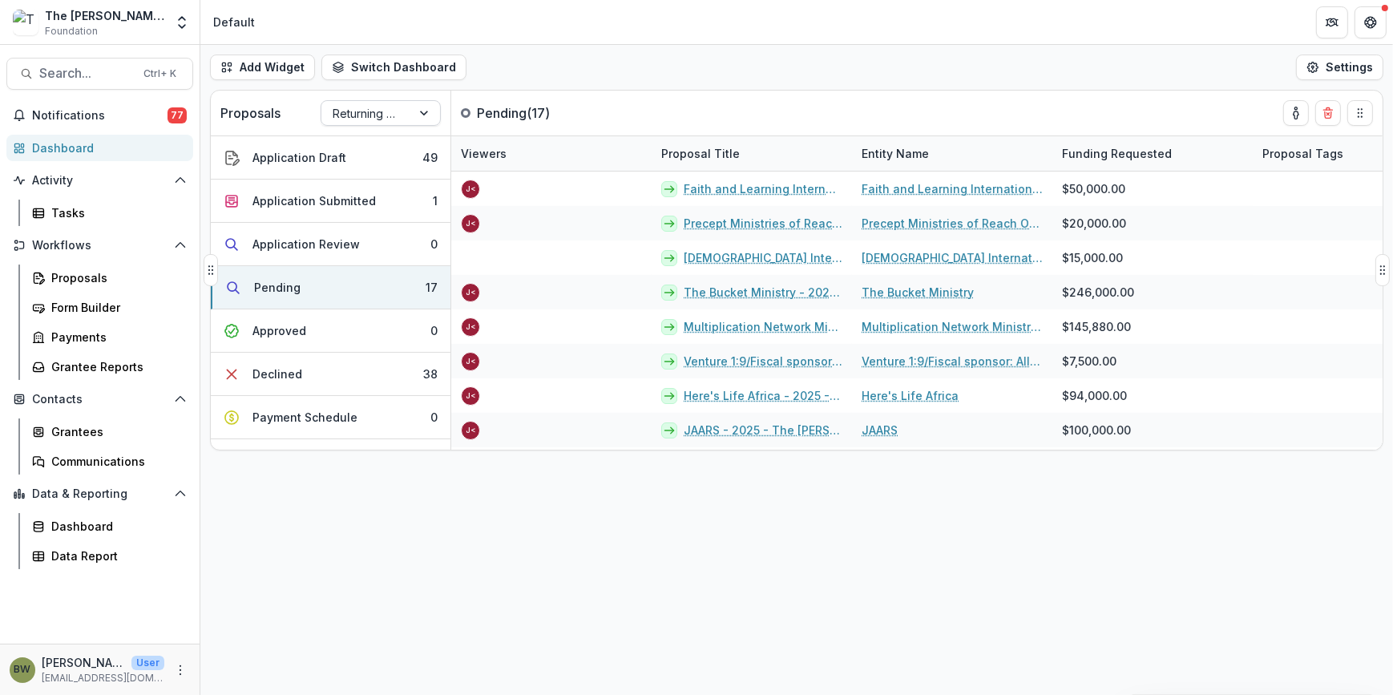
click at [397, 115] on div at bounding box center [366, 113] width 67 height 20
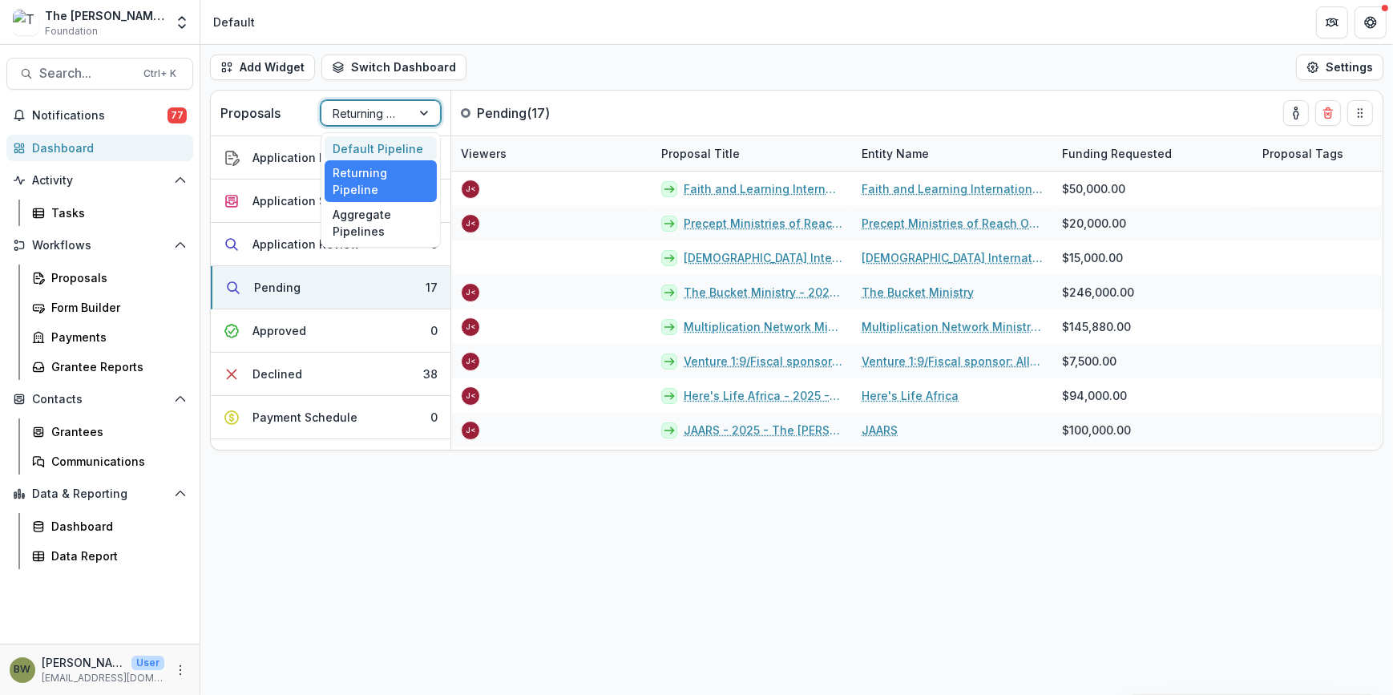
click at [401, 147] on div "Default Pipeline" at bounding box center [380, 148] width 112 height 25
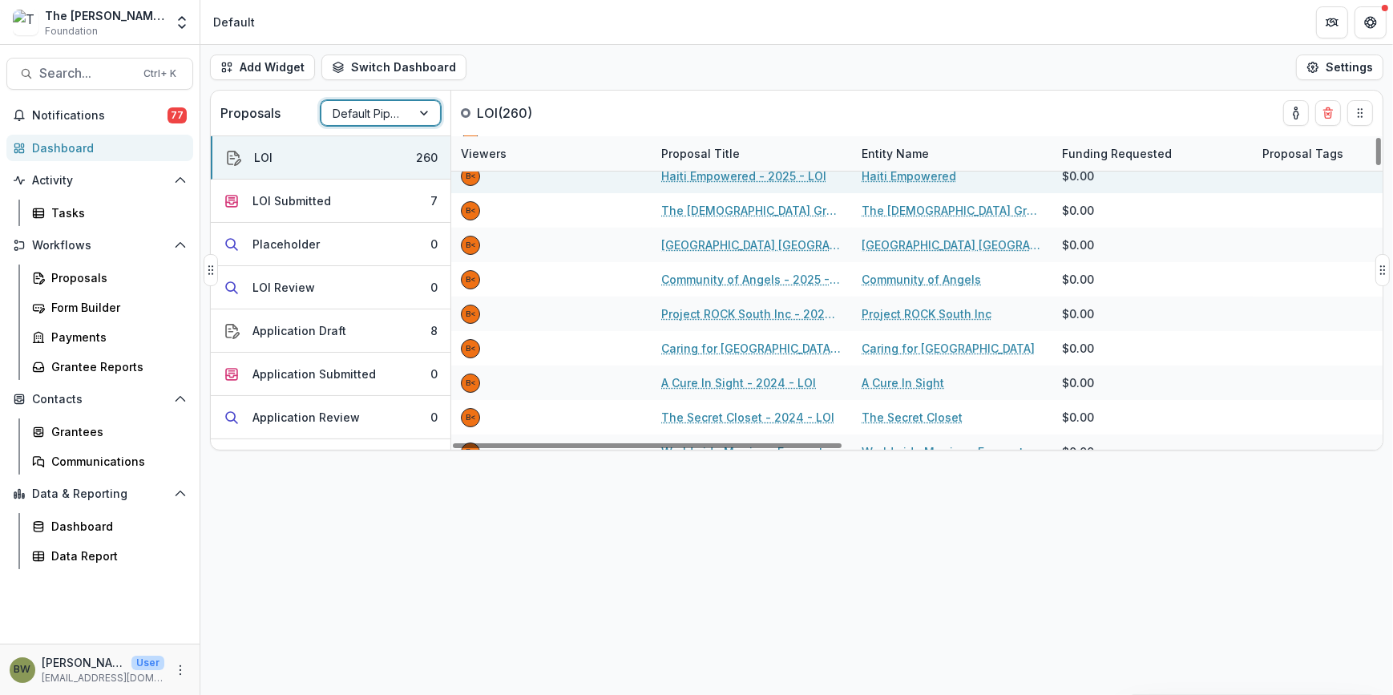
scroll to position [364, 0]
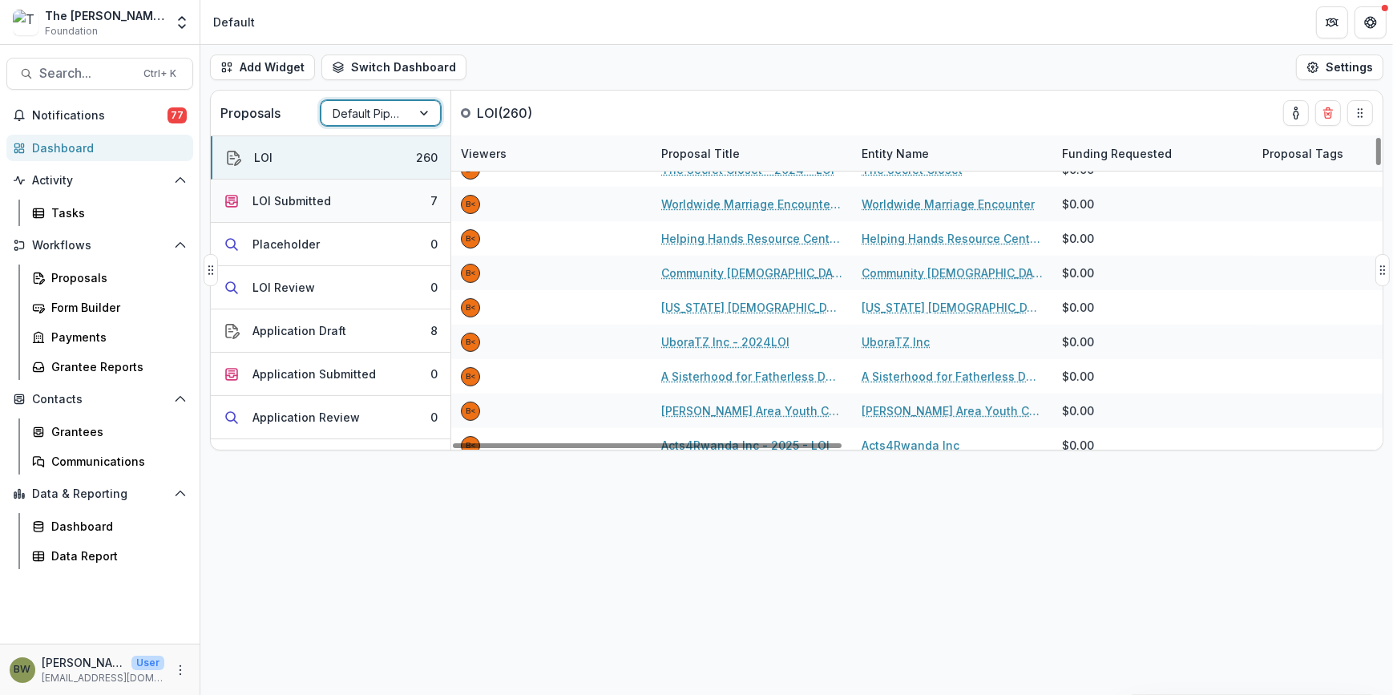
click at [280, 192] on div "LOI Submitted" at bounding box center [291, 200] width 79 height 17
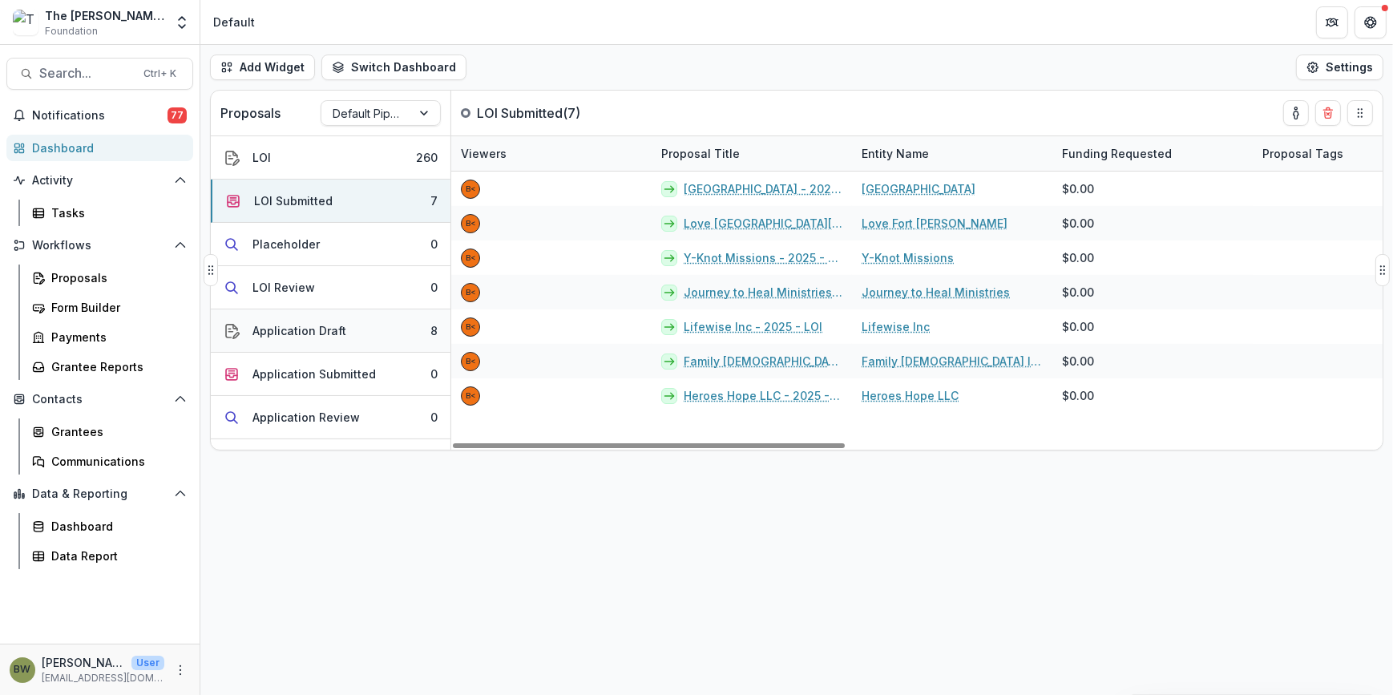
click at [309, 333] on div "Application Draft" at bounding box center [299, 330] width 94 height 17
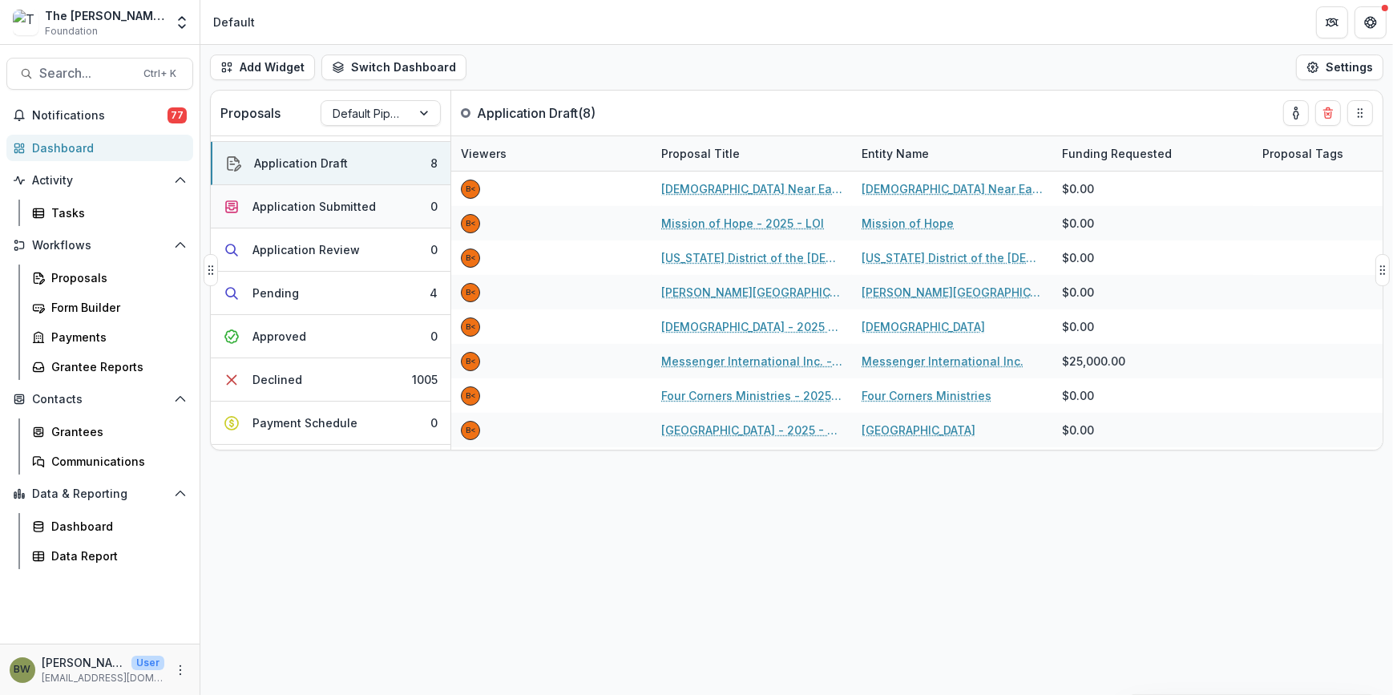
scroll to position [218, 0]
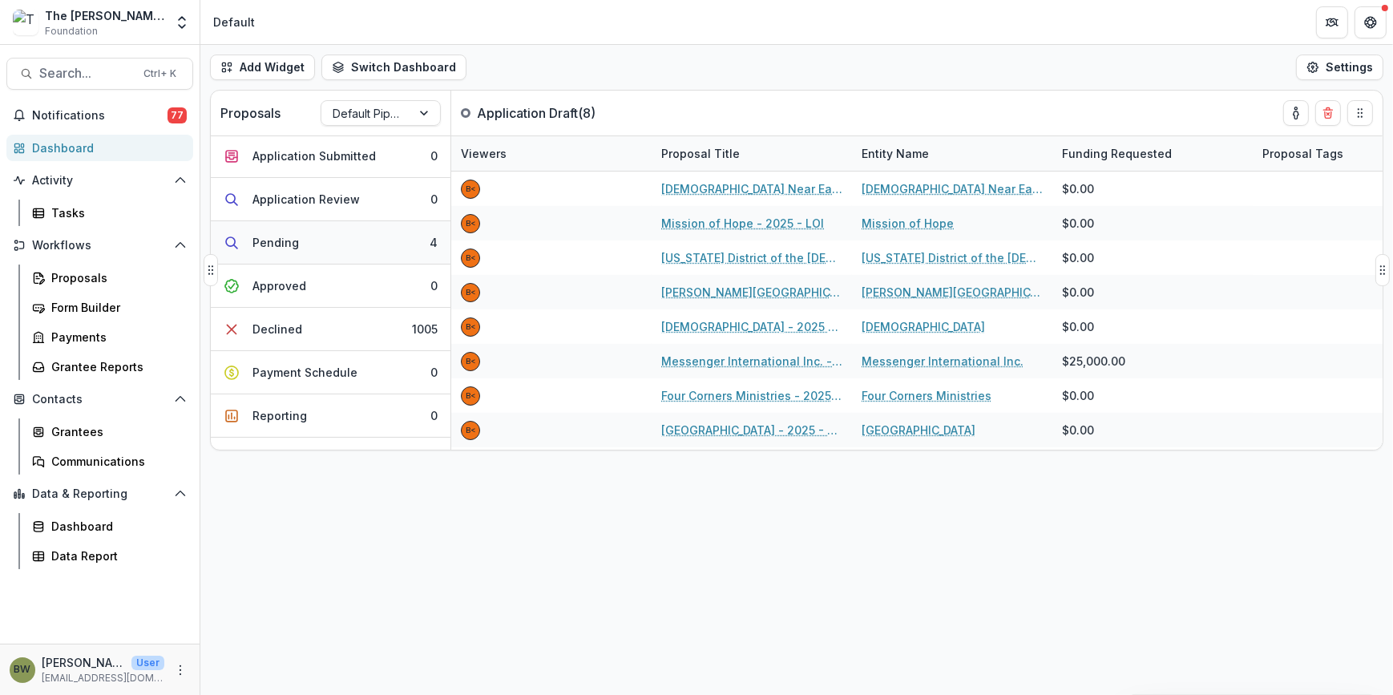
click at [295, 247] on div "Pending" at bounding box center [275, 242] width 46 height 17
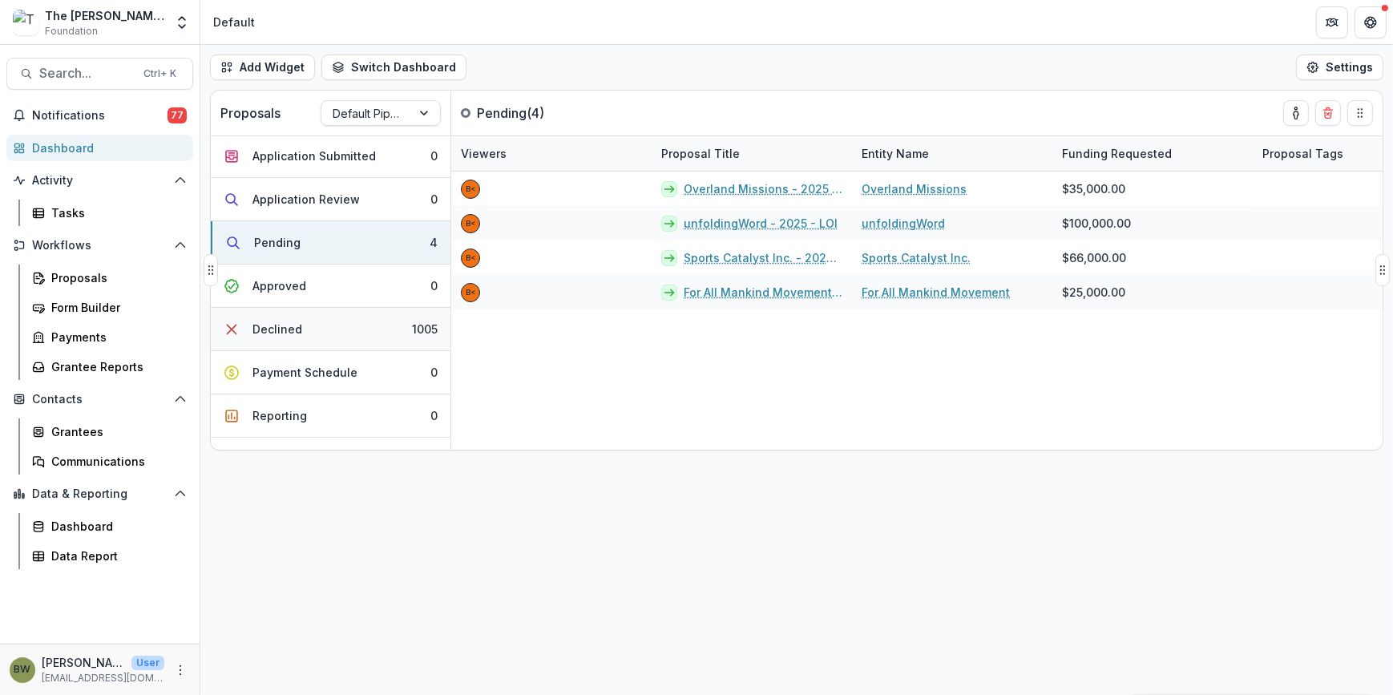
click at [297, 329] on div "Declined" at bounding box center [277, 328] width 50 height 17
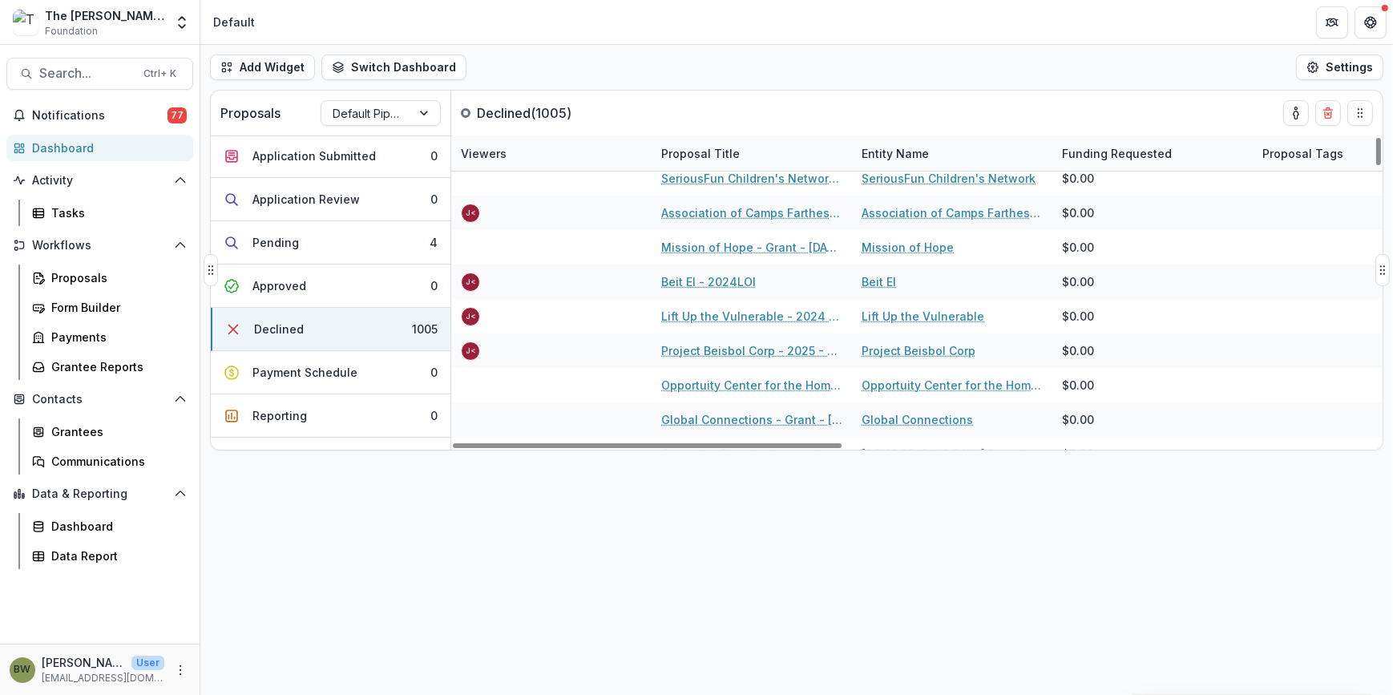
scroll to position [728, 0]
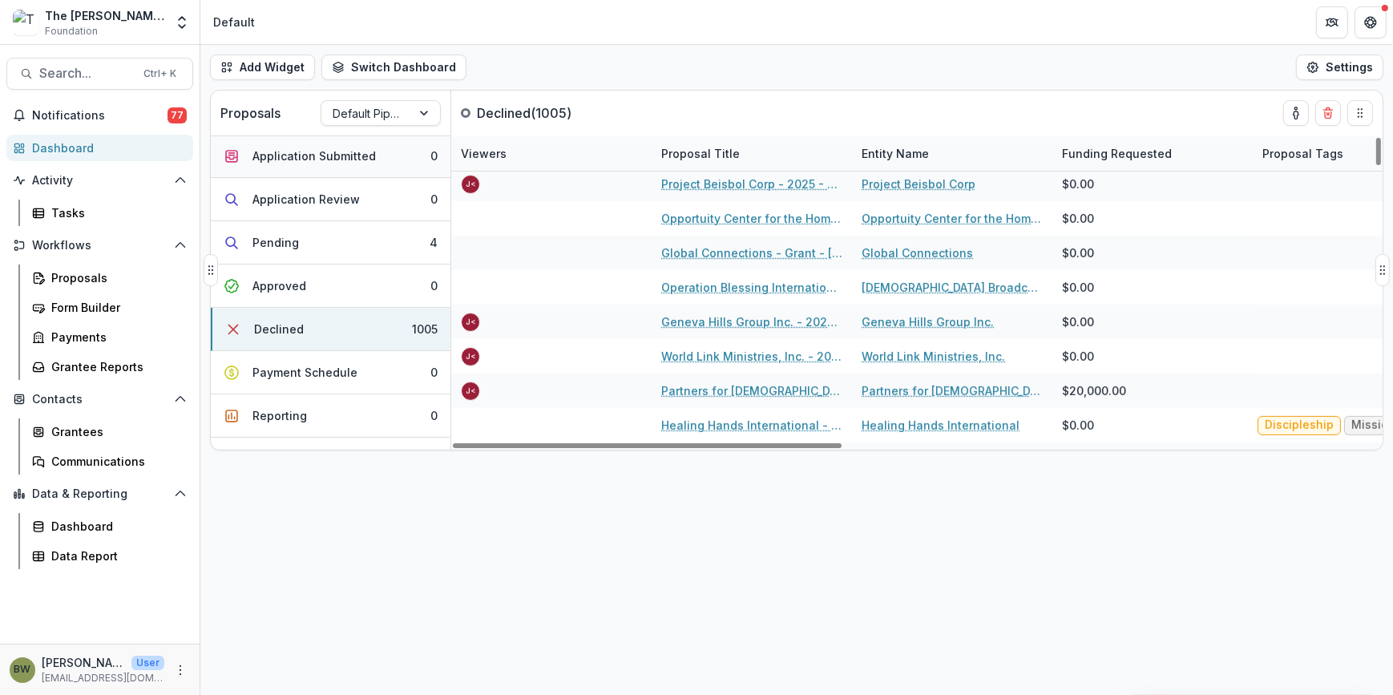
click at [299, 163] on button "Application Submitted 0" at bounding box center [331, 156] width 240 height 43
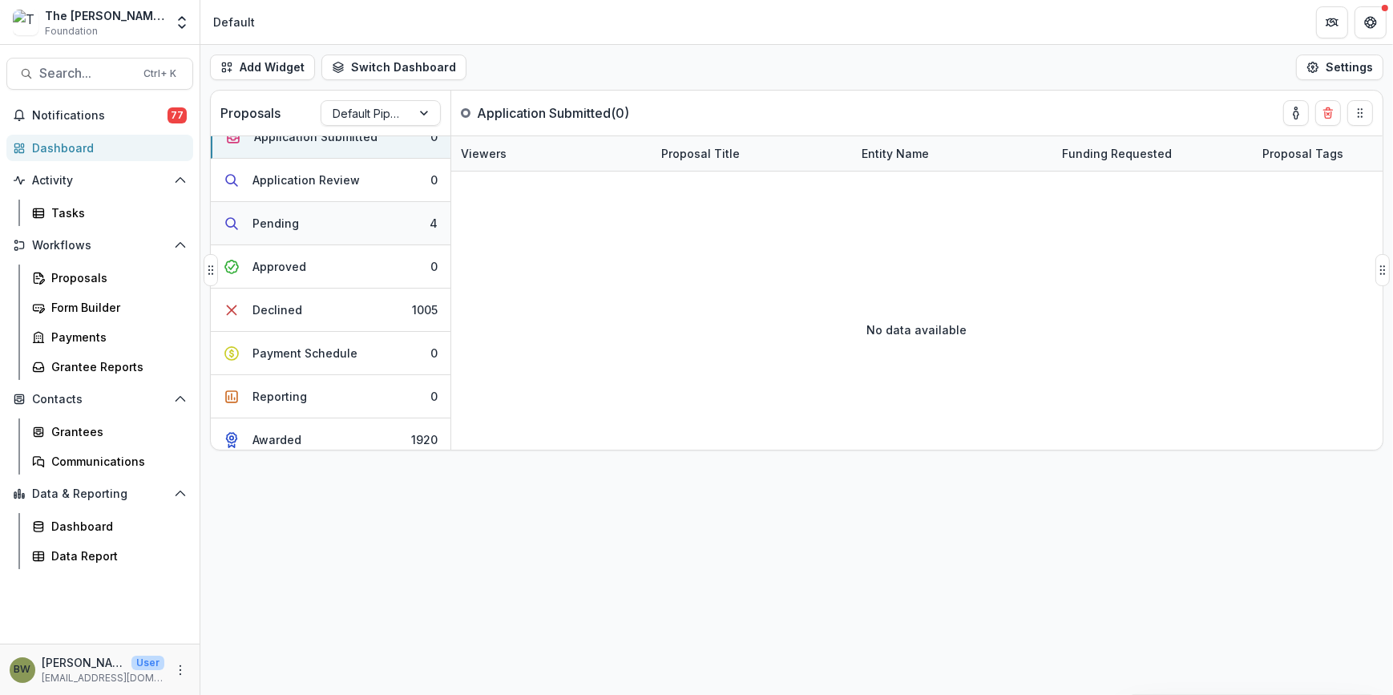
scroll to position [248, 0]
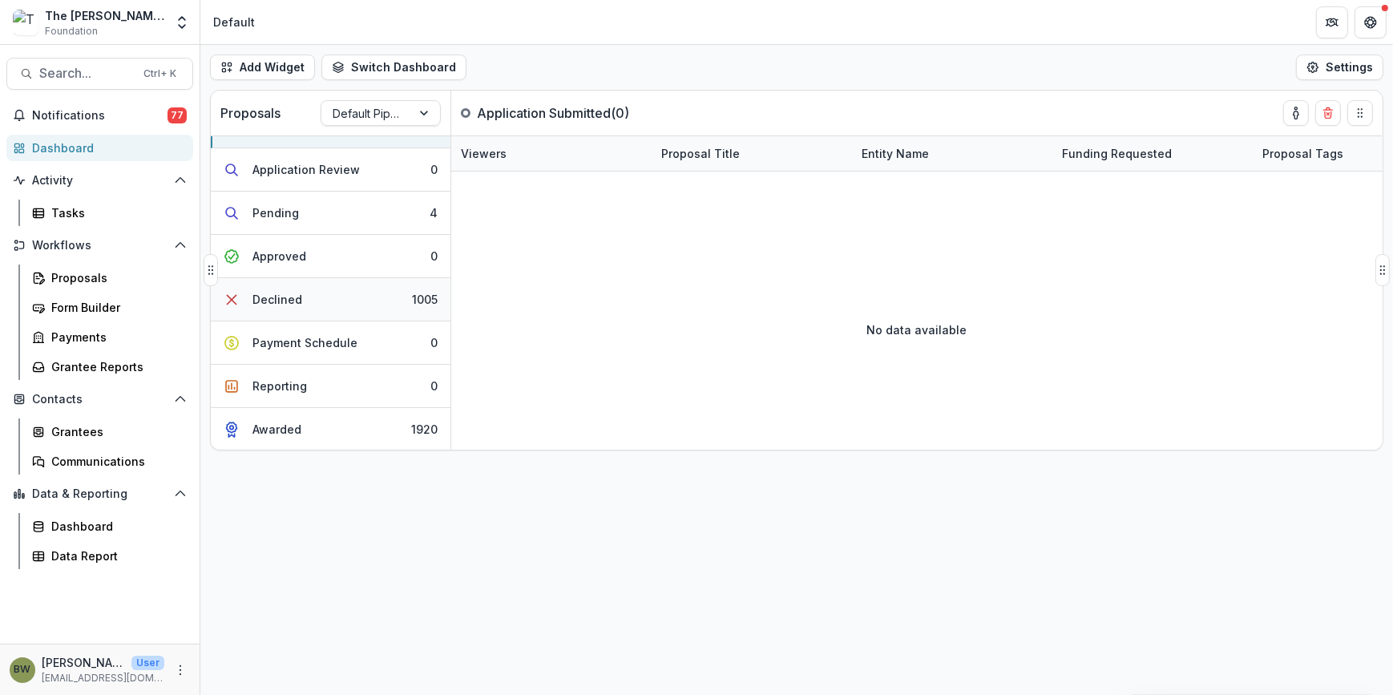
click at [324, 302] on button "Declined 1005" at bounding box center [331, 299] width 240 height 43
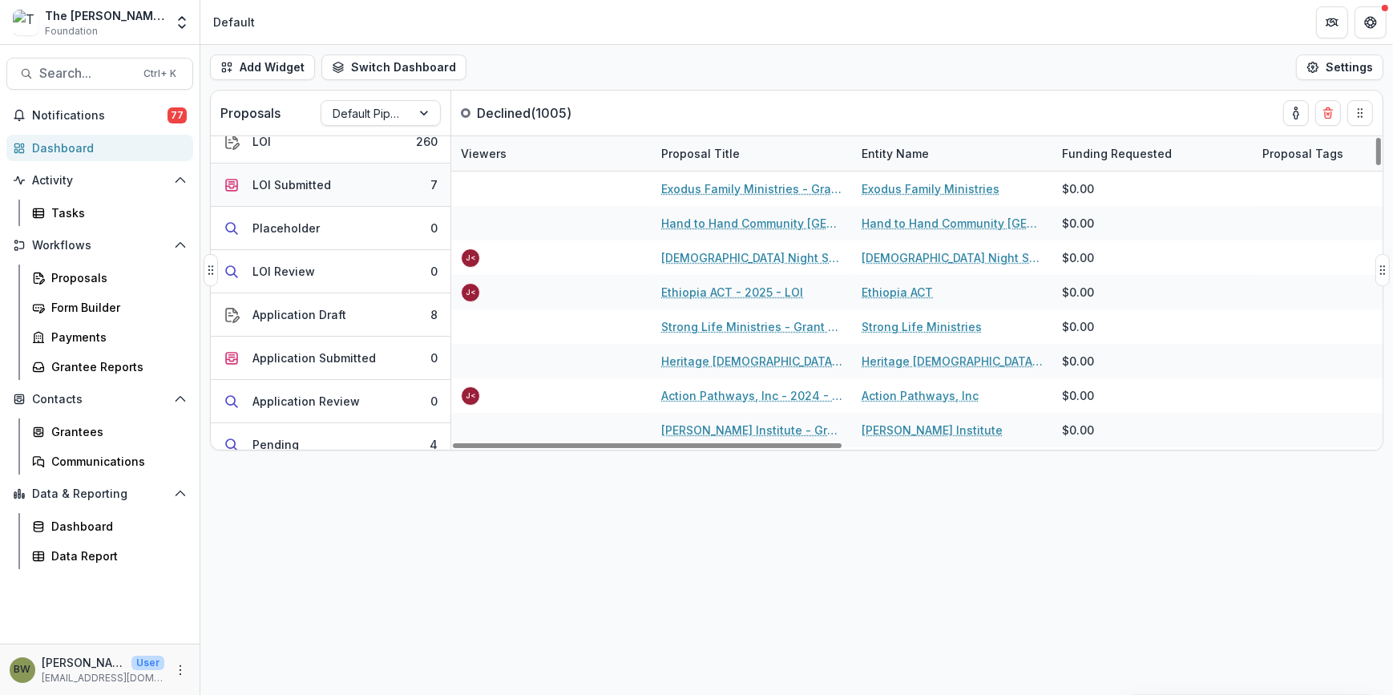
scroll to position [0, 0]
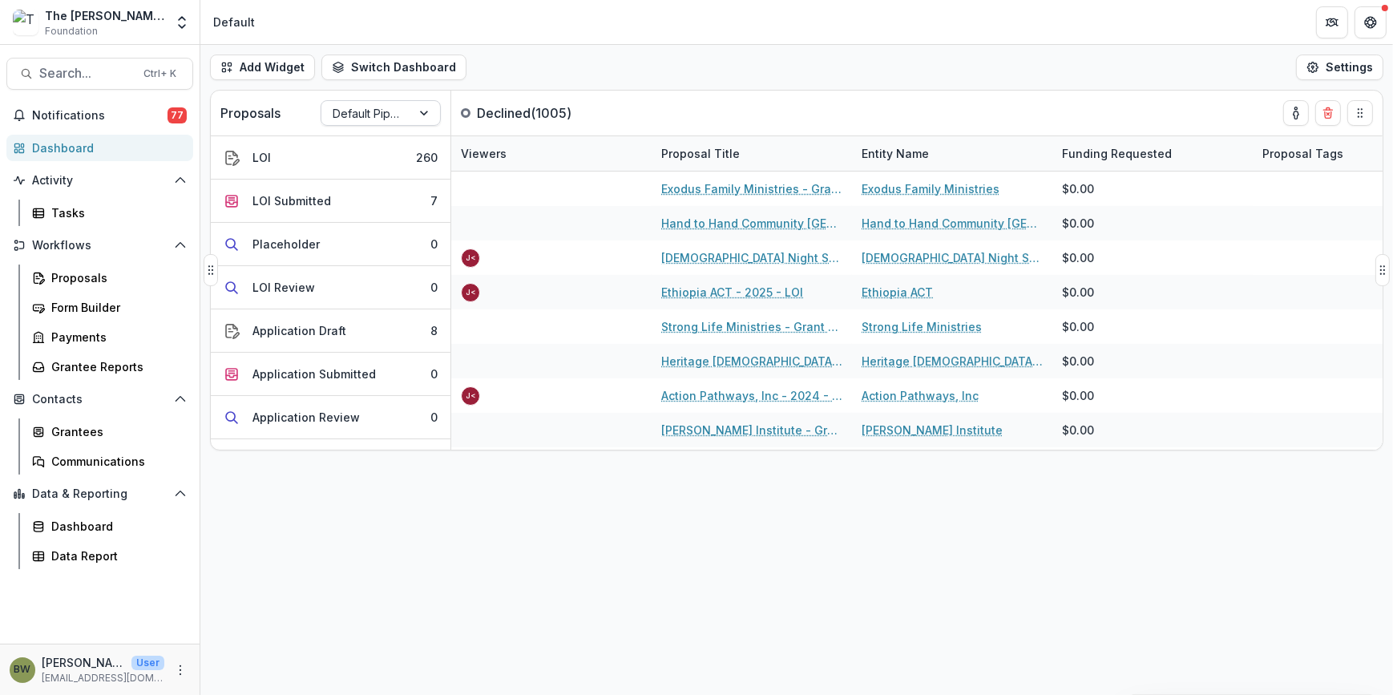
click at [366, 115] on div at bounding box center [366, 113] width 67 height 20
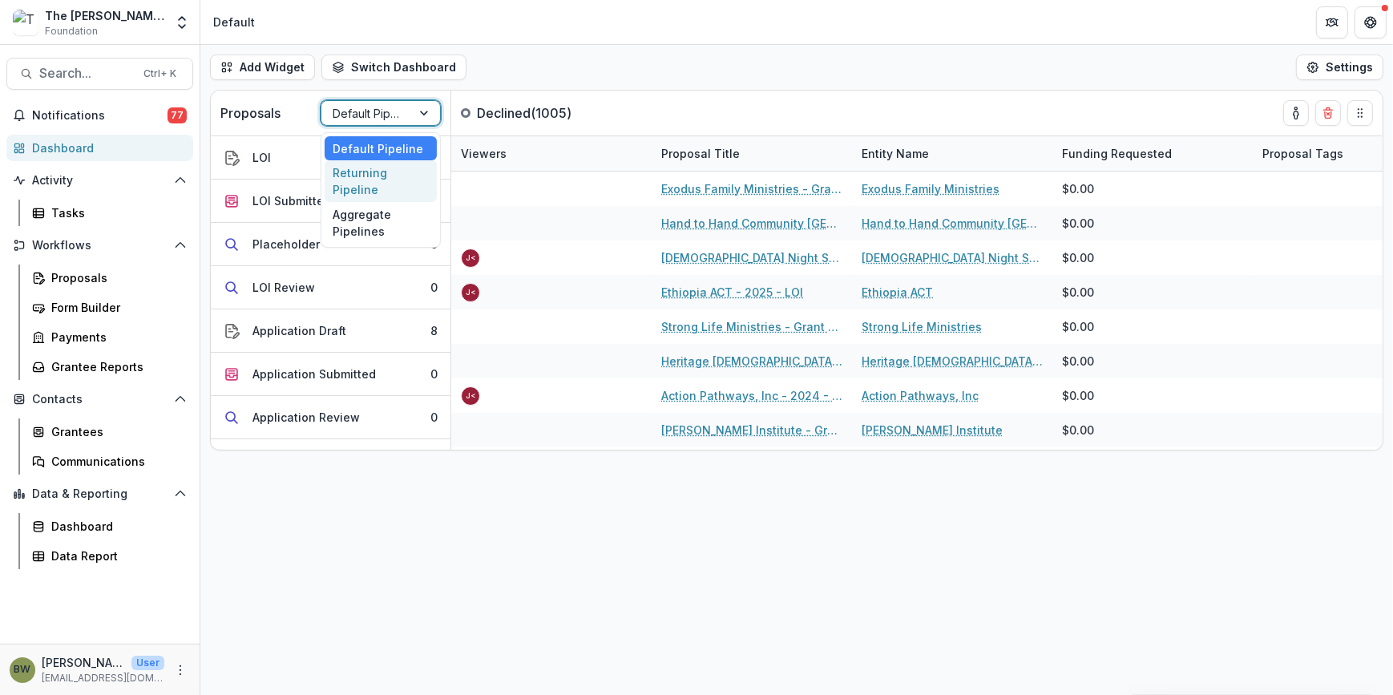
click at [361, 183] on div "Returning Pipeline" at bounding box center [380, 181] width 112 height 42
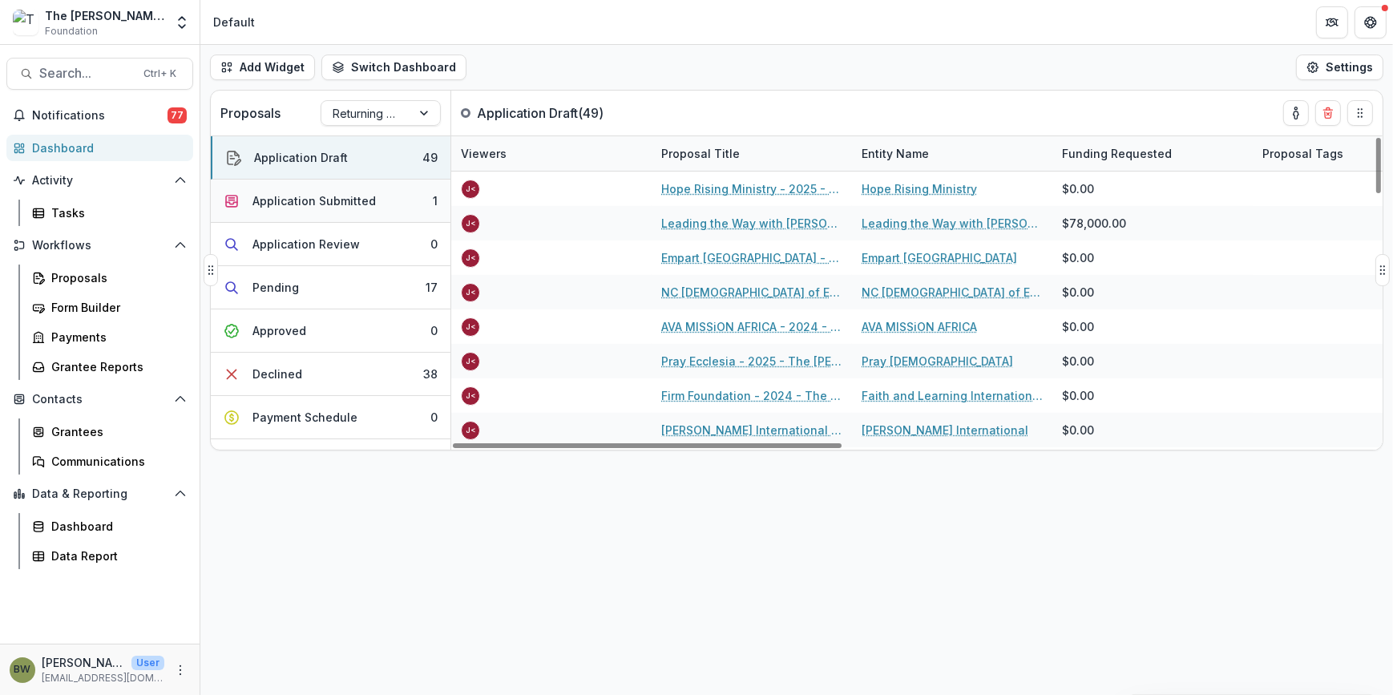
click at [308, 203] on div "Application Submitted" at bounding box center [313, 200] width 123 height 17
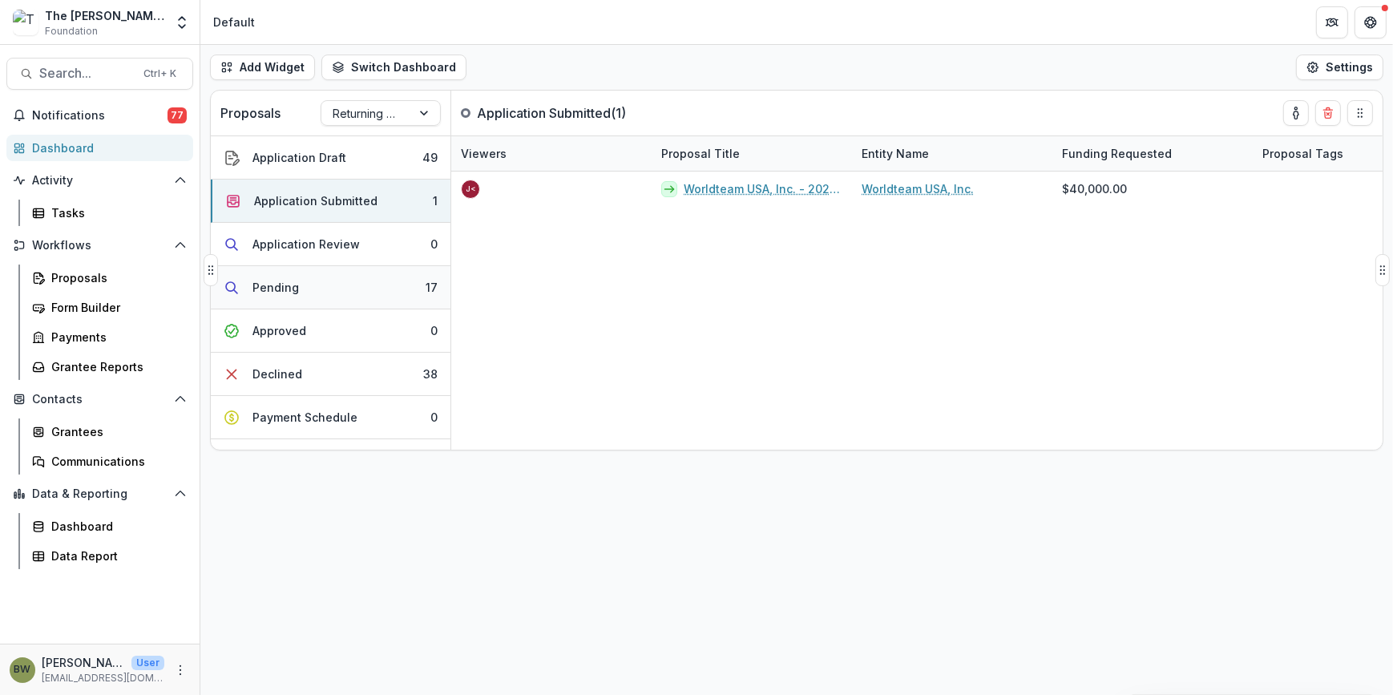
click at [300, 291] on button "Pending 17" at bounding box center [331, 287] width 240 height 43
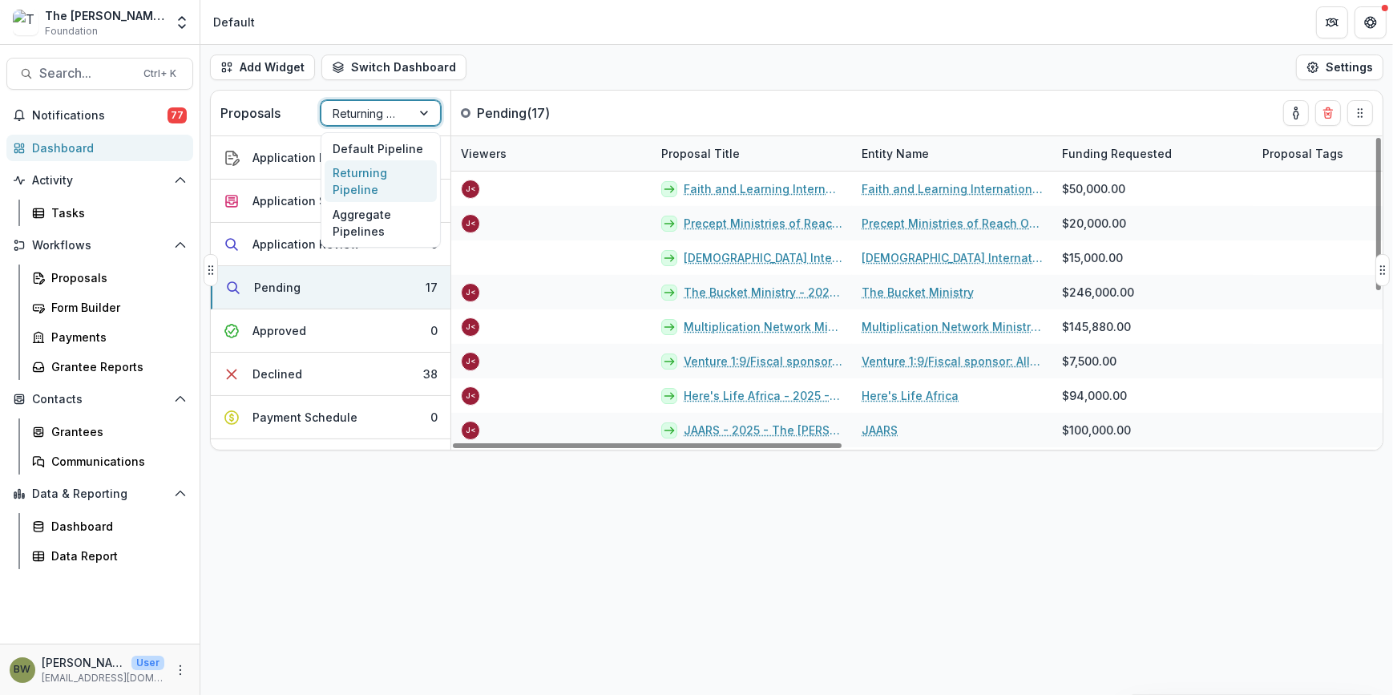
click at [407, 112] on div "Returning Pipeline" at bounding box center [366, 113] width 90 height 23
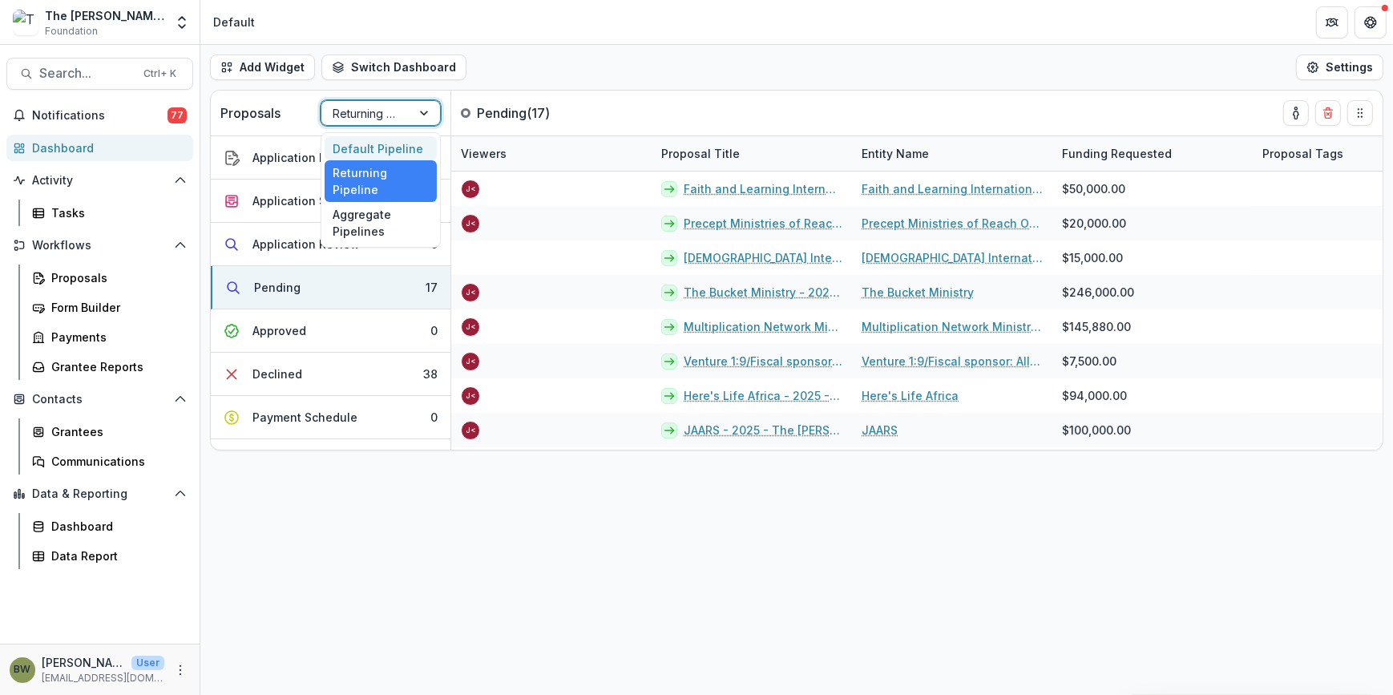
click at [400, 147] on div "Default Pipeline" at bounding box center [380, 148] width 112 height 25
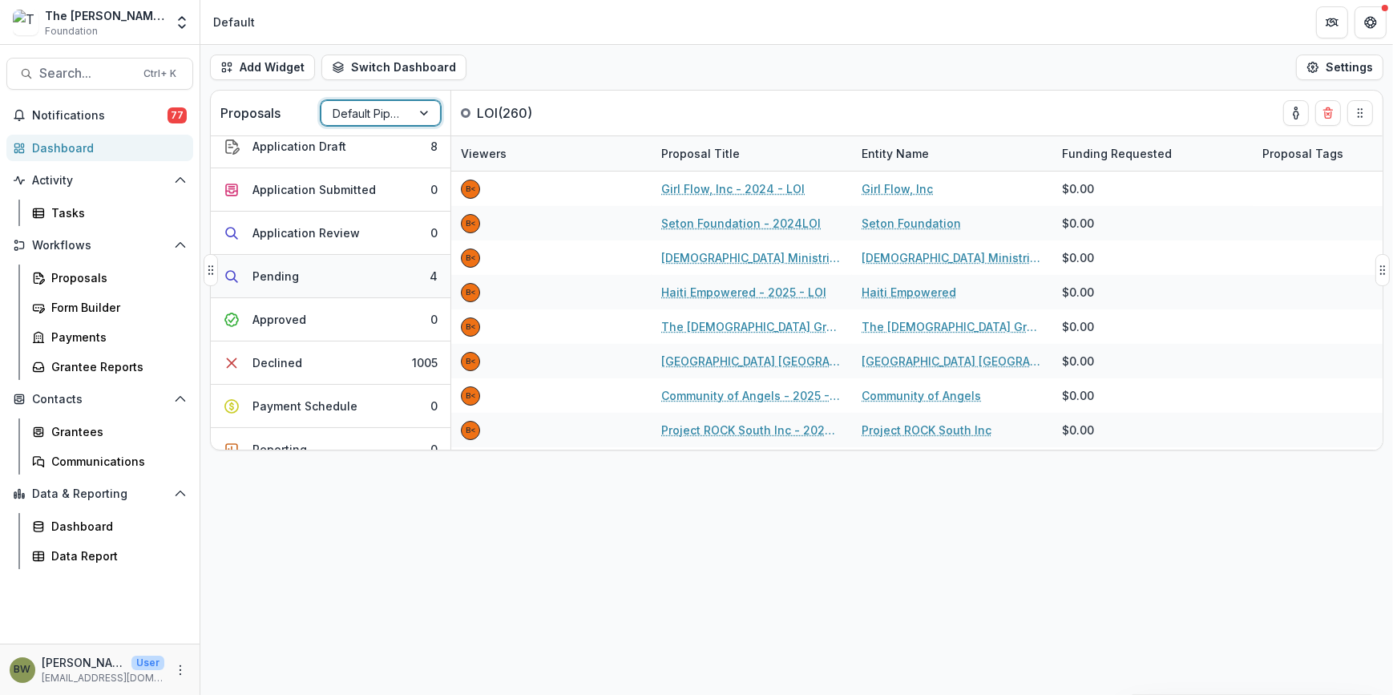
scroll to position [218, 0]
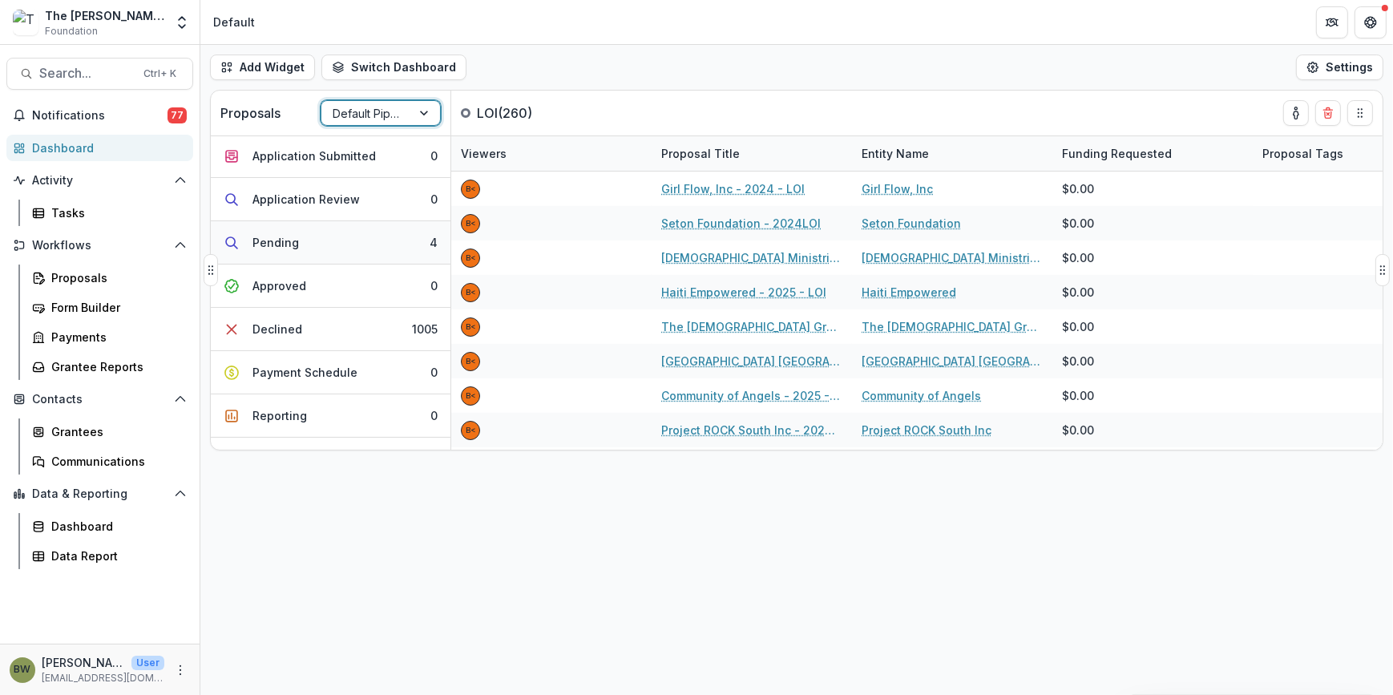
click at [288, 243] on div "Pending" at bounding box center [275, 242] width 46 height 17
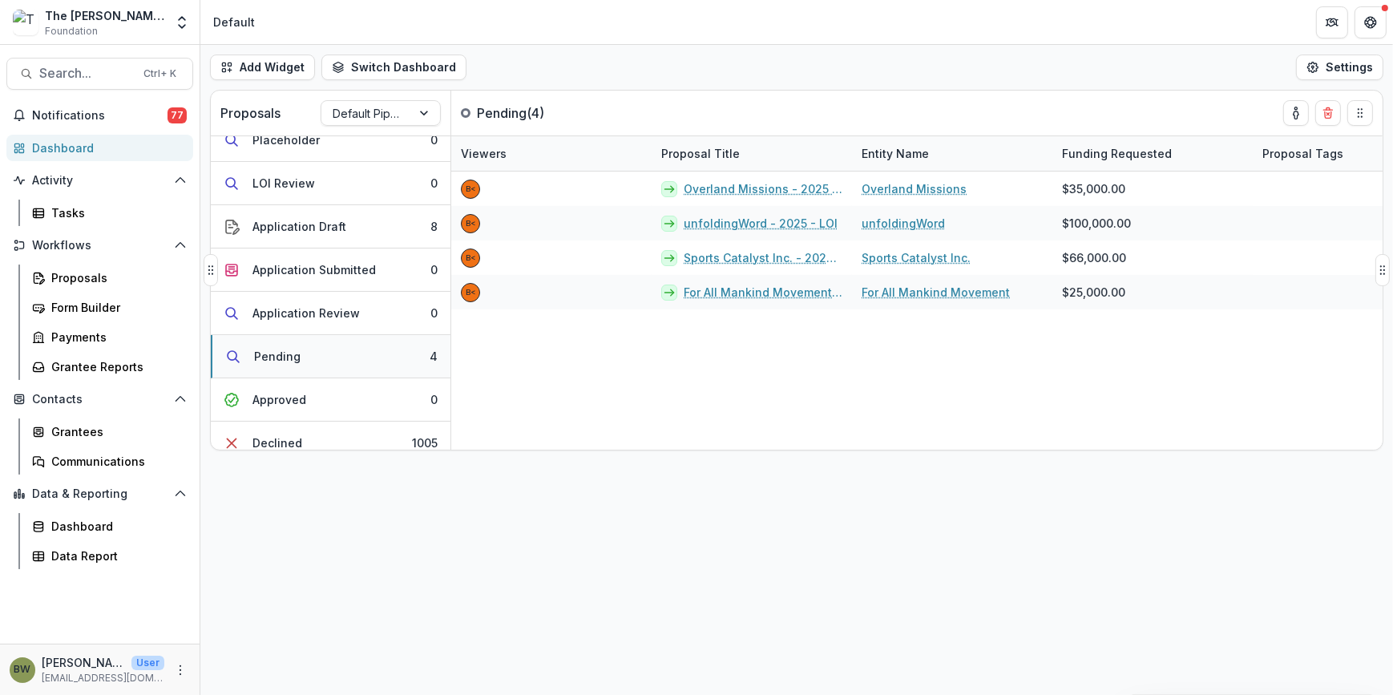
scroll to position [0, 0]
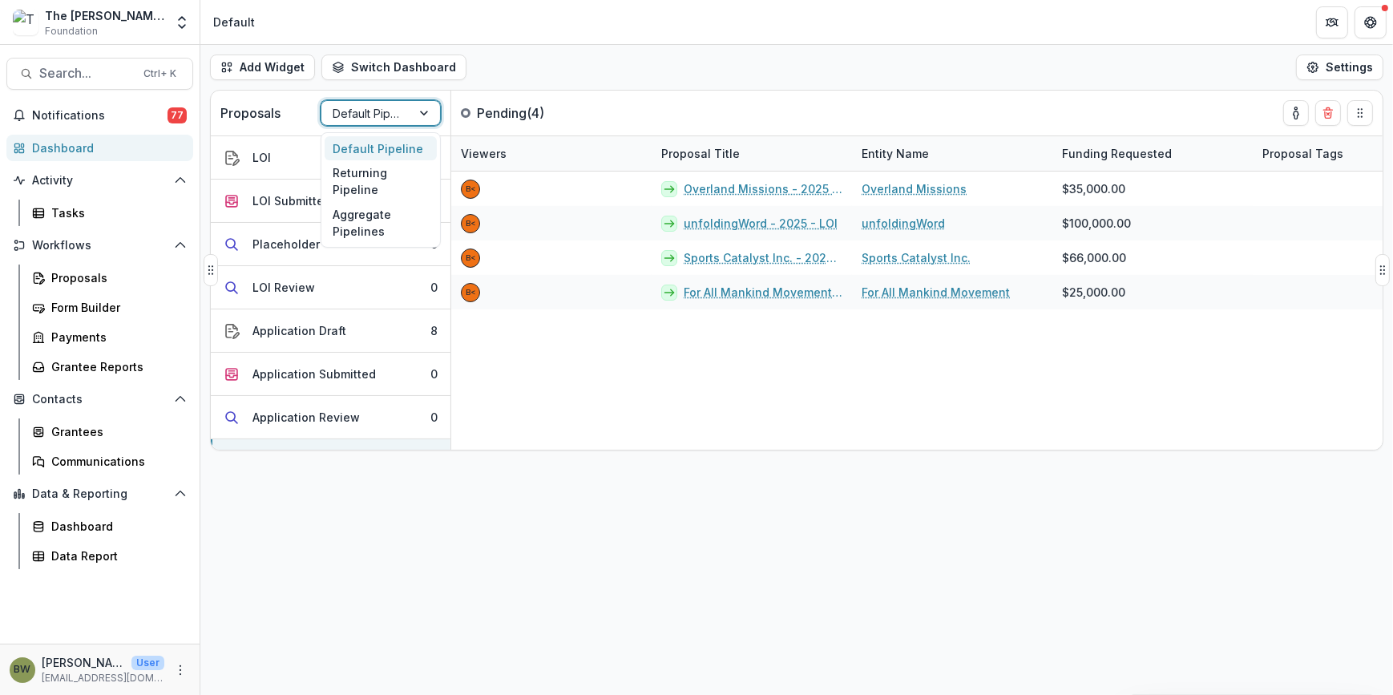
click at [394, 103] on div at bounding box center [366, 113] width 67 height 20
click at [384, 178] on div "Returning Pipeline" at bounding box center [380, 181] width 112 height 42
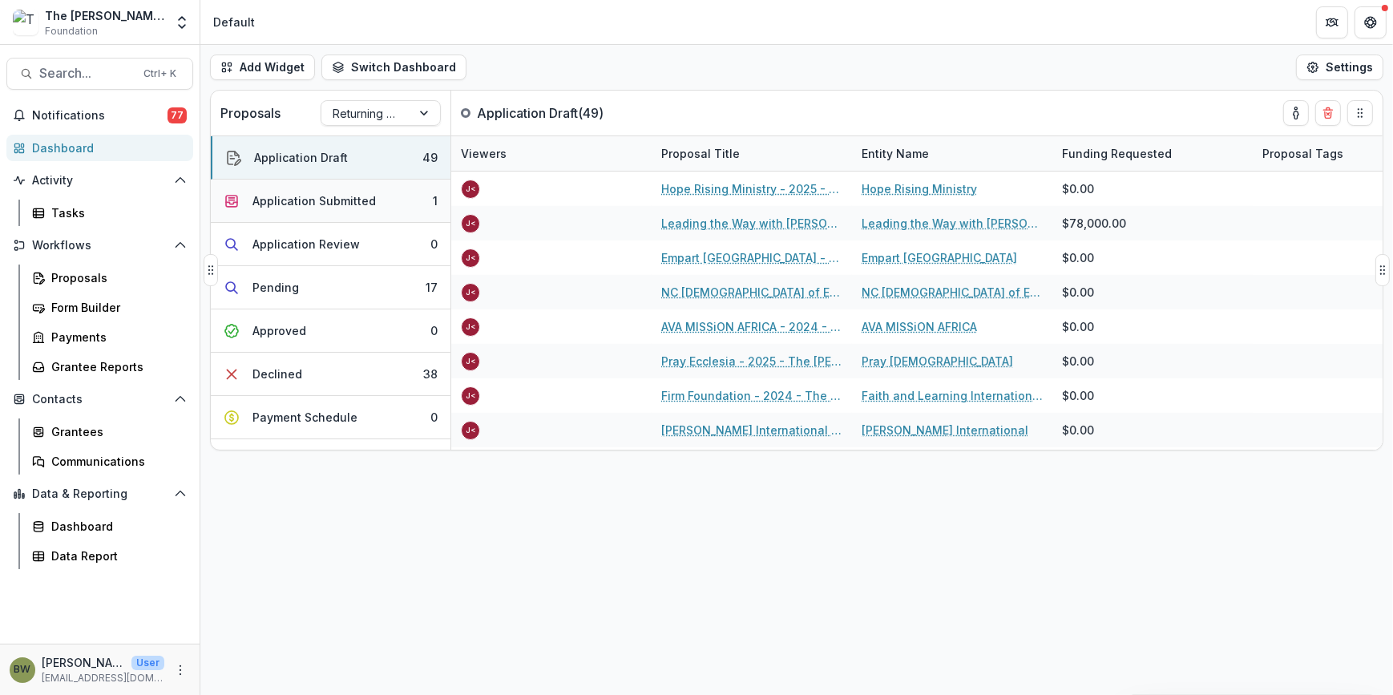
click at [319, 202] on div "Application Submitted" at bounding box center [313, 200] width 123 height 17
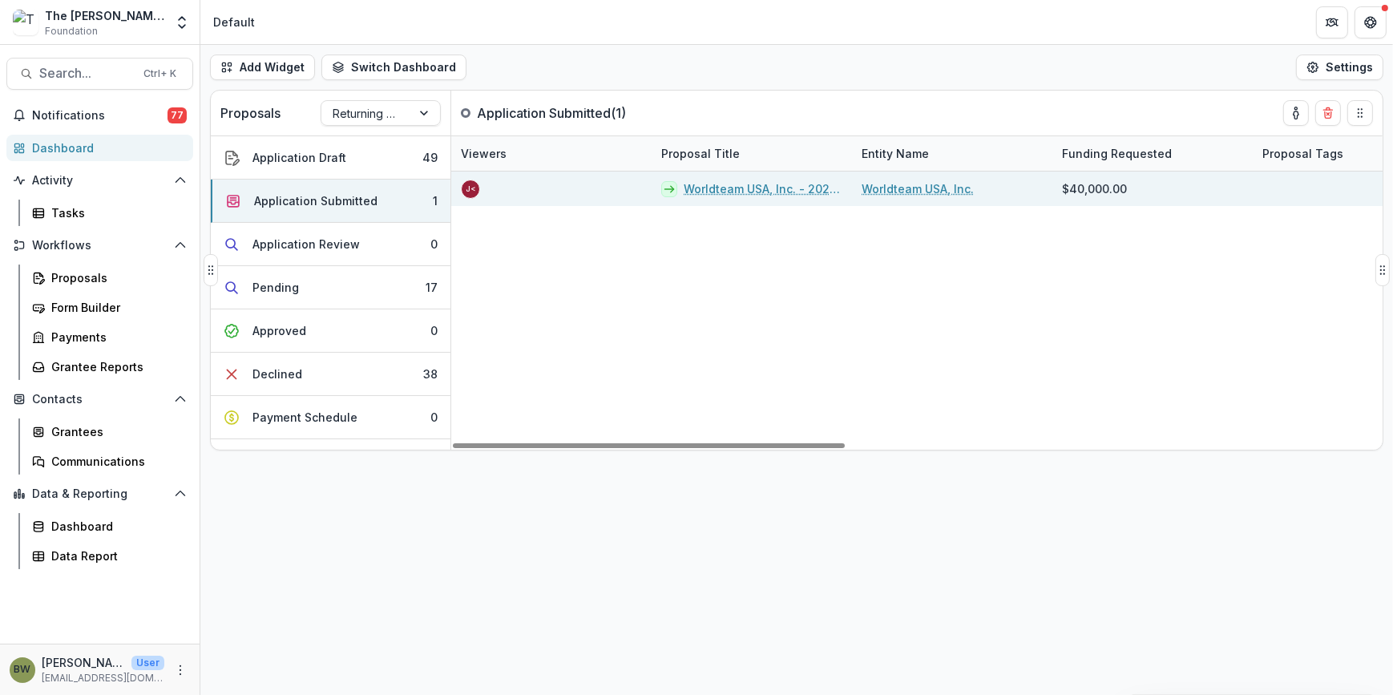
click at [740, 191] on link "Worldteam USA, Inc. - 2025 - The [PERSON_NAME] Foundation Grant Proposal Applic…" at bounding box center [762, 188] width 159 height 17
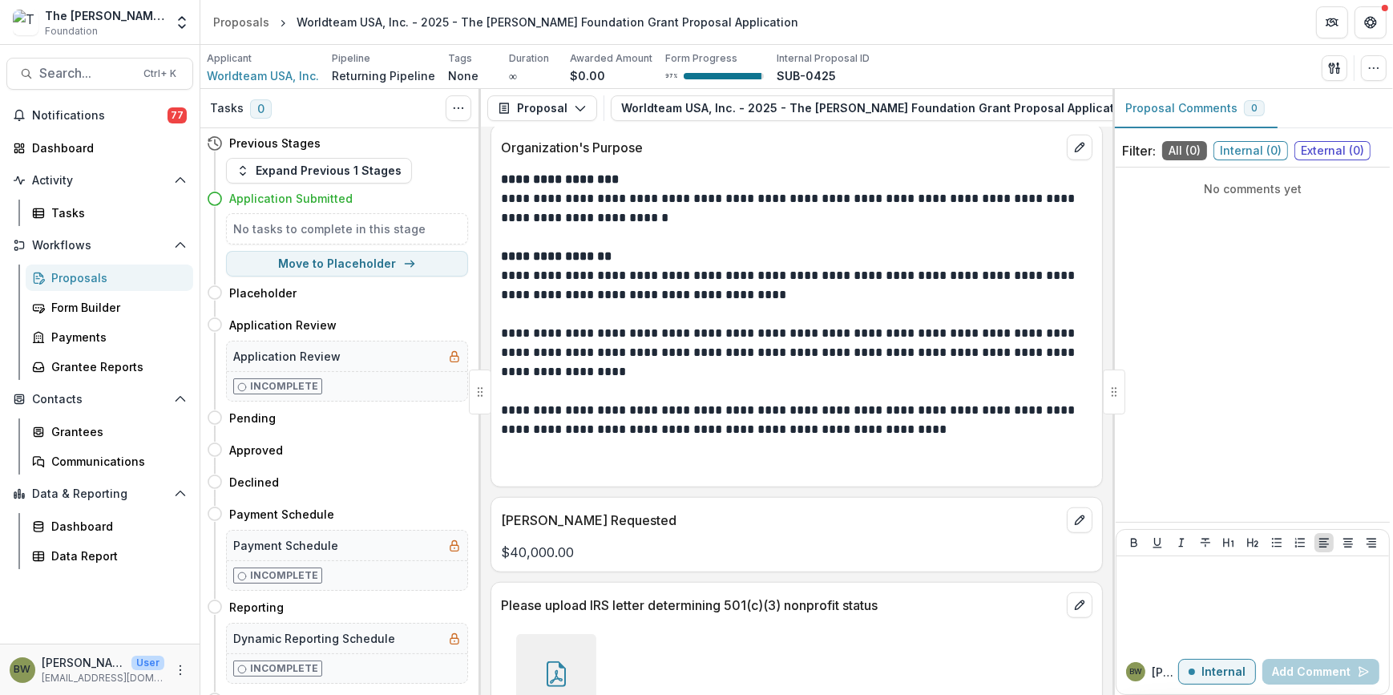
scroll to position [1384, 0]
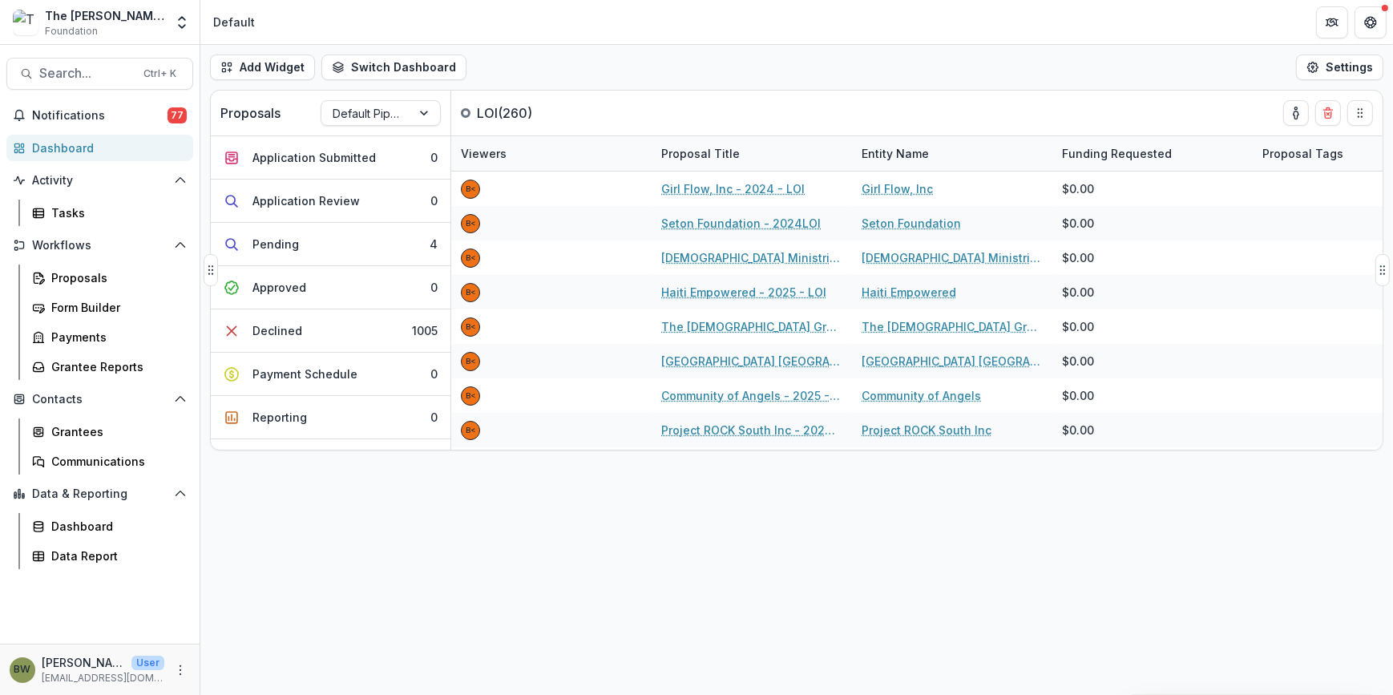
scroll to position [248, 0]
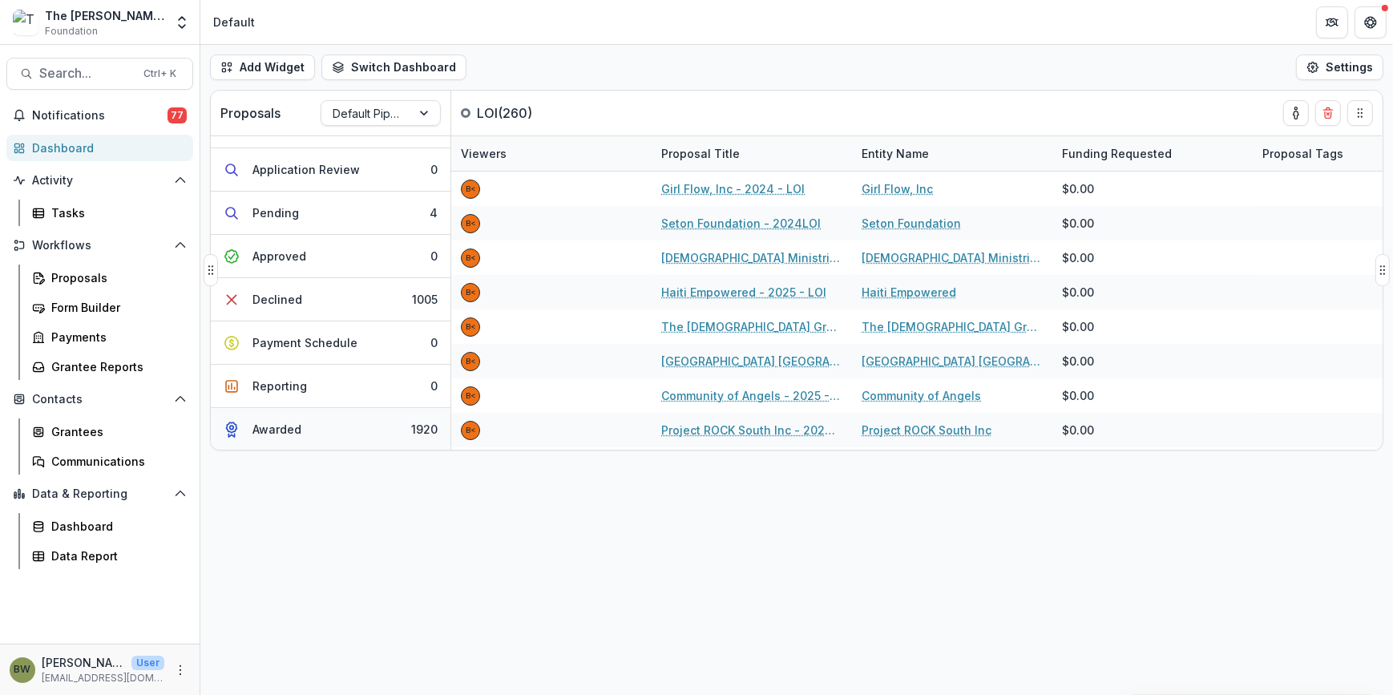
click at [274, 428] on div "Awarded" at bounding box center [276, 429] width 49 height 17
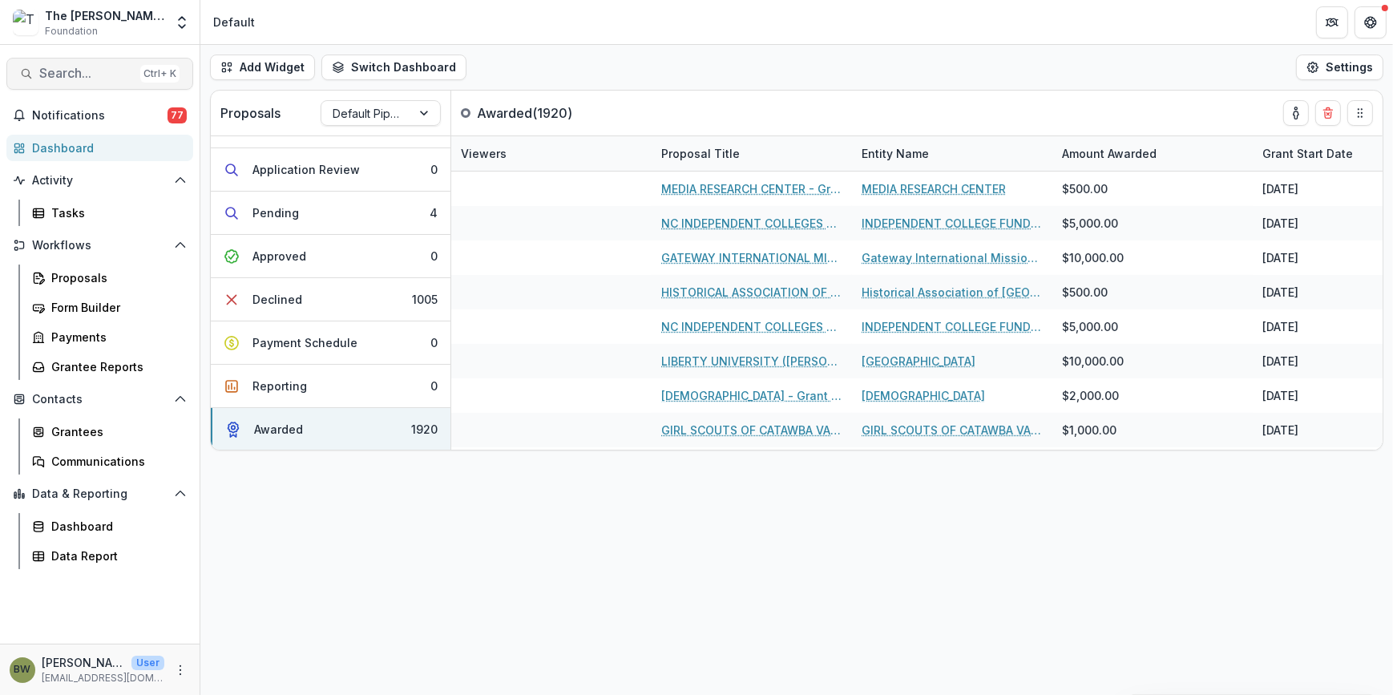
click at [56, 72] on span "Search..." at bounding box center [86, 73] width 95 height 15
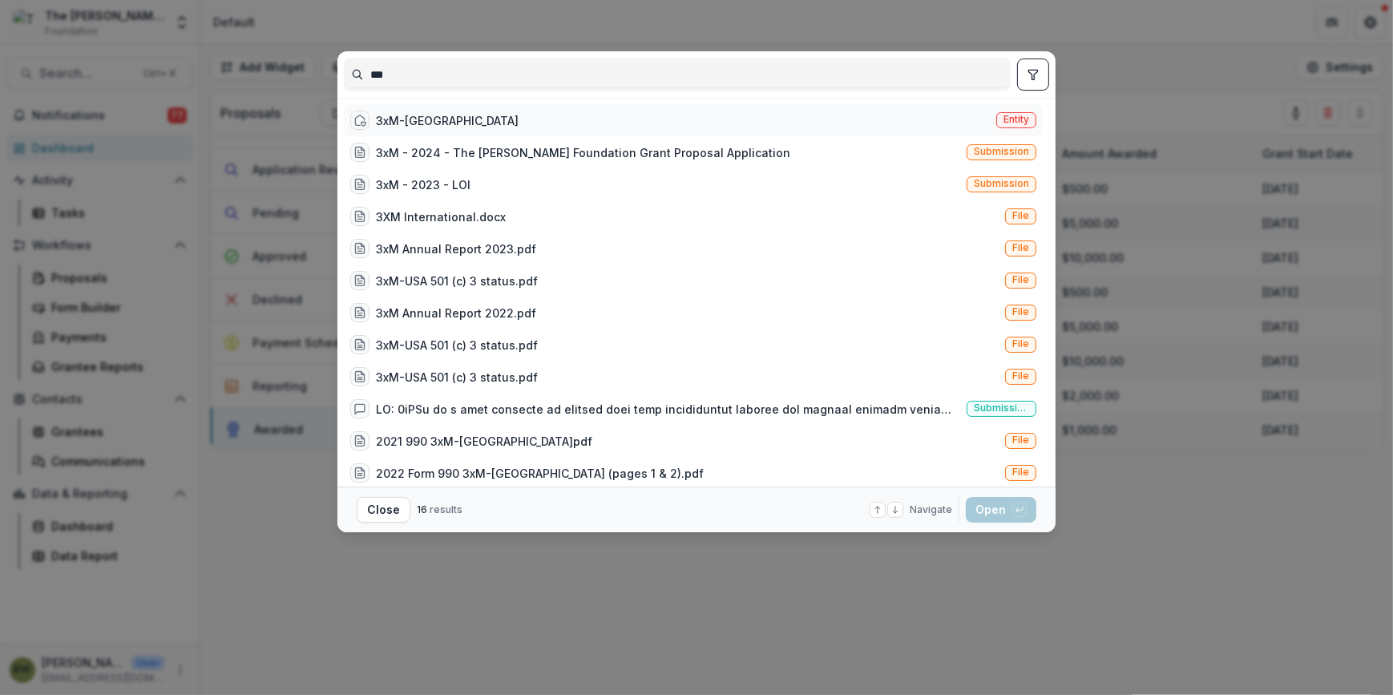
type input "***"
click at [448, 123] on div "3xM-USA Entity" at bounding box center [693, 120] width 699 height 32
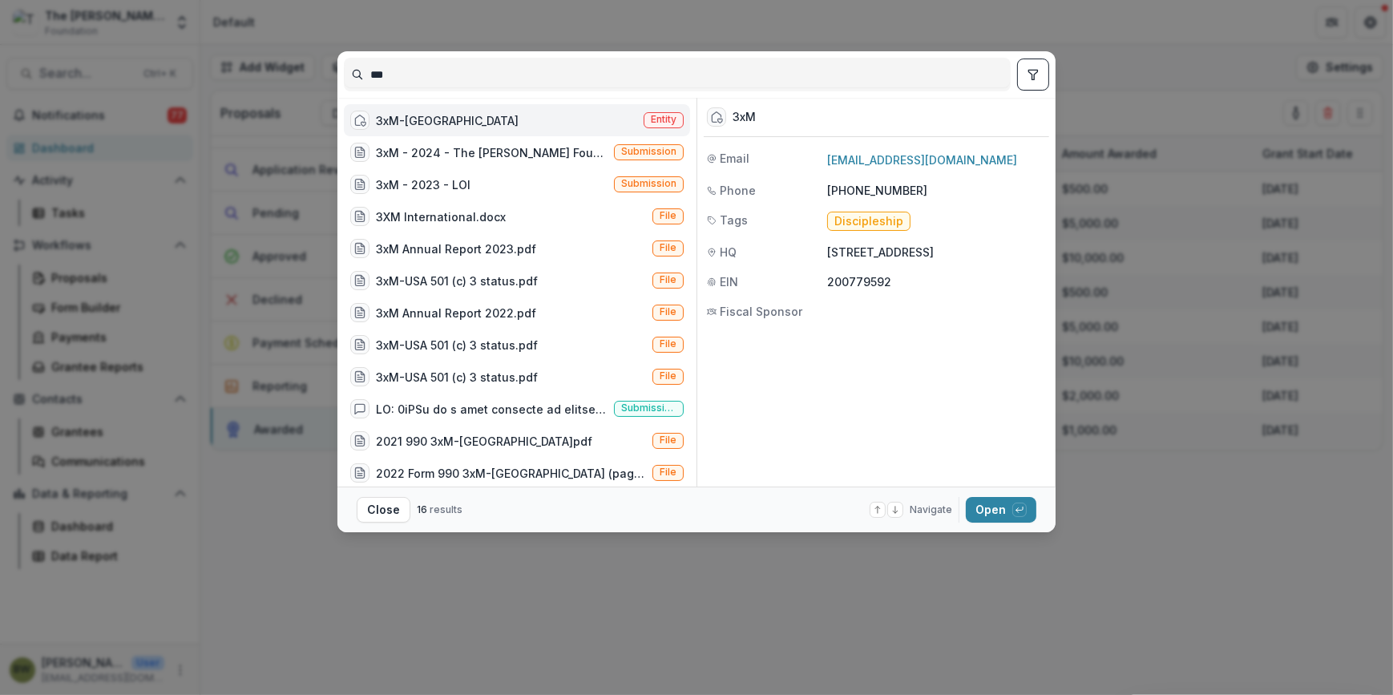
click at [663, 123] on span "Entity" at bounding box center [664, 119] width 26 height 11
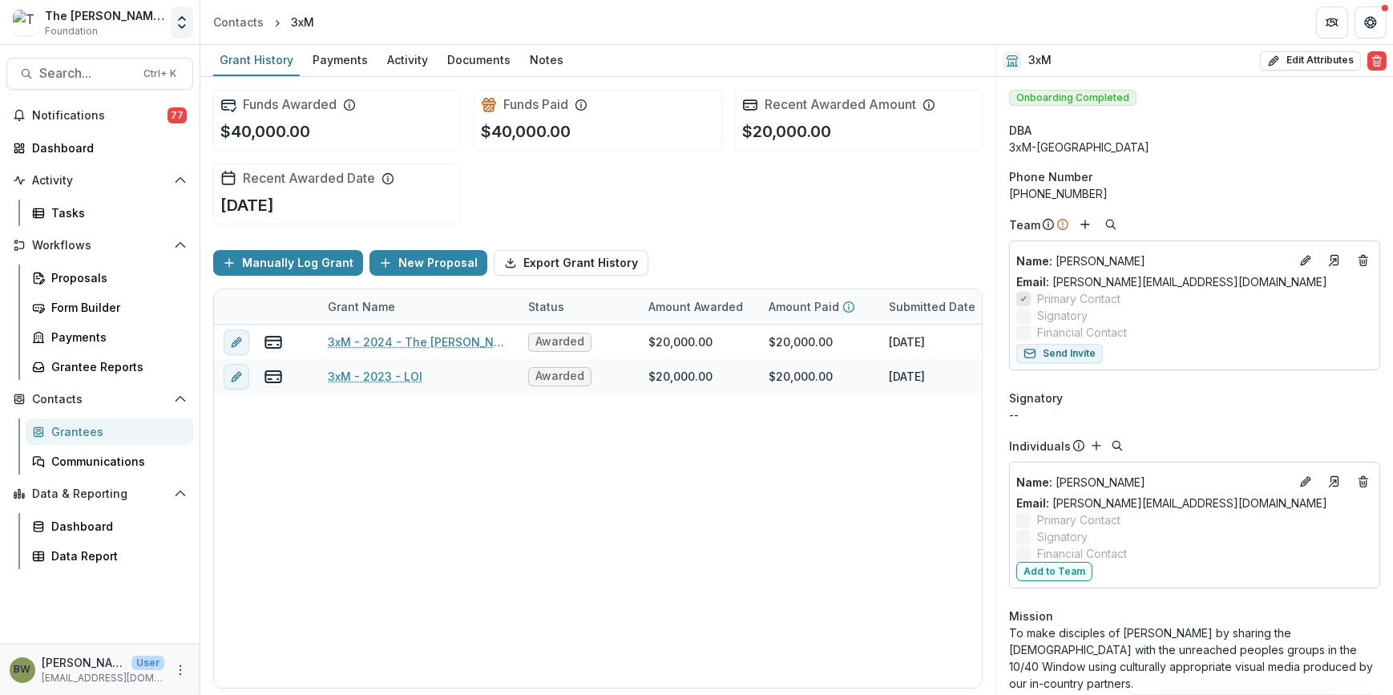
click at [171, 26] on button "Open entity switcher" at bounding box center [182, 22] width 22 height 32
click at [136, 60] on link "Admin Settings" at bounding box center [100, 62] width 192 height 26
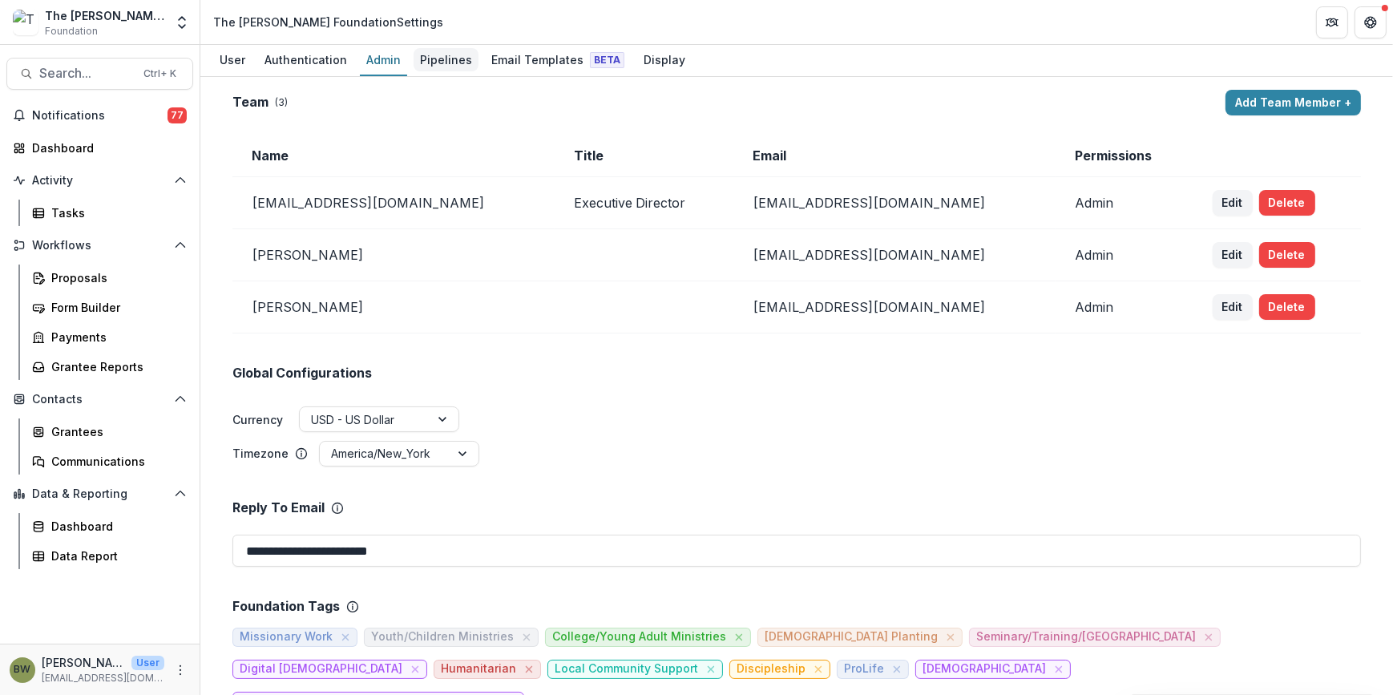
click at [447, 58] on div "Pipelines" at bounding box center [445, 59] width 65 height 23
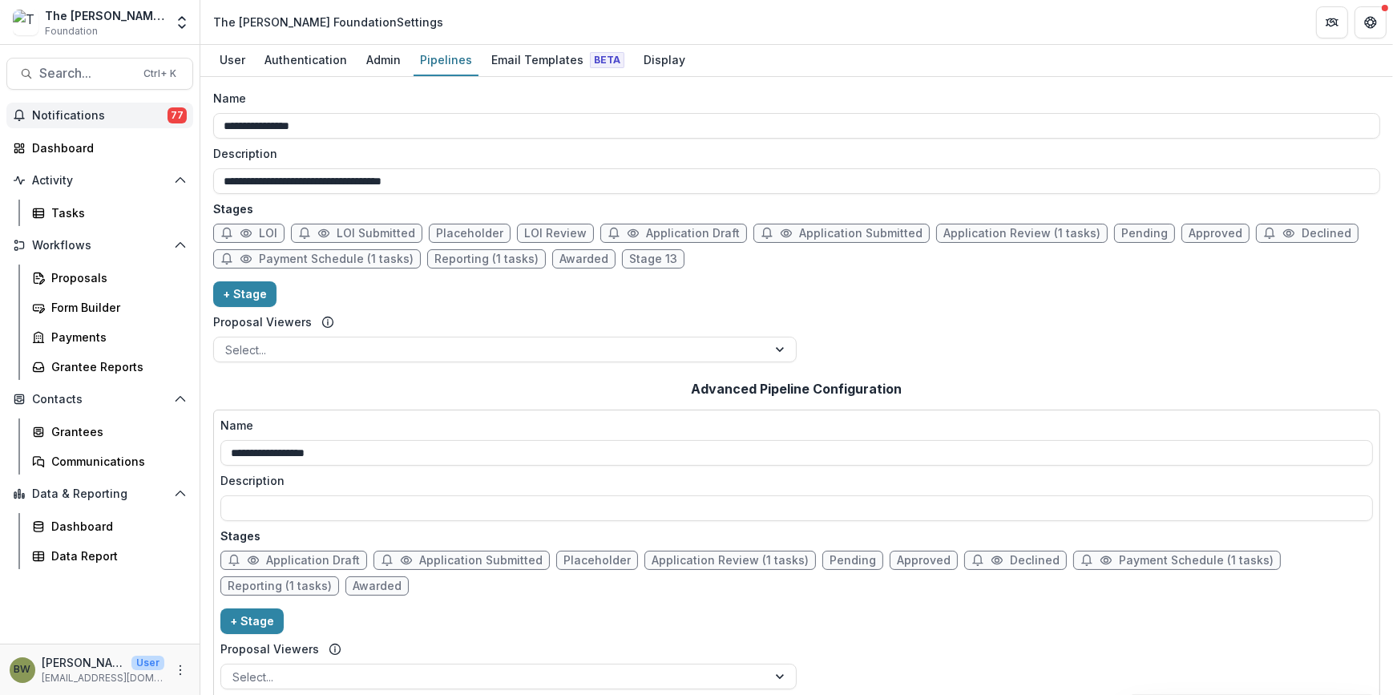
click at [71, 113] on span "Notifications" at bounding box center [99, 116] width 135 height 14
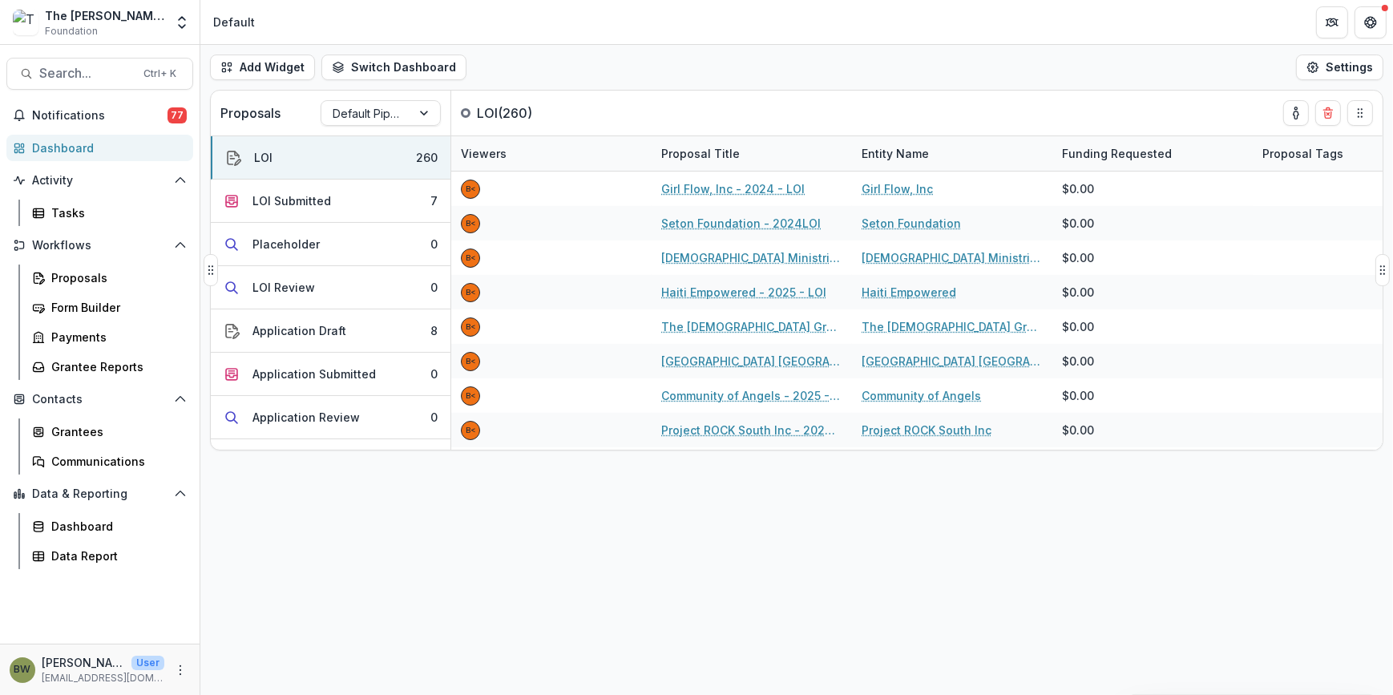
click at [386, 126] on div "Proposals Default Pipeline" at bounding box center [331, 113] width 240 height 45
click at [391, 114] on div at bounding box center [366, 113] width 67 height 20
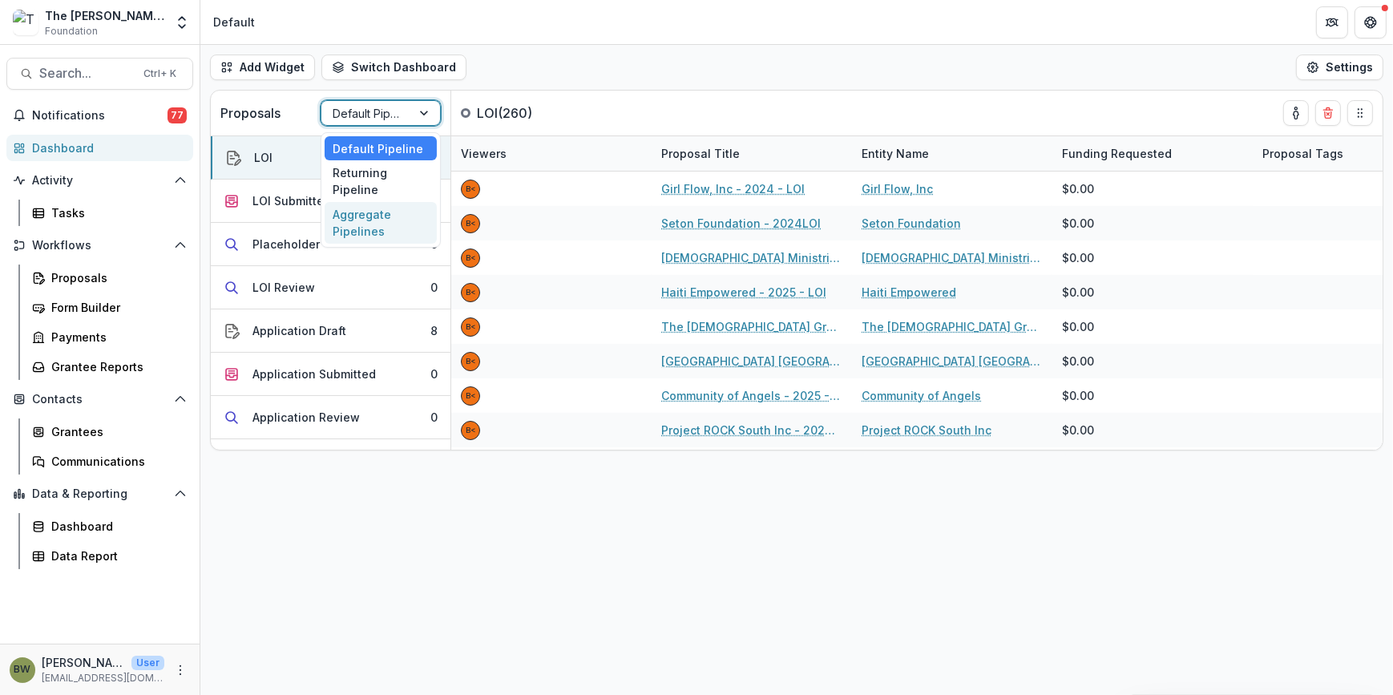
click at [376, 227] on div "Aggregate Pipelines" at bounding box center [380, 223] width 112 height 42
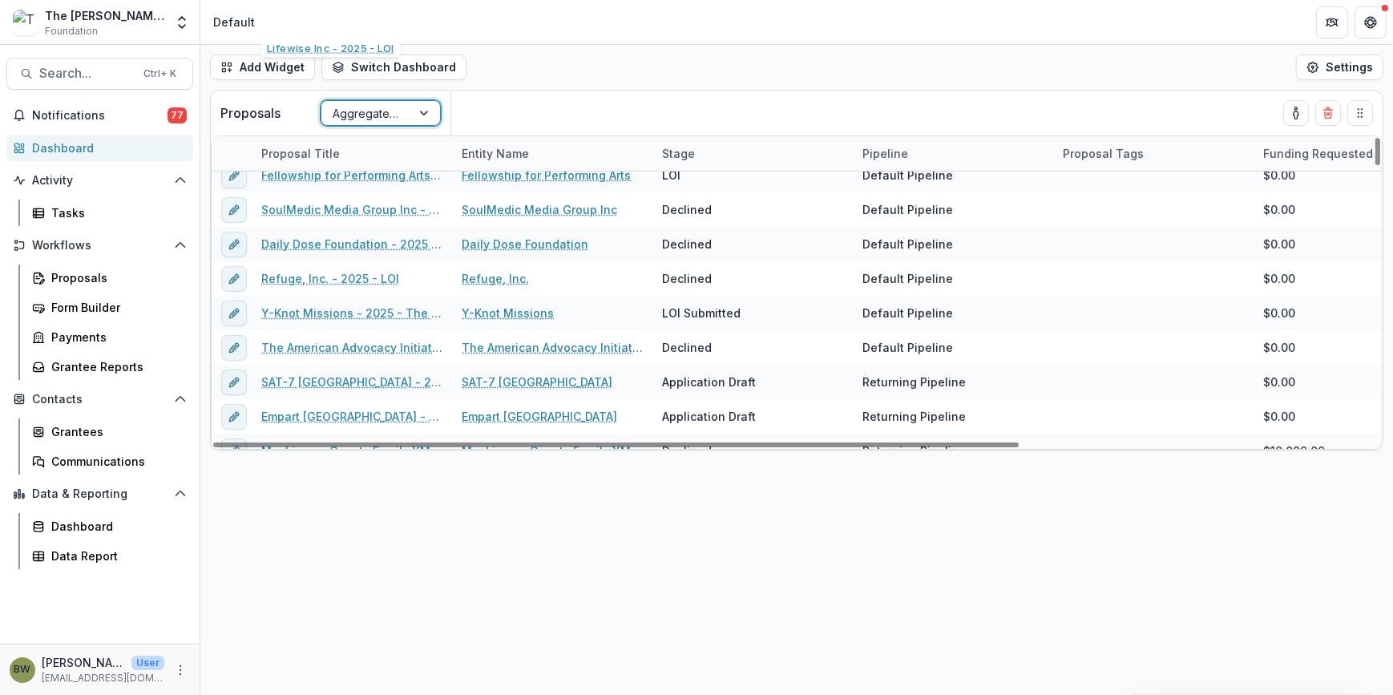
scroll to position [728, 0]
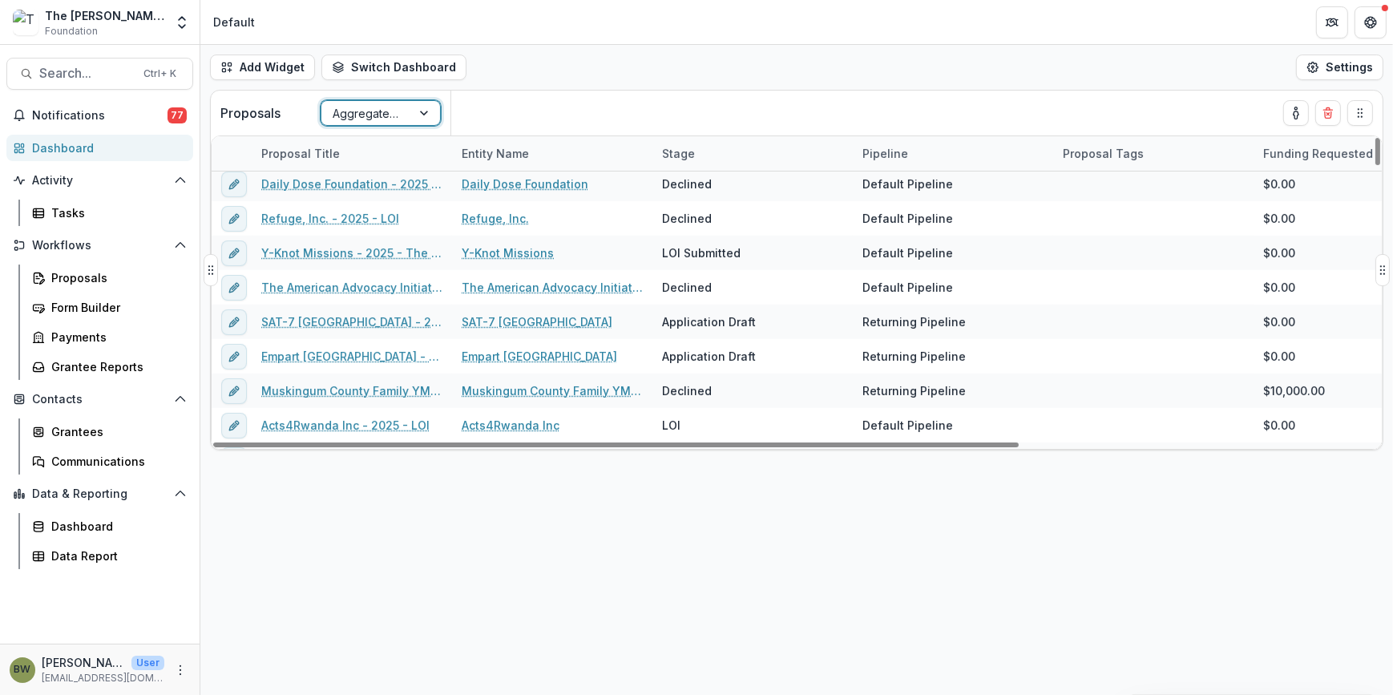
click at [428, 110] on div at bounding box center [425, 113] width 29 height 24
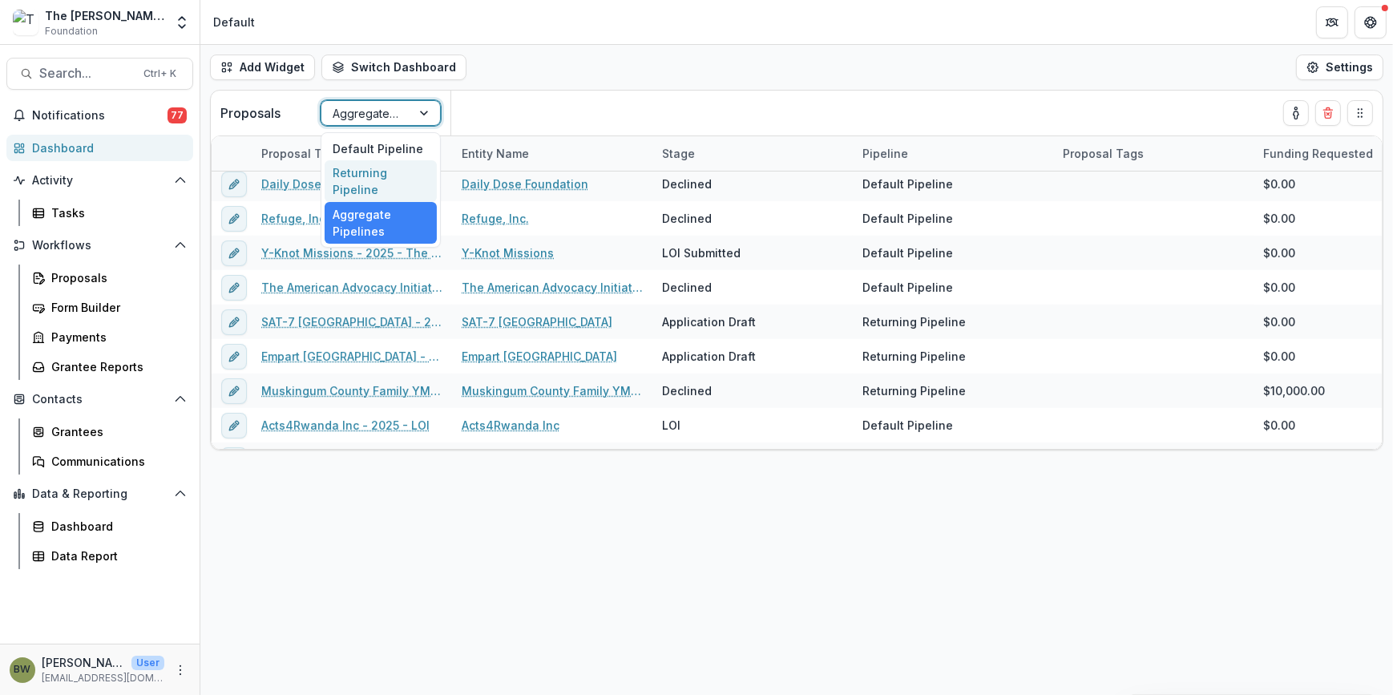
click at [408, 175] on div "Returning Pipeline" at bounding box center [380, 181] width 112 height 42
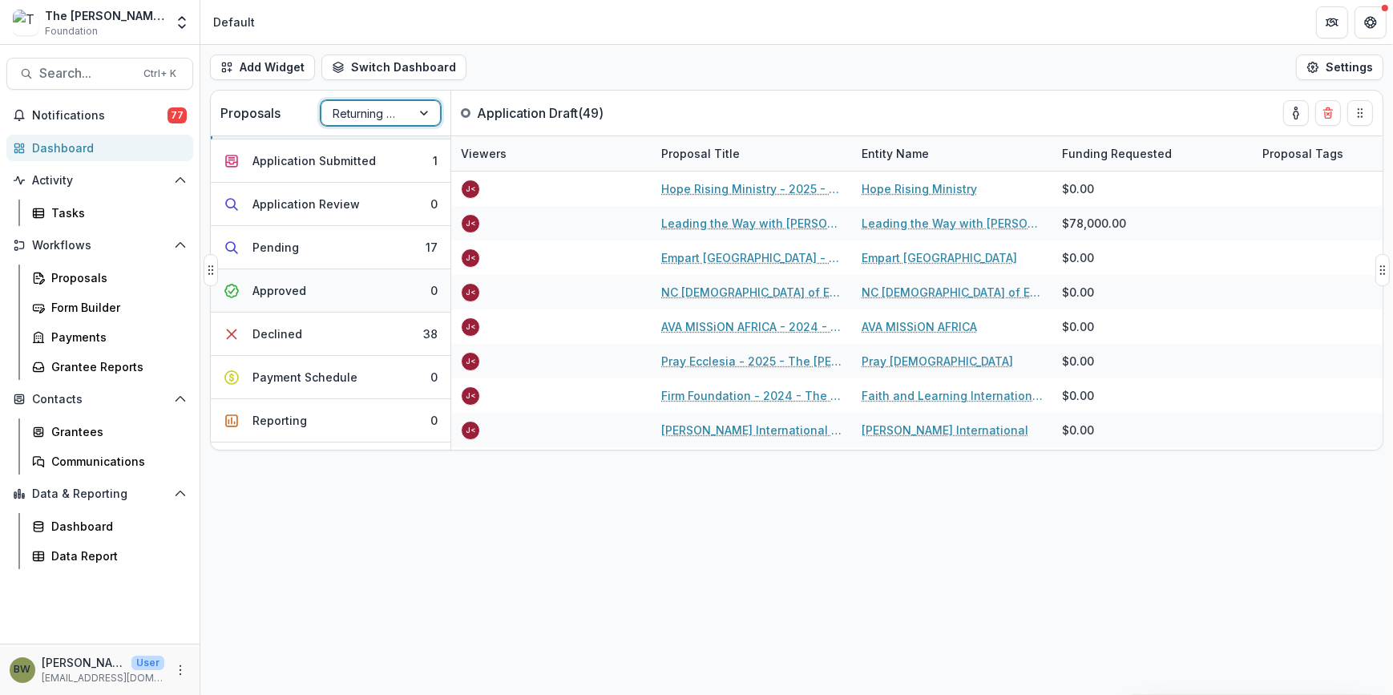
scroll to position [74, 0]
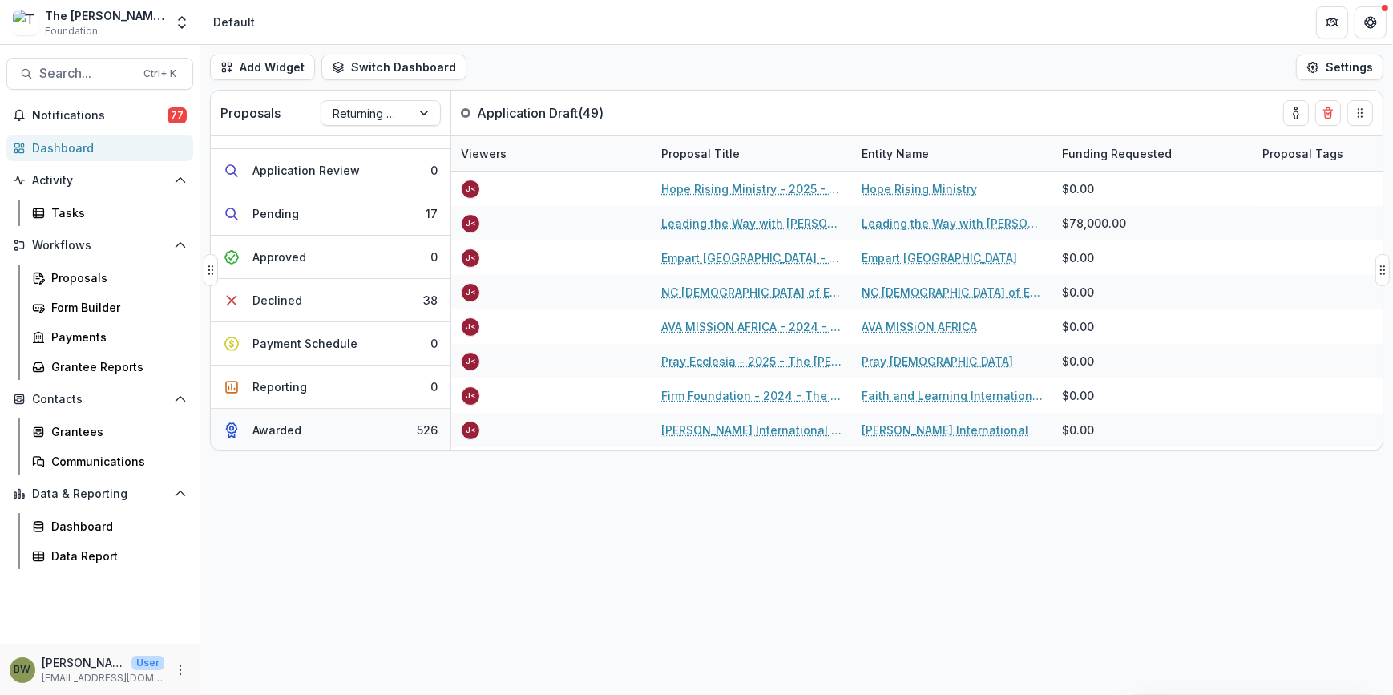
click at [313, 429] on button "Awarded 526" at bounding box center [331, 430] width 240 height 42
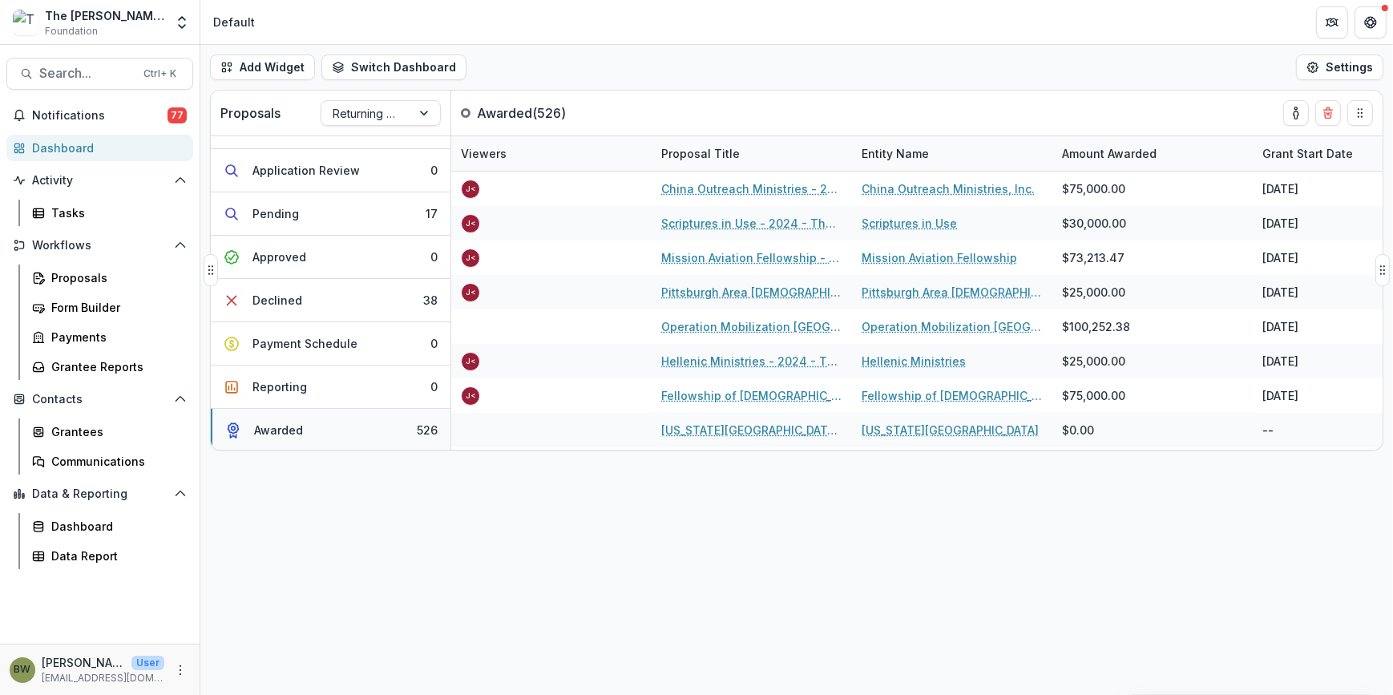
click at [318, 429] on button "Awarded 526" at bounding box center [331, 430] width 240 height 42
click at [184, 23] on icon "Open entity switcher" at bounding box center [182, 22] width 16 height 16
click at [131, 60] on link "Admin Settings" at bounding box center [100, 62] width 192 height 26
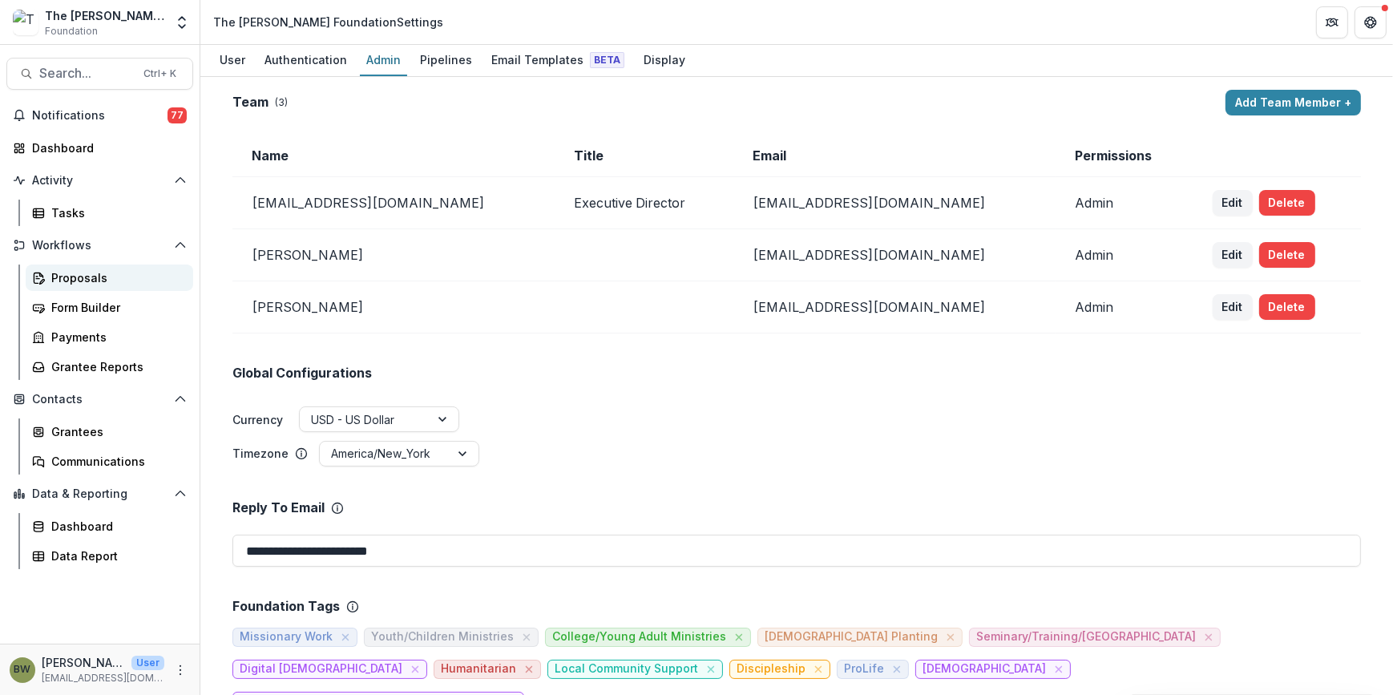
click at [87, 275] on div "Proposals" at bounding box center [115, 277] width 129 height 17
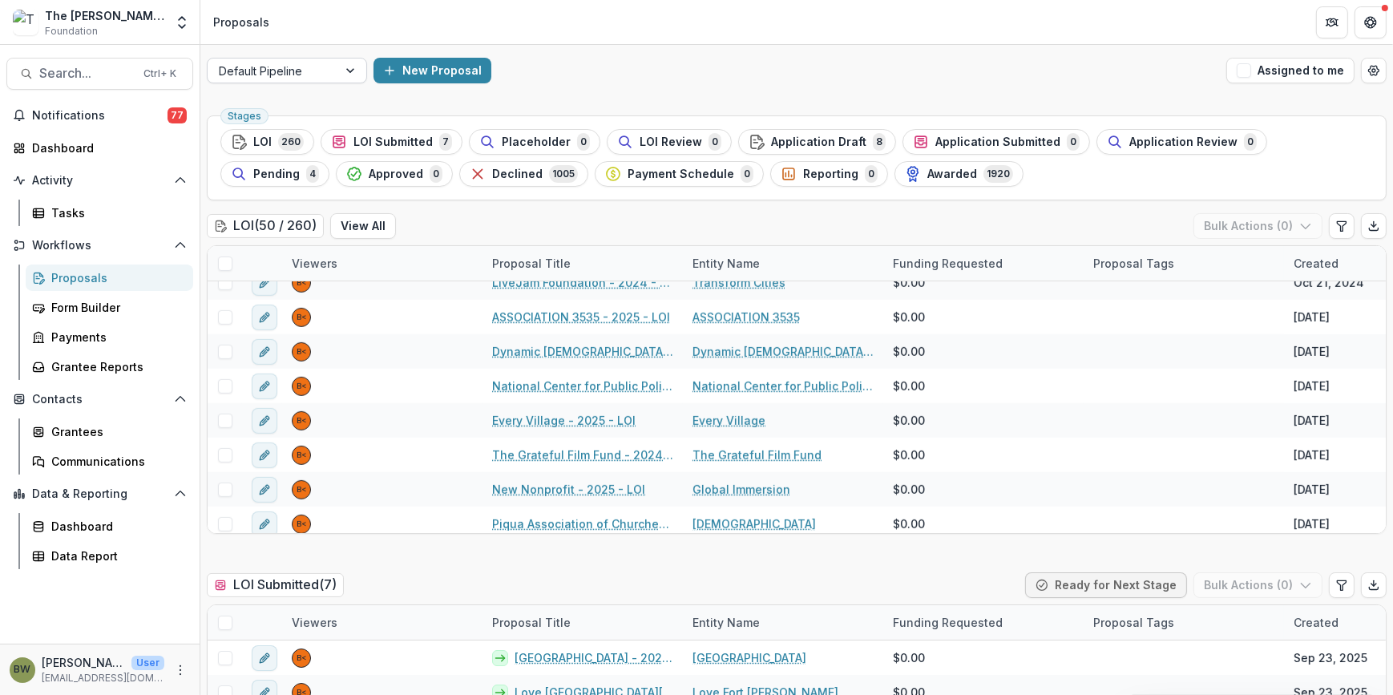
click at [352, 67] on div at bounding box center [351, 70] width 29 height 24
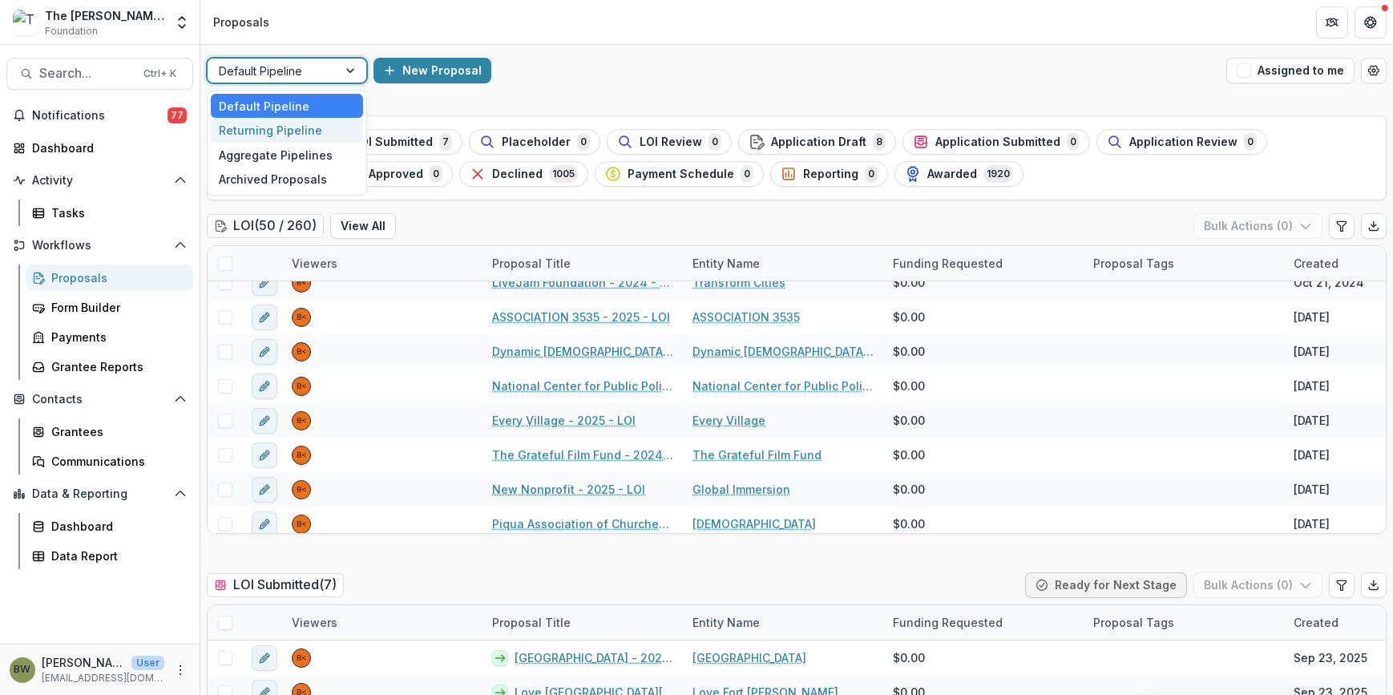
click at [314, 128] on div "Returning Pipeline" at bounding box center [287, 130] width 152 height 25
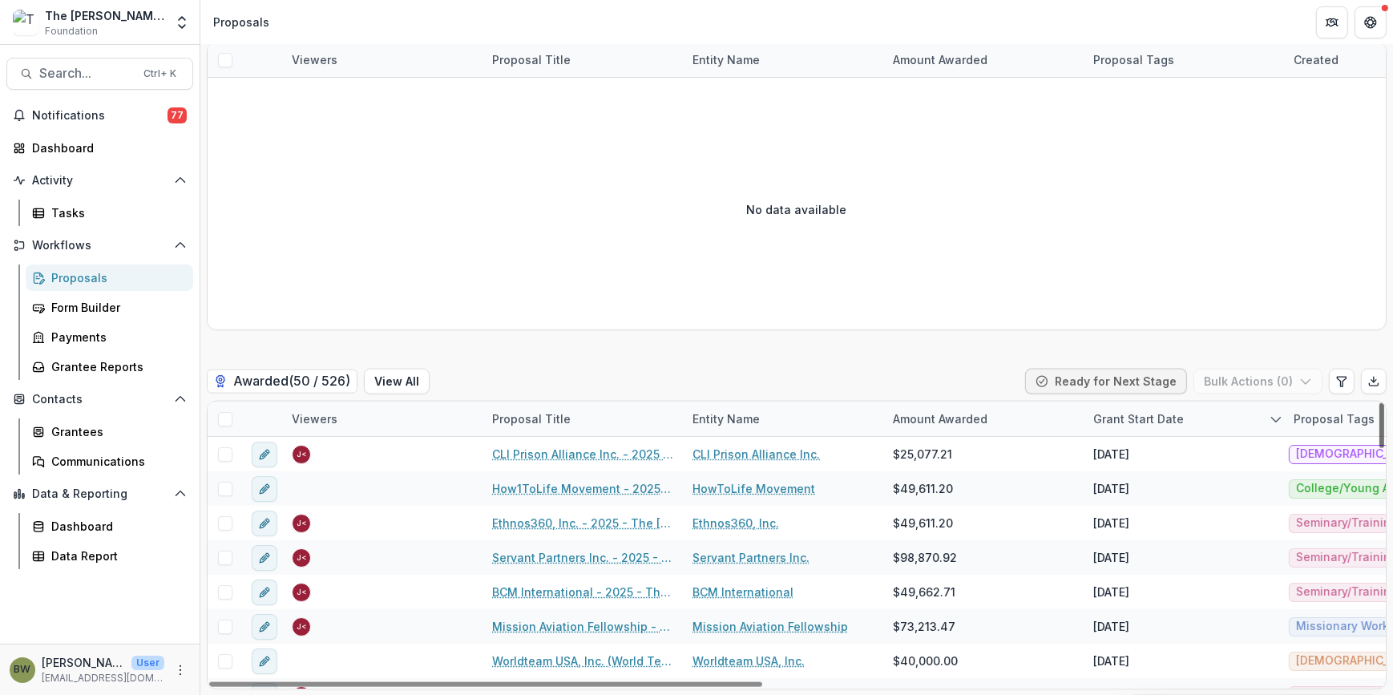
drag, startPoint x: 1372, startPoint y: 491, endPoint x: 1370, endPoint y: 395, distance: 96.2
click at [1379, 403] on div at bounding box center [1381, 425] width 5 height 45
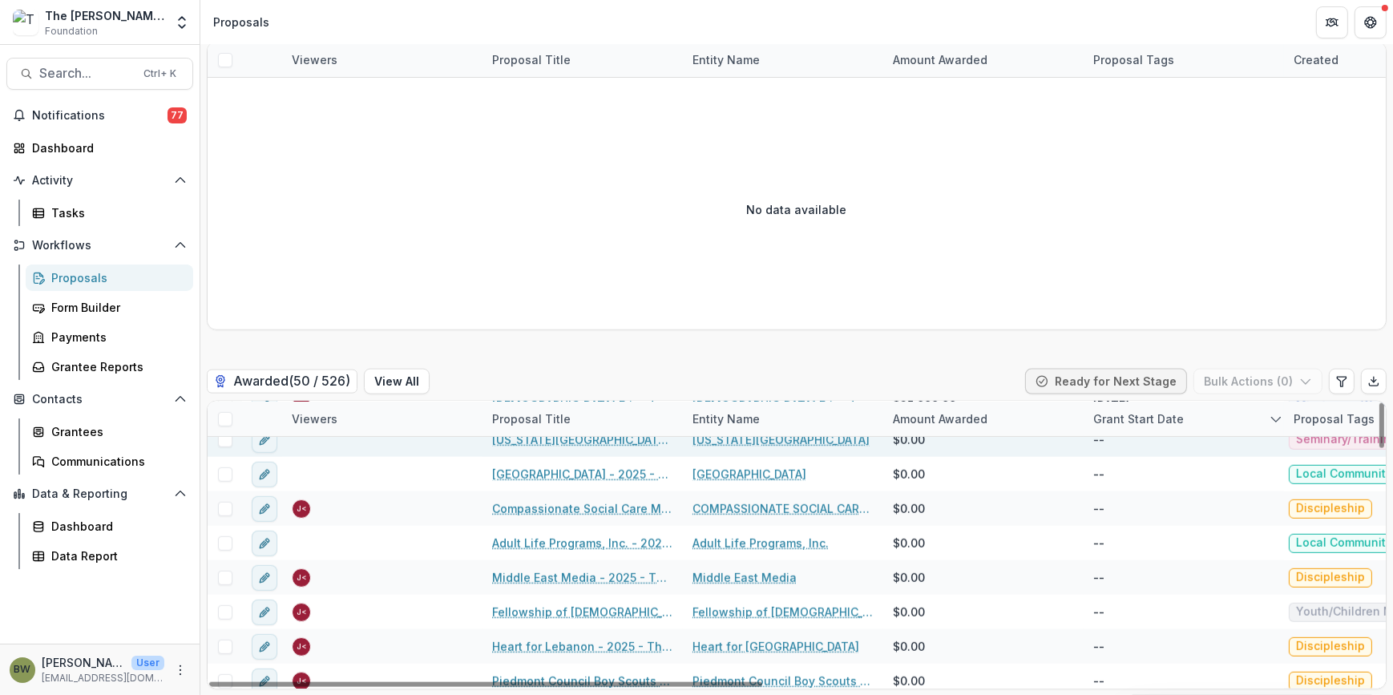
scroll to position [1470, 0]
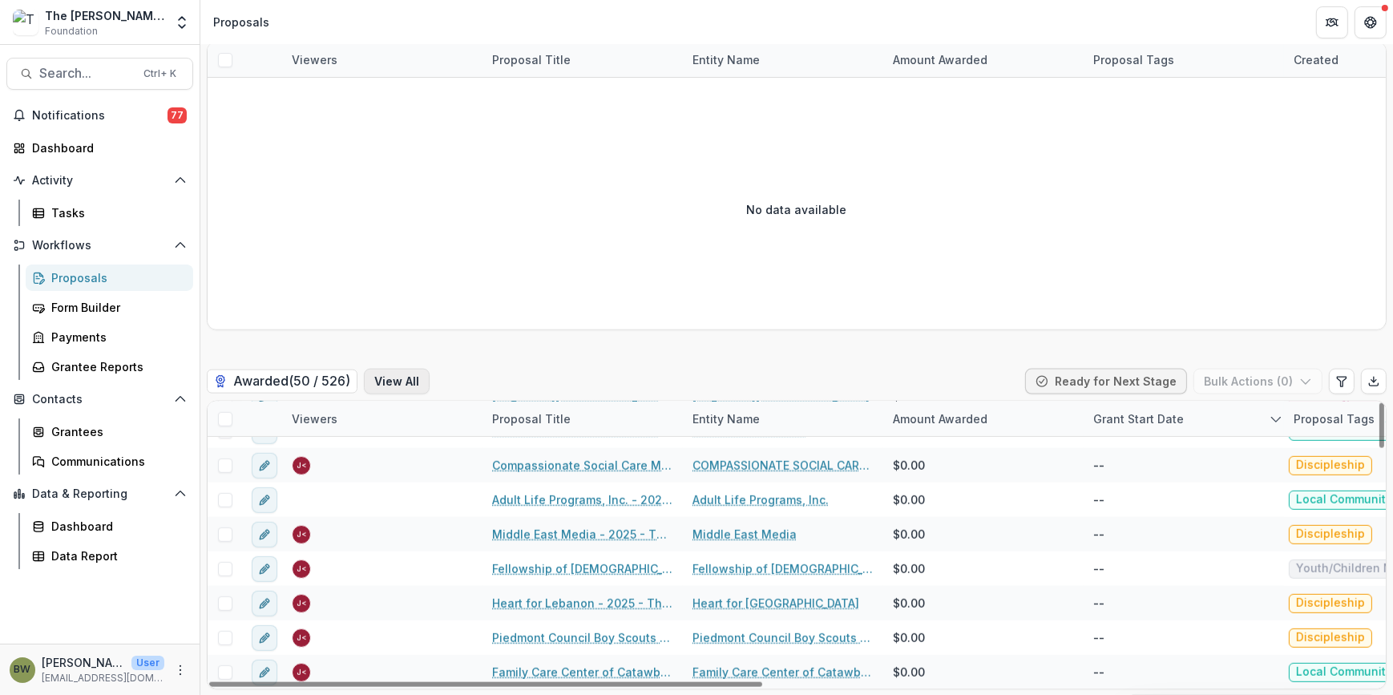
click at [396, 380] on button "View All" at bounding box center [397, 382] width 66 height 26
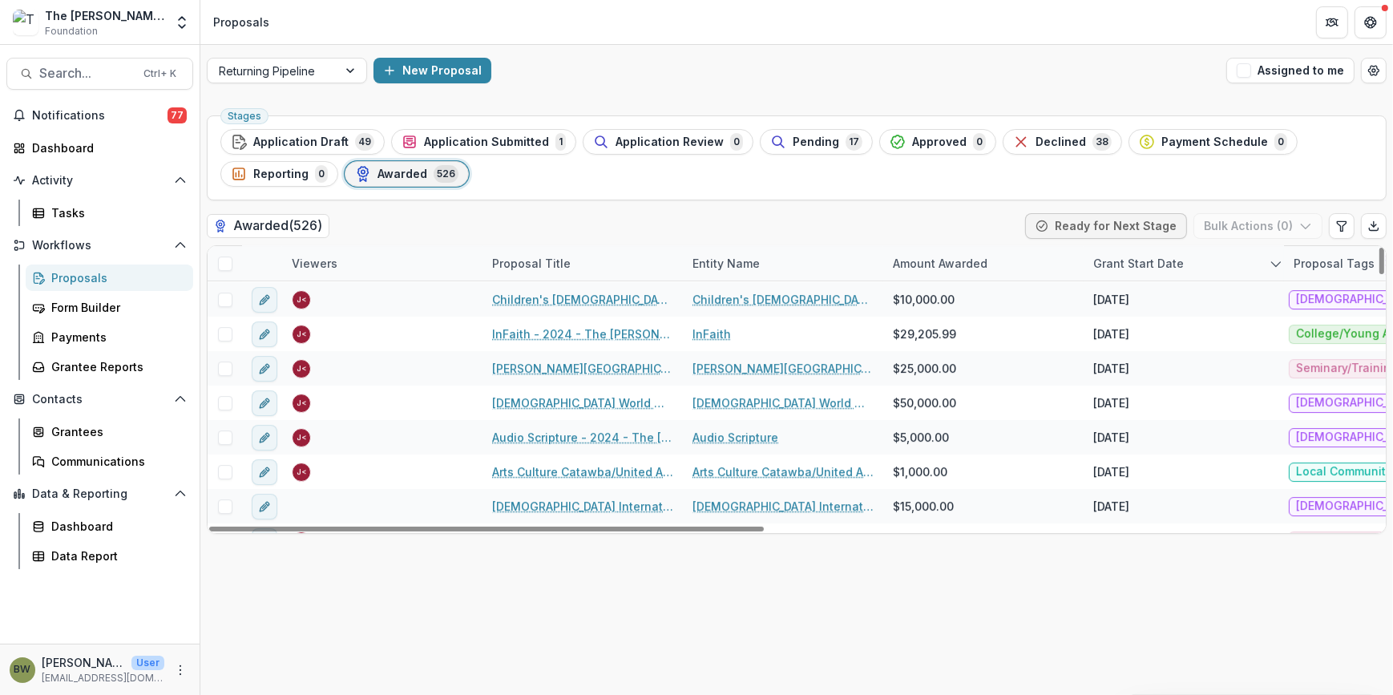
scroll to position [6882, 0]
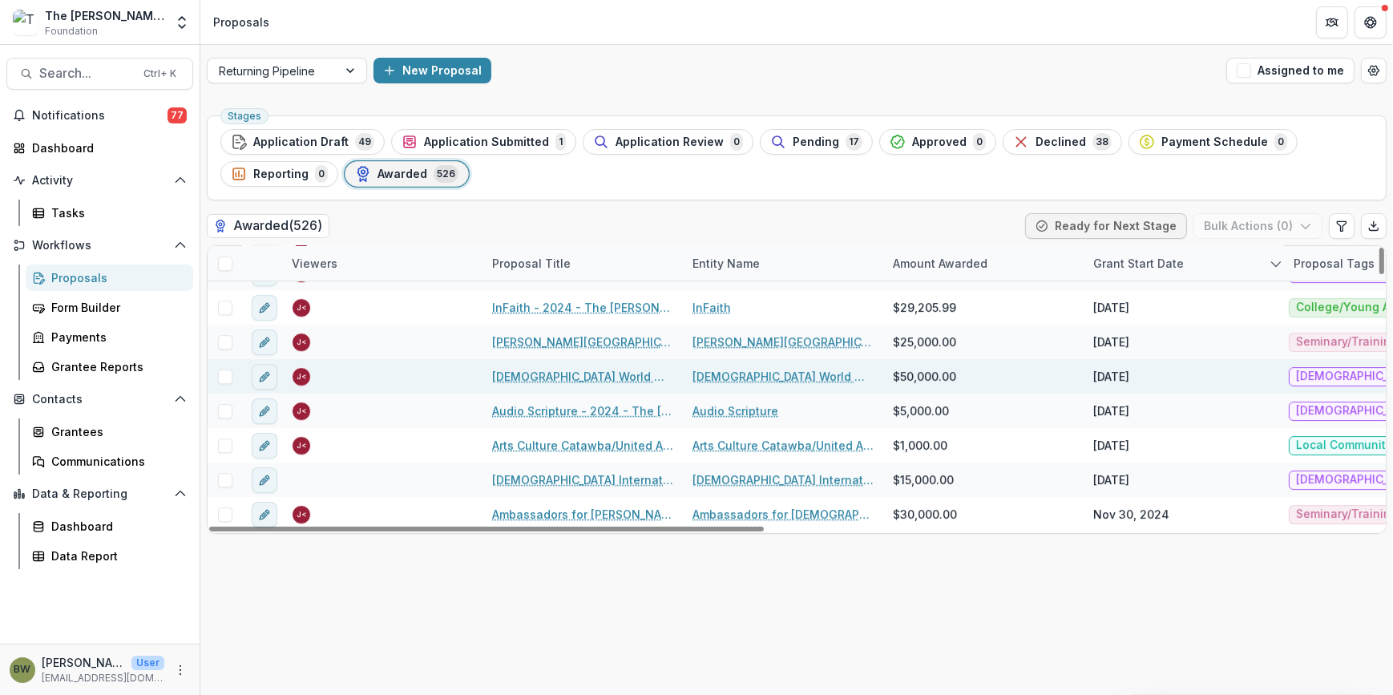
click at [220, 377] on span at bounding box center [225, 376] width 14 height 14
click at [263, 380] on icon "edit" at bounding box center [263, 376] width 7 height 7
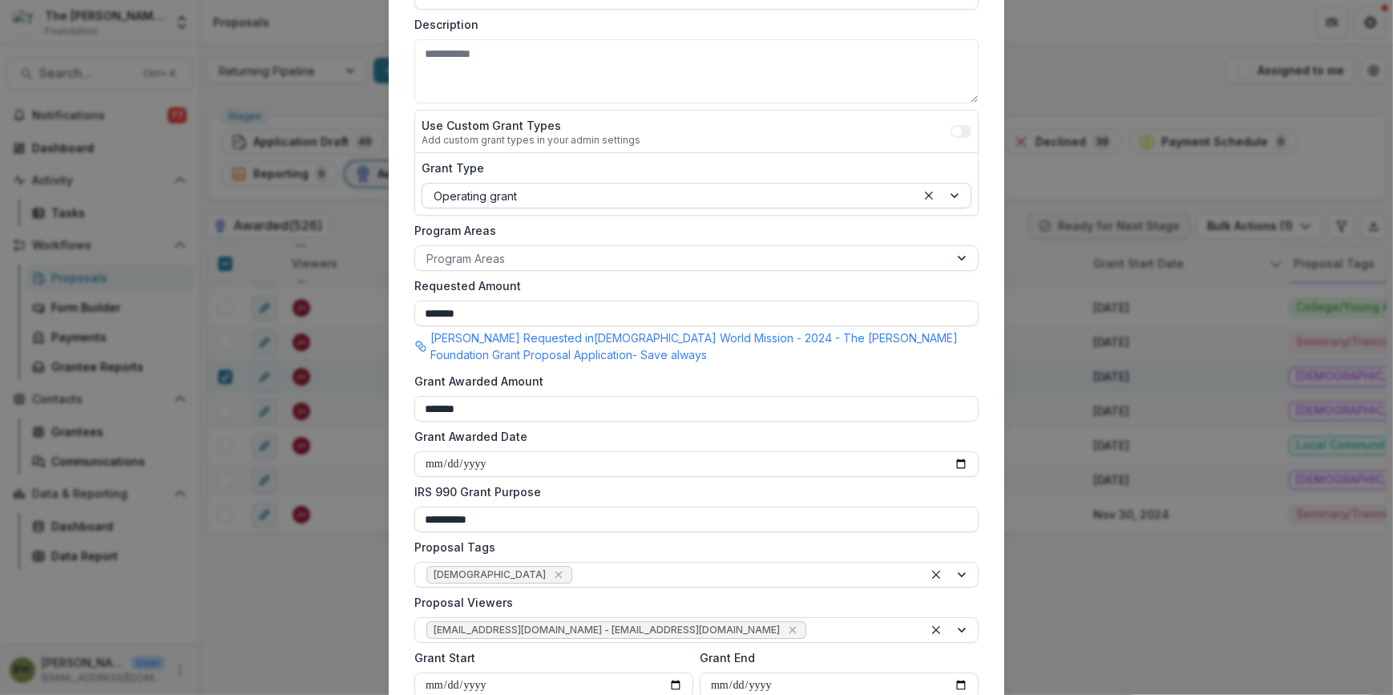
scroll to position [291, 0]
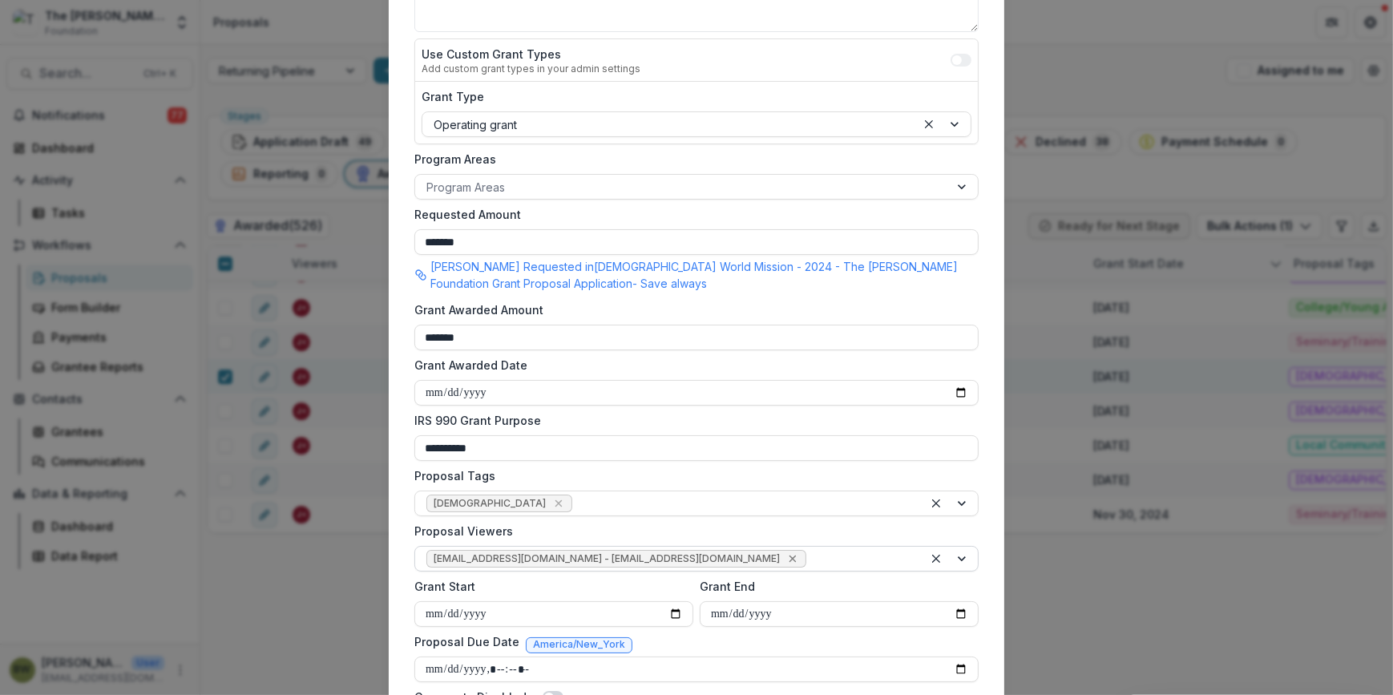
click at [786, 560] on icon "Remove jcline@bolickfoundation.org - jcline@bolickfoundation.org" at bounding box center [792, 558] width 13 height 13
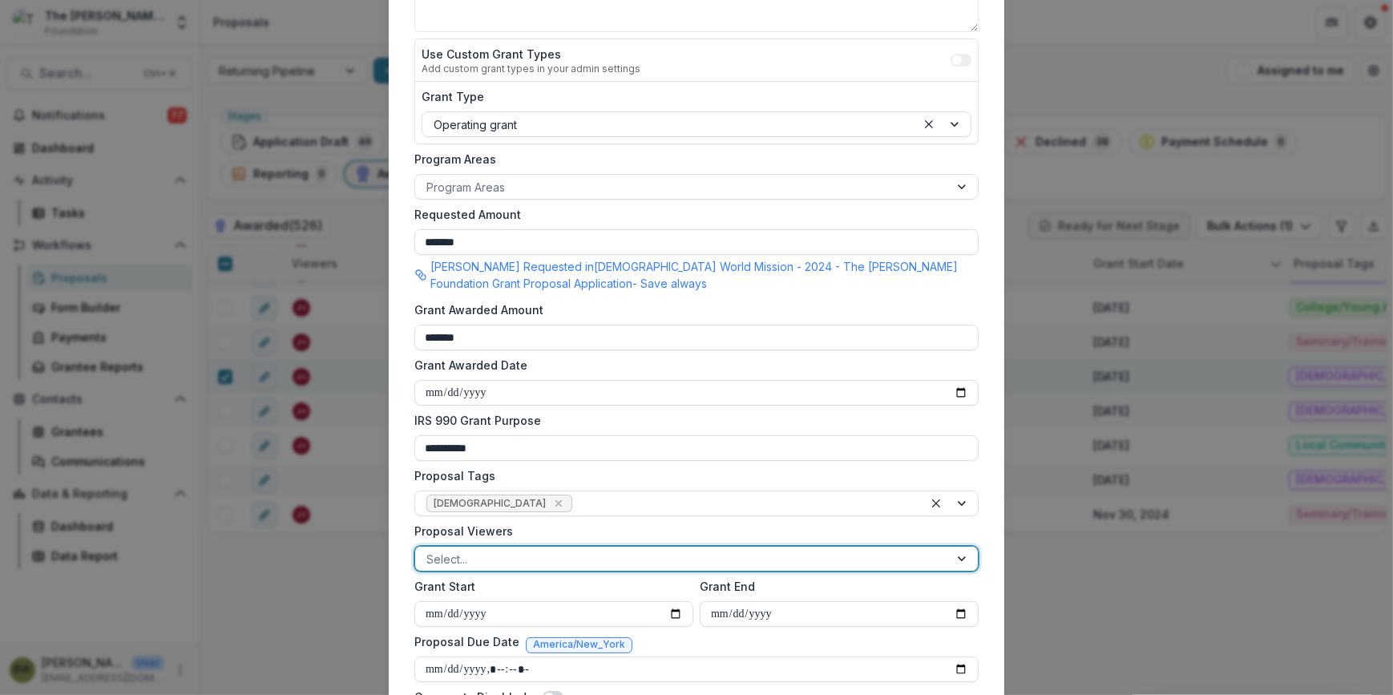
click at [609, 560] on div at bounding box center [681, 559] width 511 height 20
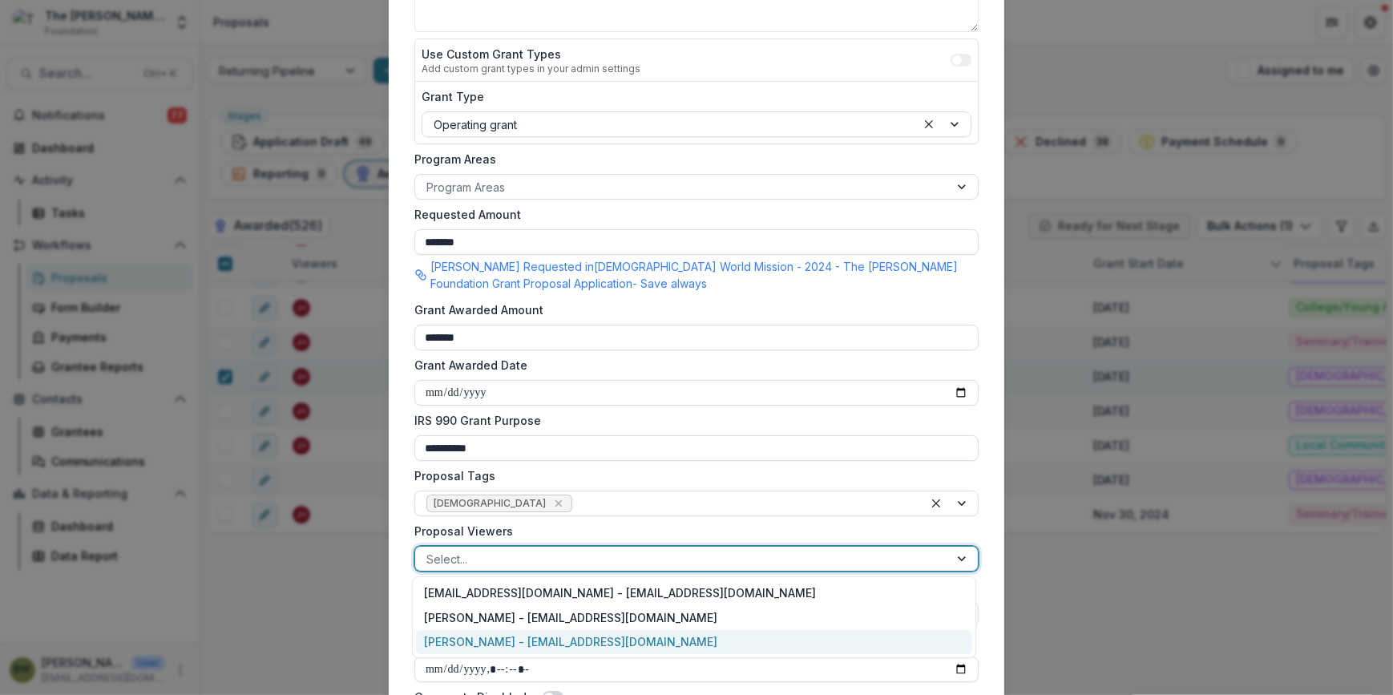
click at [577, 644] on div "Blair White - bwhite@bolickfoundation.org" at bounding box center [694, 642] width 556 height 25
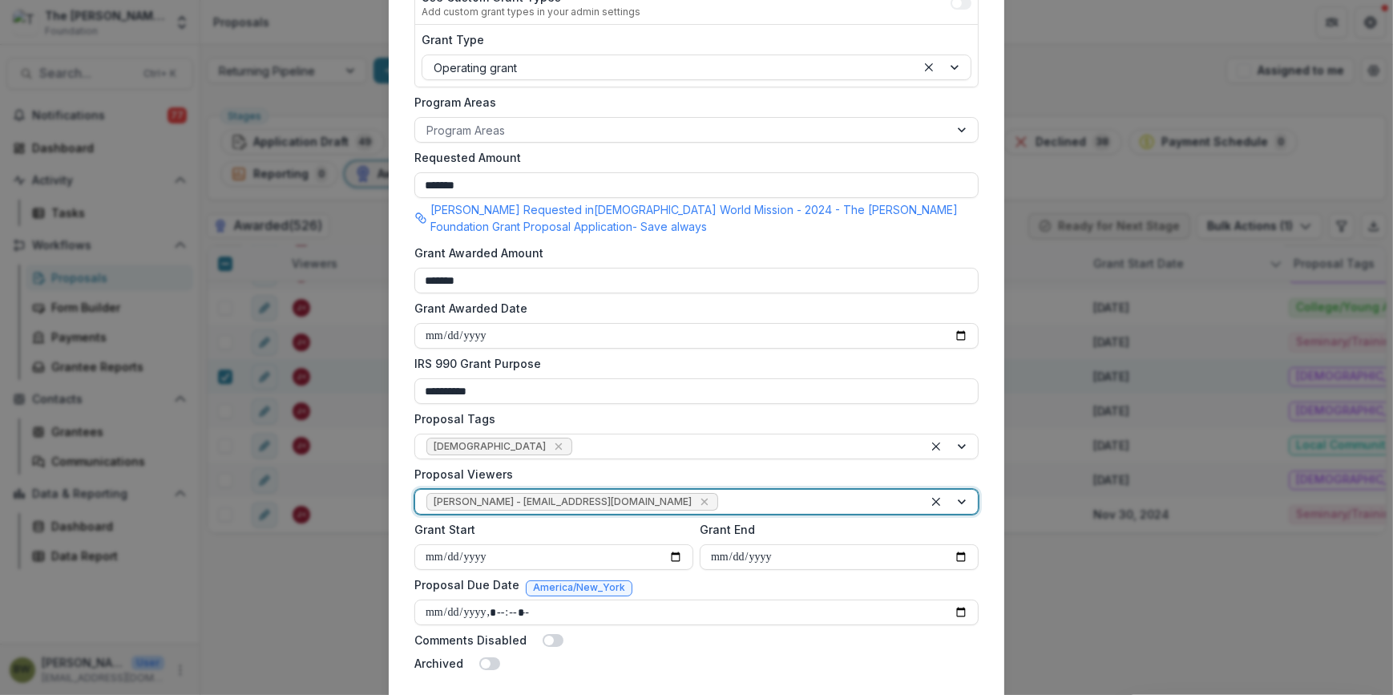
scroll to position [452, 0]
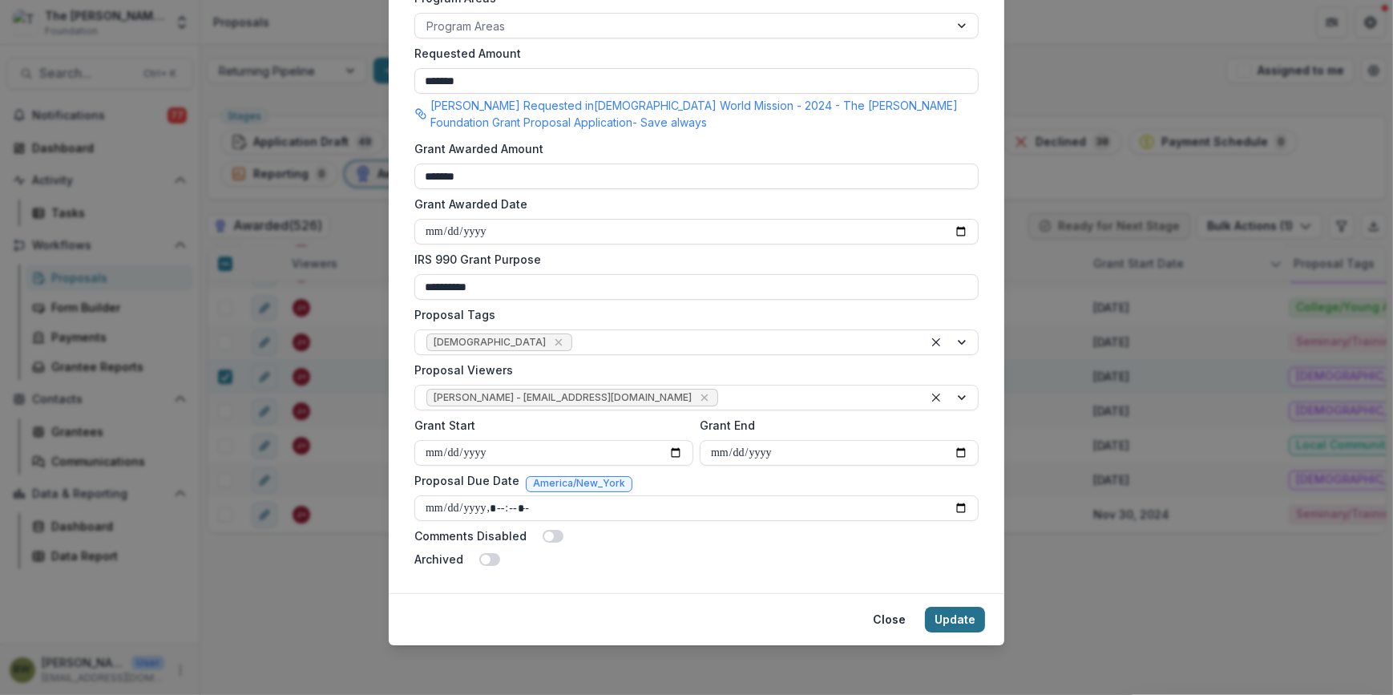
click at [937, 615] on button "Update" at bounding box center [955, 620] width 60 height 26
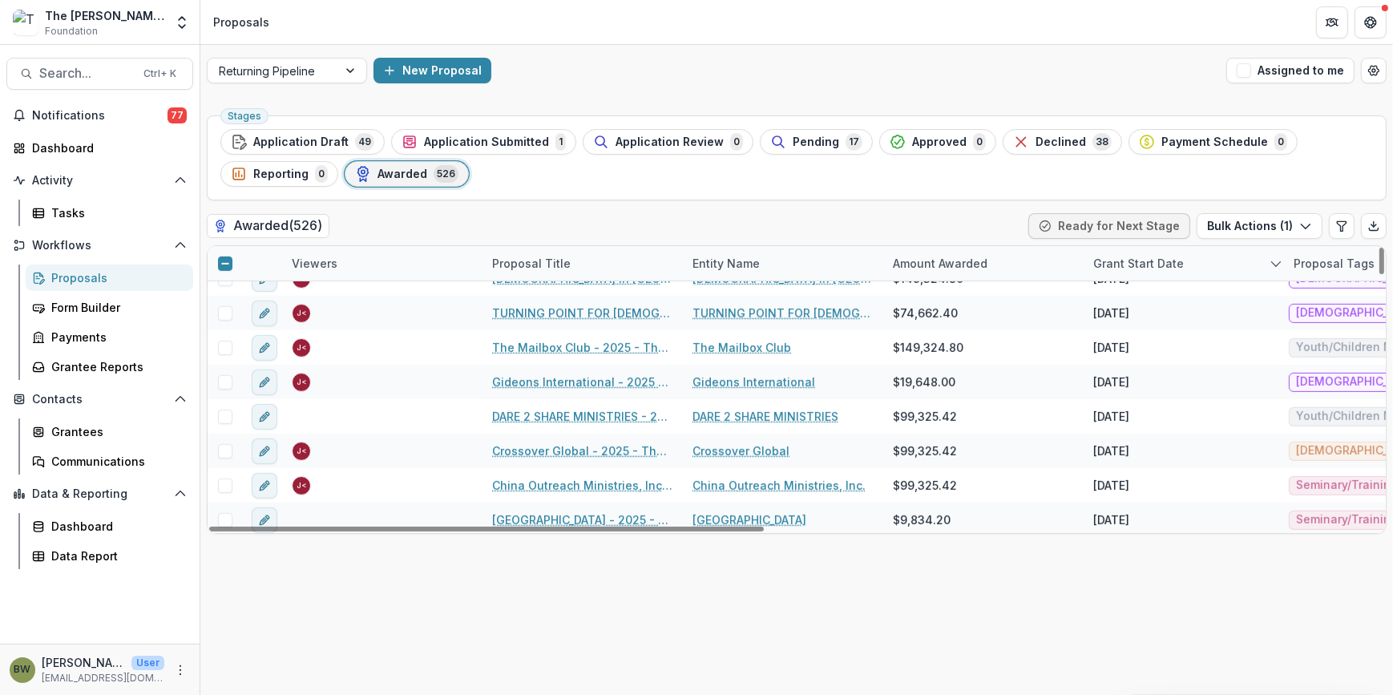
scroll to position [1054, 0]
click at [522, 263] on div "Proposal Title" at bounding box center [531, 263] width 98 height 17
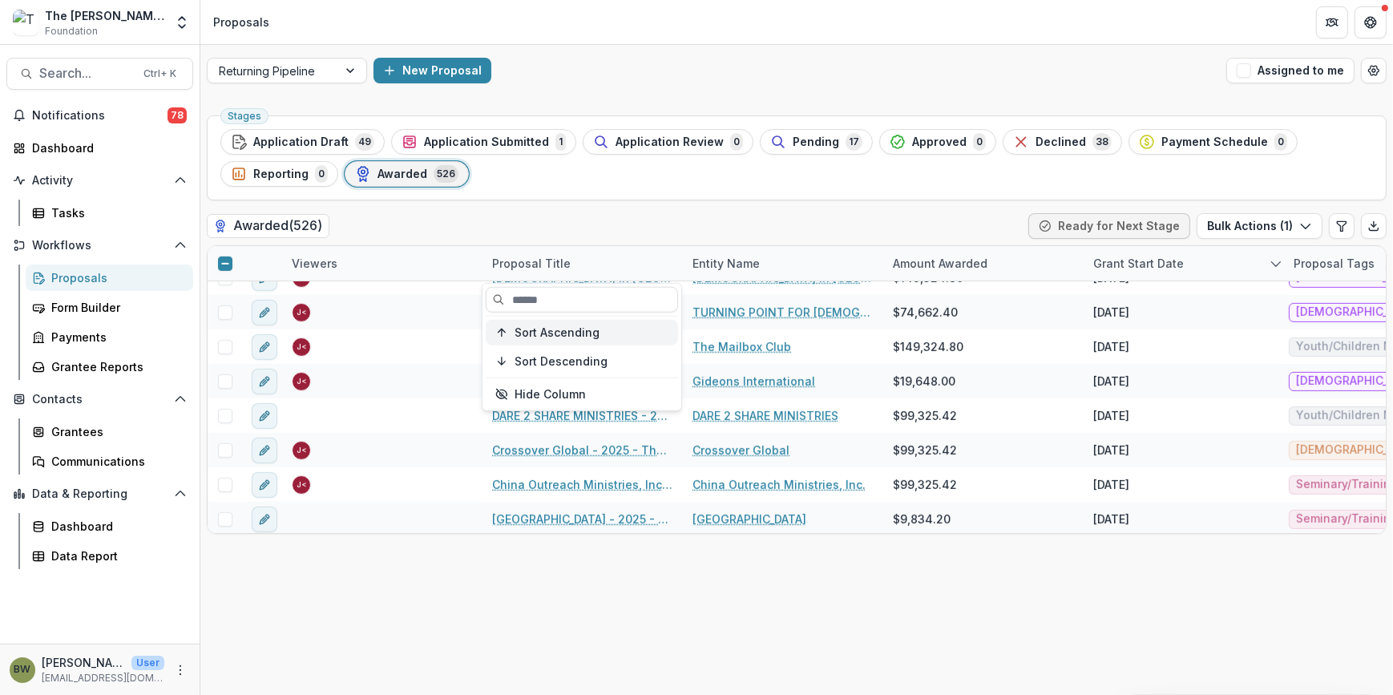
click at [529, 329] on span "Sort Ascending" at bounding box center [556, 332] width 85 height 14
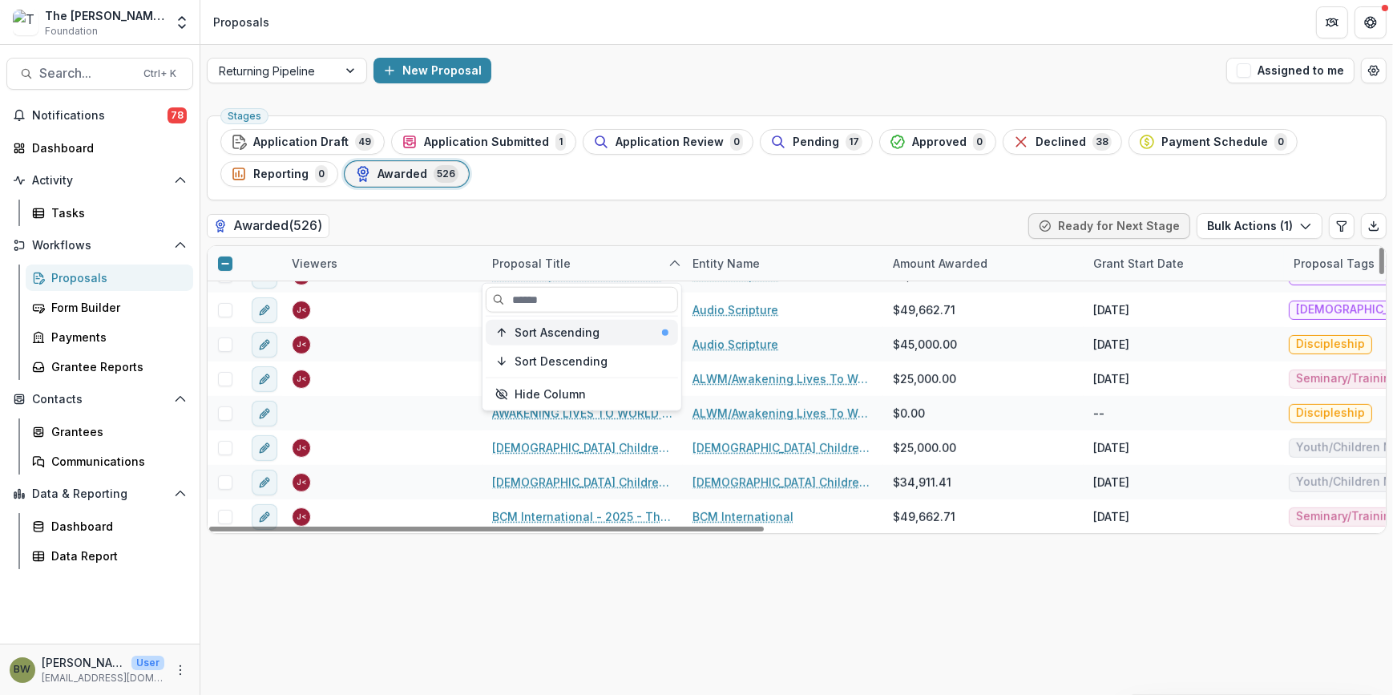
scroll to position [763, 0]
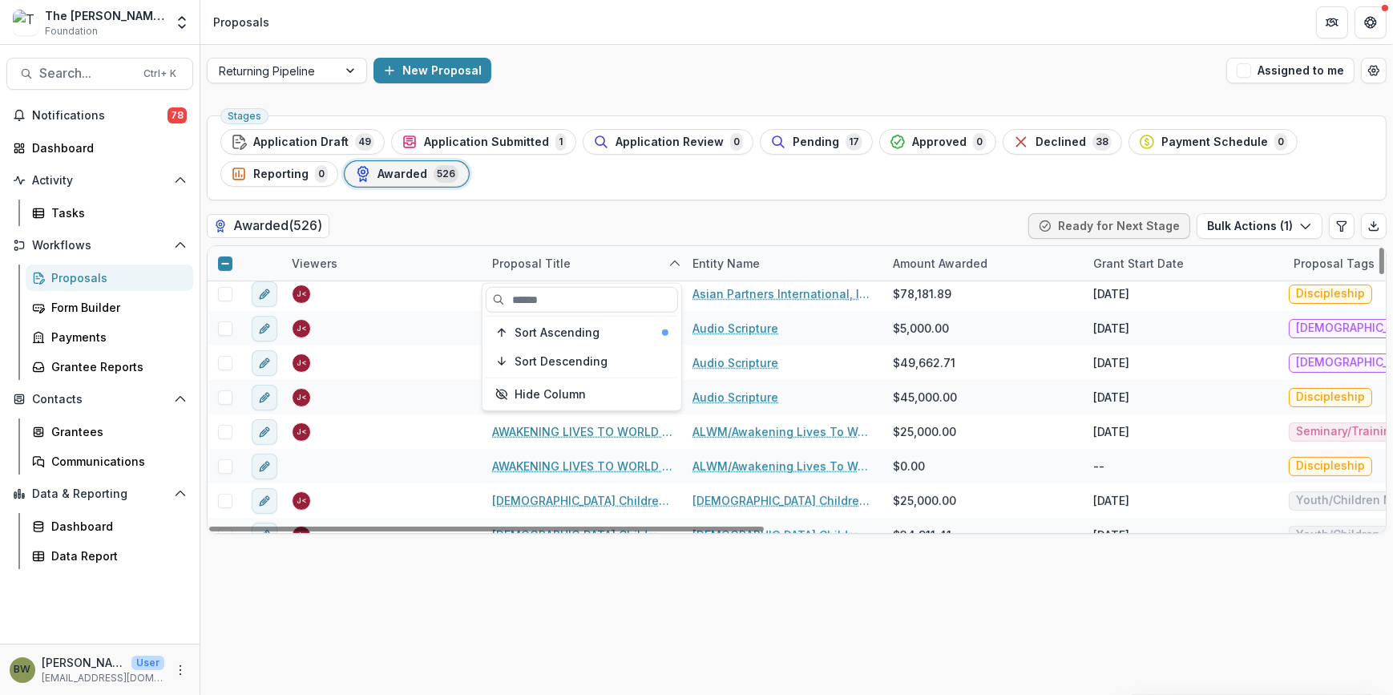
click at [712, 205] on div "Stages Application Draft 49 Application Submitted 1 Application Review 0 Pendin…" at bounding box center [796, 402] width 1192 height 586
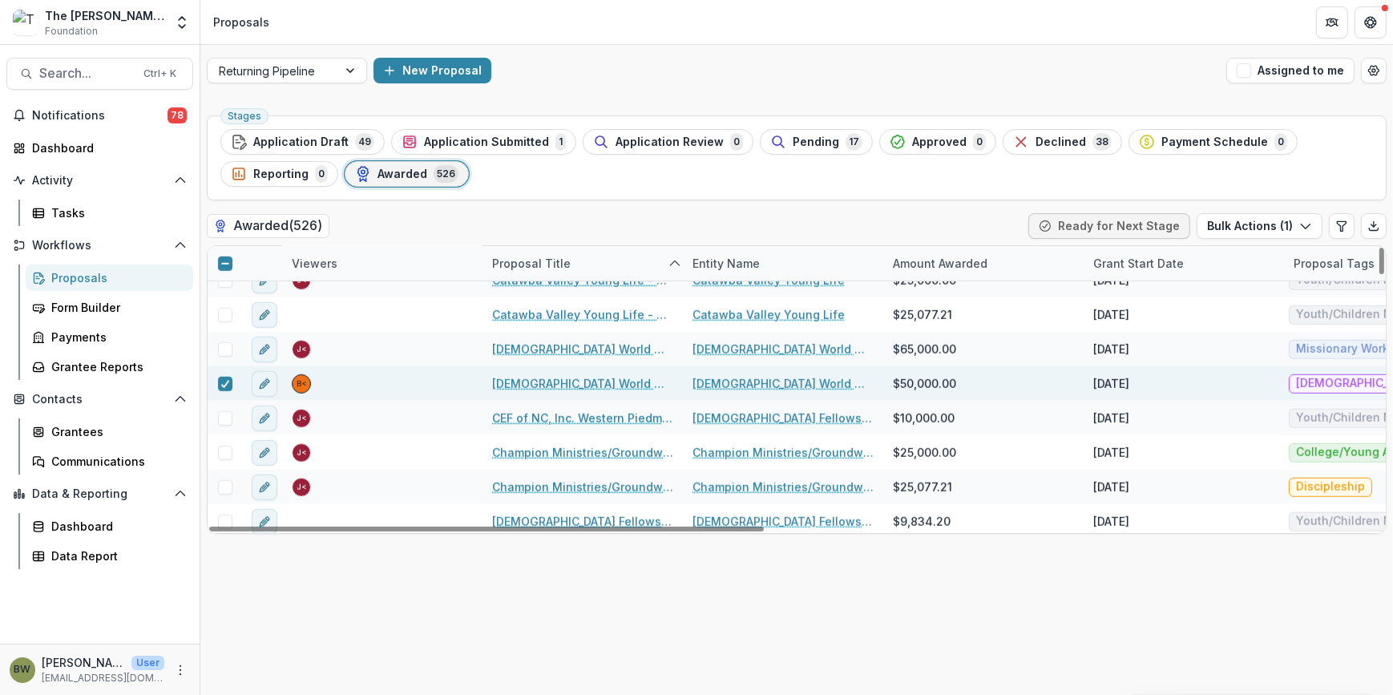
scroll to position [1710, 0]
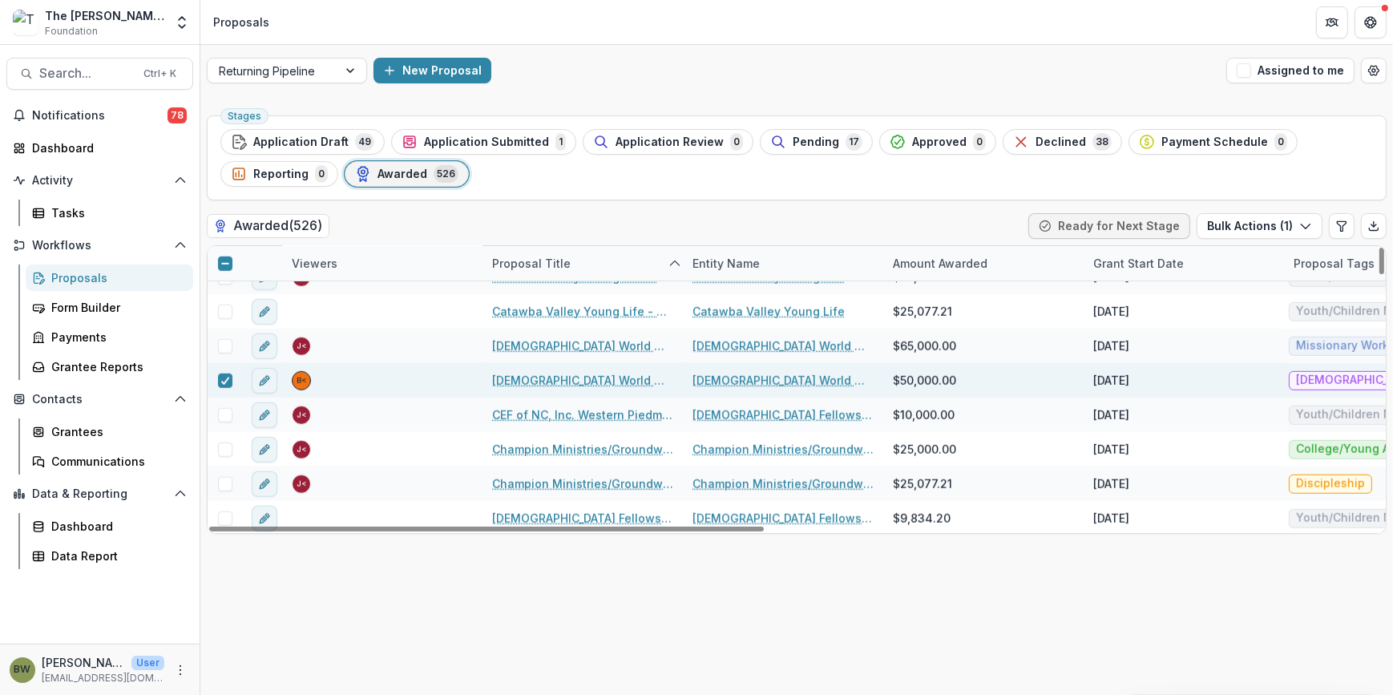
click at [630, 173] on ul "Stages Application Draft 49 Application Submitted 1 Application Review 0 Pendin…" at bounding box center [796, 158] width 1152 height 58
click at [84, 80] on span "Search..." at bounding box center [86, 73] width 95 height 15
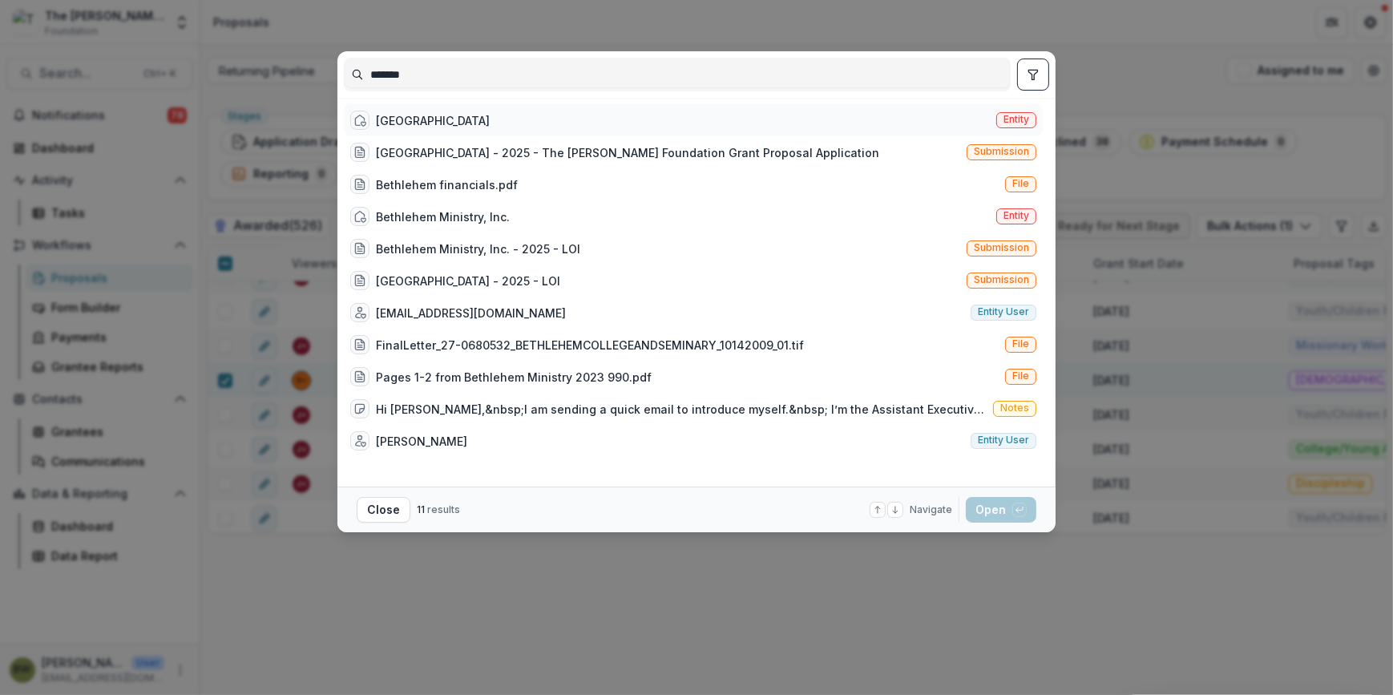
type input "*******"
click at [1026, 114] on span "Entity" at bounding box center [1016, 119] width 26 height 11
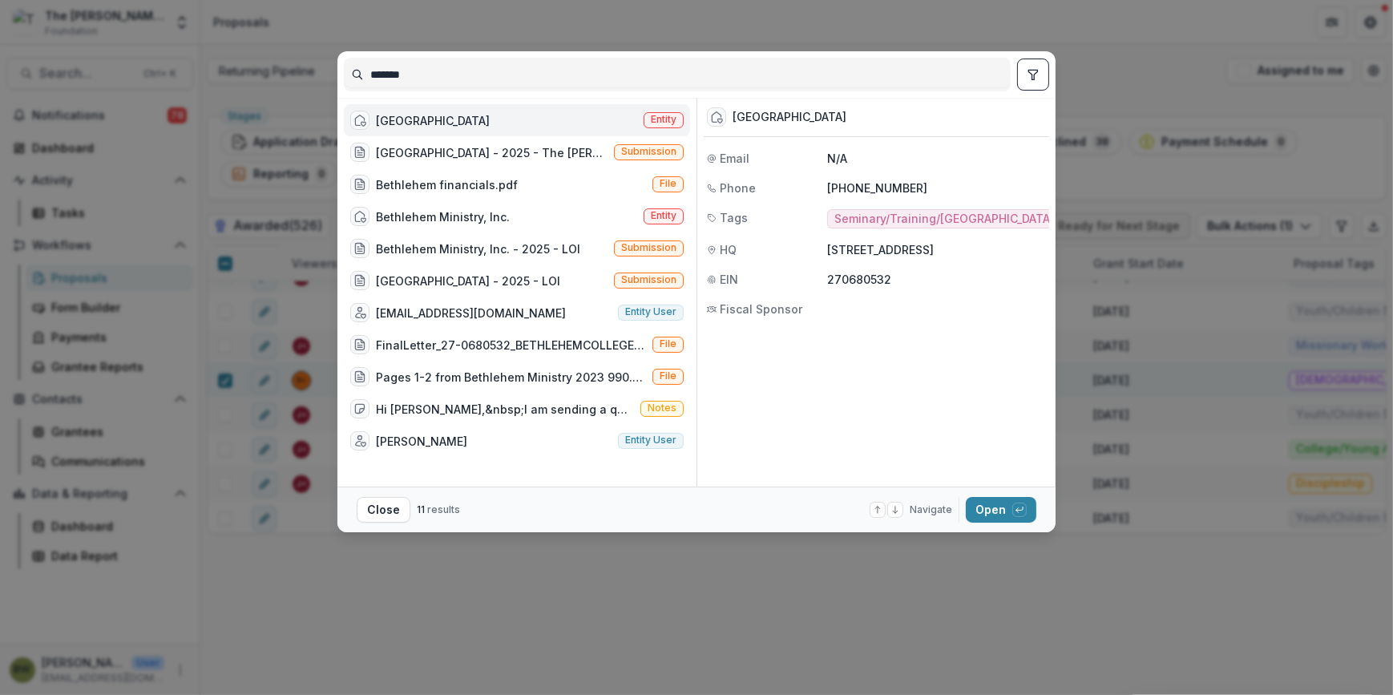
click at [652, 123] on span "Entity" at bounding box center [664, 119] width 26 height 11
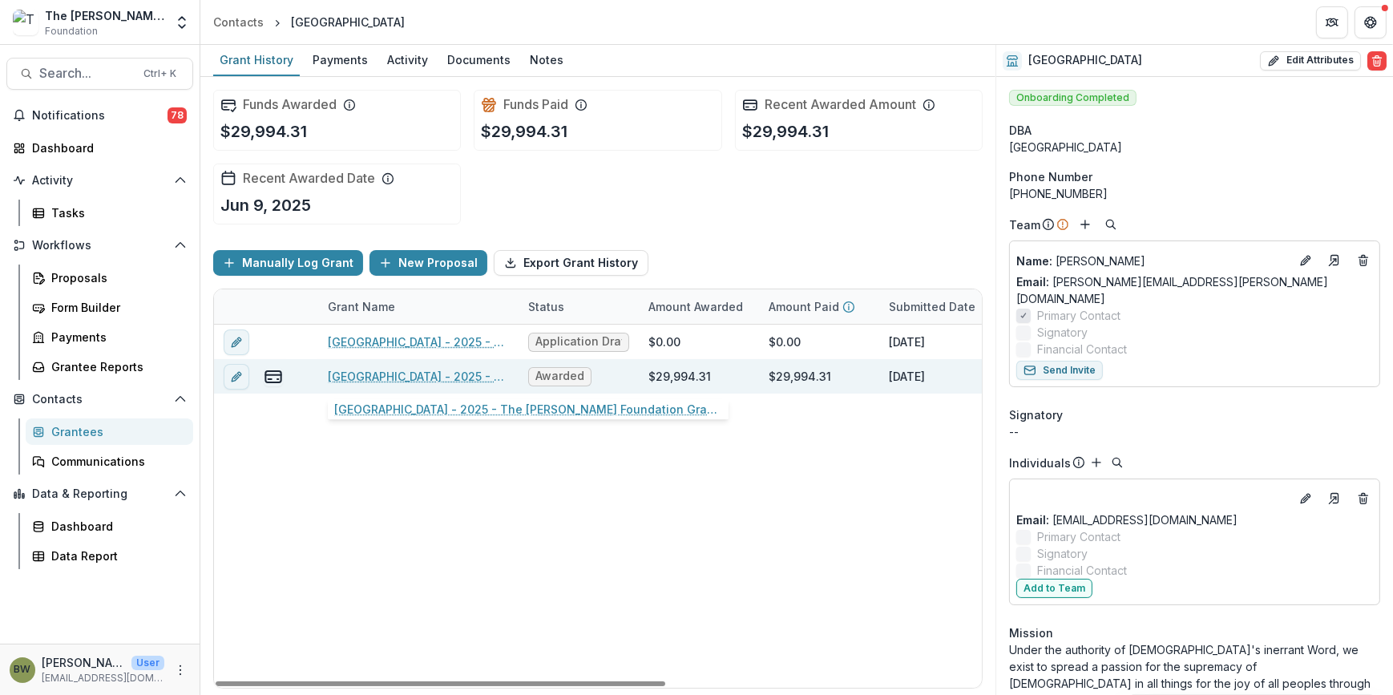
click at [385, 377] on link "[GEOGRAPHIC_DATA] - 2025 - The [PERSON_NAME] Foundation Grant Proposal Applicat…" at bounding box center [418, 376] width 181 height 17
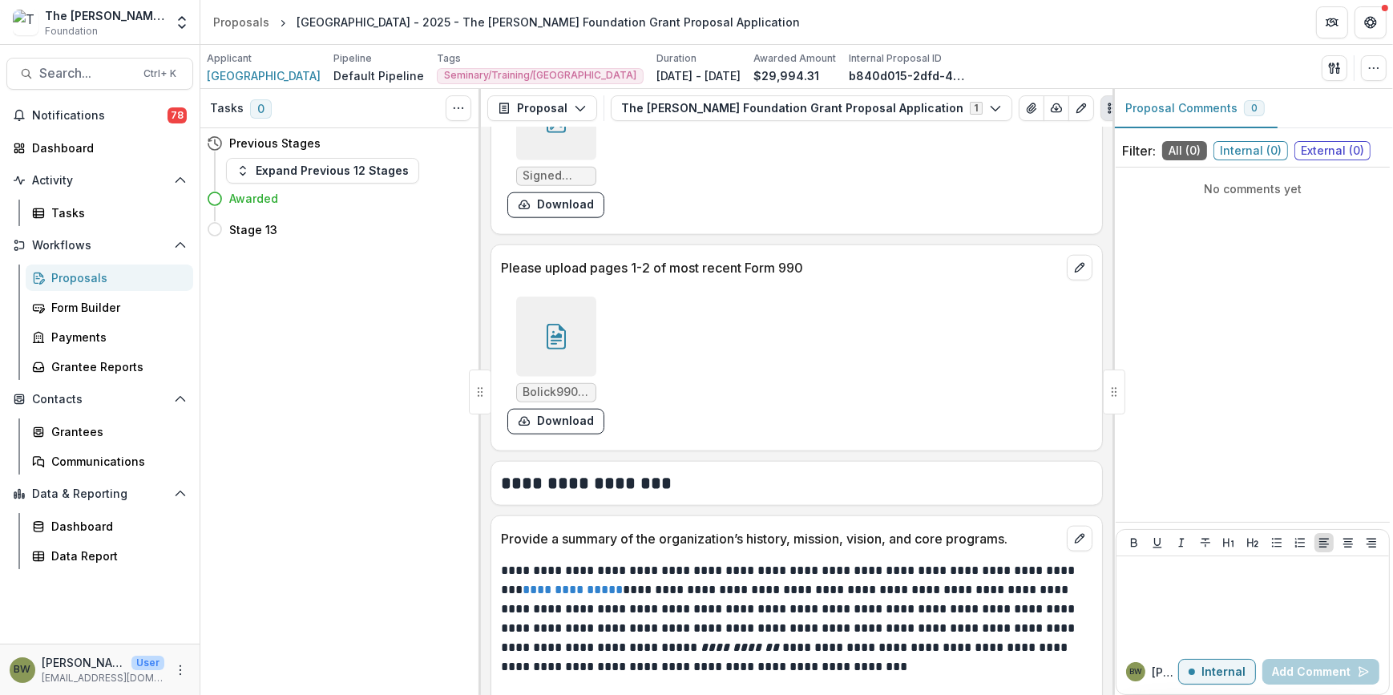
scroll to position [2112, 0]
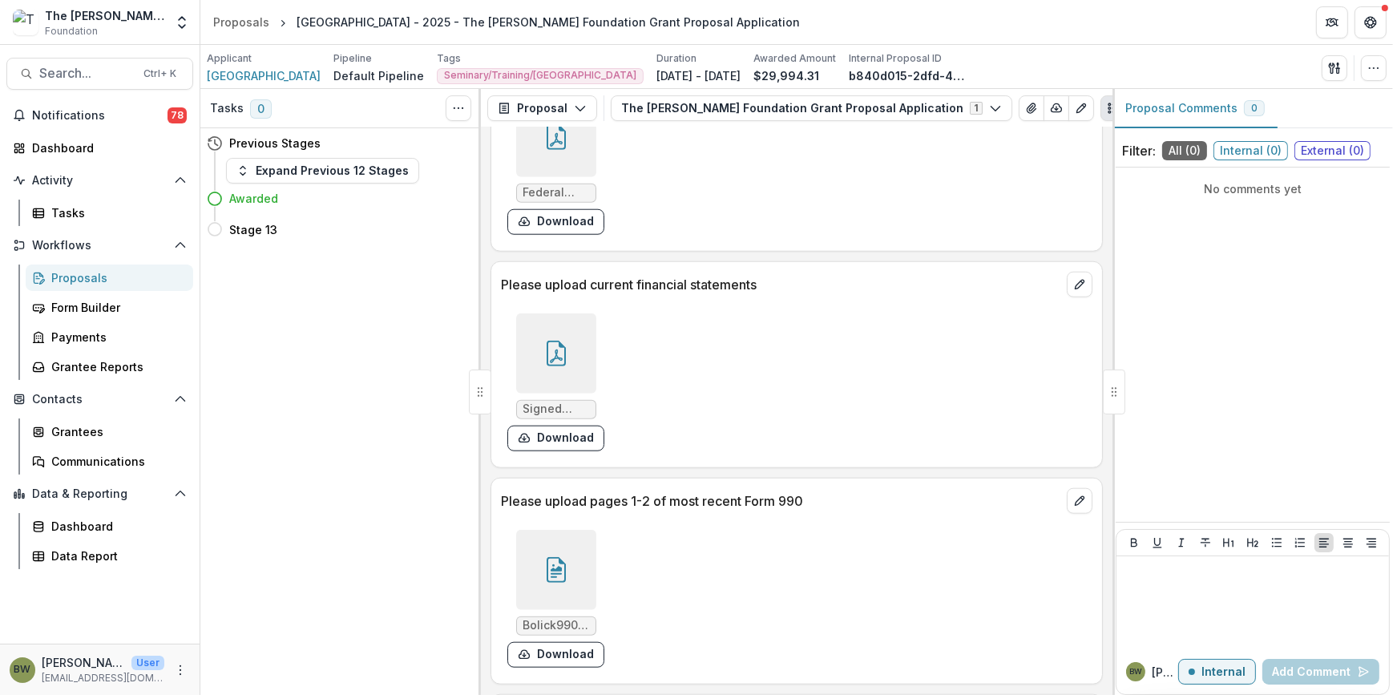
click at [556, 356] on icon at bounding box center [556, 354] width 26 height 26
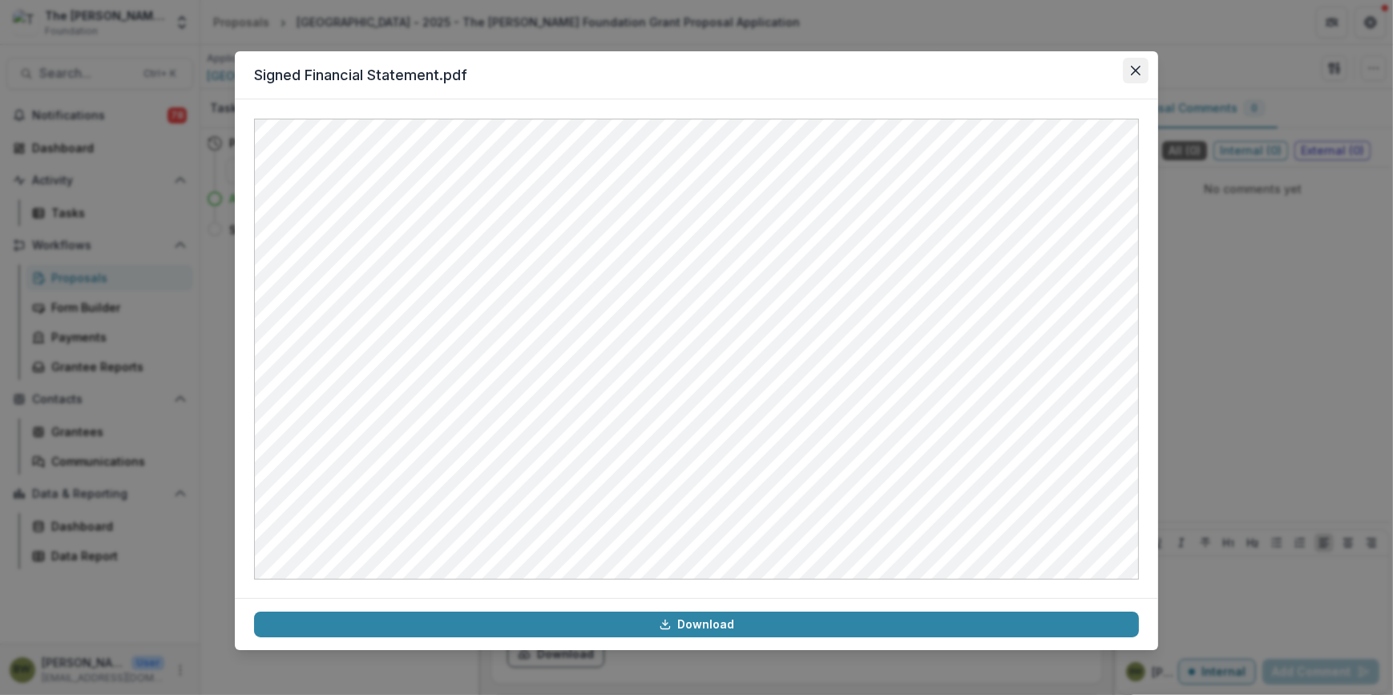
click at [1139, 66] on icon "Close" at bounding box center [1136, 71] width 10 height 10
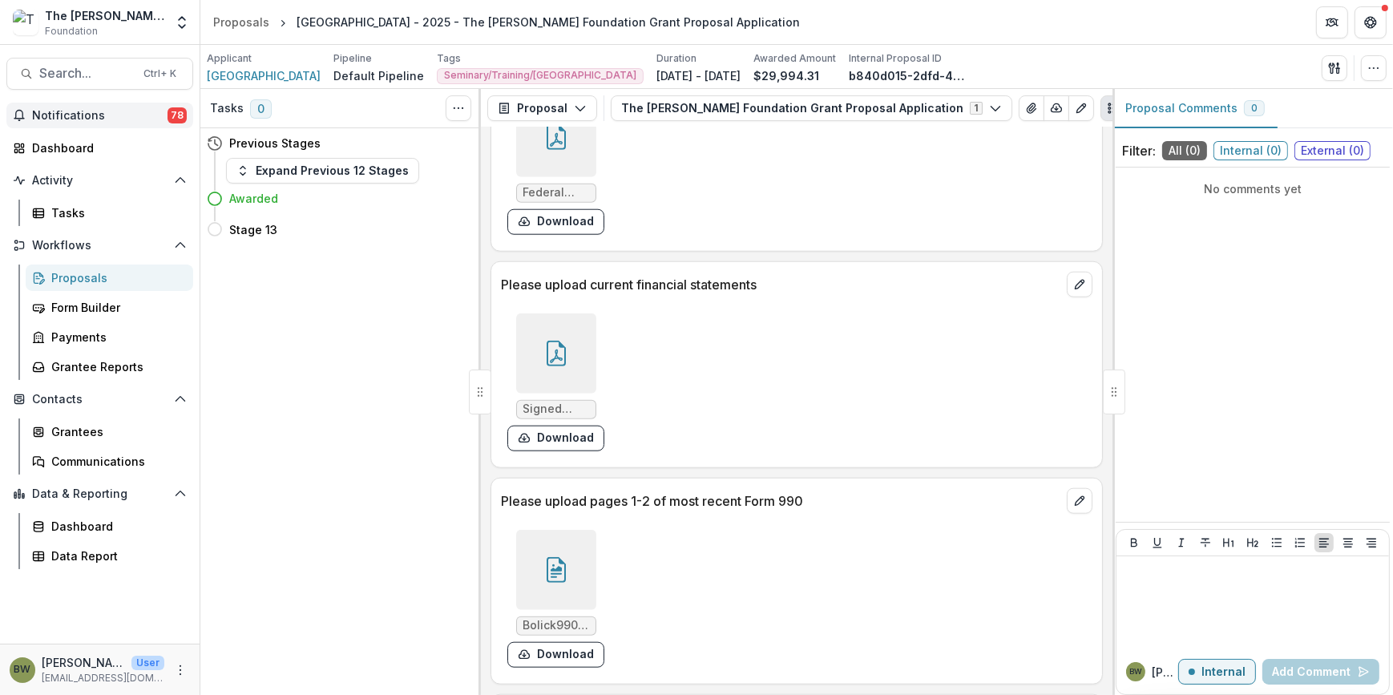
click at [76, 120] on span "Notifications" at bounding box center [99, 116] width 135 height 14
click at [863, 232] on div "Federal 501(c)(3) Determination Letter.pdf Download" at bounding box center [741, 166] width 481 height 151
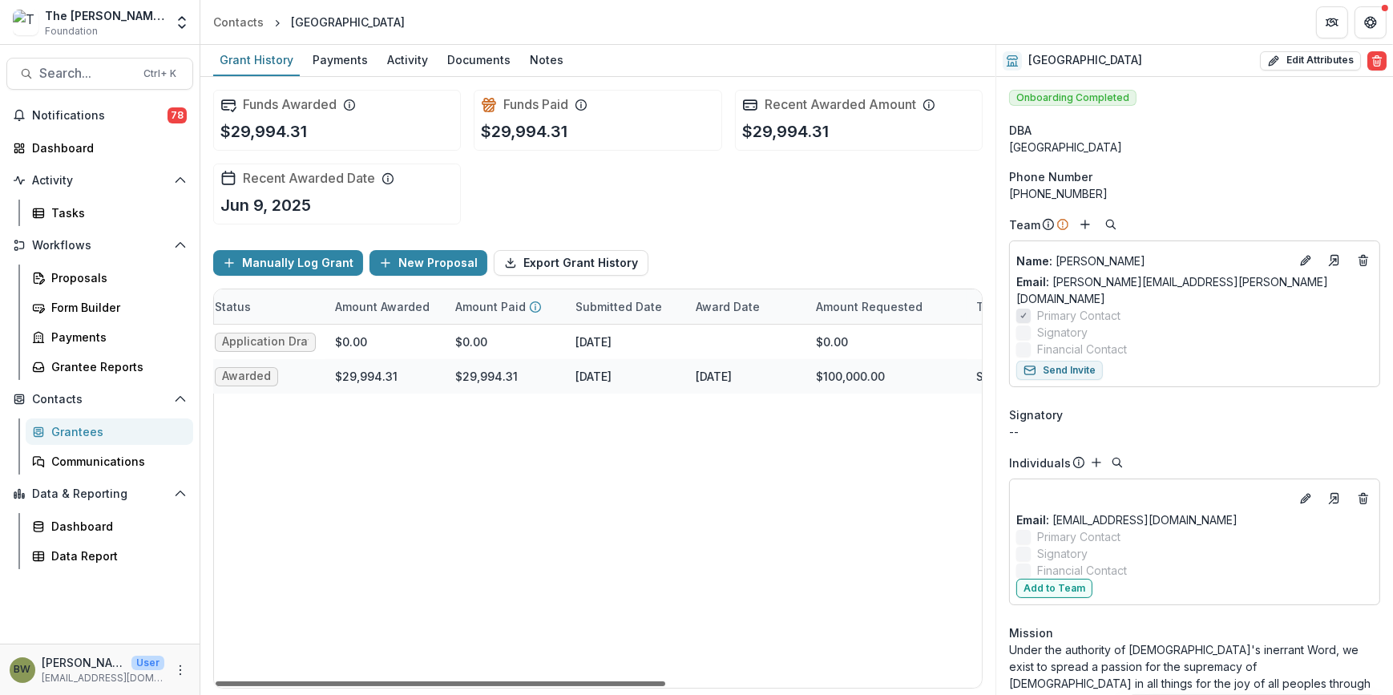
scroll to position [0, 272]
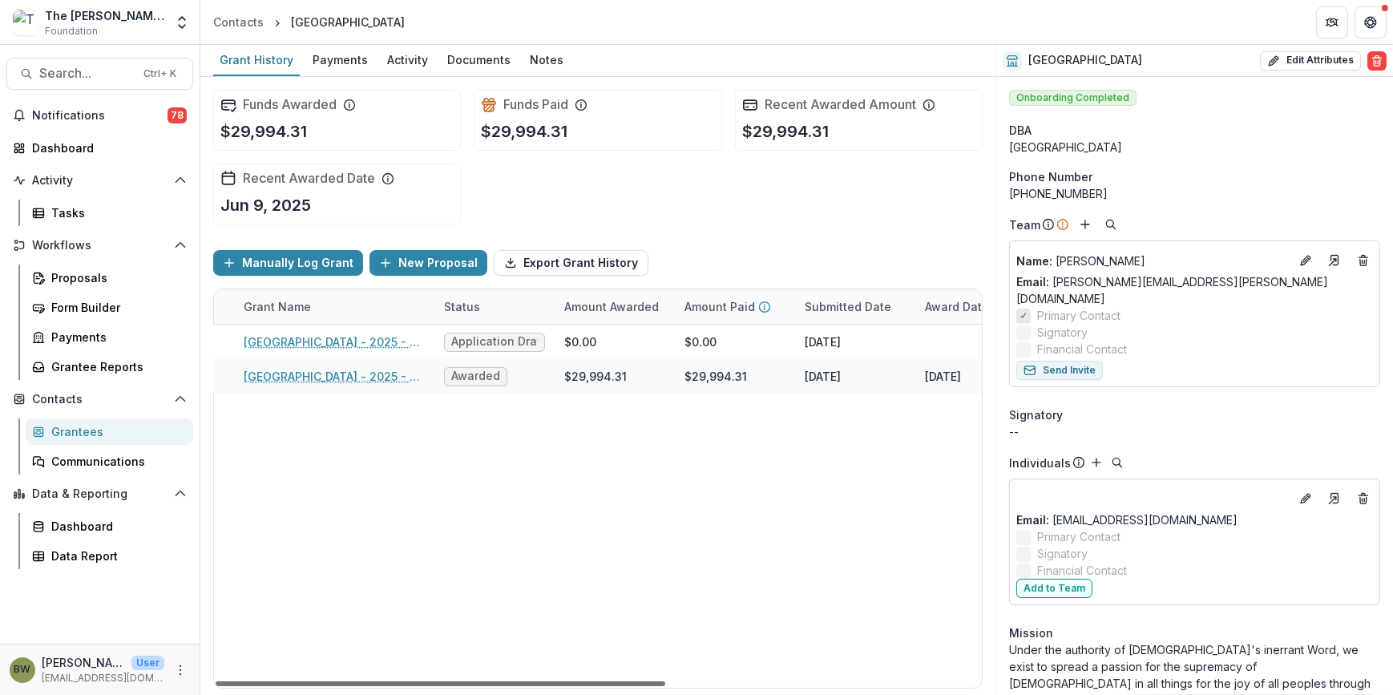
drag, startPoint x: 555, startPoint y: 678, endPoint x: 606, endPoint y: 683, distance: 50.8
click at [606, 683] on div at bounding box center [440, 683] width 449 height 5
drag, startPoint x: 562, startPoint y: 683, endPoint x: 556, endPoint y: 696, distance: 14.3
click at [556, 686] on div at bounding box center [440, 683] width 449 height 5
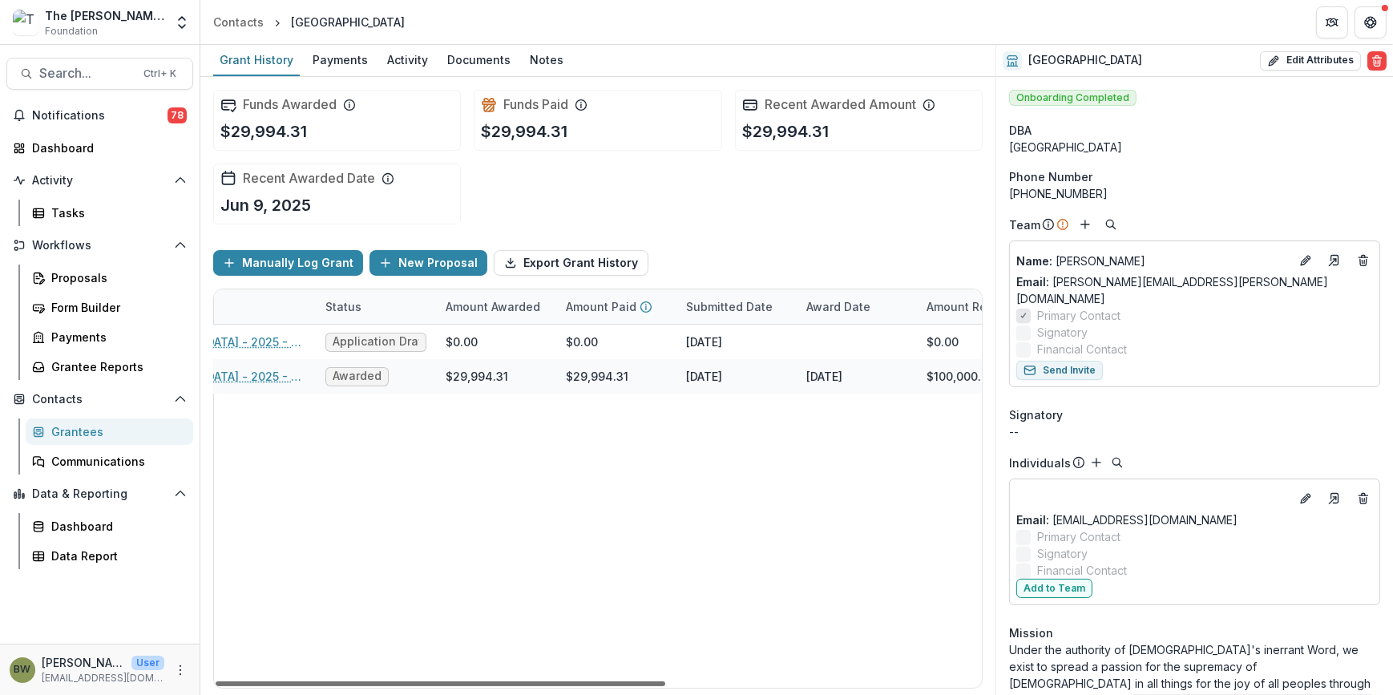
scroll to position [0, 94]
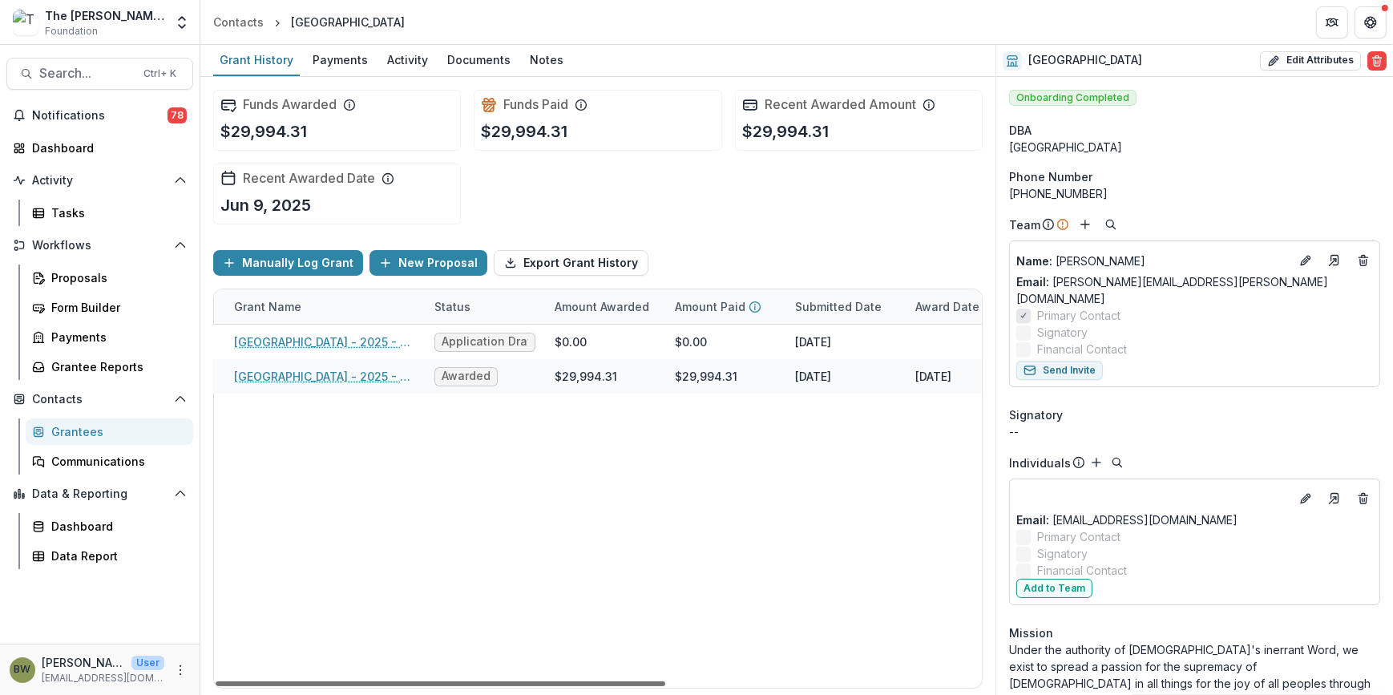
drag, startPoint x: 489, startPoint y: 684, endPoint x: 499, endPoint y: 693, distance: 13.6
click at [499, 686] on div at bounding box center [440, 683] width 449 height 5
click at [341, 631] on div "Bethlehem College and Seminary - 2025 - LOI Application Draft $0.00 $0.00 Janua…" at bounding box center [773, 505] width 1306 height 363
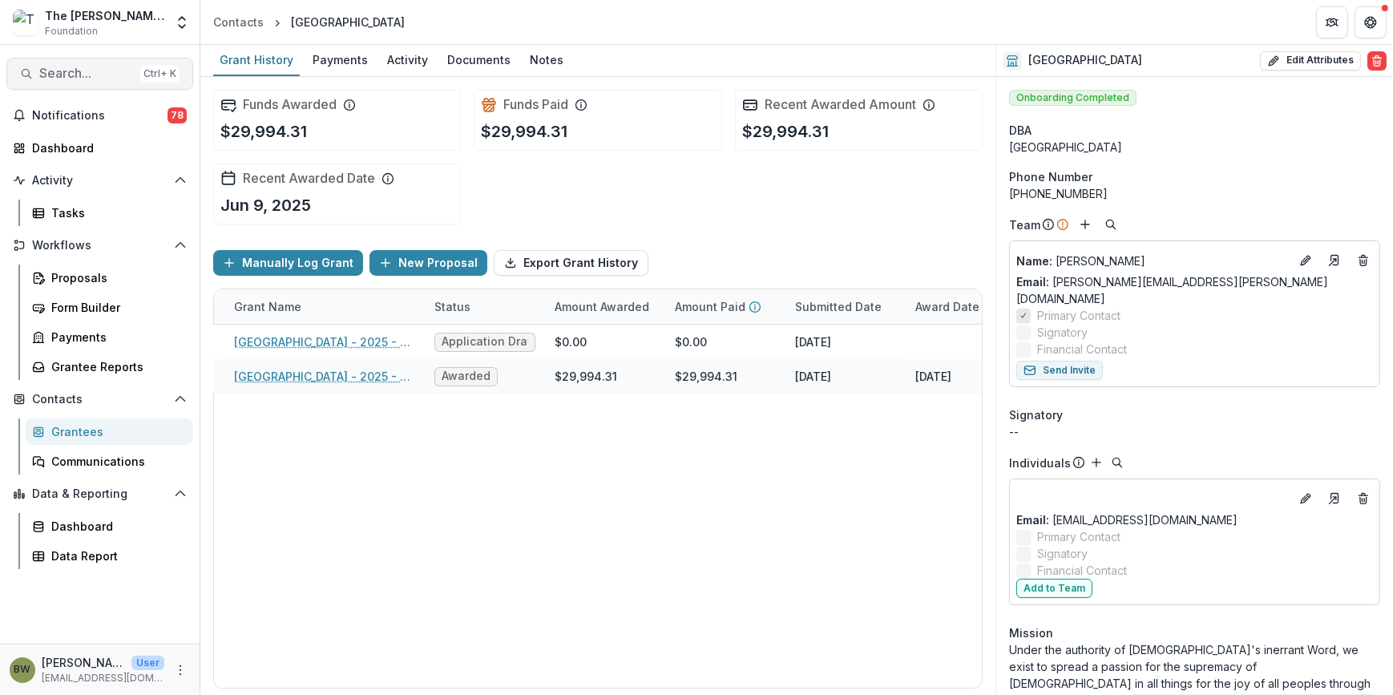
click at [70, 75] on span "Search..." at bounding box center [86, 73] width 95 height 15
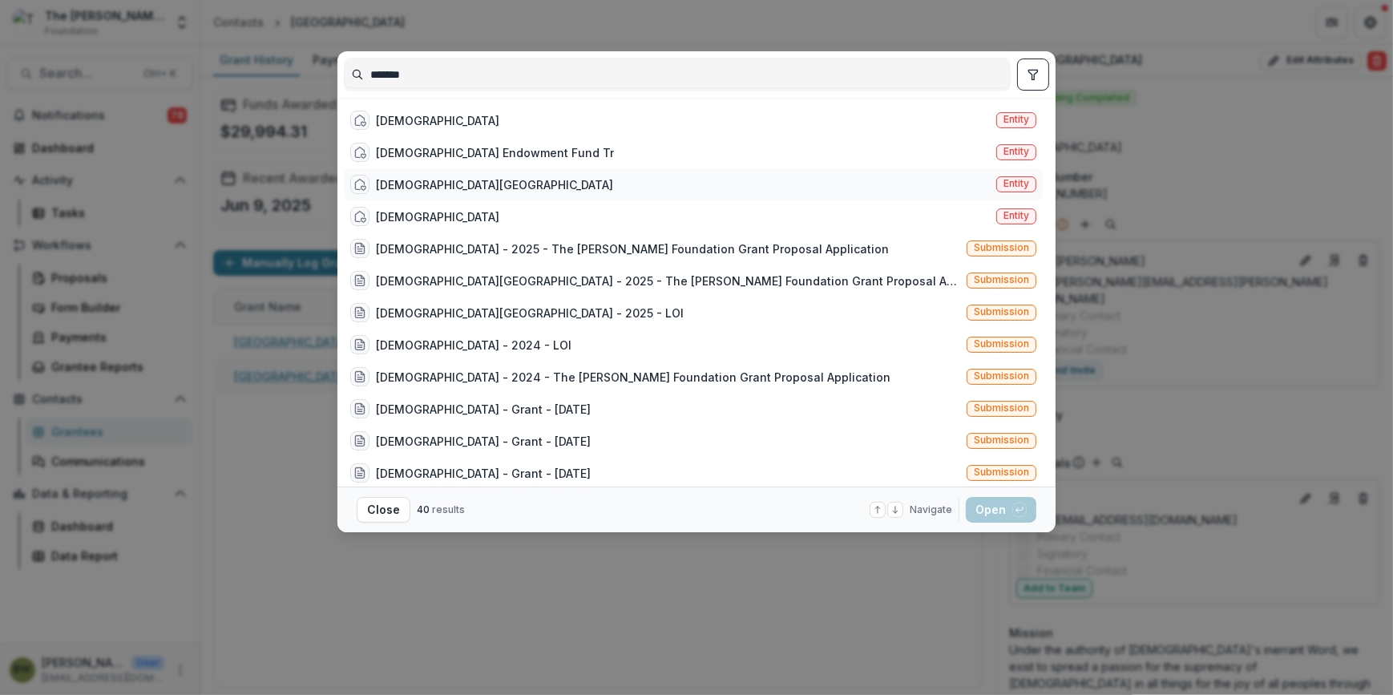
type input "*******"
click at [524, 179] on div "Trinity Lutheran Church and School" at bounding box center [494, 184] width 237 height 17
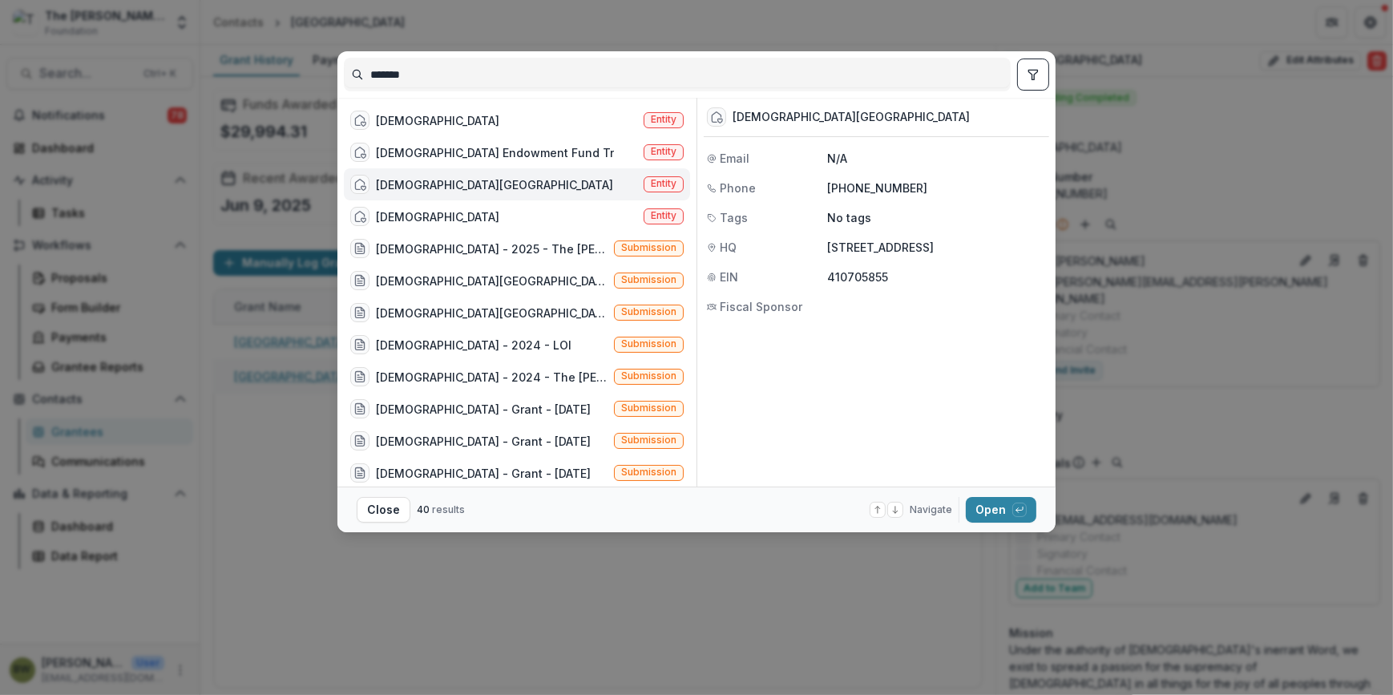
click at [666, 181] on span "Entity" at bounding box center [664, 183] width 26 height 11
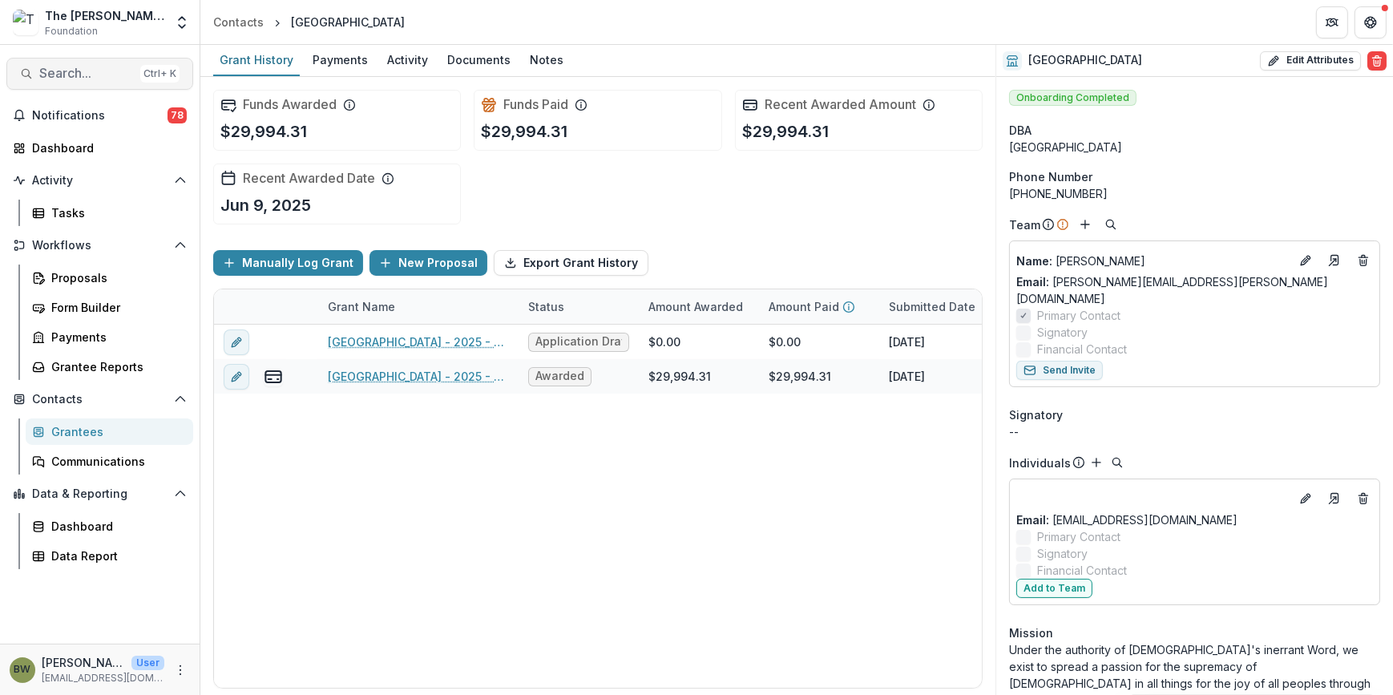
click at [101, 80] on span "Search..." at bounding box center [86, 73] width 95 height 15
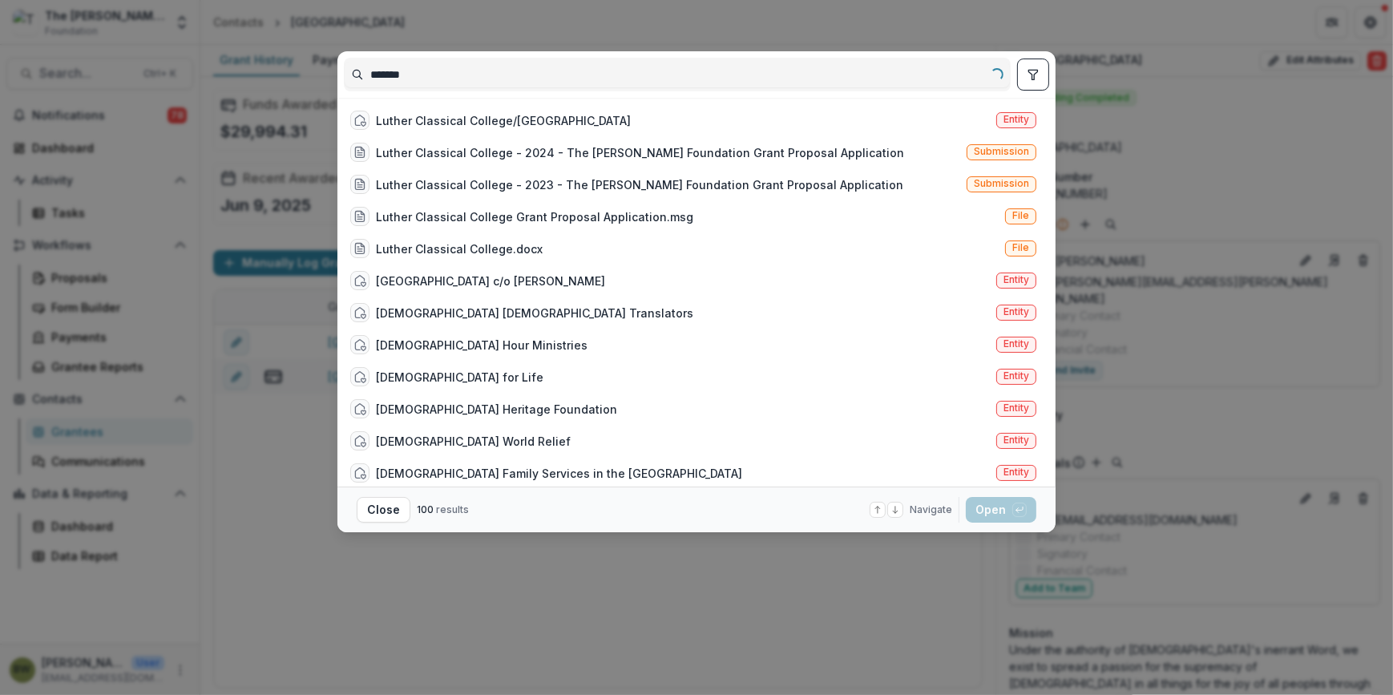
type input "*******"
